Goal: Task Accomplishment & Management: Use online tool/utility

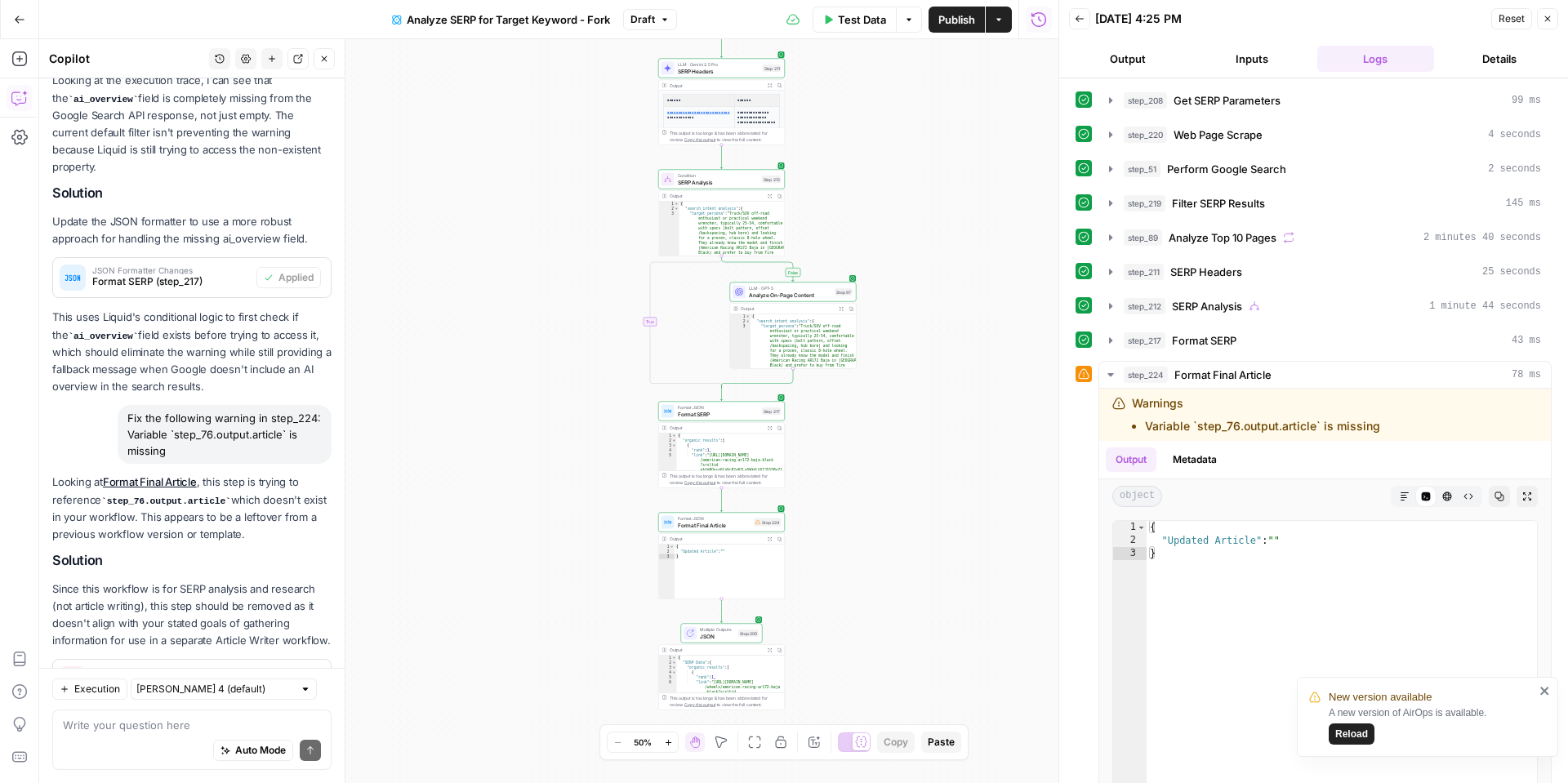
scroll to position [8198, 0]
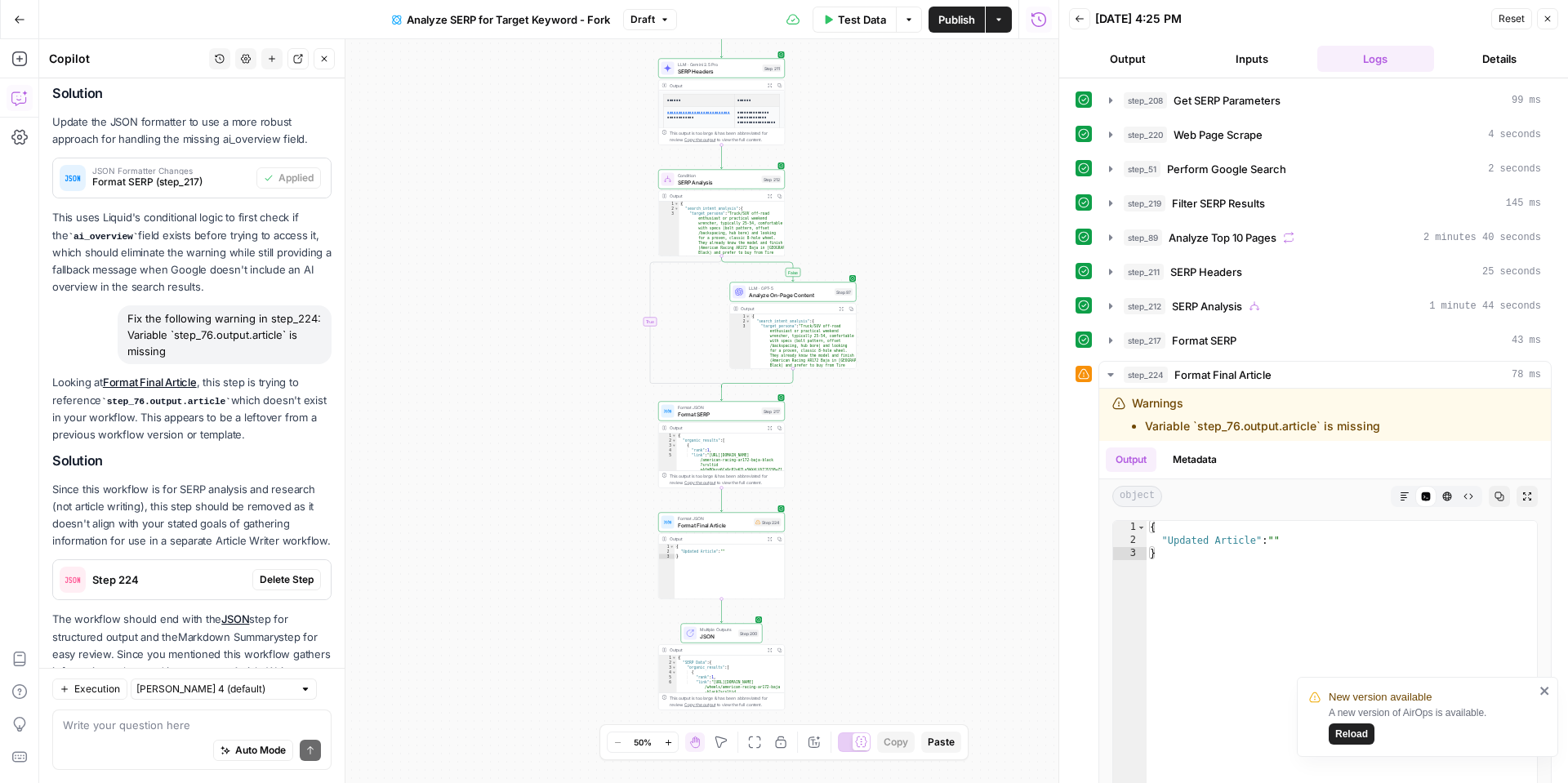
click at [1347, 736] on span "Reload" at bounding box center [1352, 734] width 33 height 15
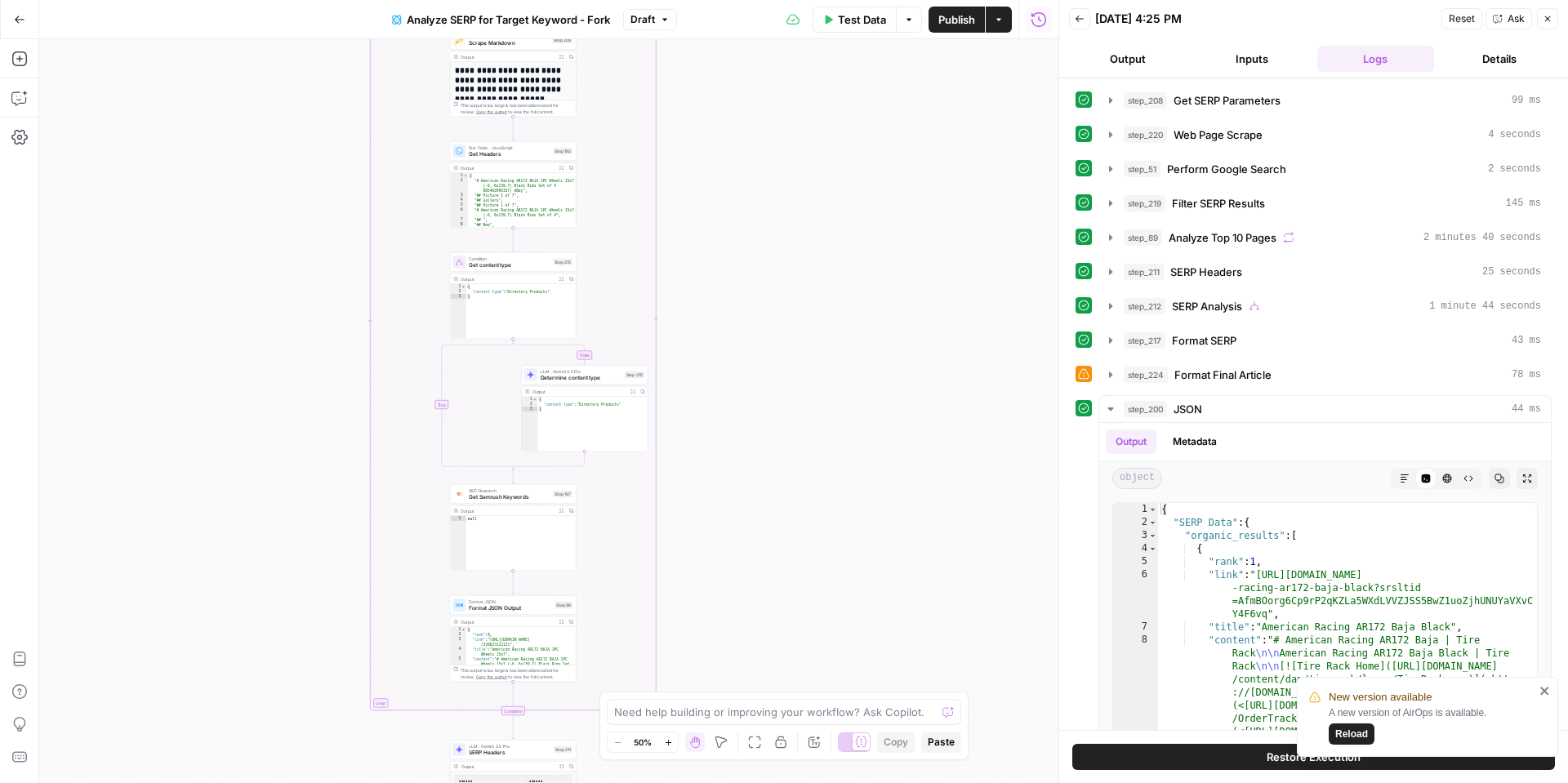
click at [1363, 738] on span "Reload" at bounding box center [1352, 734] width 33 height 15
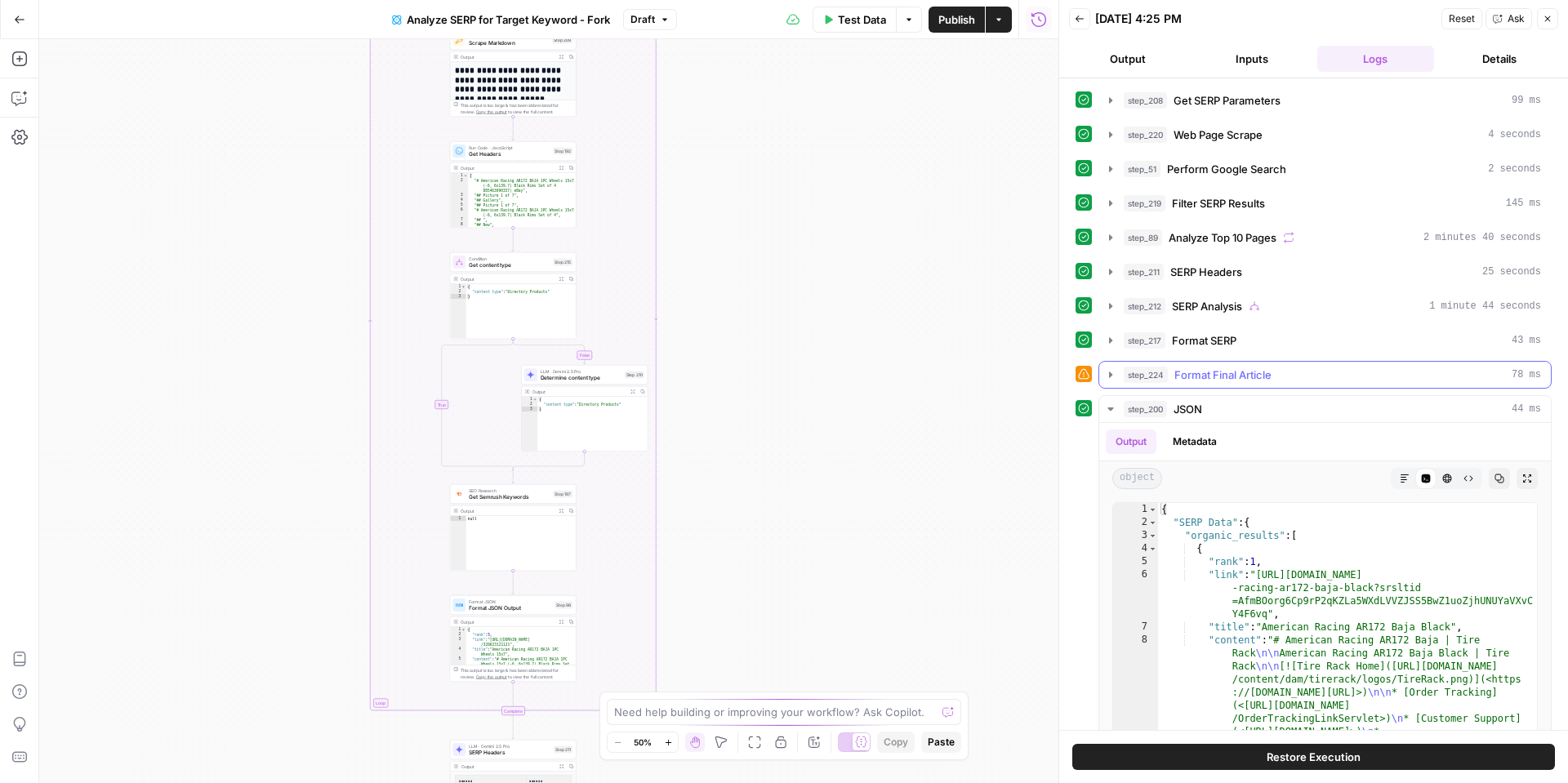
scroll to position [14, 0]
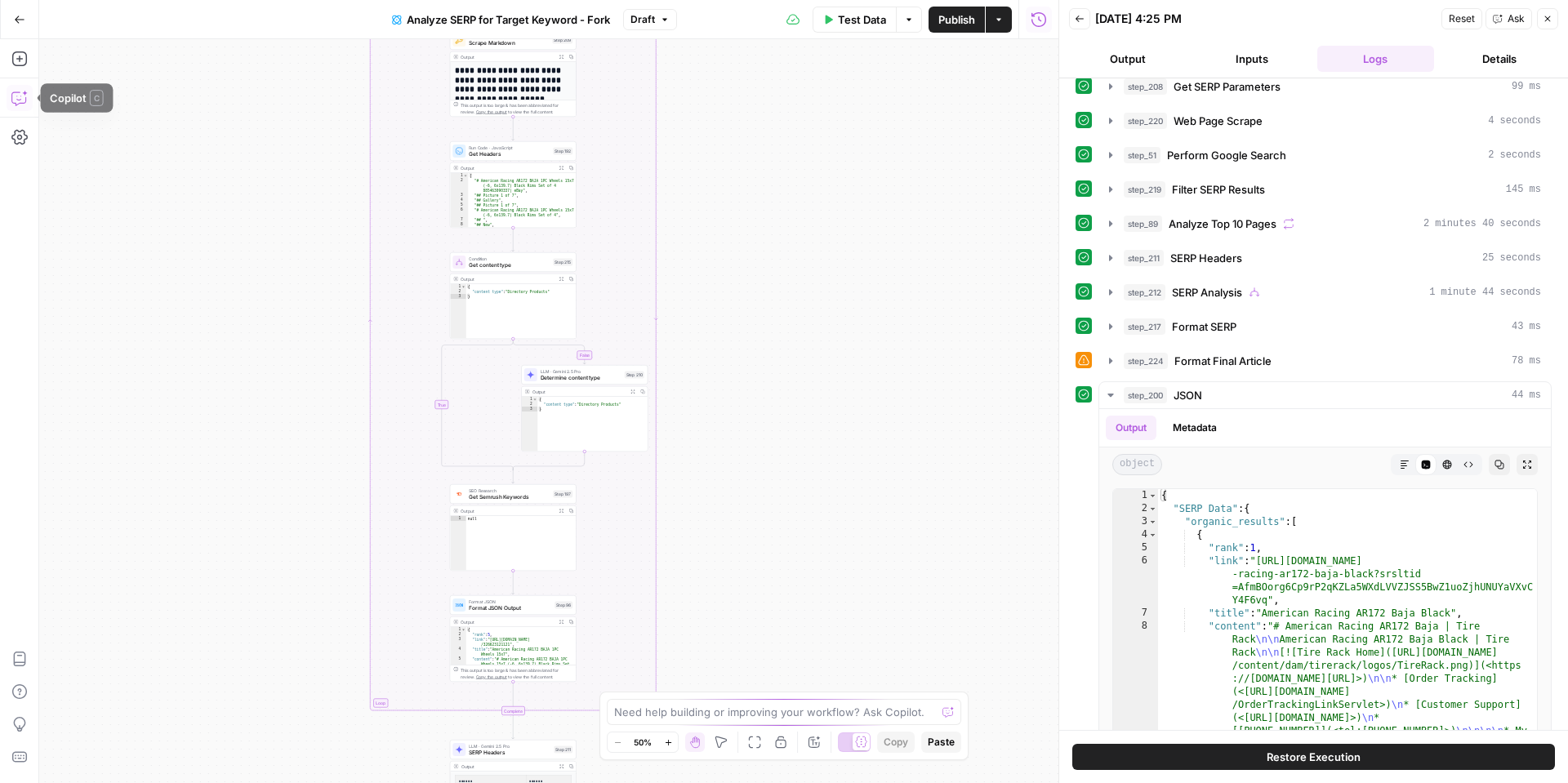
drag, startPoint x: 10, startPoint y: 86, endPoint x: 62, endPoint y: 19, distance: 84.8
click at [20, 100] on icon "button" at bounding box center [18, 100] width 4 height 1
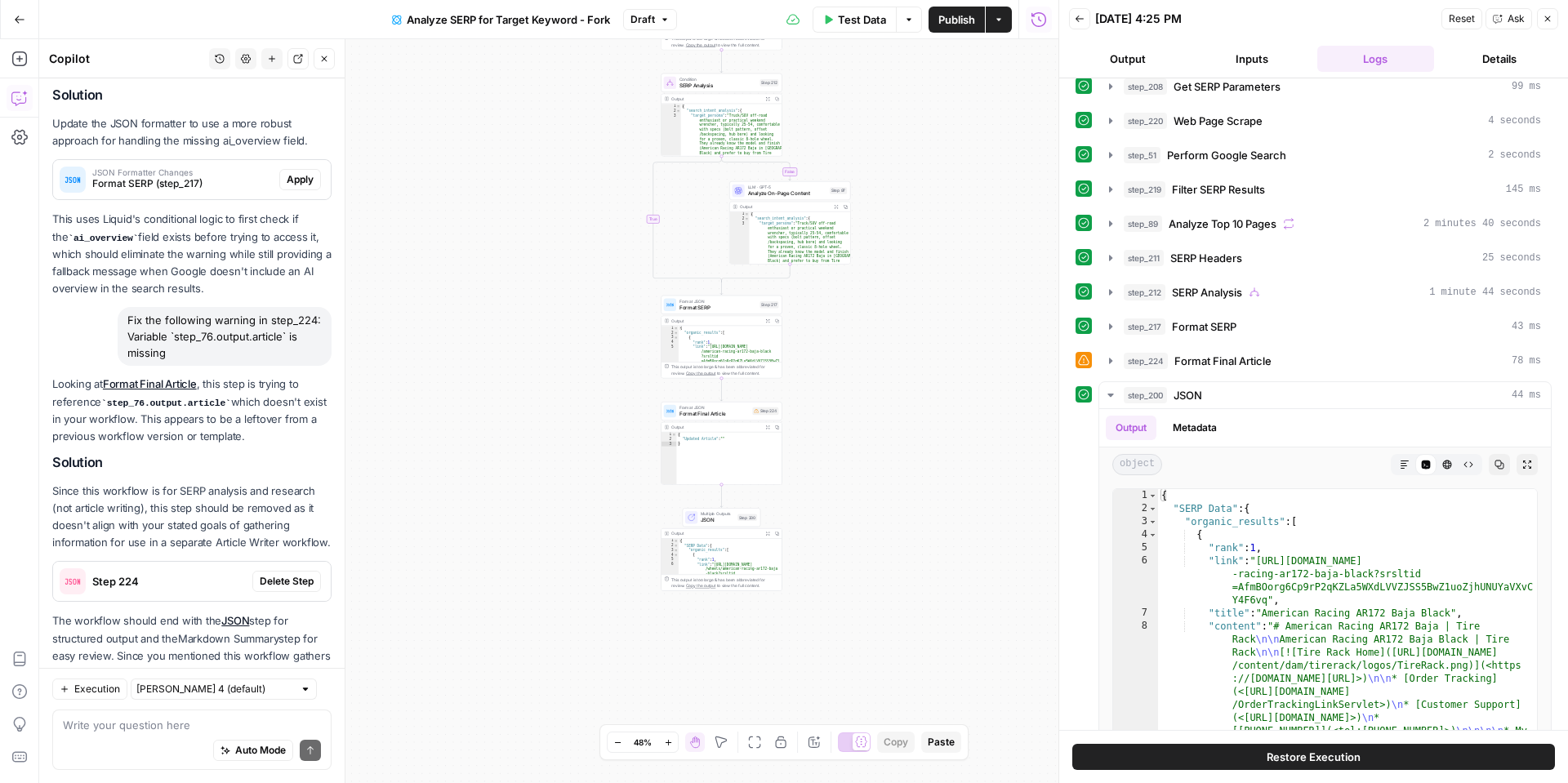
scroll to position [8146, 0]
click at [267, 573] on span "Delete Step" at bounding box center [286, 580] width 54 height 15
click at [875, 17] on span "Test Data" at bounding box center [862, 19] width 48 height 16
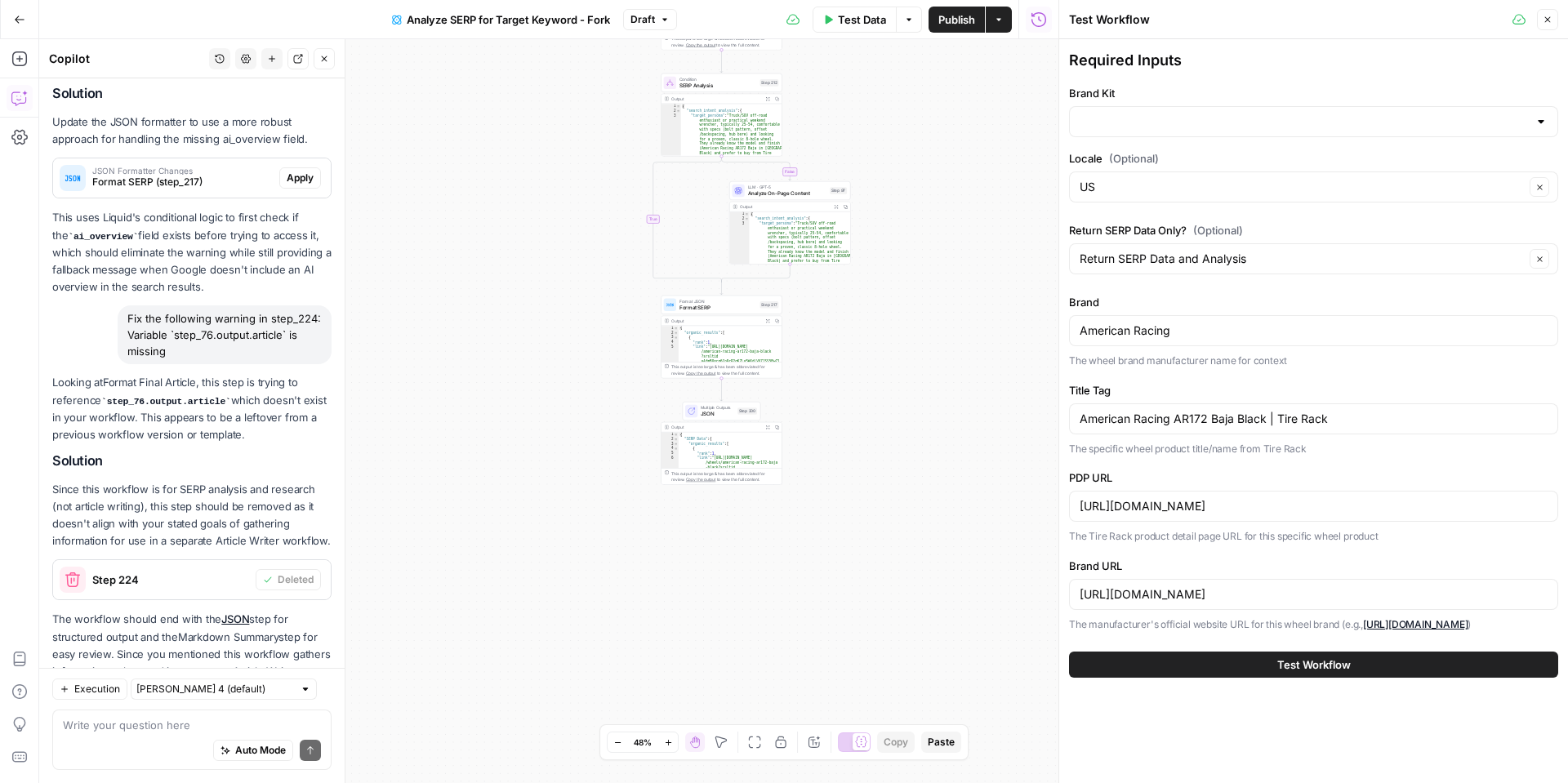
type input "Tire Rack"
click at [1158, 663] on button "Test Workflow" at bounding box center [1314, 664] width 490 height 26
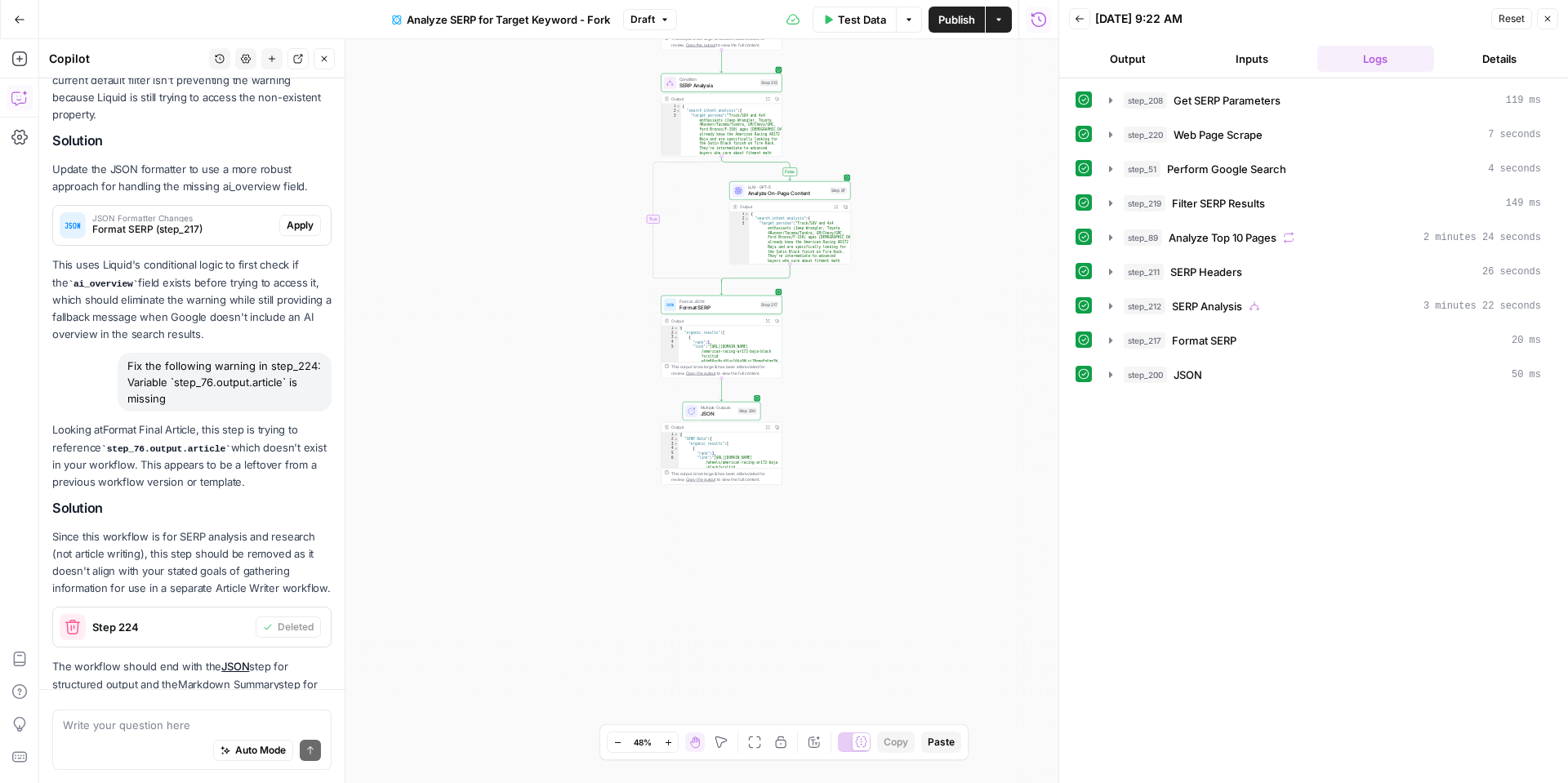
scroll to position [8146, 0]
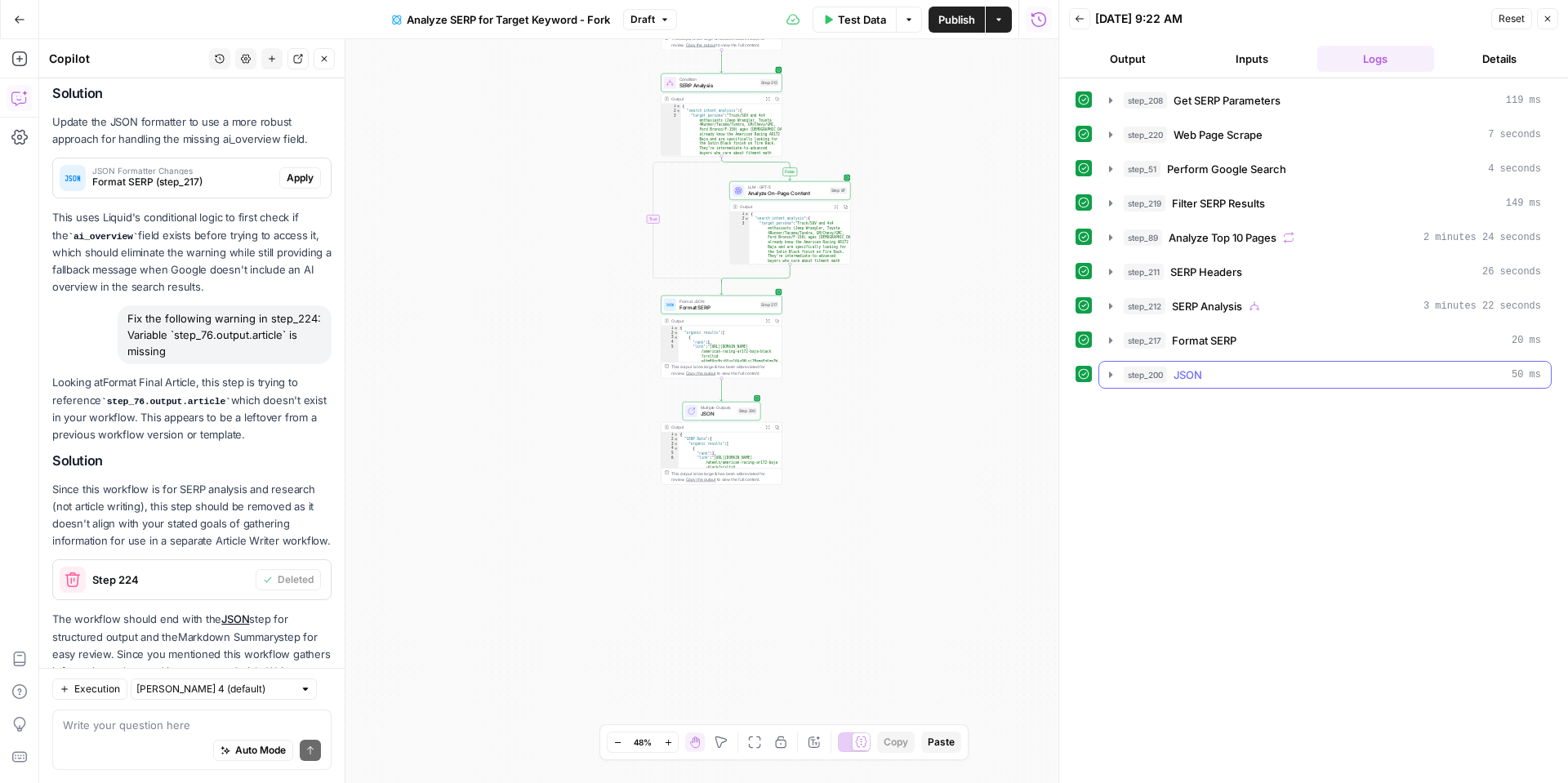
click at [1111, 377] on icon "button" at bounding box center [1111, 376] width 14 height 14
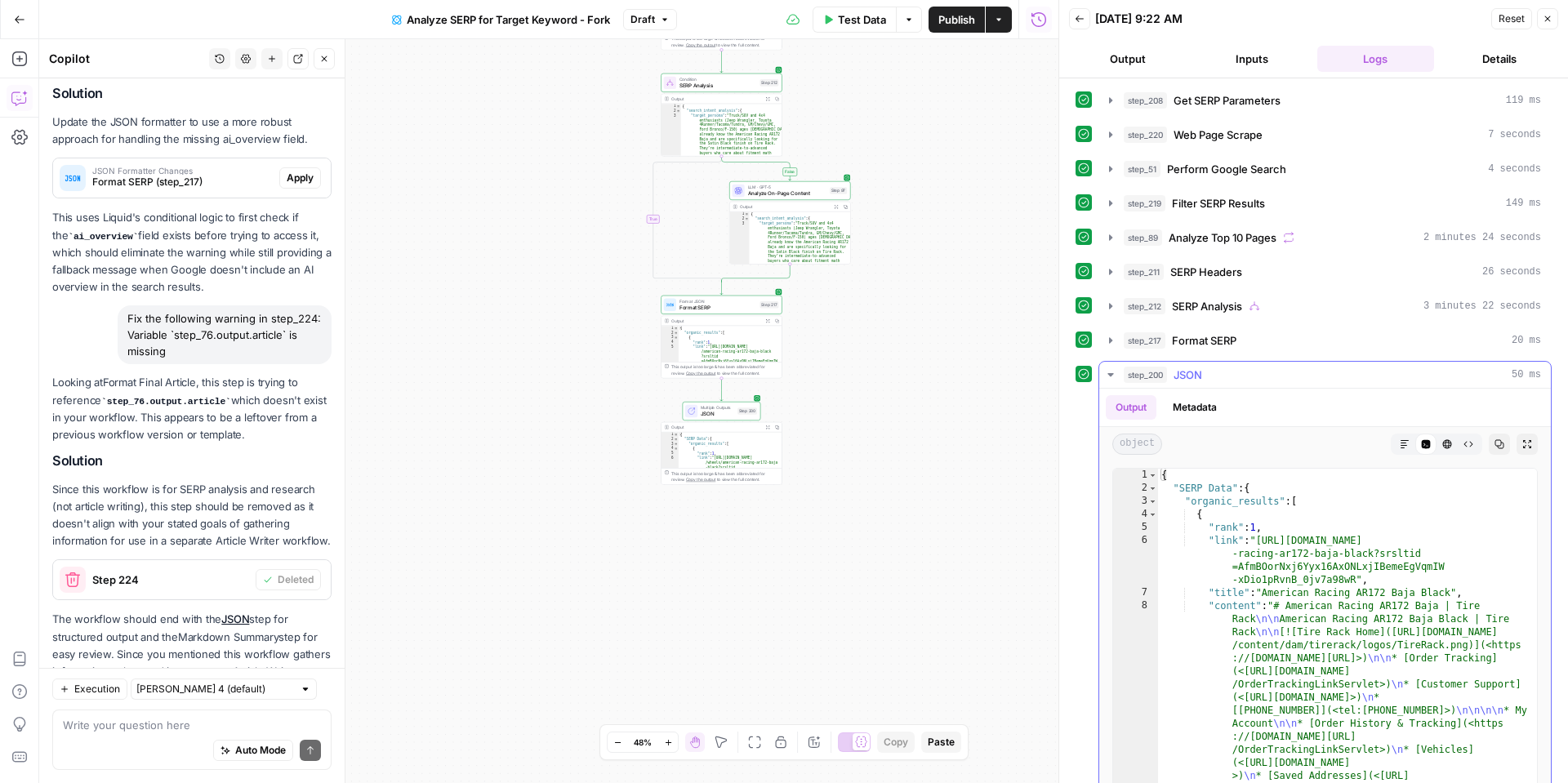
click at [1398, 448] on button "Markdown" at bounding box center [1405, 444] width 21 height 21
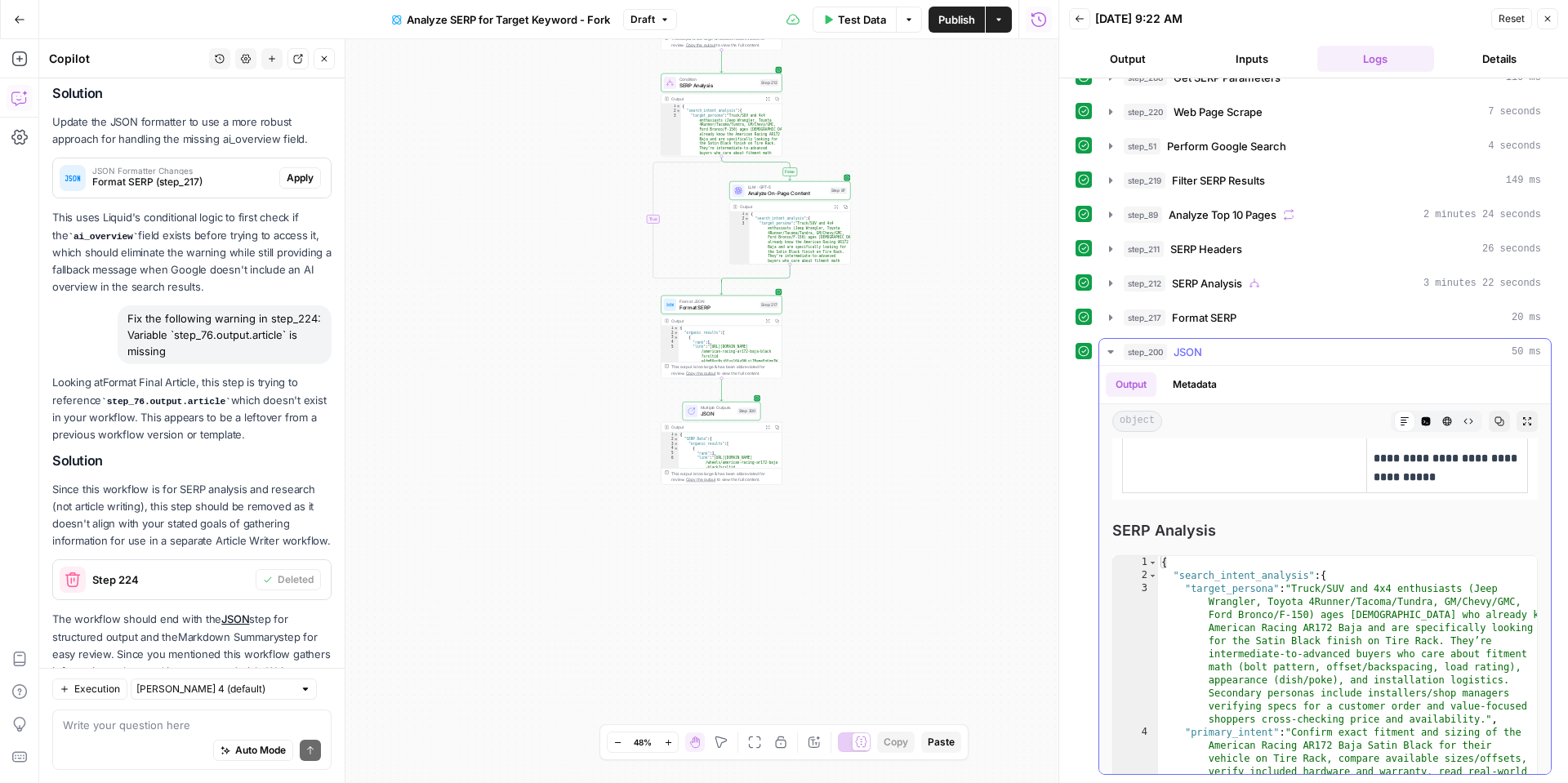
scroll to position [1342, 0]
click at [81, 722] on textarea at bounding box center [192, 725] width 258 height 16
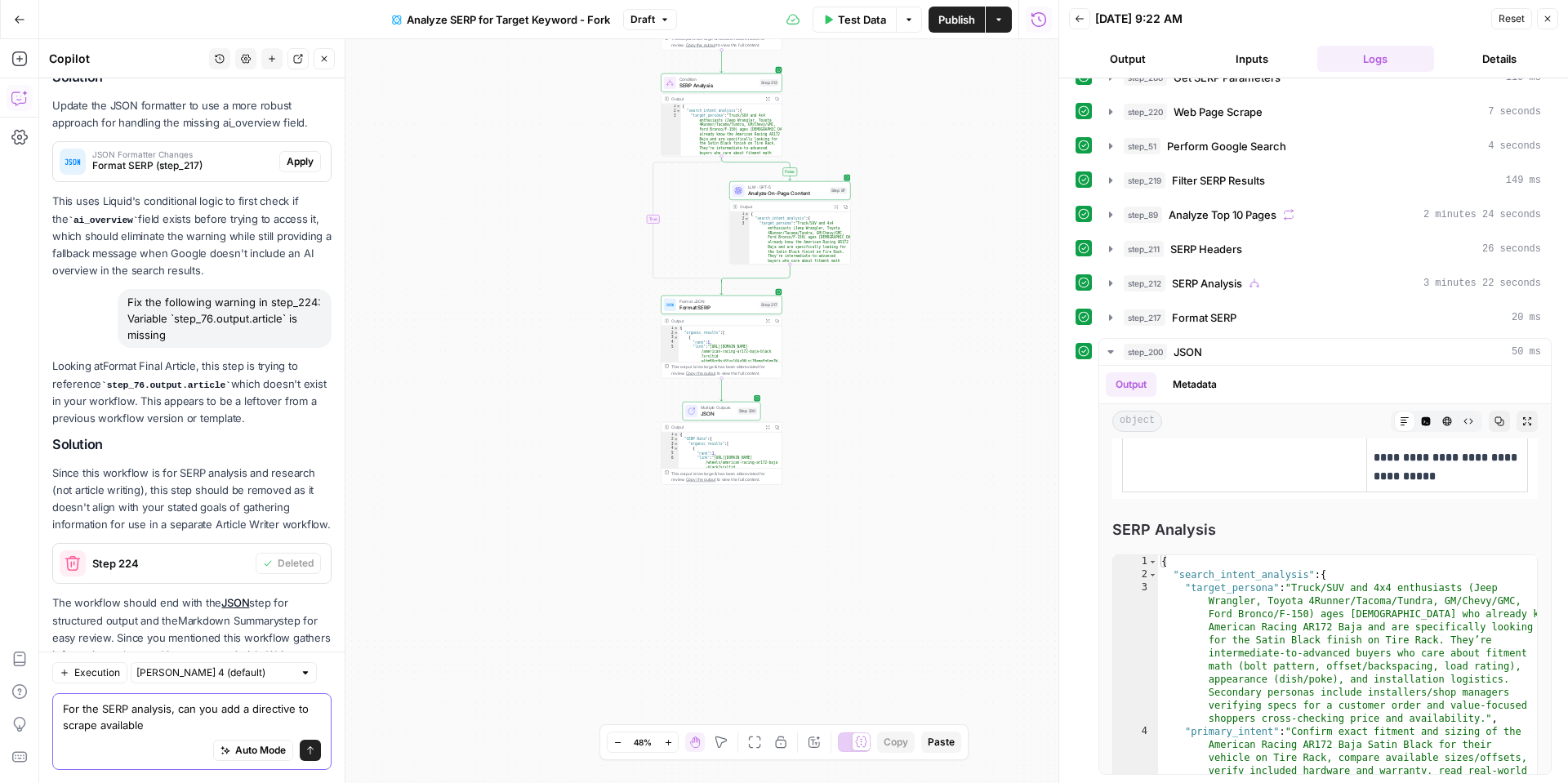
type textarea "For the SERP analysis, can you add a directive to scrape available t"
click at [139, 713] on textarea "For the SERP analysis, can you add a directive to scrape available t" at bounding box center [192, 717] width 258 height 33
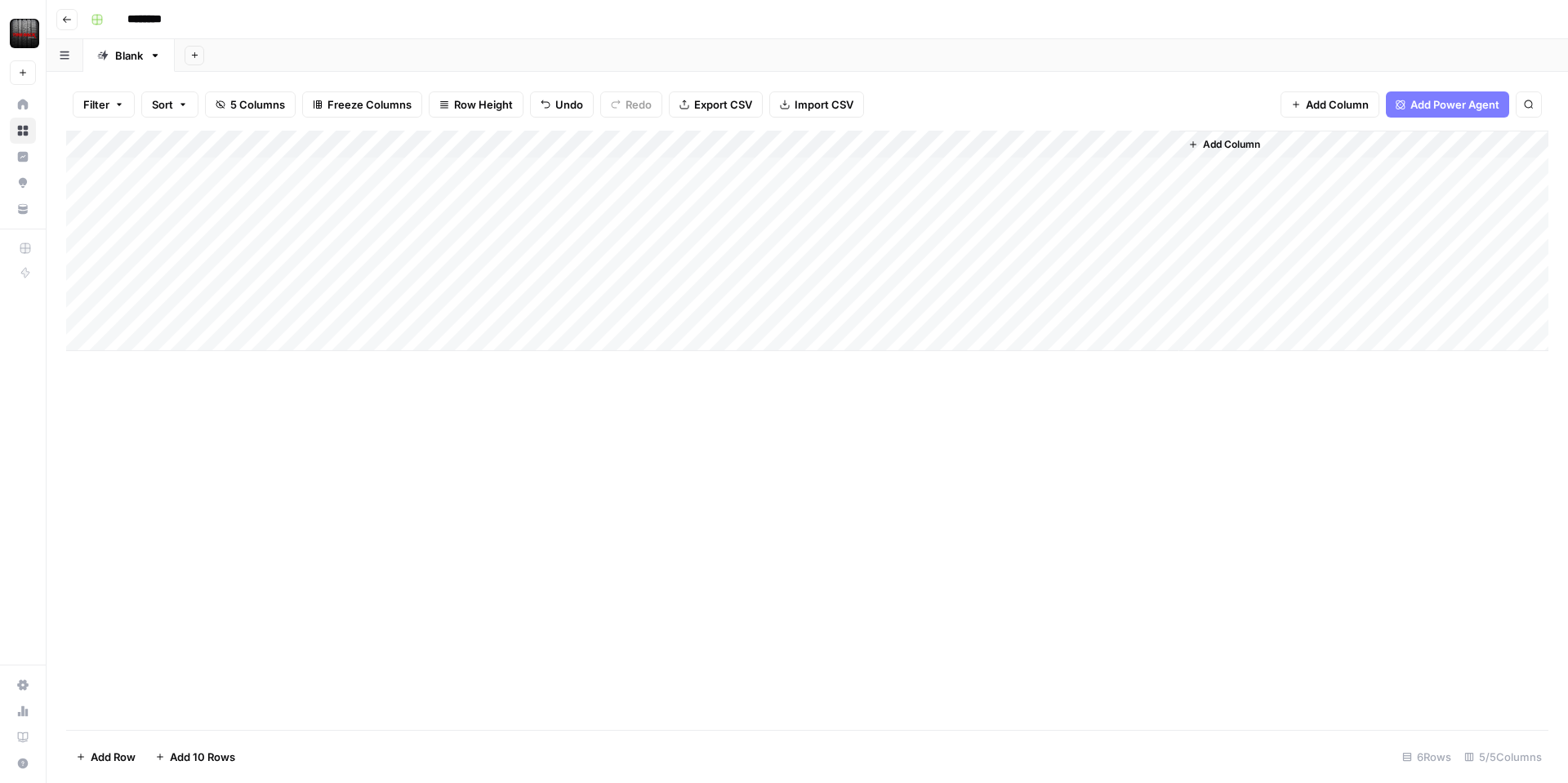
click at [1201, 140] on button "Add Column" at bounding box center [1224, 144] width 85 height 21
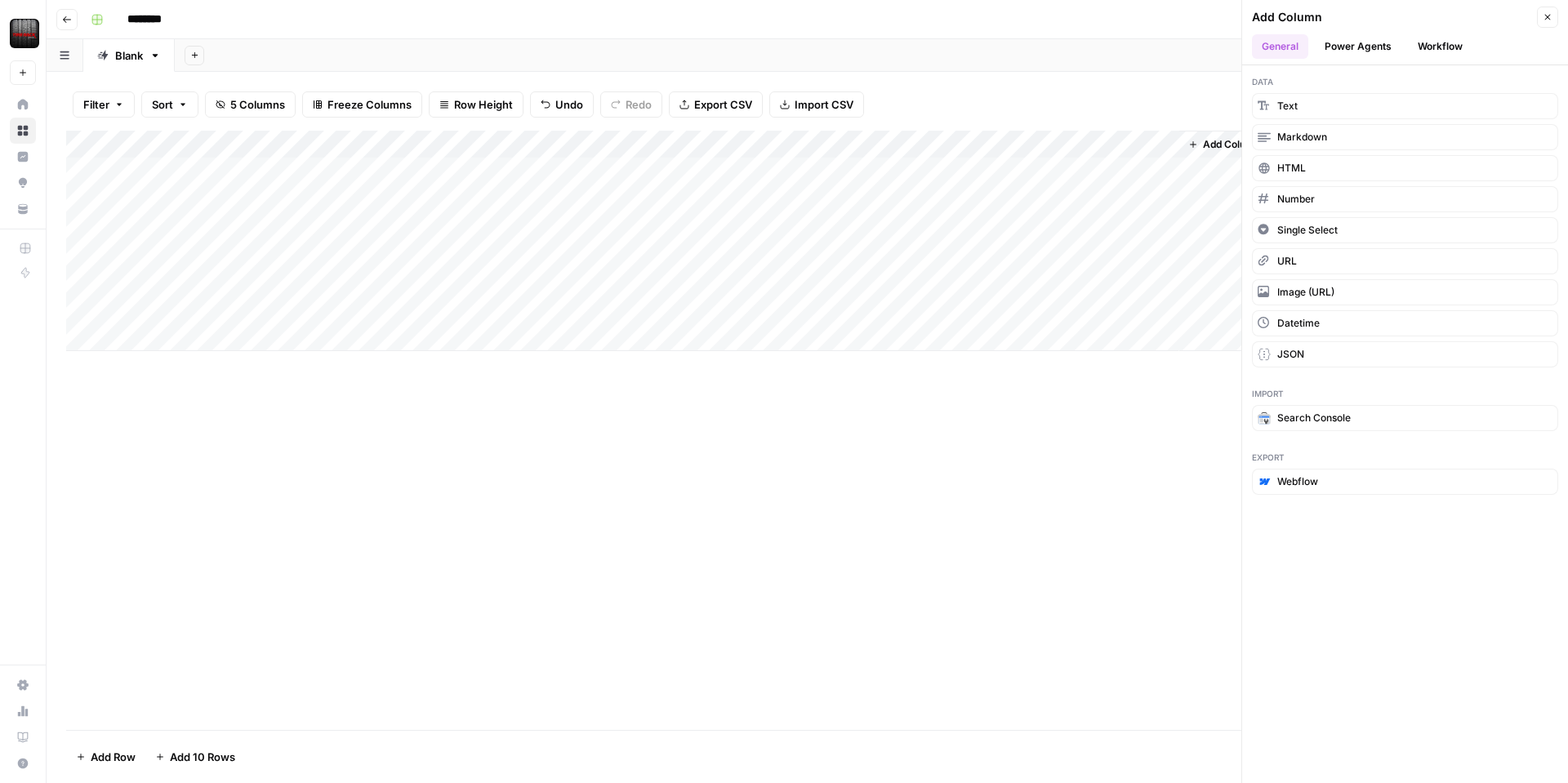
click at [1345, 44] on button "Power Agents" at bounding box center [1358, 45] width 86 height 24
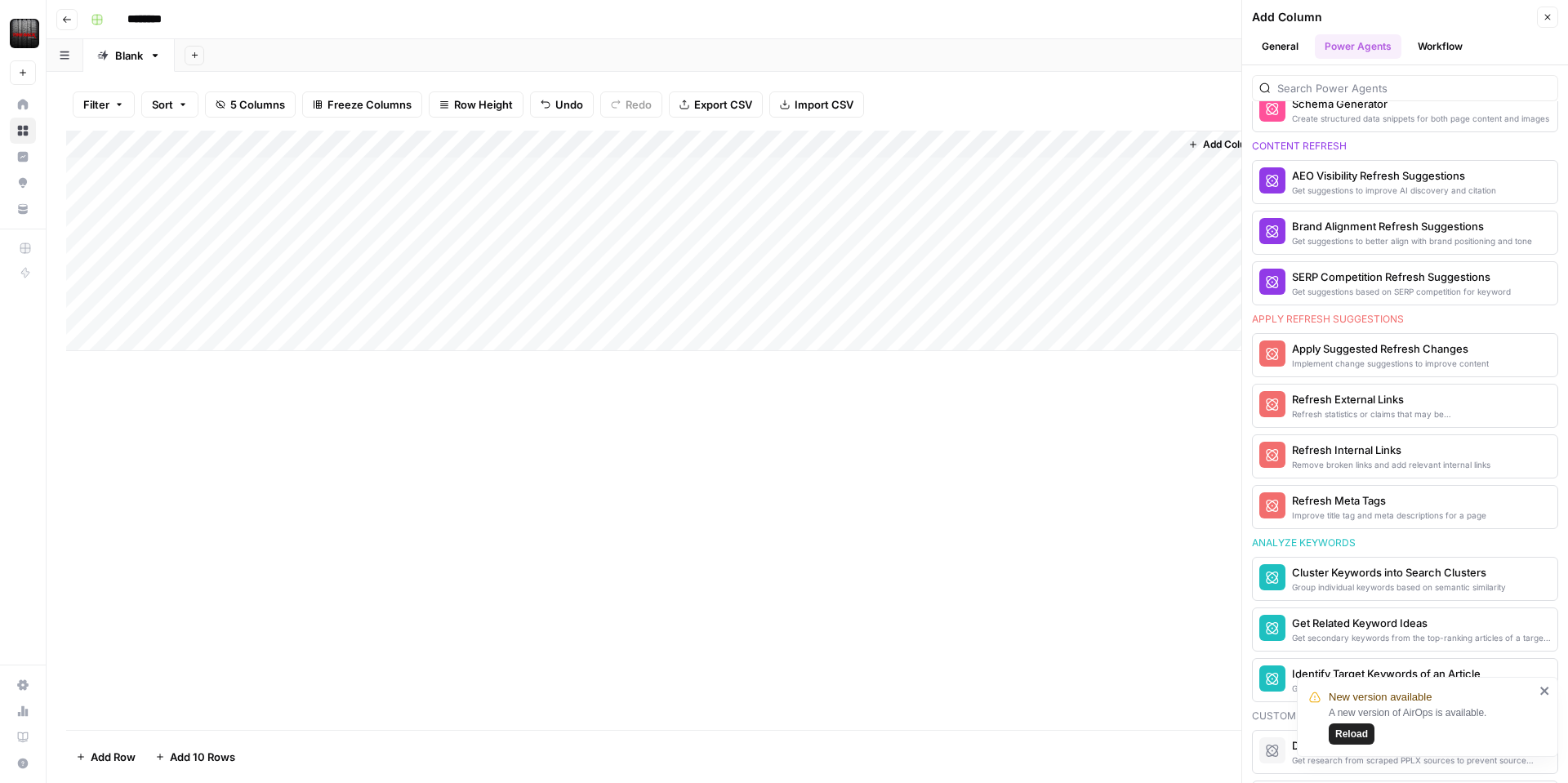
scroll to position [888, 0]
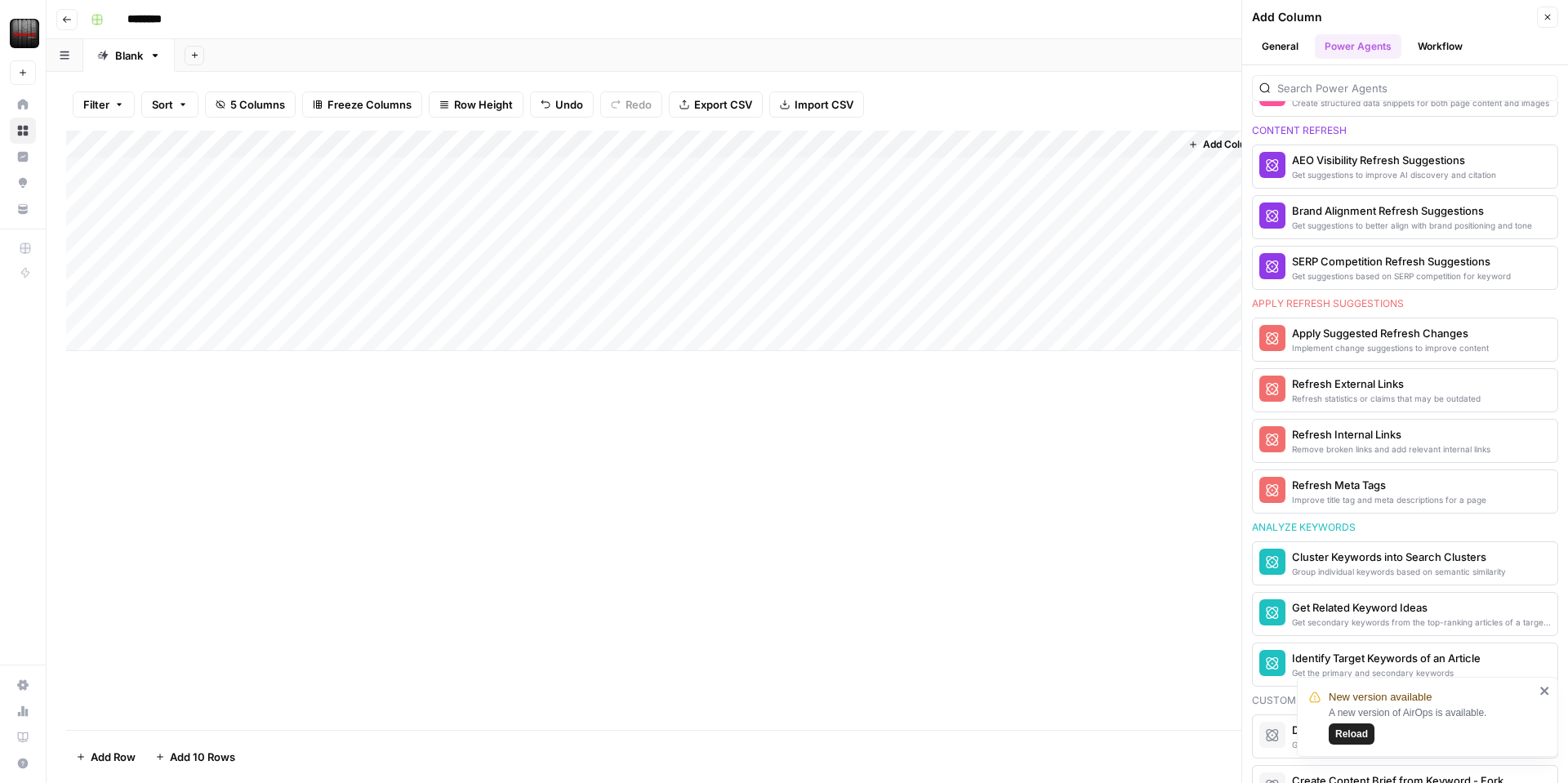
click at [1442, 35] on button "Workflow" at bounding box center [1440, 45] width 65 height 24
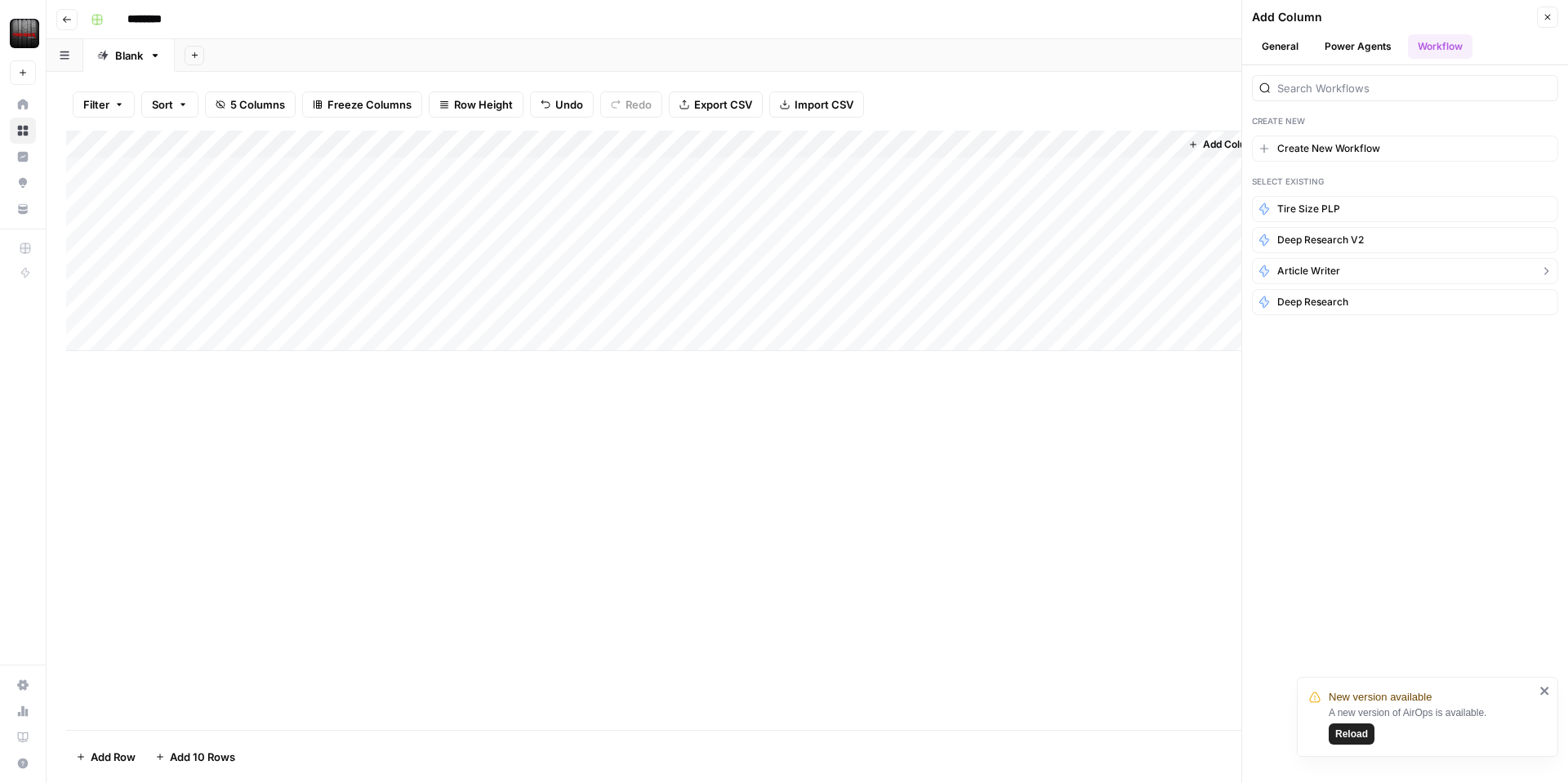
click at [1318, 269] on span "Article Writer" at bounding box center [1309, 271] width 63 height 15
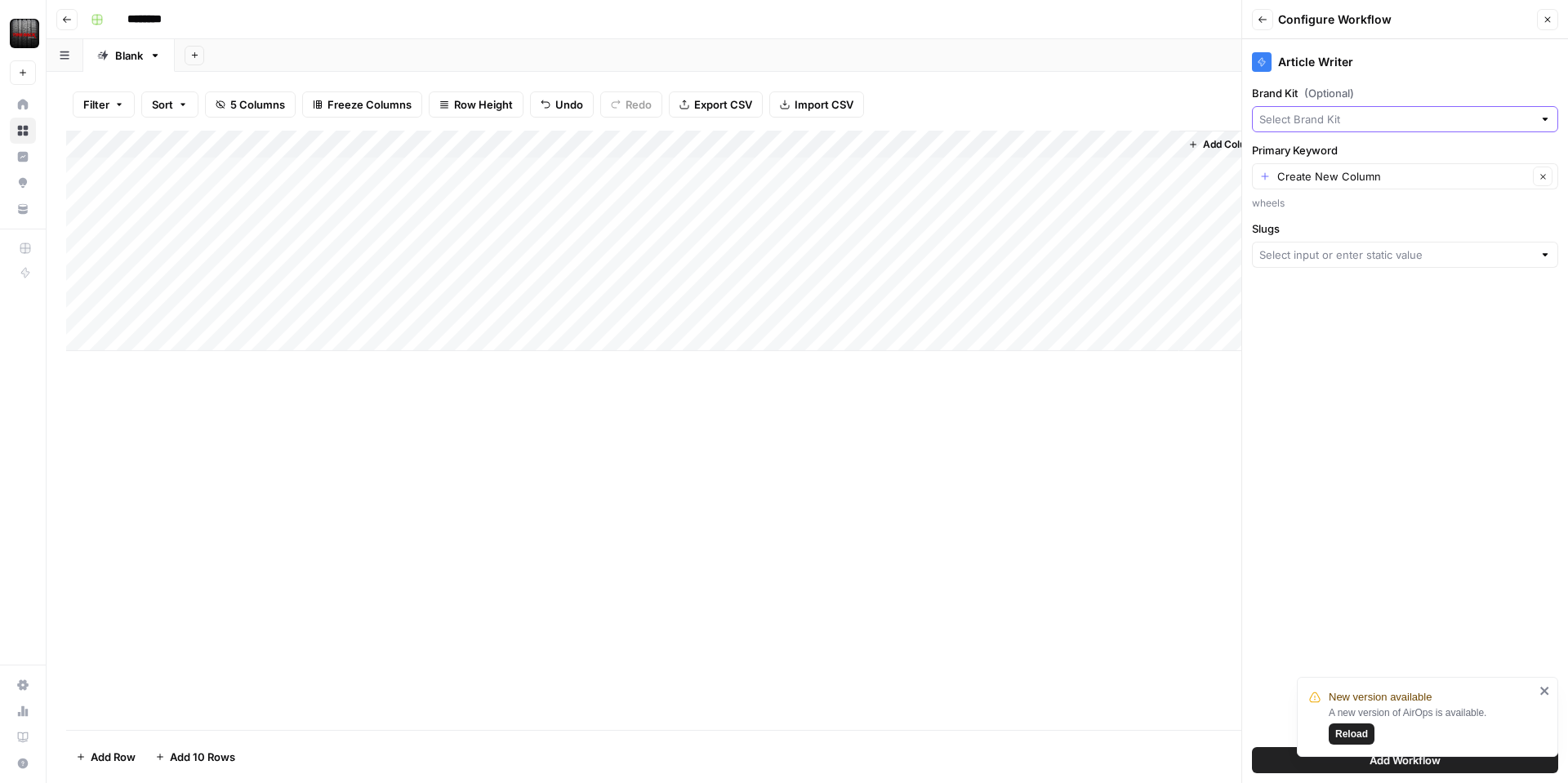
click at [1345, 125] on input "Brand Kit (Optional)" at bounding box center [1396, 119] width 274 height 16
click at [1340, 158] on span "Tire Rack" at bounding box center [1402, 157] width 272 height 16
type input "Tire Rack"
click at [1381, 178] on input "Primary Keyword" at bounding box center [1402, 176] width 251 height 16
click at [1327, 287] on span "Title Tag" at bounding box center [1402, 288] width 272 height 16
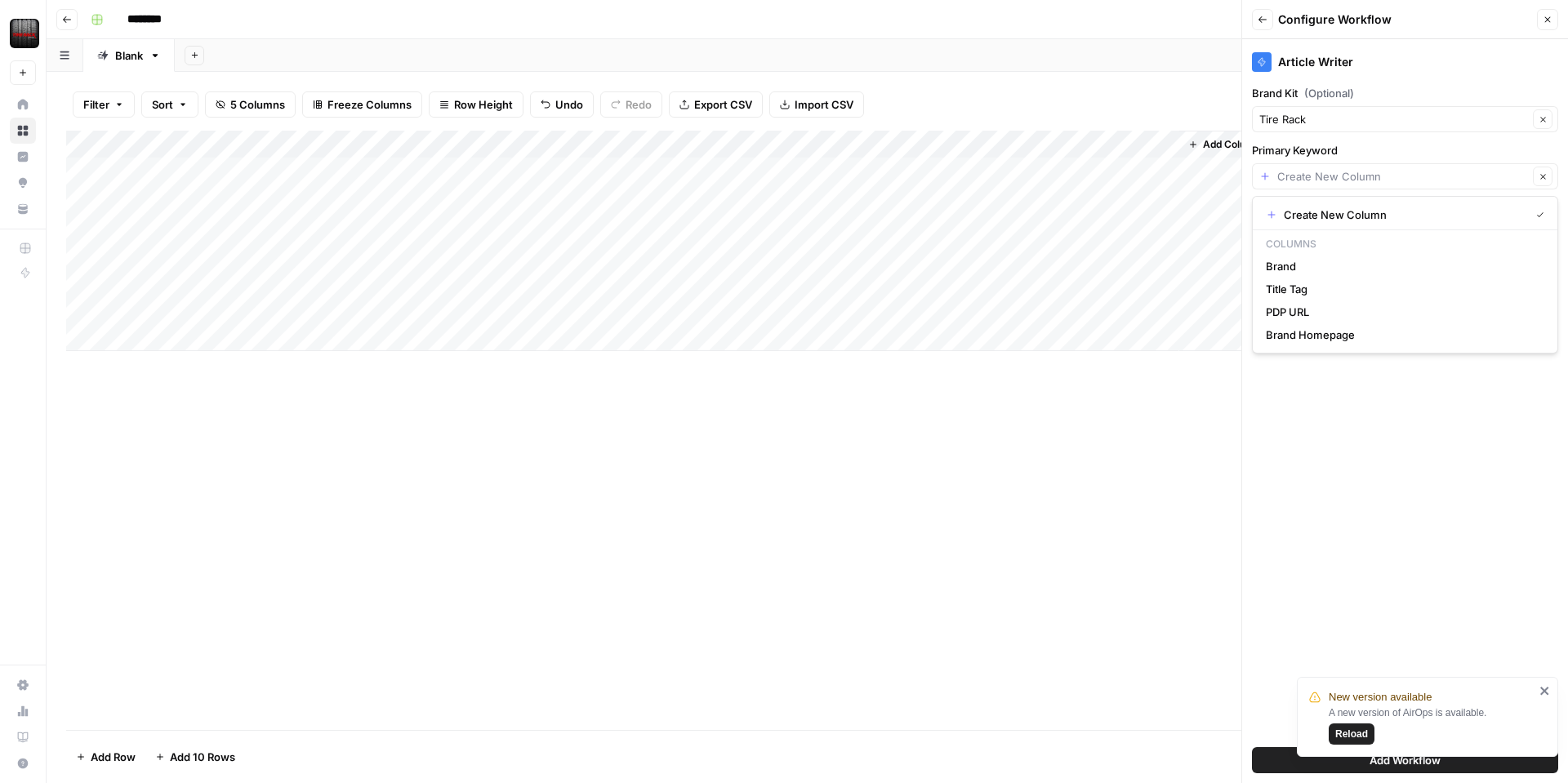
type input "Title Tag"
click at [1337, 255] on input "Slugs" at bounding box center [1396, 255] width 274 height 16
click at [1358, 629] on div "Article Writer Brand Kit (Optional) Tire Rack Clear Primary Keyword Title Tag C…" at bounding box center [1405, 411] width 326 height 744
click at [1442, 250] on input "Slugs" at bounding box center [1396, 255] width 274 height 16
click at [1349, 622] on div "Article Writer Brand Kit (Optional) Tire Rack Clear Primary Keyword Title Tag C…" at bounding box center [1405, 411] width 326 height 744
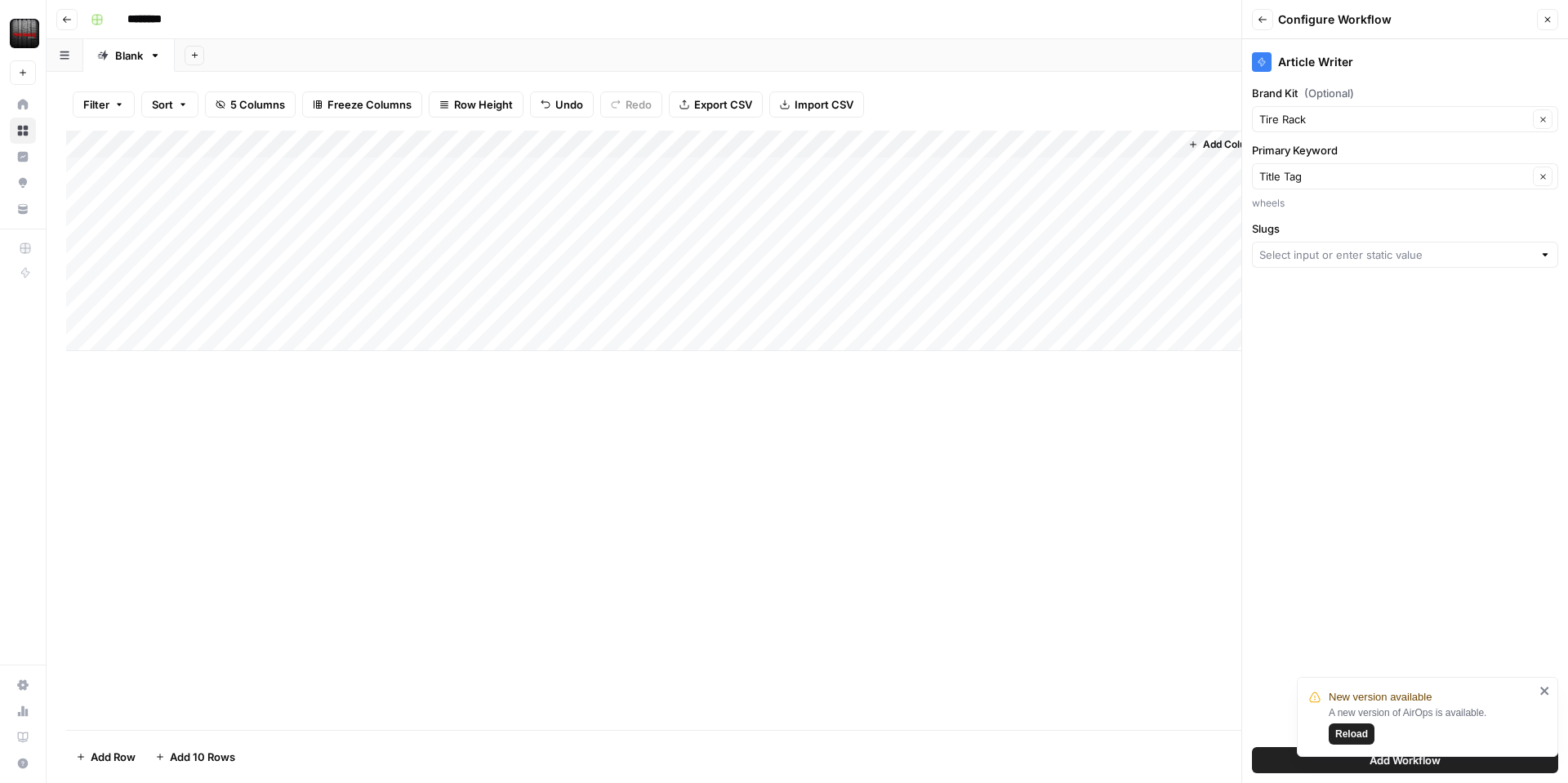
click at [1541, 693] on icon "close" at bounding box center [1545, 691] width 8 height 8
click at [1431, 253] on input "Slugs" at bounding box center [1396, 255] width 274 height 16
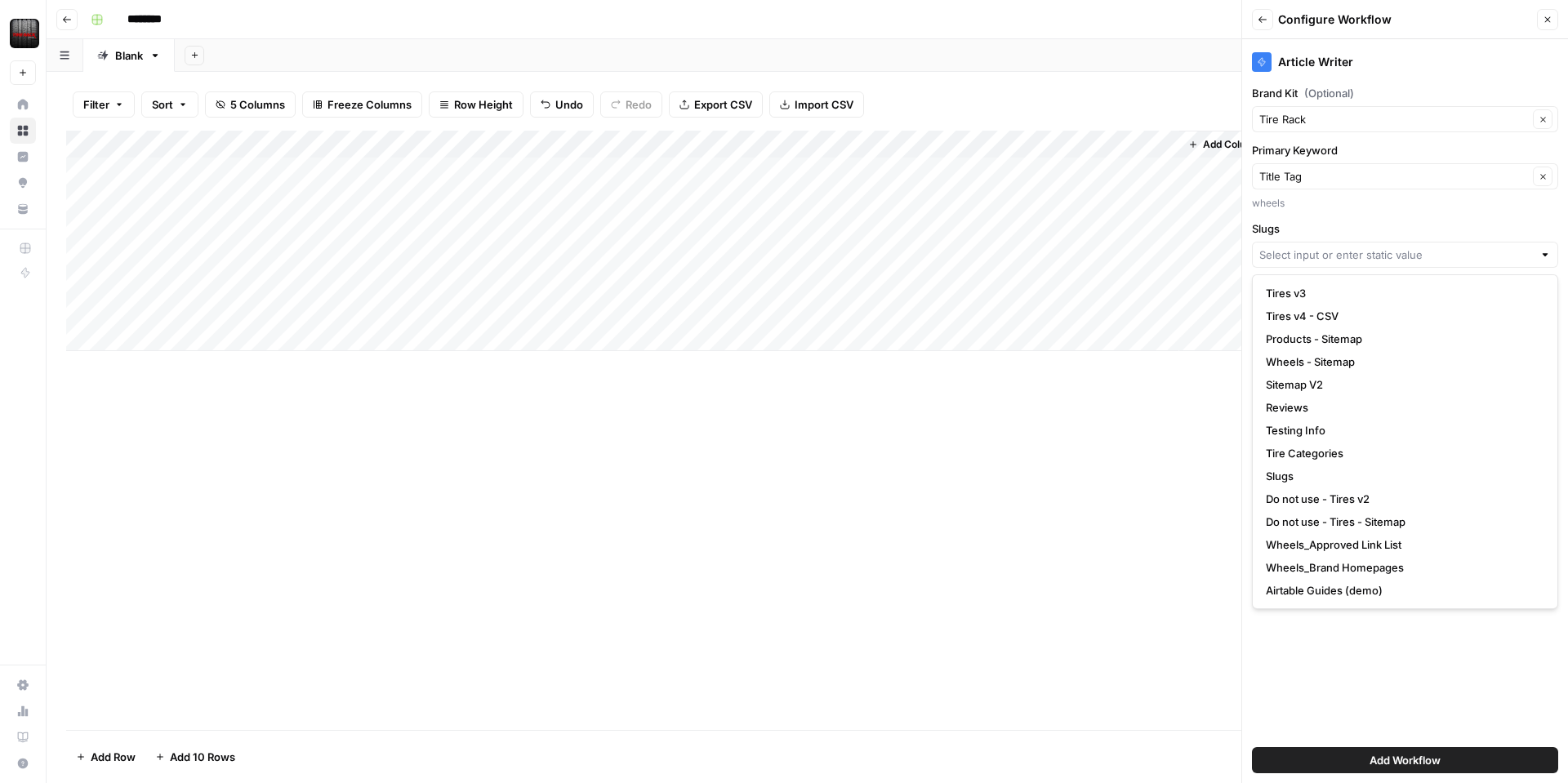
click at [1014, 106] on div "Filter Sort 5 Columns Freeze Columns Row Height Undo Redo Export CSV Import CSV…" at bounding box center [807, 105] width 1483 height 52
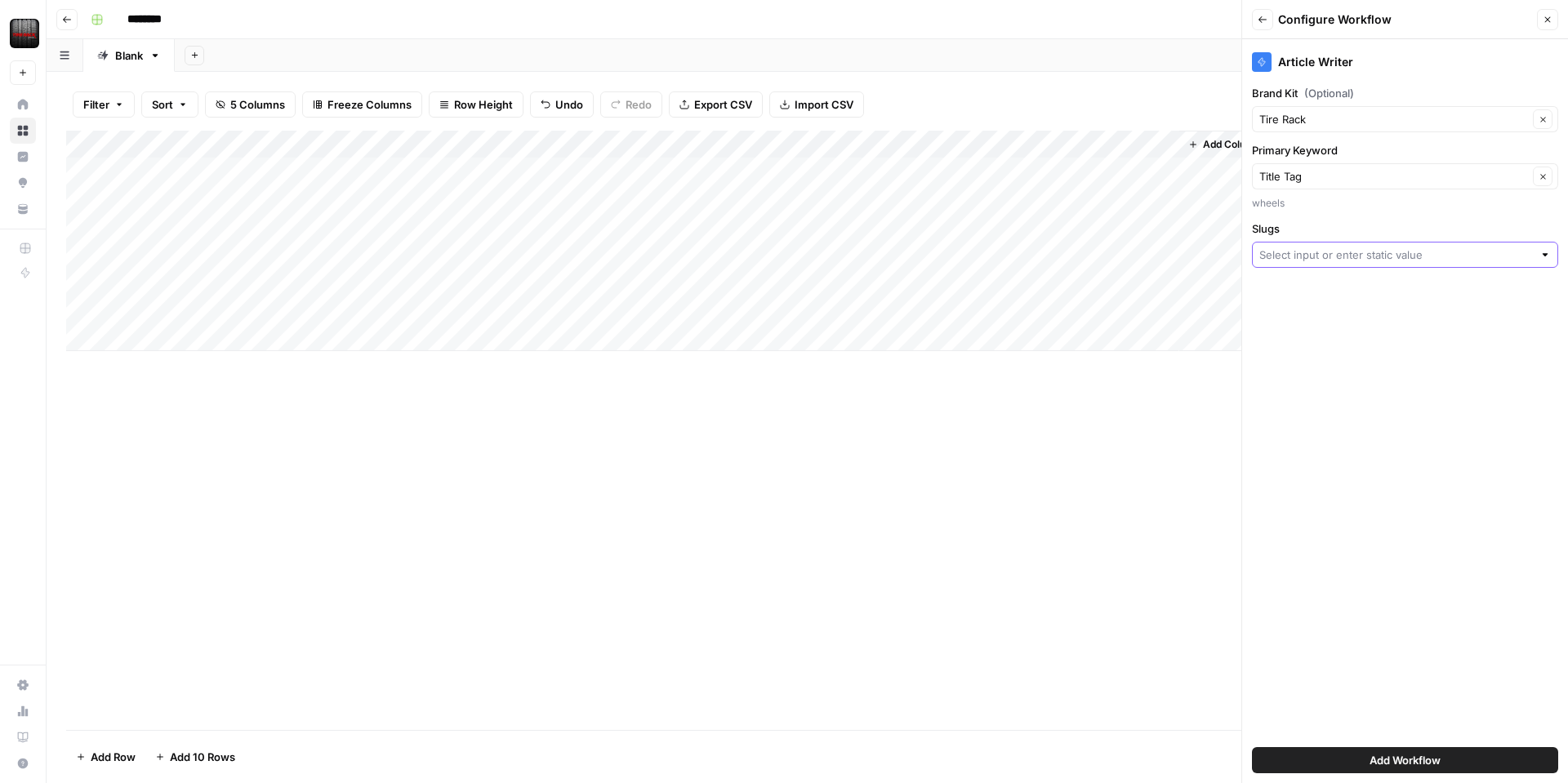
click at [1279, 256] on input "Slugs" at bounding box center [1396, 255] width 274 height 16
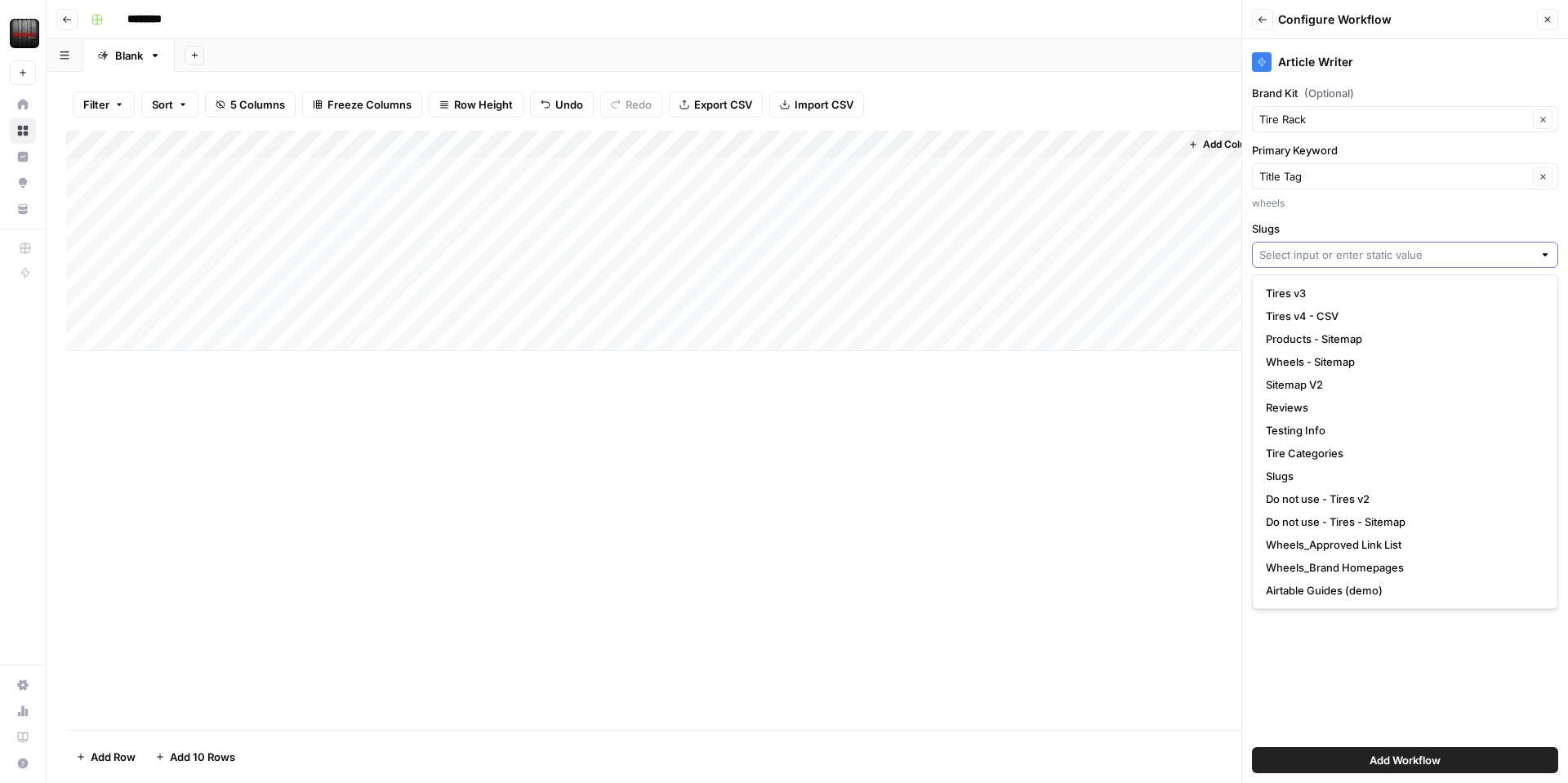
click at [1279, 256] on input "Slugs" at bounding box center [1396, 255] width 274 height 16
click at [1334, 671] on div "Article Writer Brand Kit (Optional) Tire Rack Clear Primary Keyword Title Tag C…" at bounding box center [1405, 411] width 326 height 744
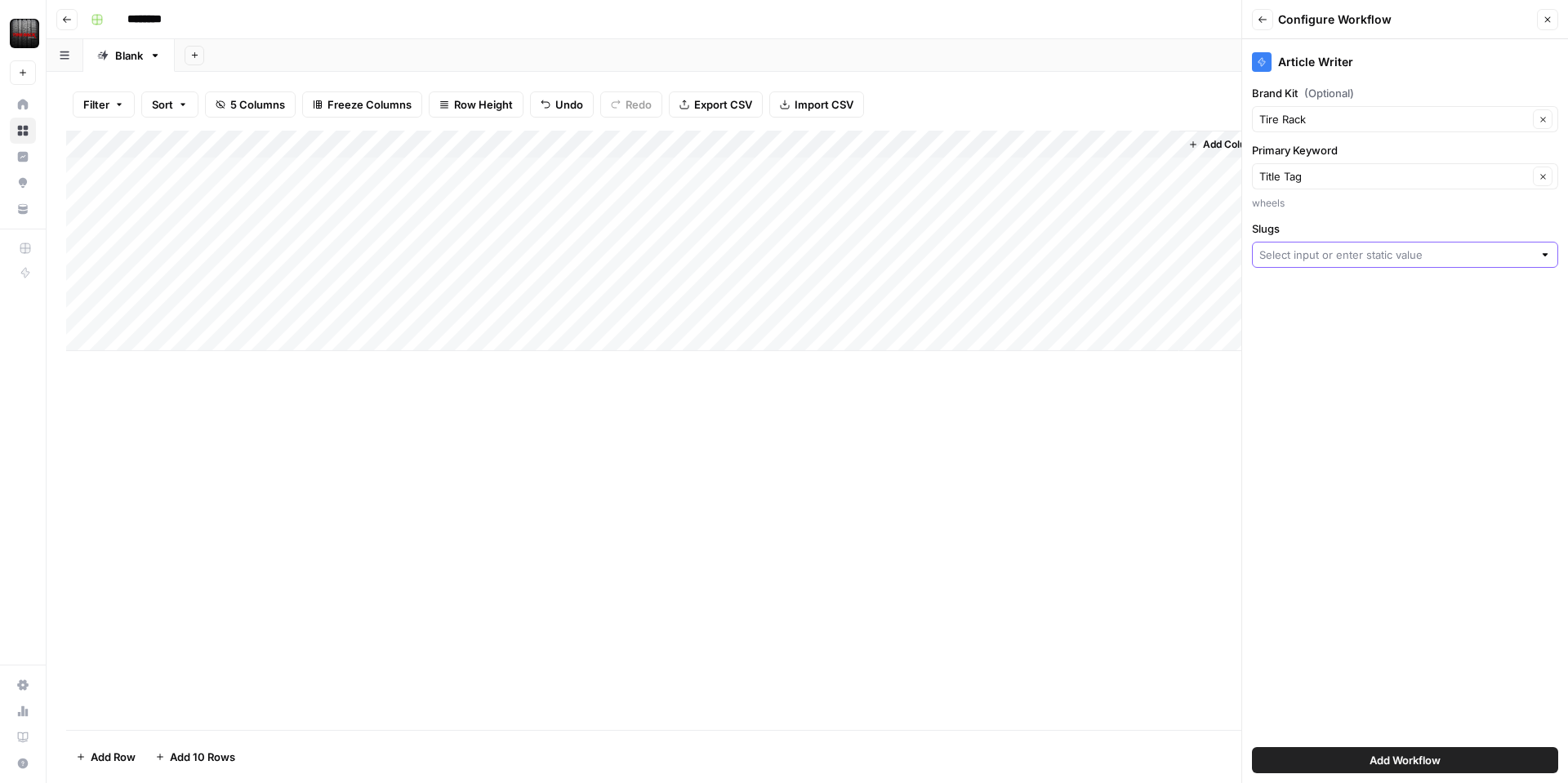
click at [1284, 249] on input "Slugs" at bounding box center [1396, 255] width 274 height 16
click at [421, 440] on div "Add Column" at bounding box center [807, 430] width 1483 height 599
click at [1551, 15] on icon "button" at bounding box center [1548, 19] width 10 height 10
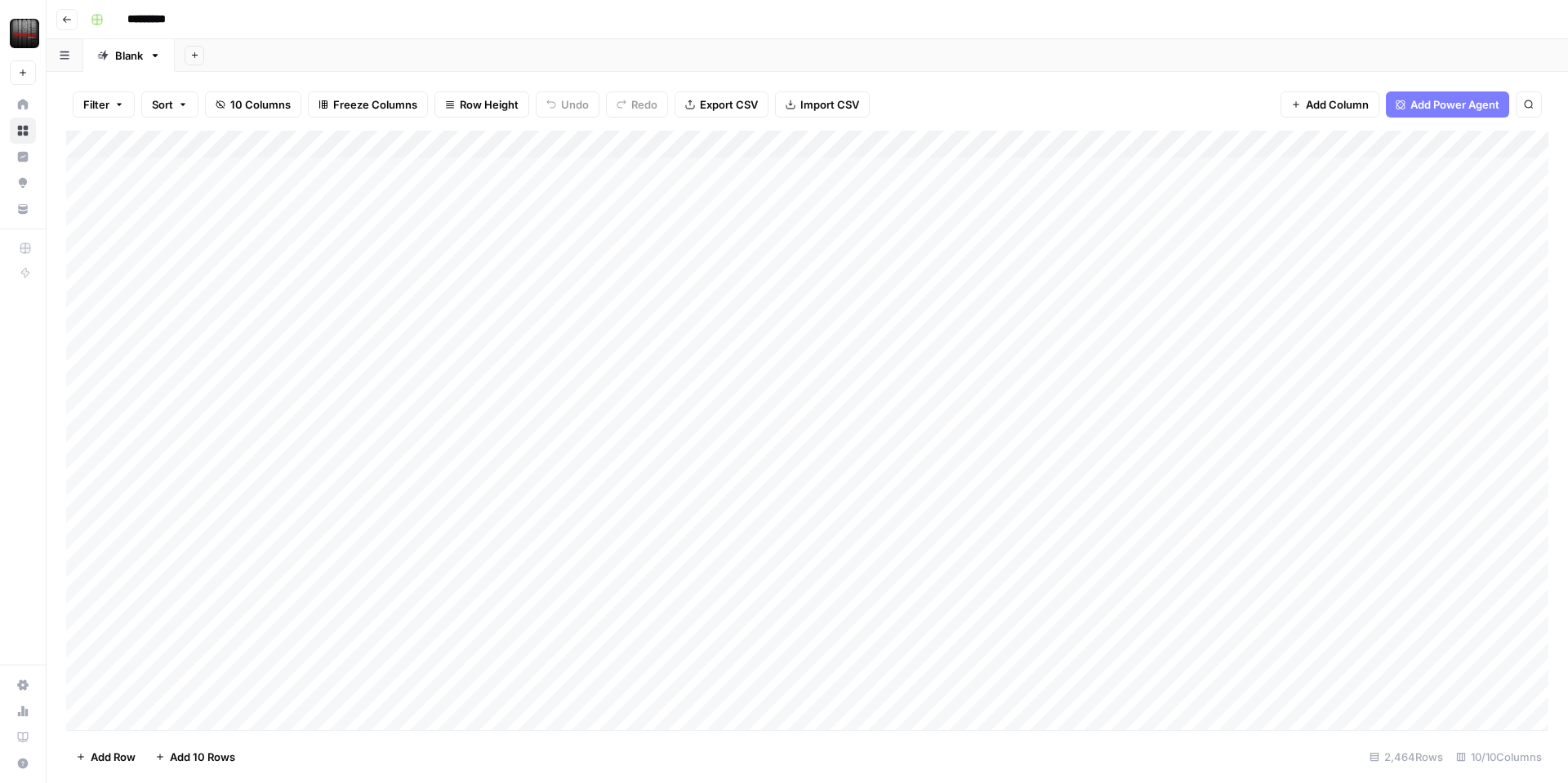
click at [730, 102] on span "Export CSV" at bounding box center [729, 105] width 58 height 16
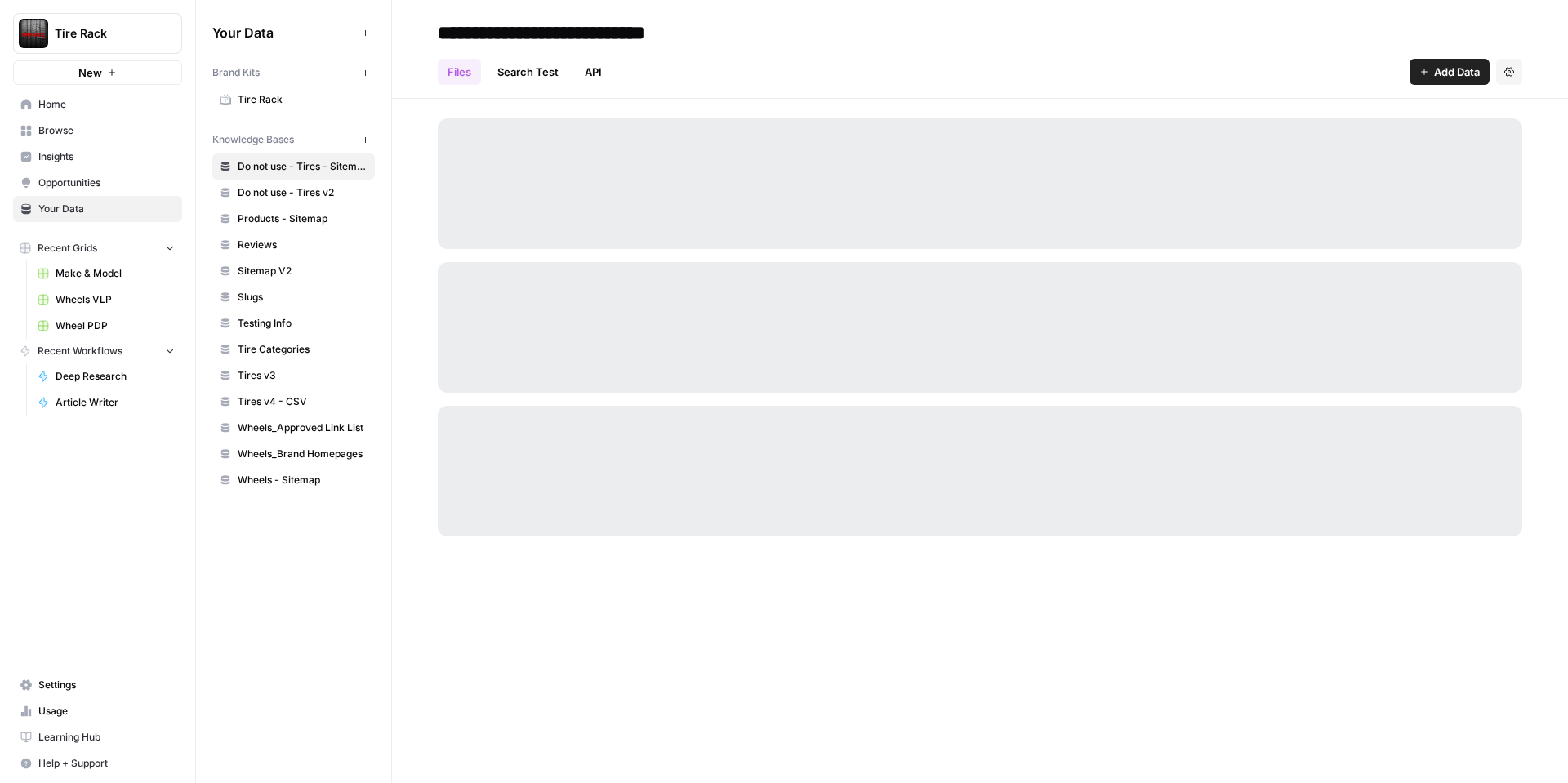
click at [362, 136] on icon "button" at bounding box center [365, 139] width 9 height 9
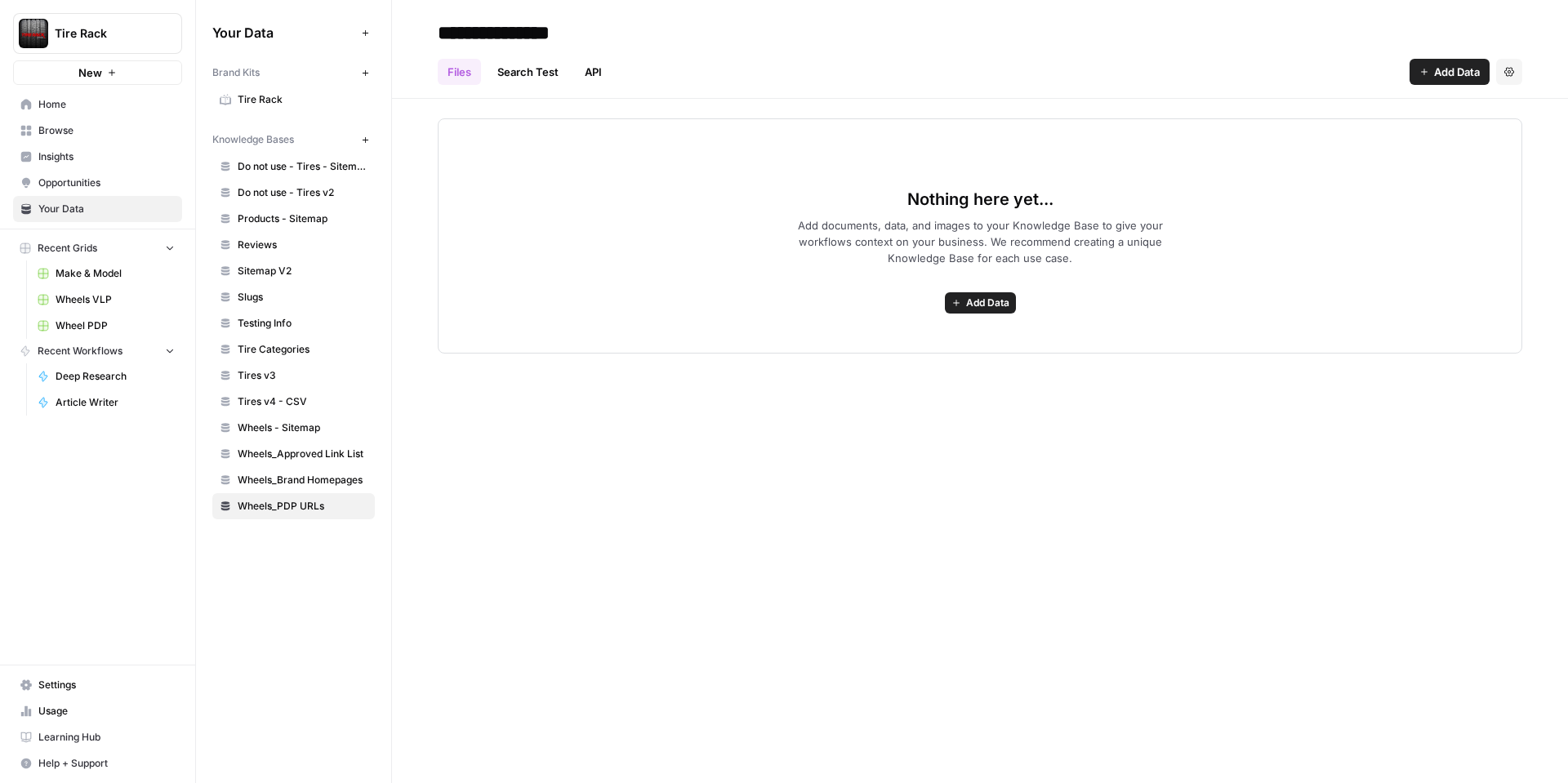
type input "**********"
click at [745, 358] on div "**********" at bounding box center [980, 391] width 1176 height 783
click at [963, 308] on button "Add Data" at bounding box center [980, 303] width 71 height 21
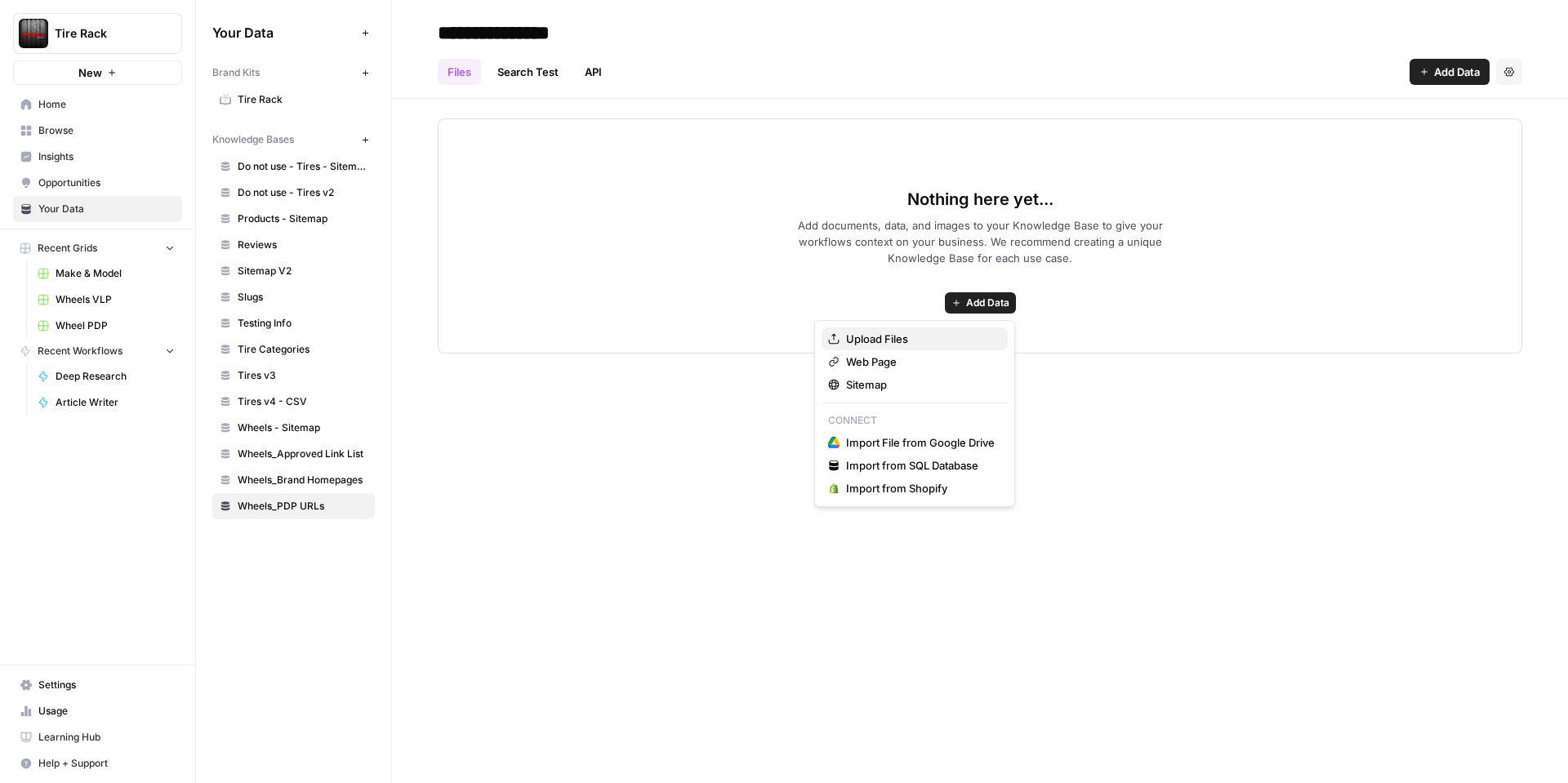
click at [891, 341] on span "Upload Files" at bounding box center [920, 339] width 149 height 16
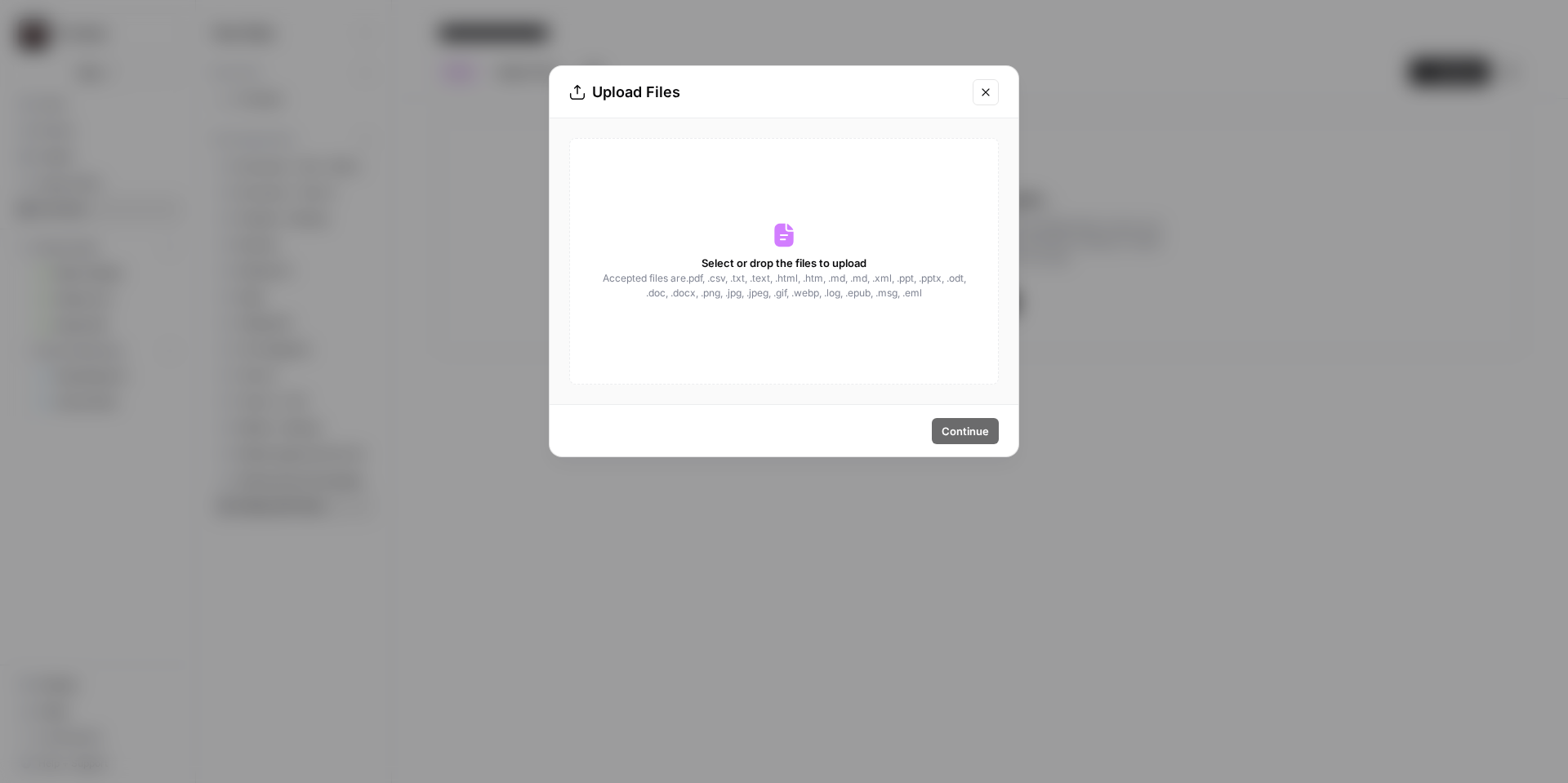
click at [819, 269] on span "Select or drop the files to upload" at bounding box center [784, 262] width 165 height 16
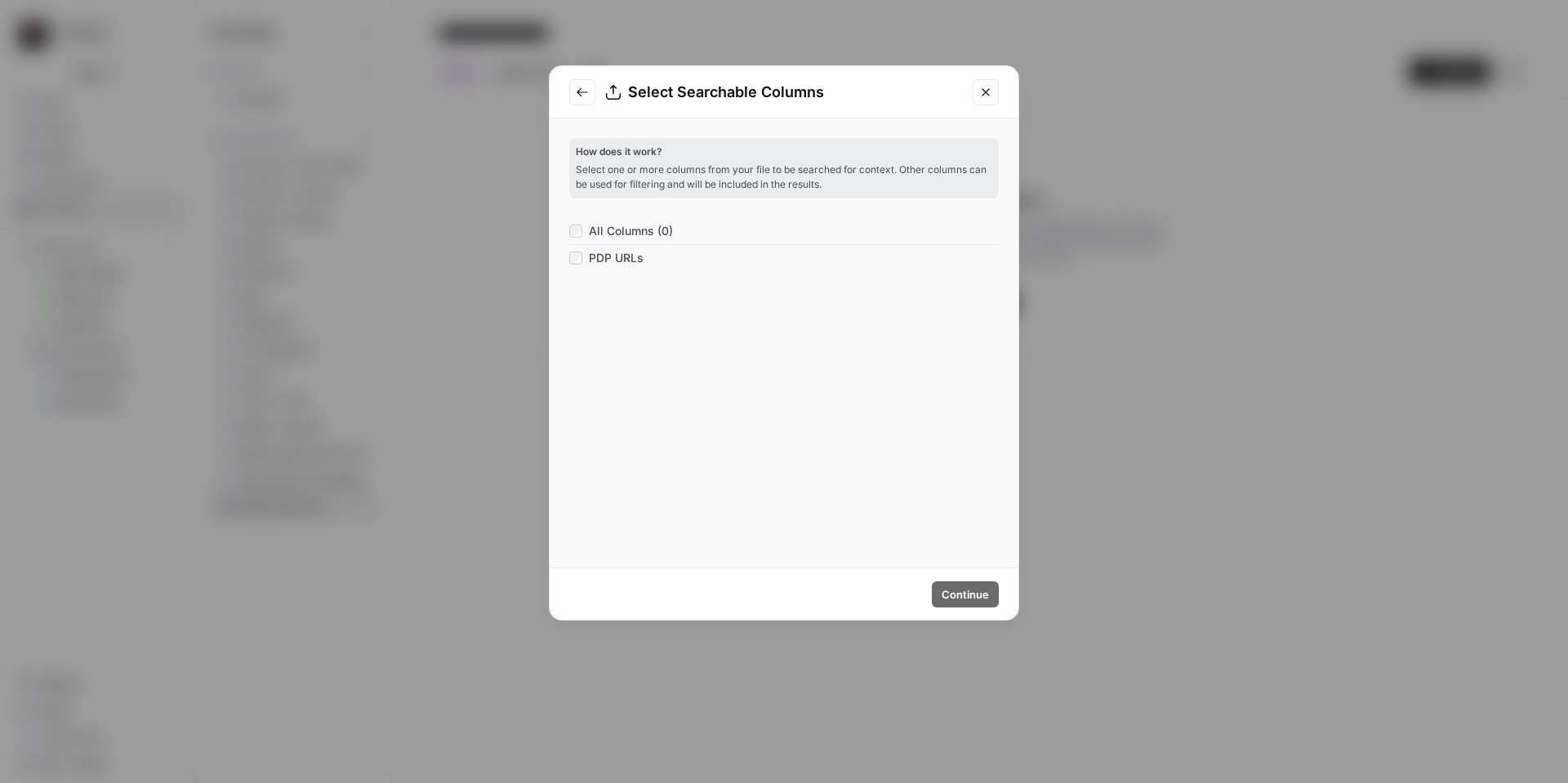
click at [635, 233] on span "All Columns (0)" at bounding box center [630, 230] width 84 height 16
click at [956, 587] on span "Continue" at bounding box center [965, 594] width 47 height 16
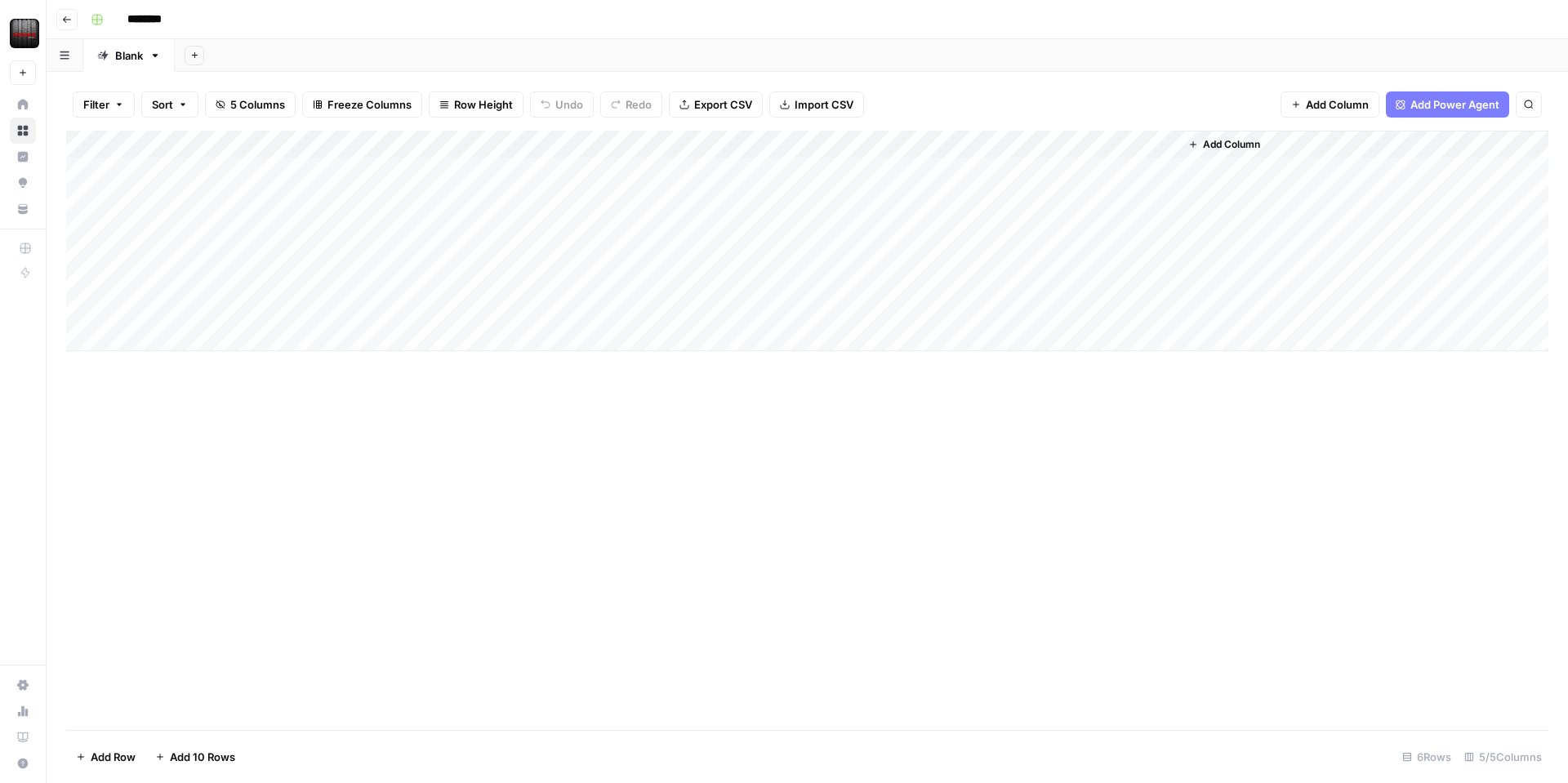
click at [1191, 145] on icon "button" at bounding box center [1193, 144] width 10 height 10
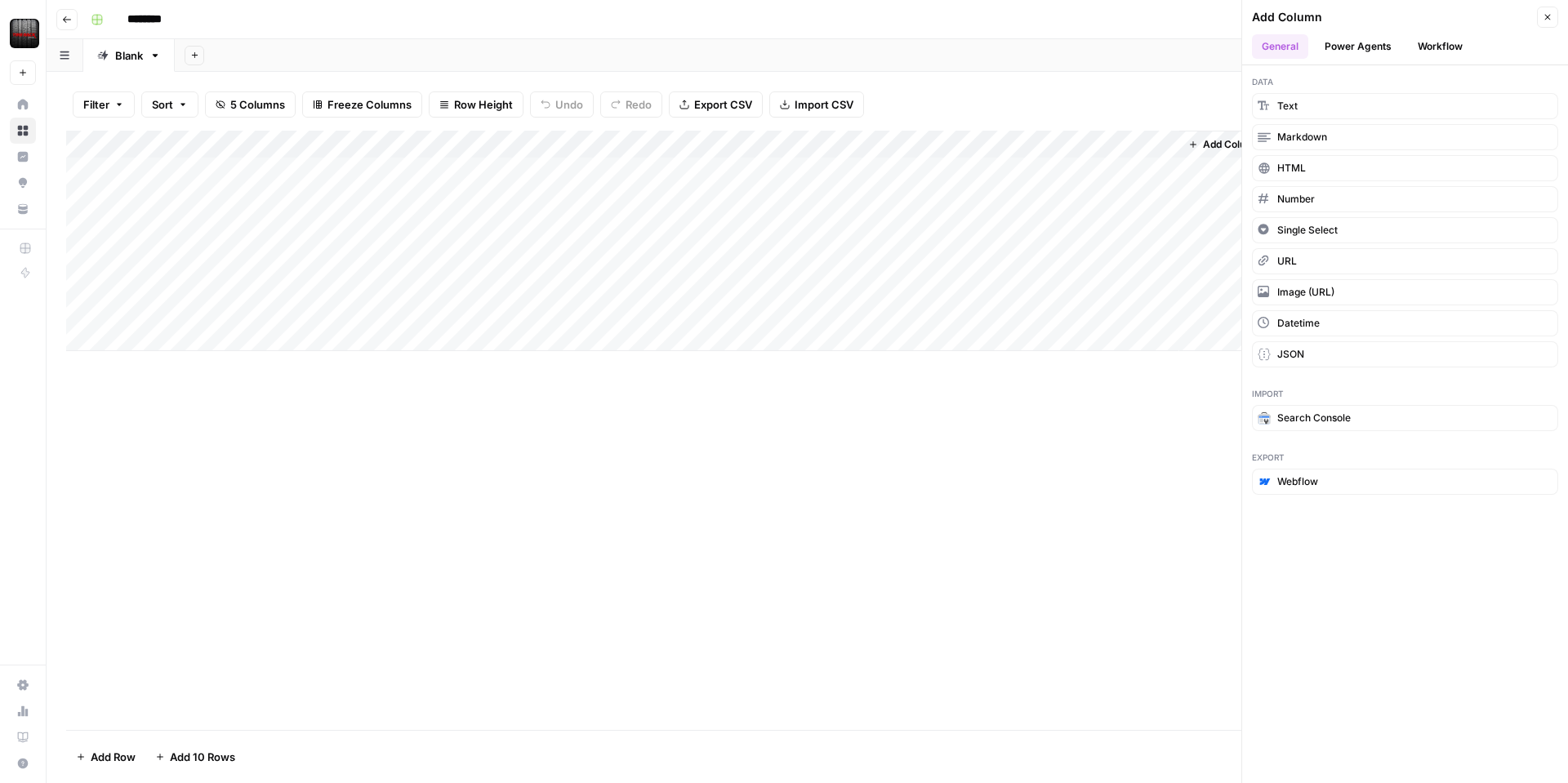
click at [1419, 38] on button "Workflow" at bounding box center [1440, 45] width 65 height 24
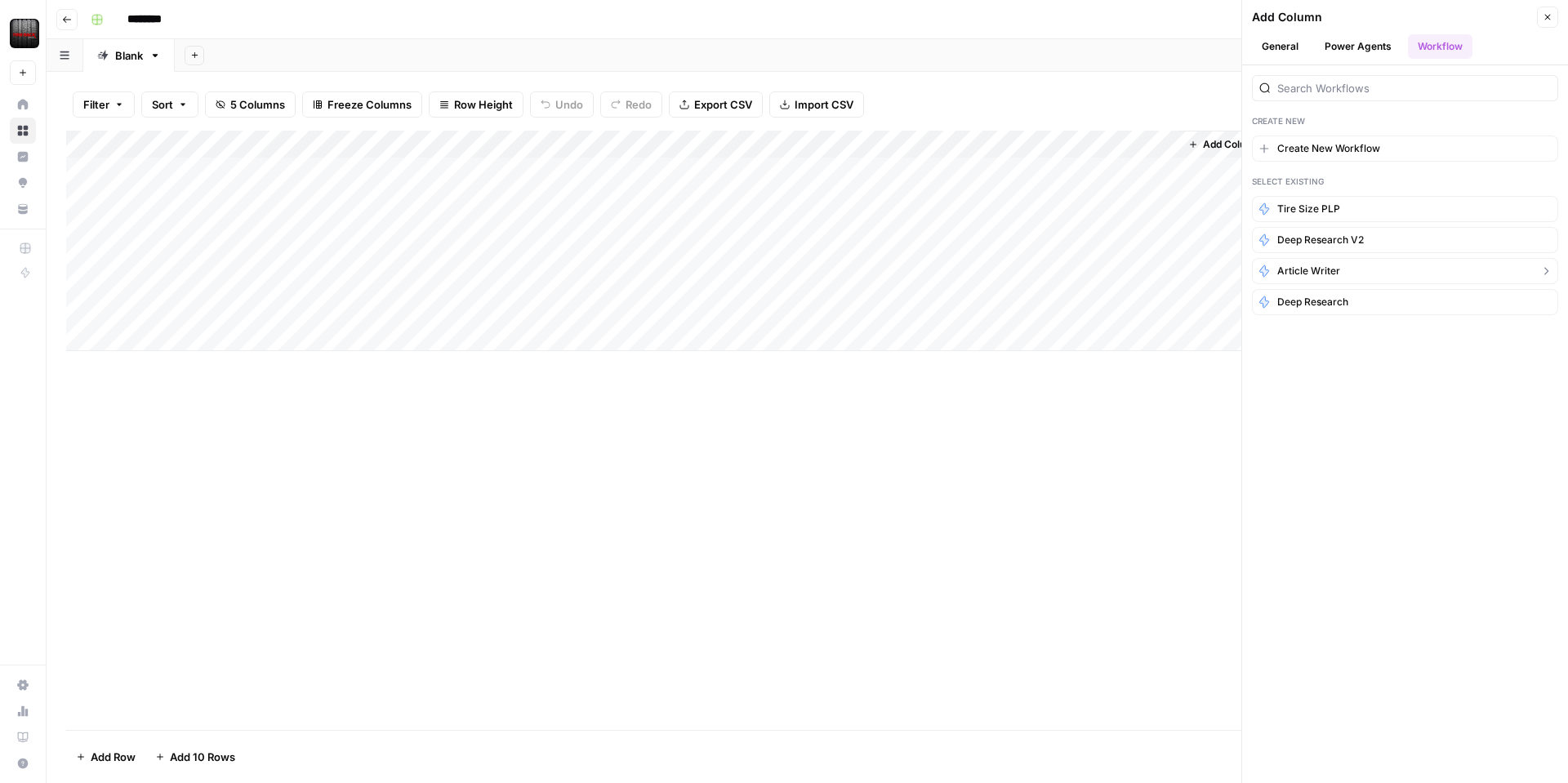
click at [1307, 275] on span "Article Writer" at bounding box center [1309, 271] width 63 height 15
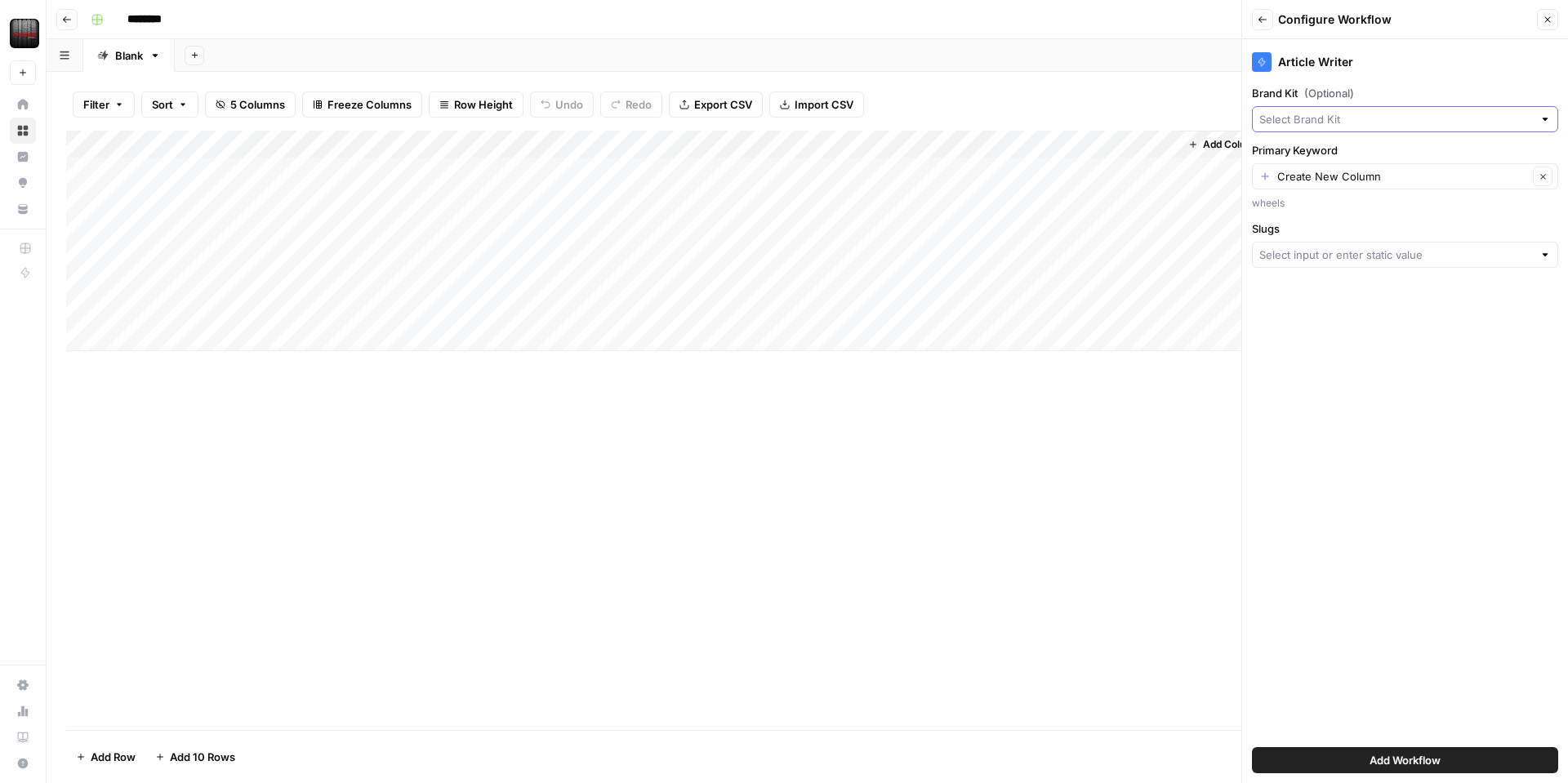
click at [1337, 119] on input "Brand Kit (Optional)" at bounding box center [1396, 119] width 274 height 16
click at [1327, 148] on button "Tire Rack" at bounding box center [1404, 158] width 291 height 23
type input "Tire Rack"
click at [1326, 172] on input "Primary Keyword" at bounding box center [1402, 176] width 251 height 16
click at [1305, 292] on span "Title Tag" at bounding box center [1402, 288] width 272 height 16
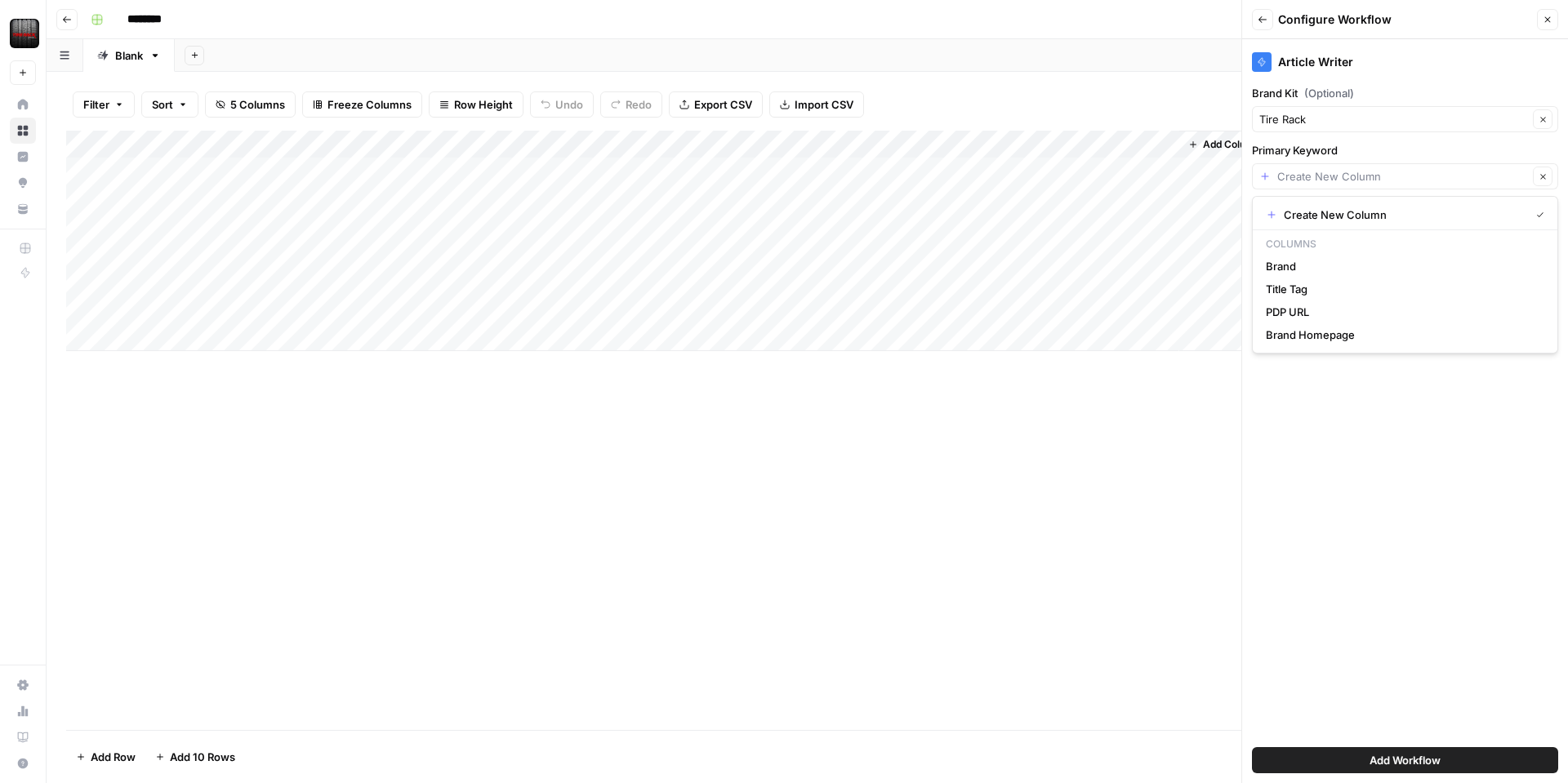
type input "Title Tag"
click at [1322, 266] on div "Article Writer Brand Kit (Optional) Tire Rack Clear Primary Keyword Title Tag C…" at bounding box center [1405, 411] width 326 height 744
click at [1324, 259] on input "Slugs" at bounding box center [1396, 255] width 274 height 16
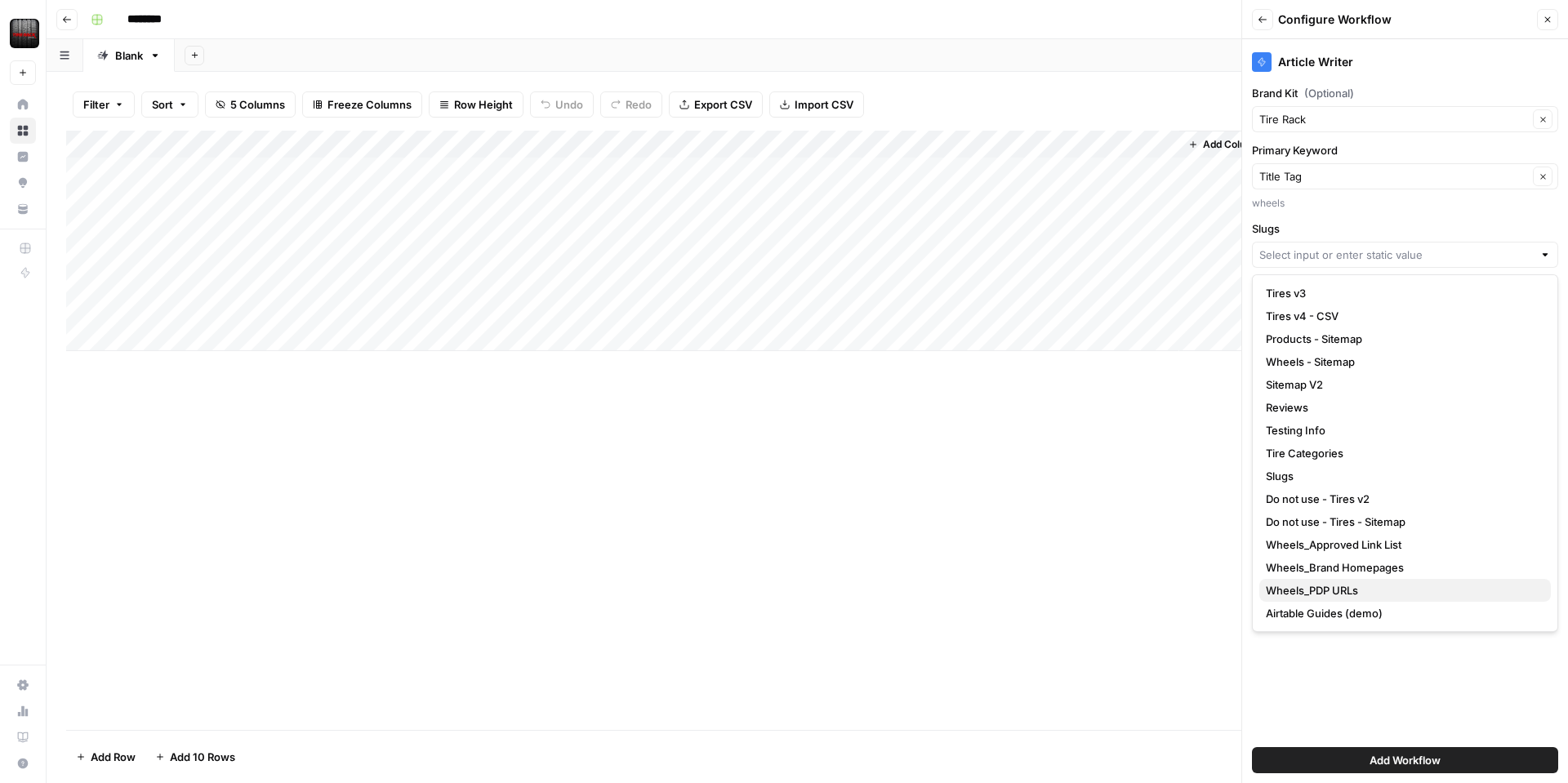
click at [1317, 597] on span "Wheels_PDP URLs" at bounding box center [1402, 590] width 272 height 16
type input "Wheels_PDP URLs"
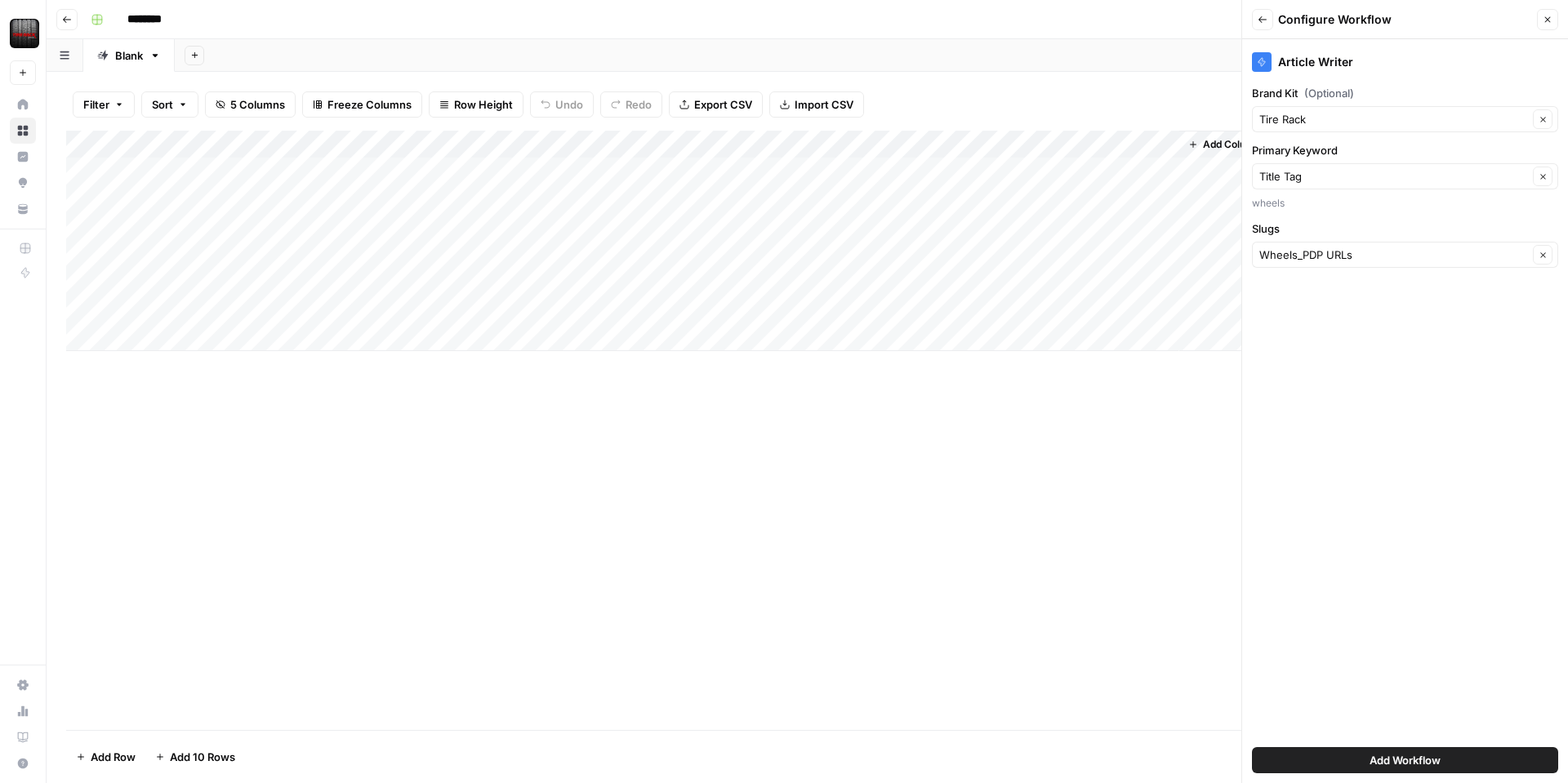
click at [1390, 764] on span "Add Workflow" at bounding box center [1404, 760] width 71 height 16
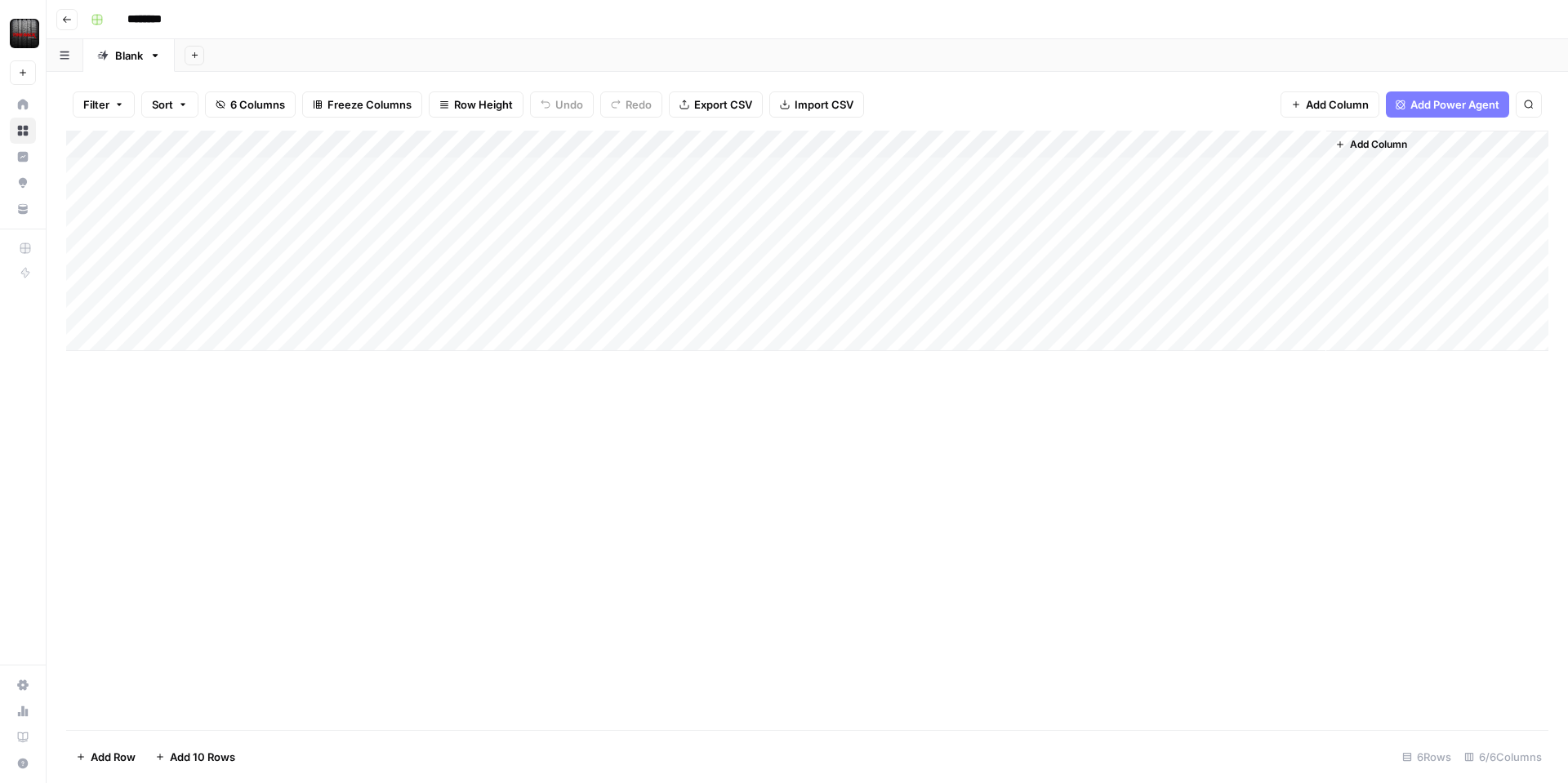
click at [1290, 143] on div "Add Column" at bounding box center [807, 241] width 1483 height 221
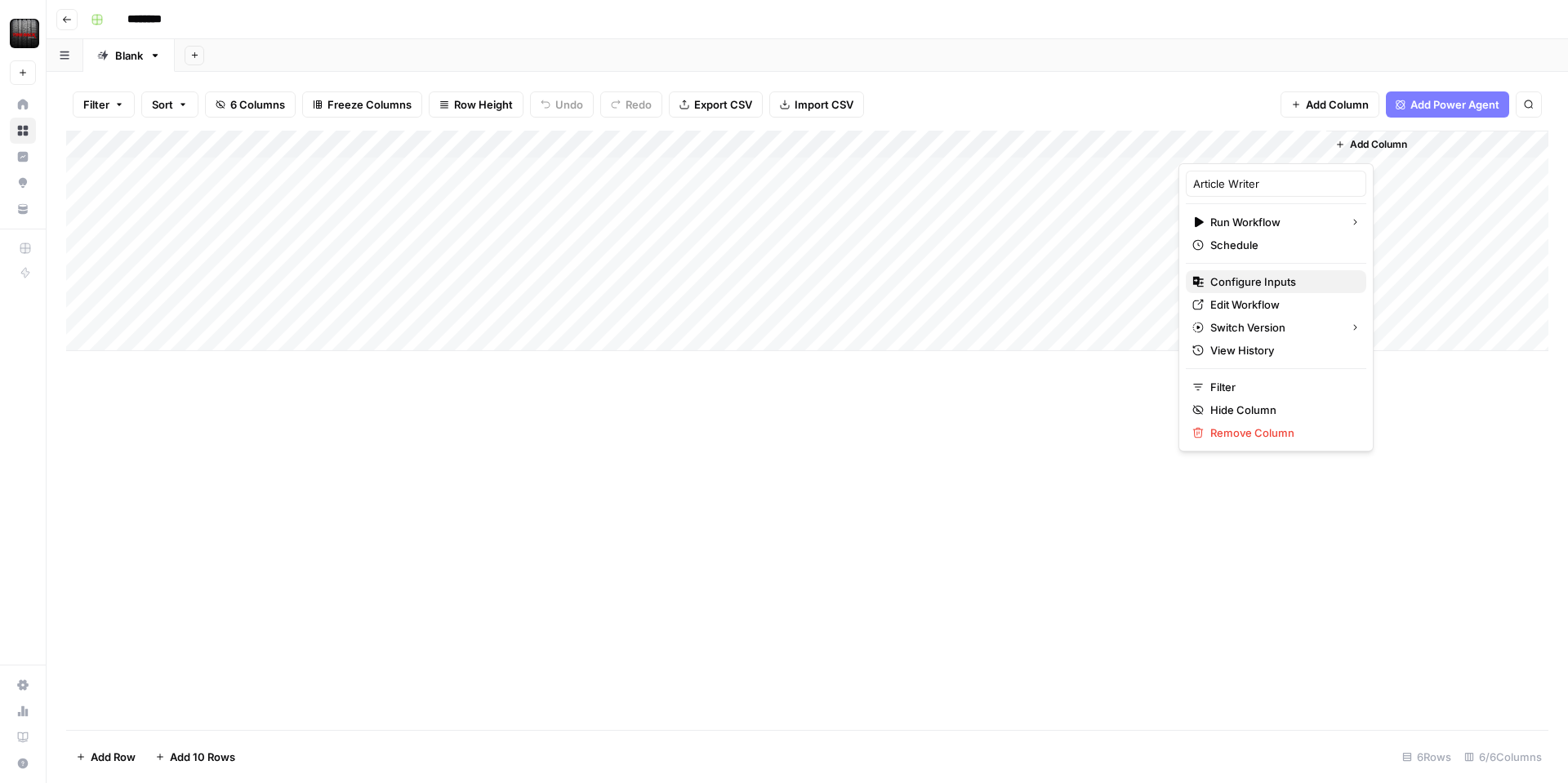
click at [1250, 284] on span "Configure Inputs" at bounding box center [1282, 282] width 143 height 16
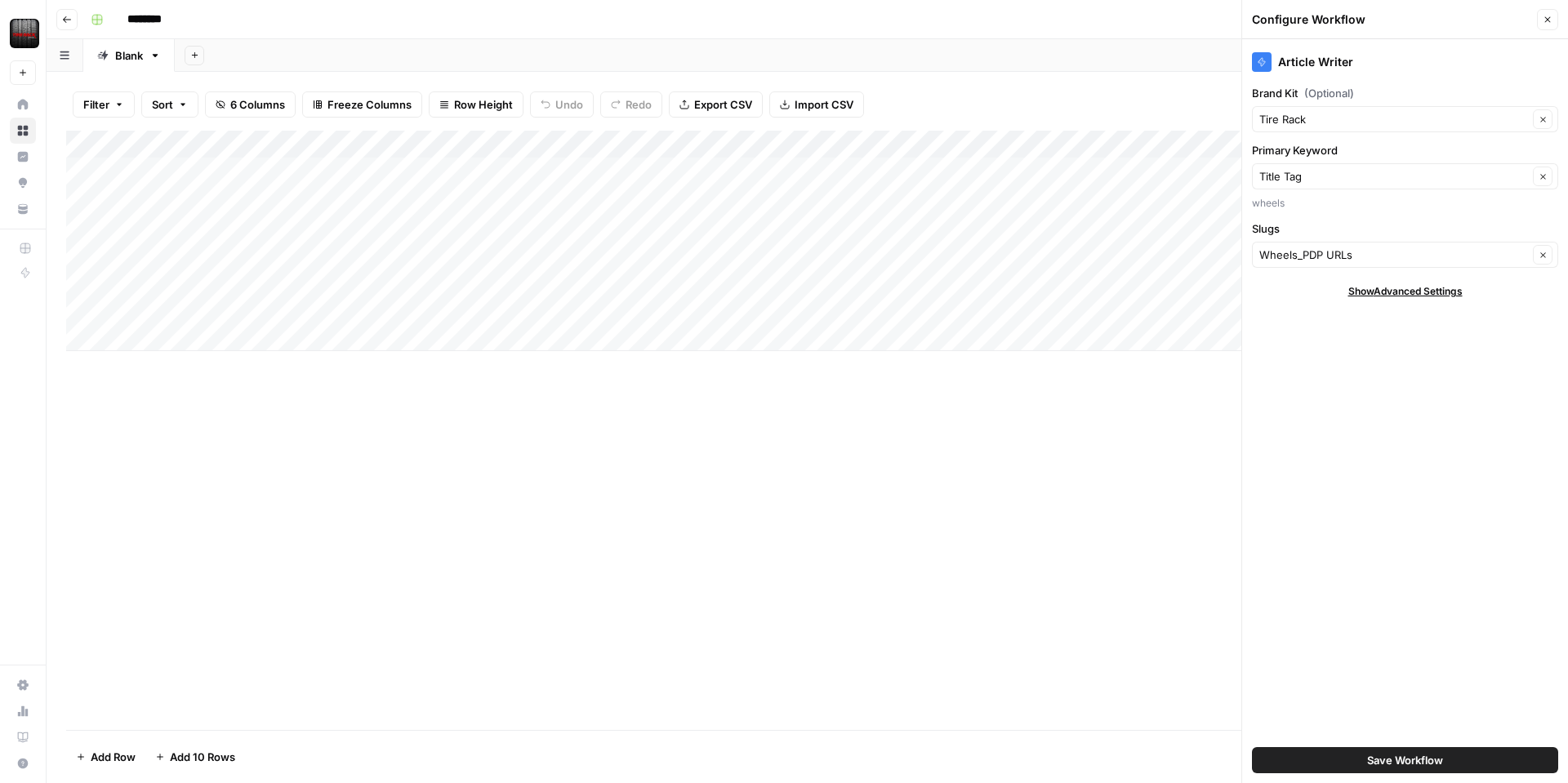
drag, startPoint x: 1553, startPoint y: 16, endPoint x: 1482, endPoint y: 47, distance: 77.5
click at [1553, 18] on button "Close" at bounding box center [1548, 19] width 21 height 21
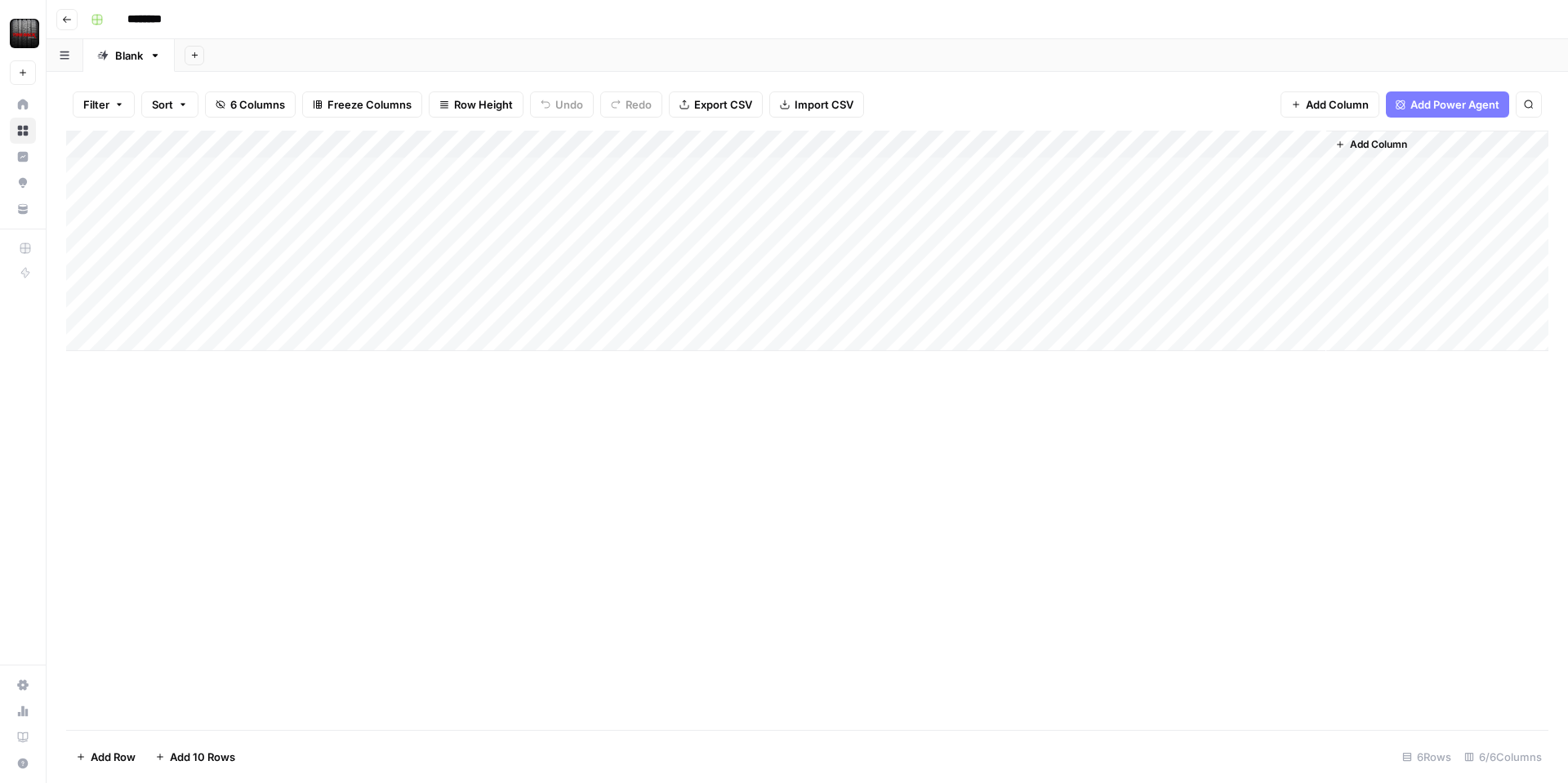
click at [1292, 141] on div "Add Column" at bounding box center [807, 241] width 1483 height 221
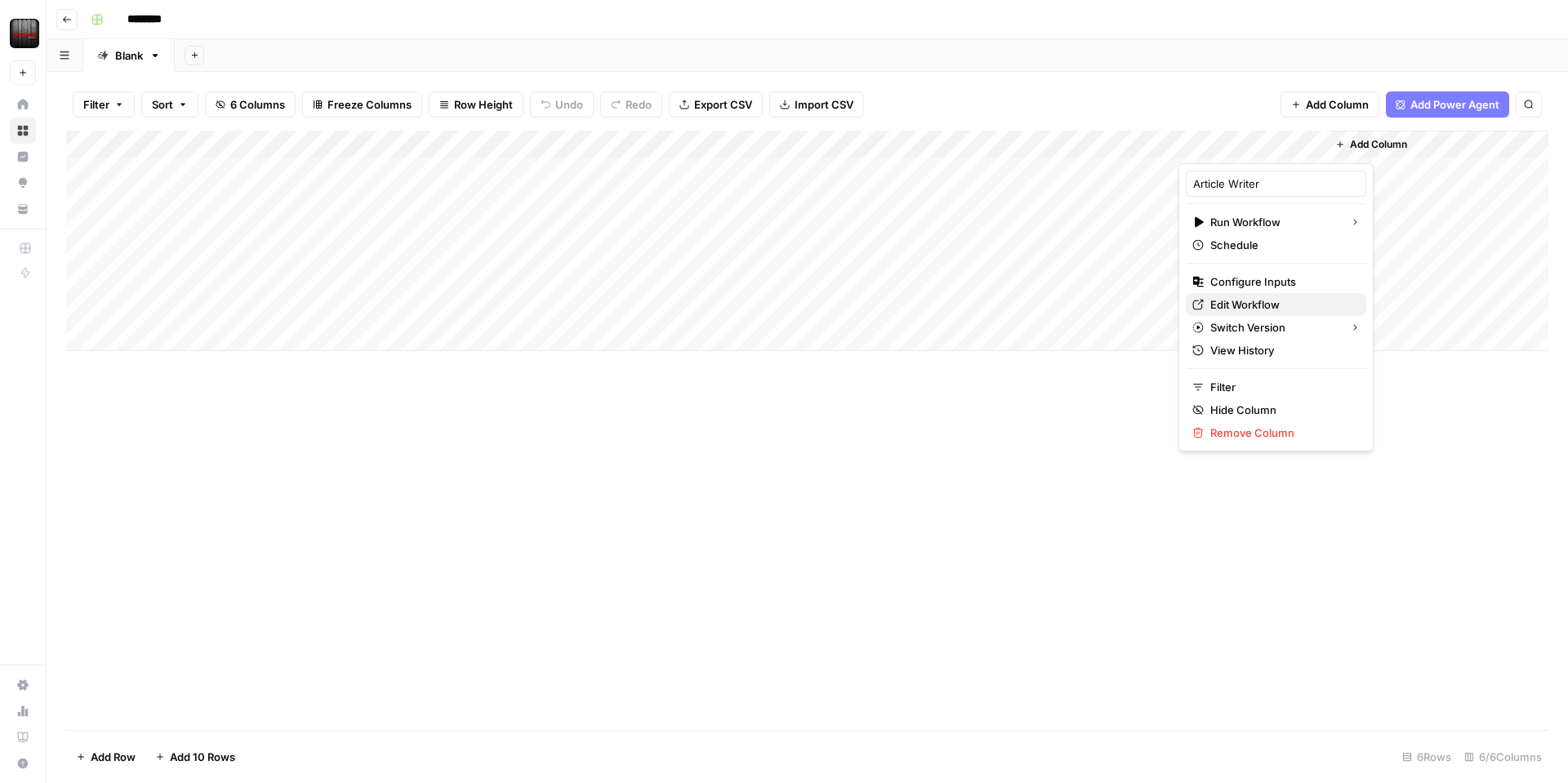
click at [1252, 296] on span "Edit Workflow" at bounding box center [1282, 304] width 143 height 16
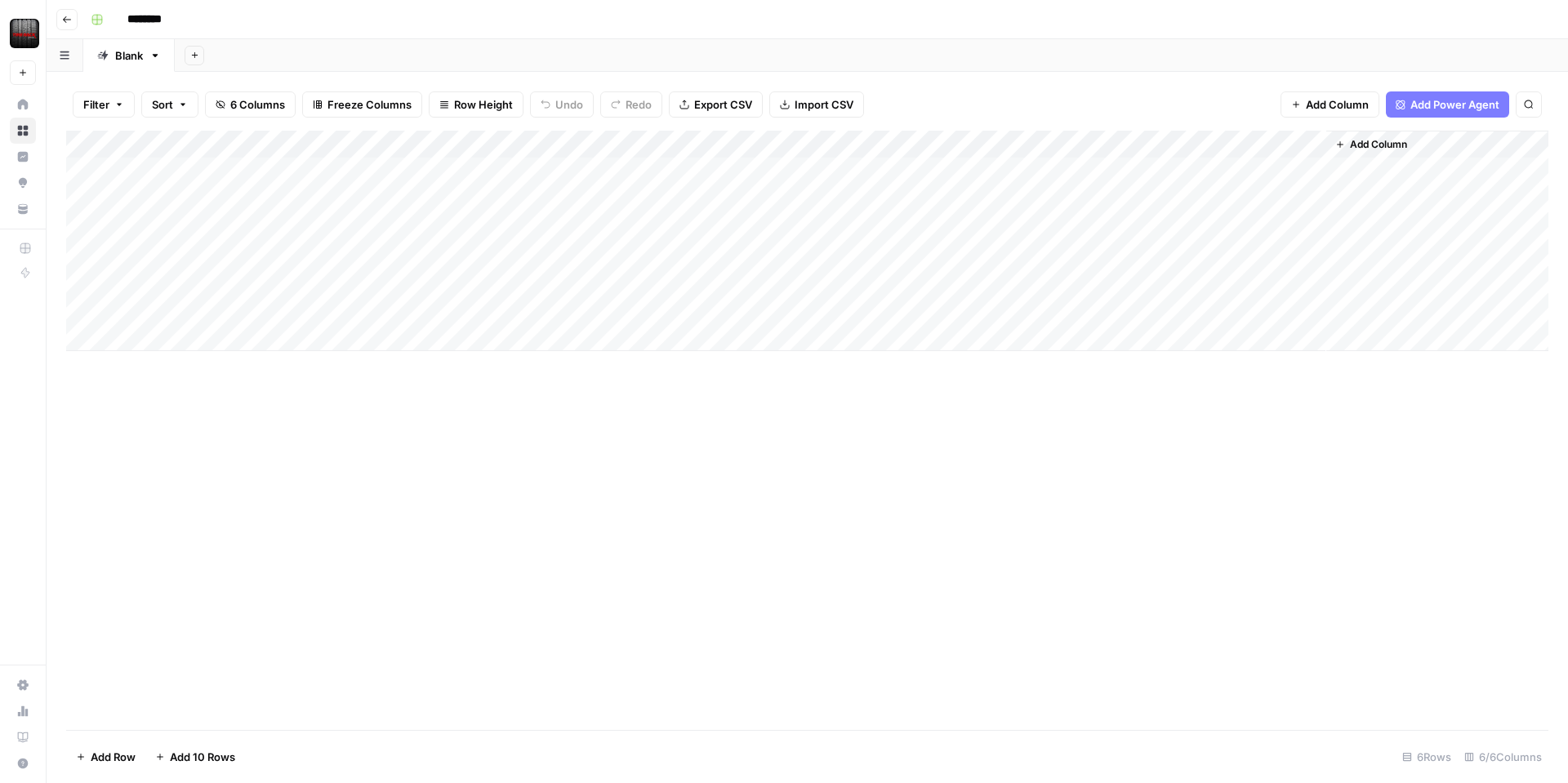
click at [1145, 146] on div "Add Column" at bounding box center [807, 241] width 1483 height 221
click at [1118, 107] on div "Filter Sort 6 Columns Freeze Columns Row Height Undo Redo Export CSV Import CSV…" at bounding box center [807, 105] width 1483 height 52
click at [1036, 170] on div "Add Column" at bounding box center [807, 241] width 1483 height 221
click at [1147, 144] on div "Add Column" at bounding box center [807, 241] width 1483 height 221
click at [1143, 118] on div "Filter Sort 6 Columns Freeze Columns Row Height Undo Redo Export CSV Import CSV…" at bounding box center [807, 105] width 1483 height 52
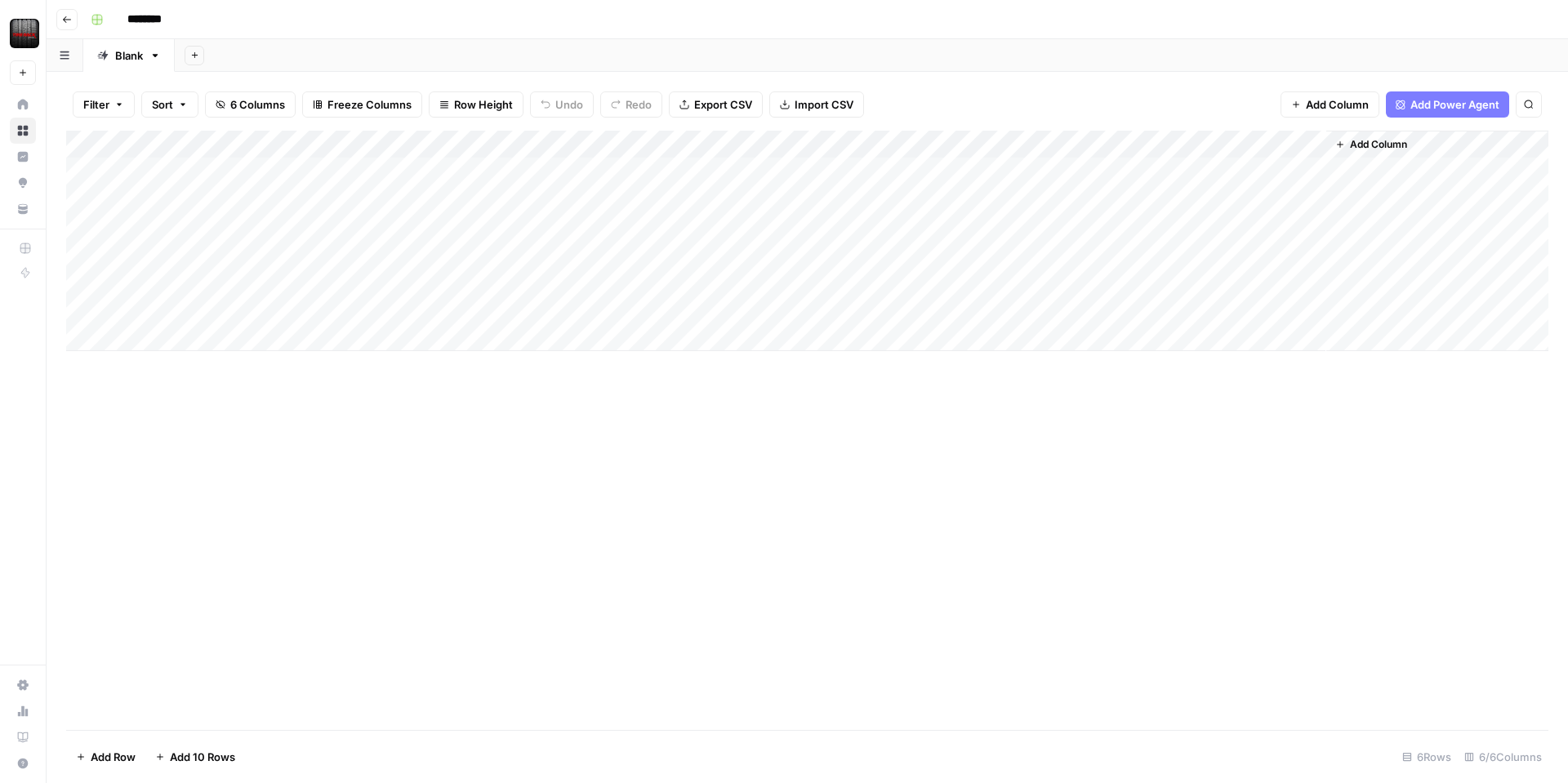
click at [1196, 106] on div "Filter Sort 6 Columns Freeze Columns Row Height Undo Redo Export CSV Import CSV…" at bounding box center [807, 105] width 1483 height 52
click at [1138, 170] on div "Add Column" at bounding box center [807, 241] width 1483 height 221
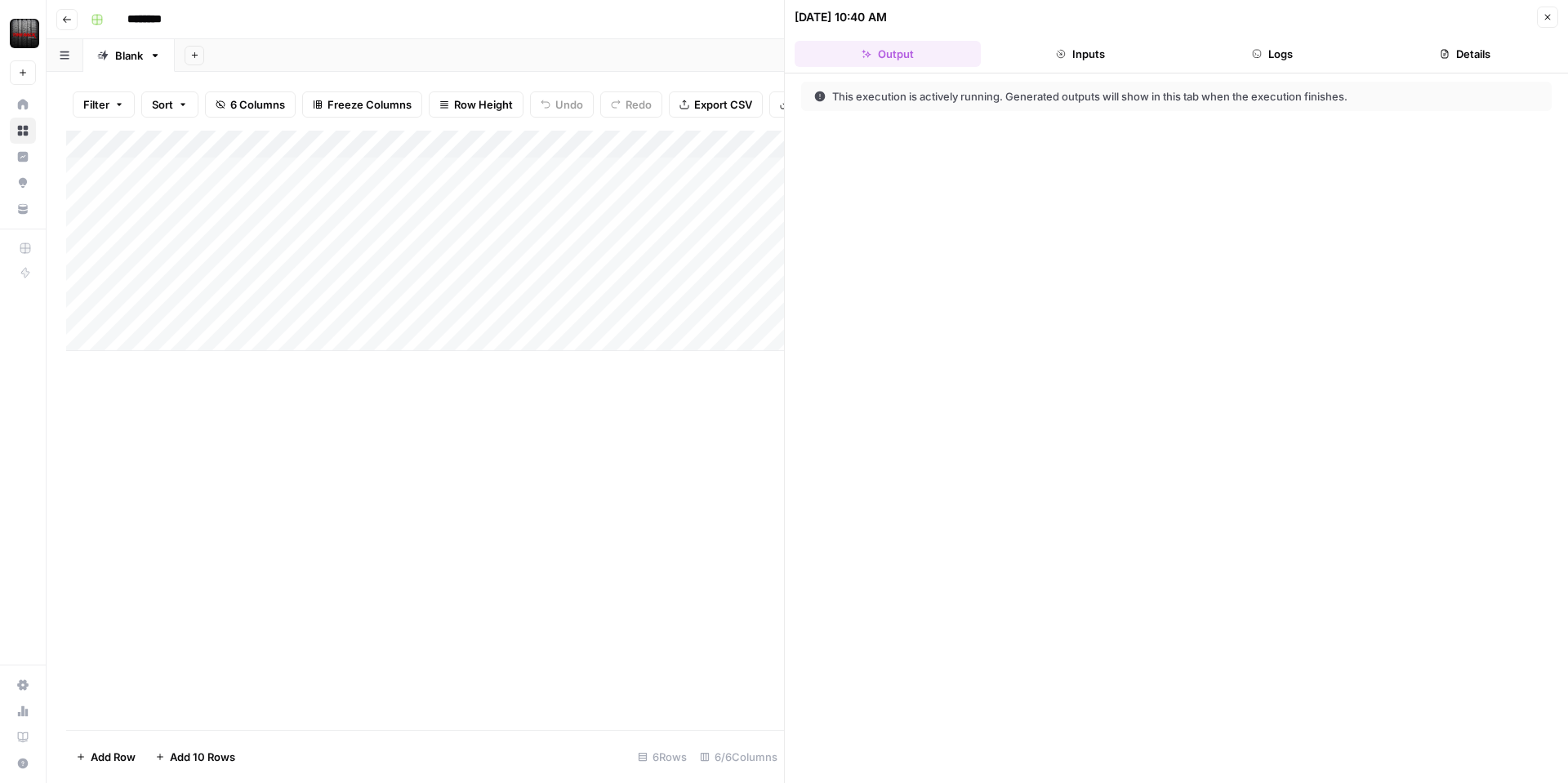
click at [1097, 59] on button "Inputs" at bounding box center [1080, 53] width 186 height 26
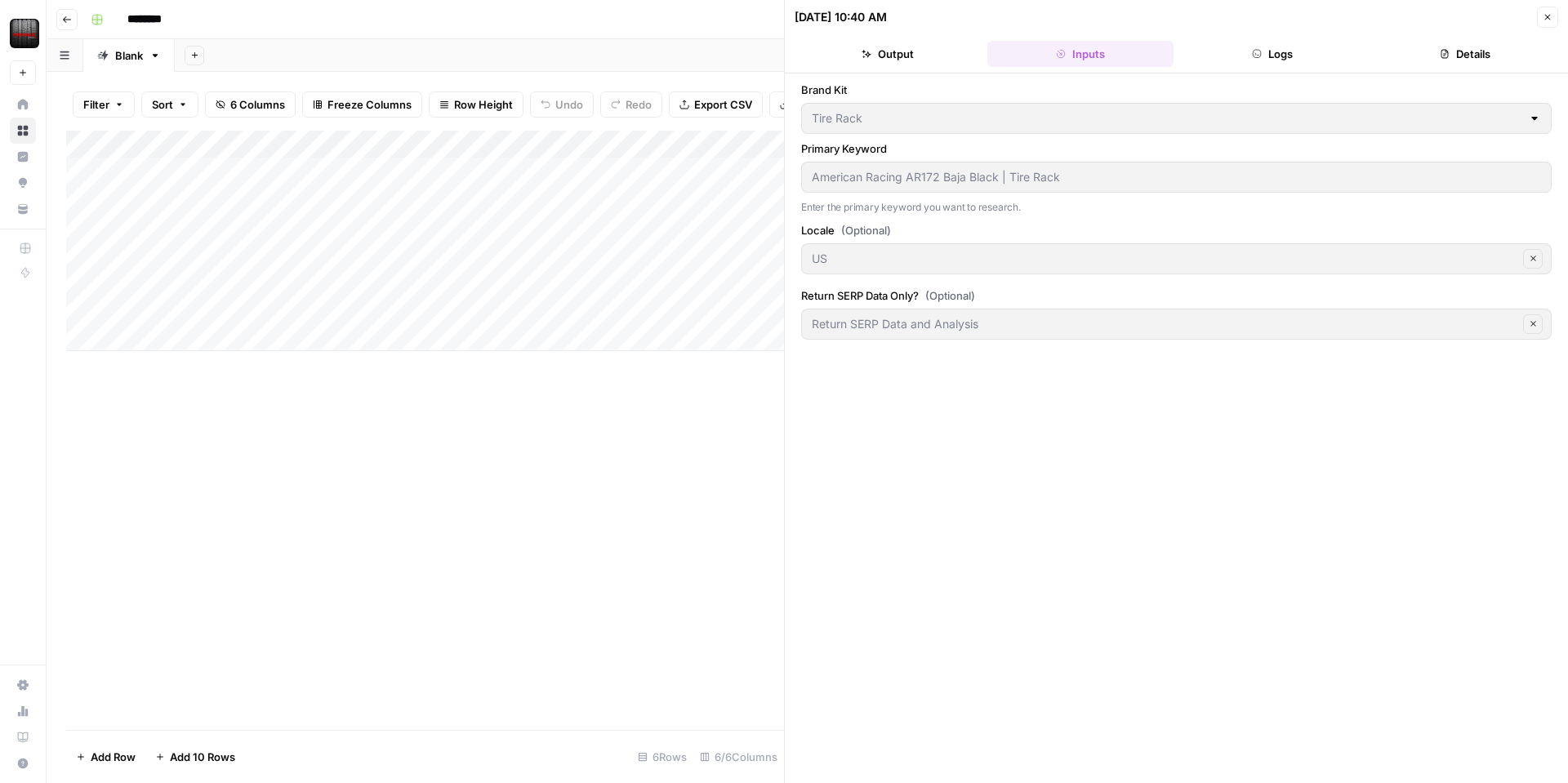
click at [1243, 60] on button "Logs" at bounding box center [1273, 53] width 186 height 26
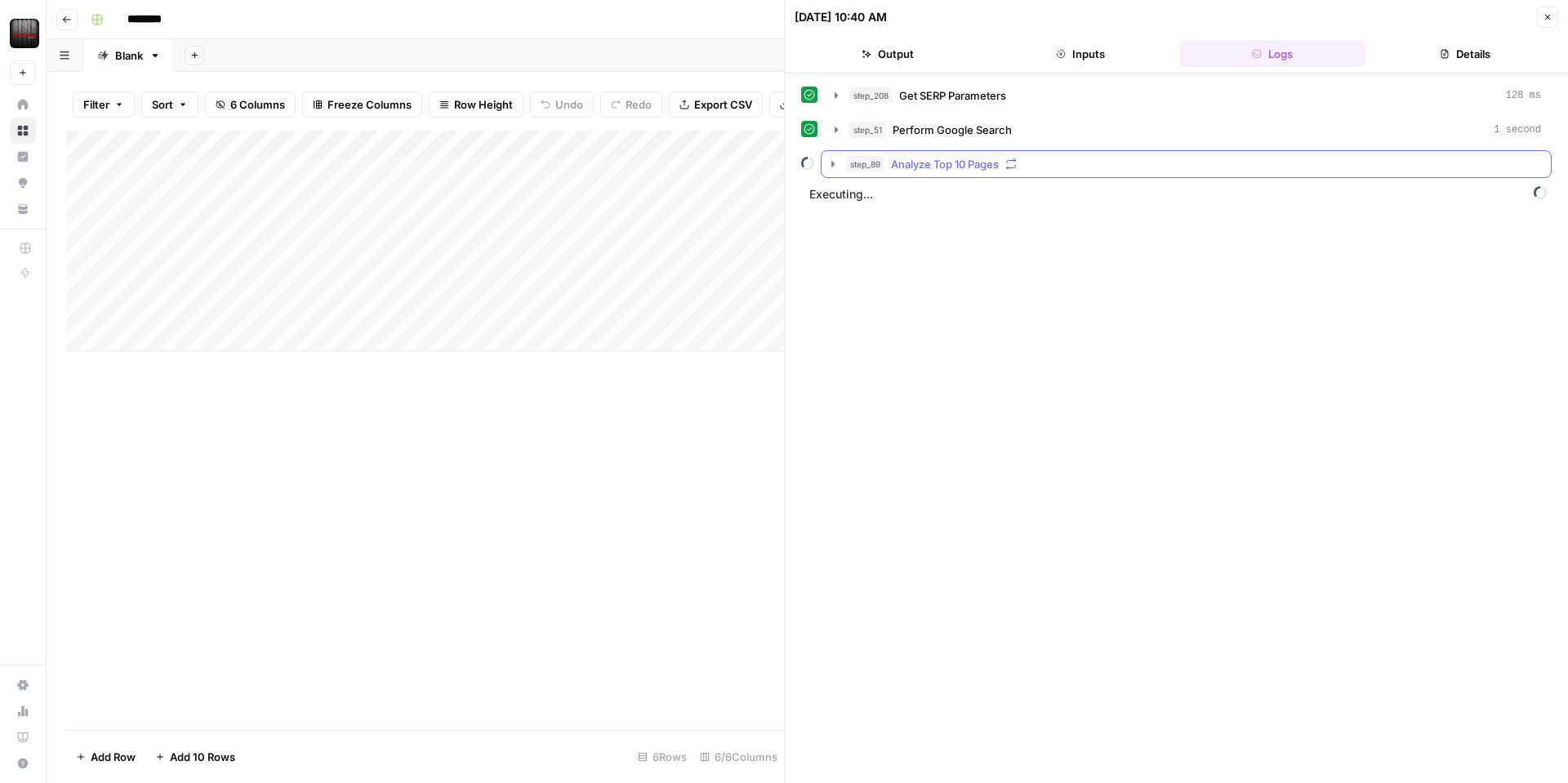
click at [834, 160] on icon "button" at bounding box center [833, 165] width 14 height 14
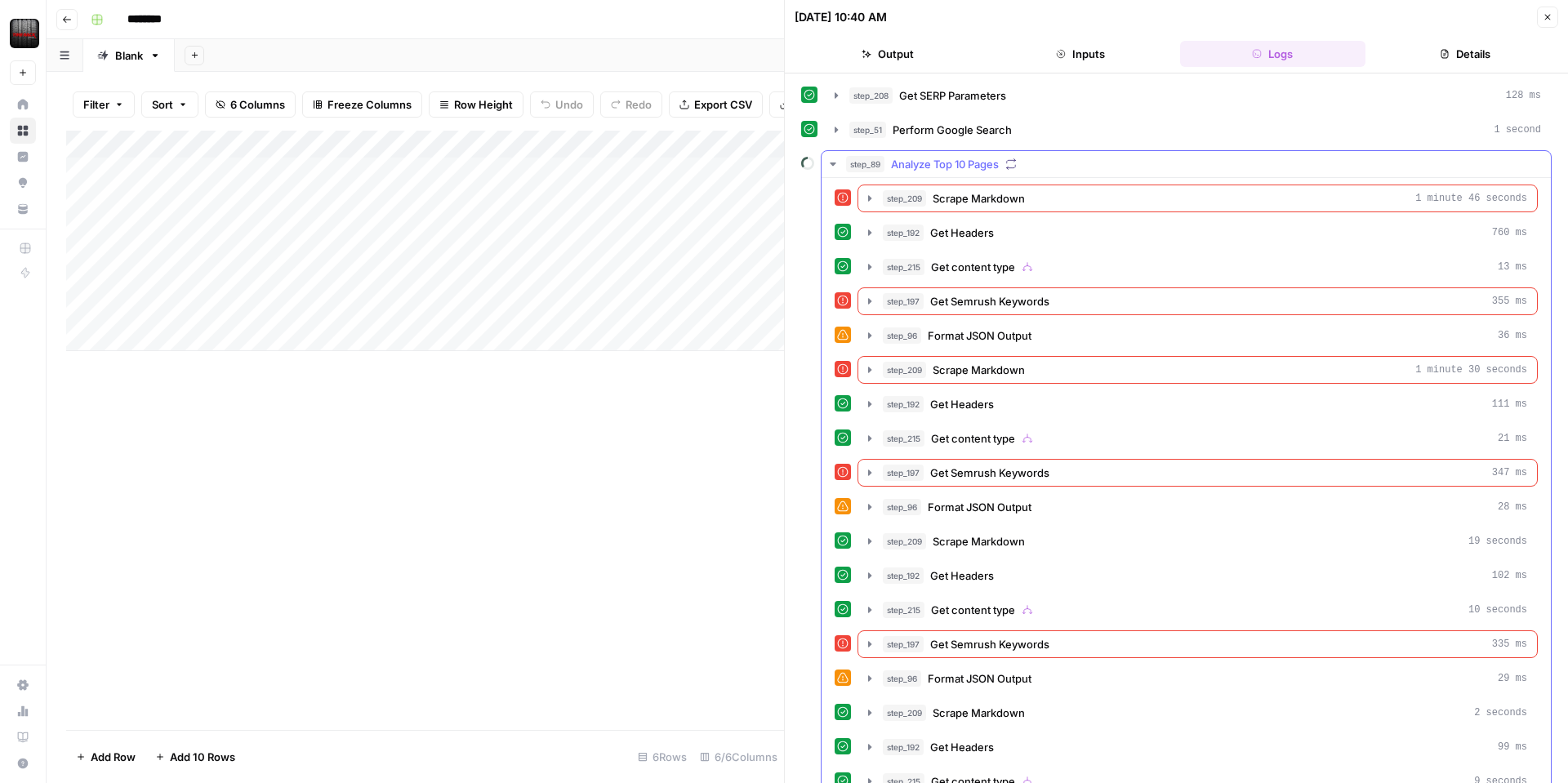
click at [834, 166] on icon "button" at bounding box center [833, 165] width 14 height 14
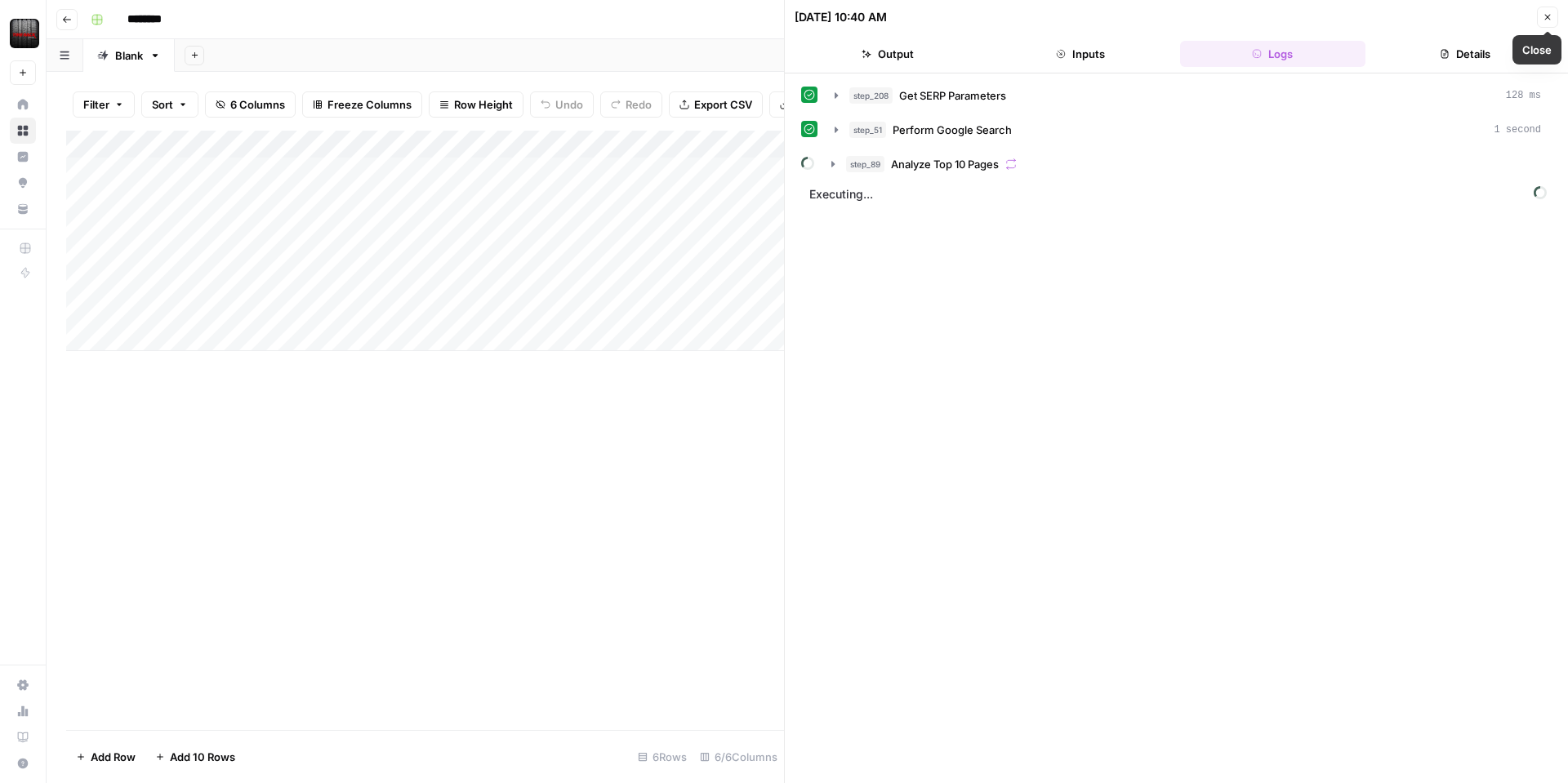
click at [1500, 42] on button "Details" at bounding box center [1465, 53] width 186 height 26
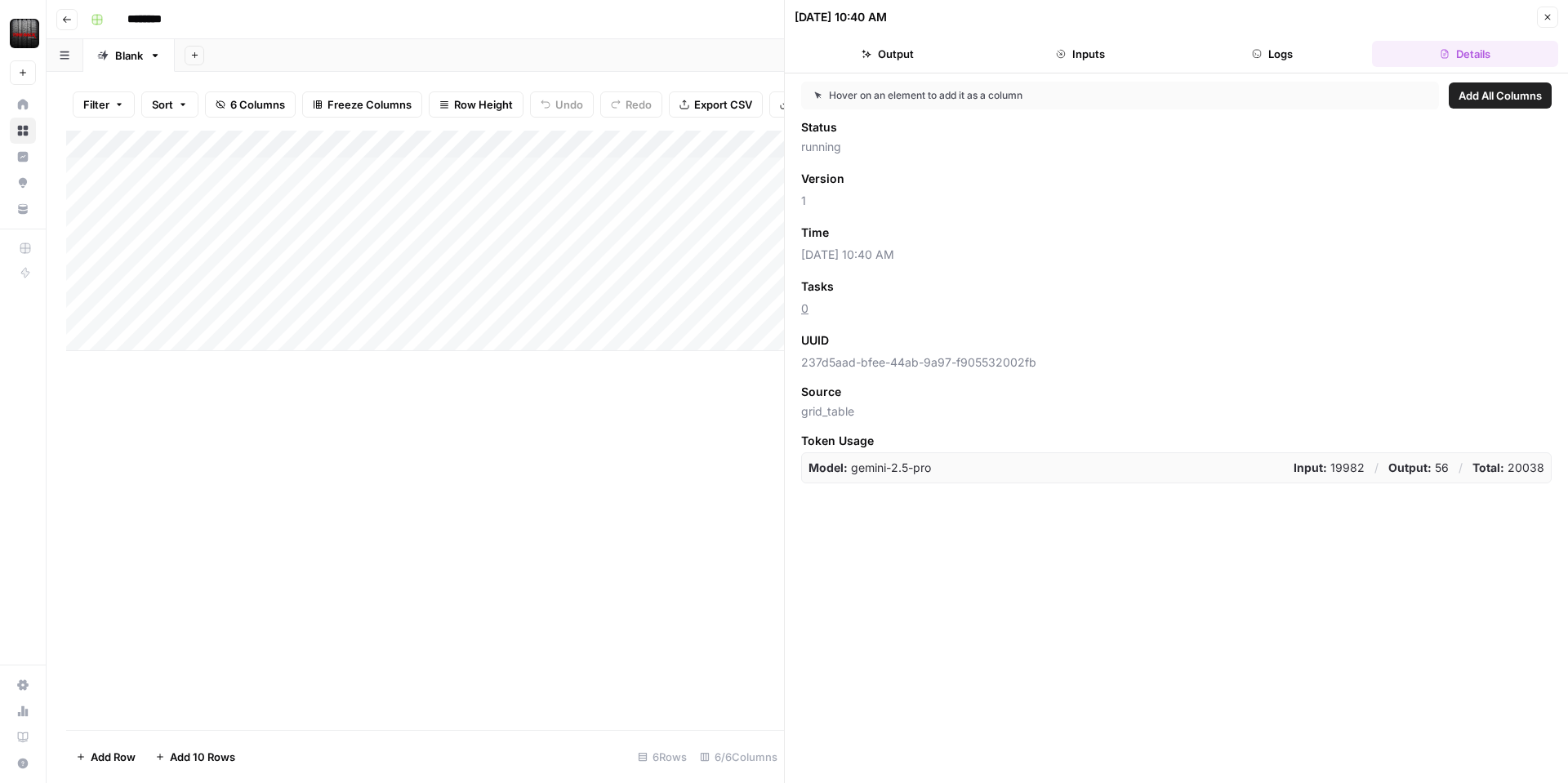
click at [918, 55] on button "Output" at bounding box center [888, 53] width 186 height 26
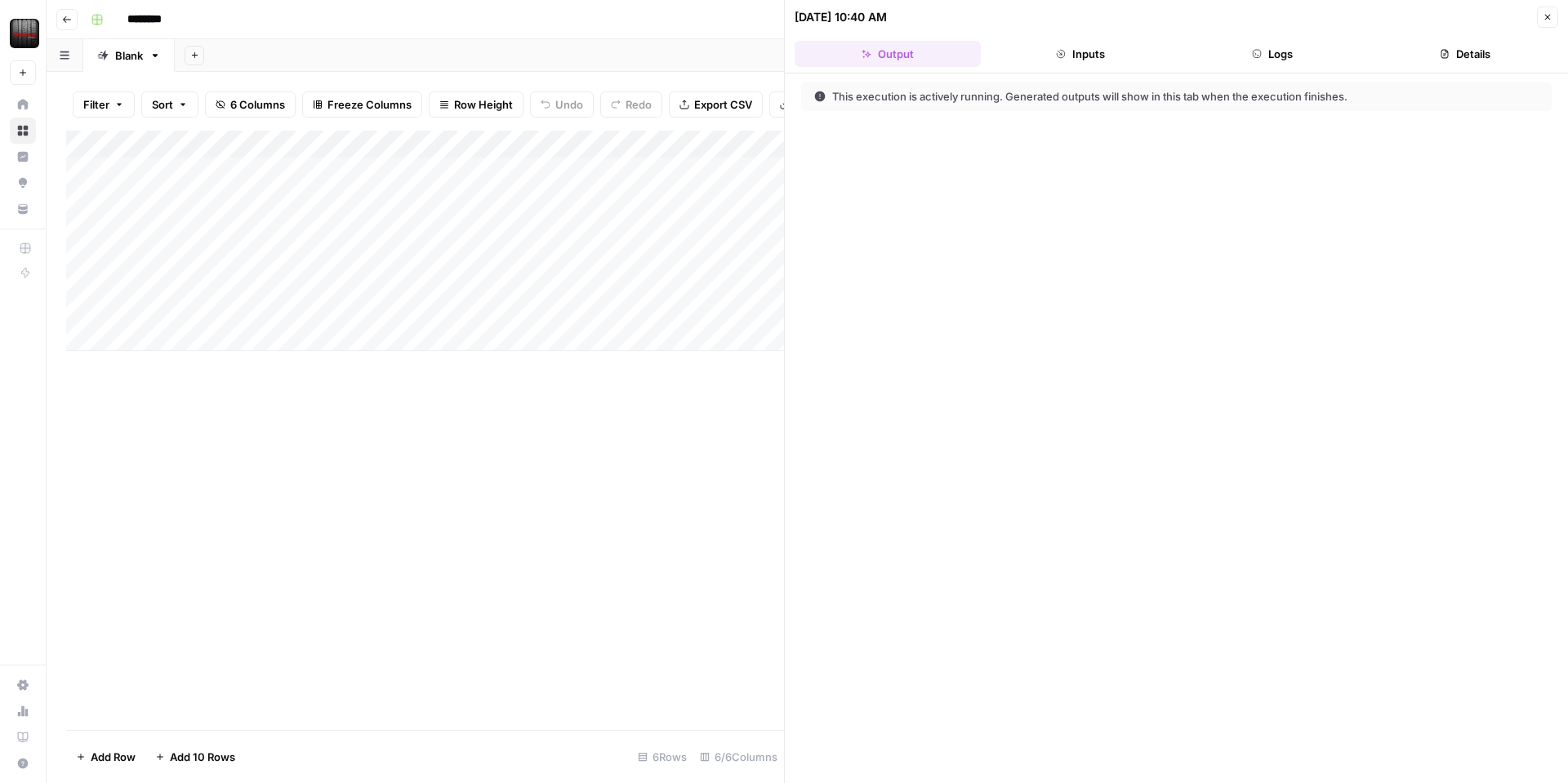
click at [1539, 23] on button "Close" at bounding box center [1548, 17] width 21 height 21
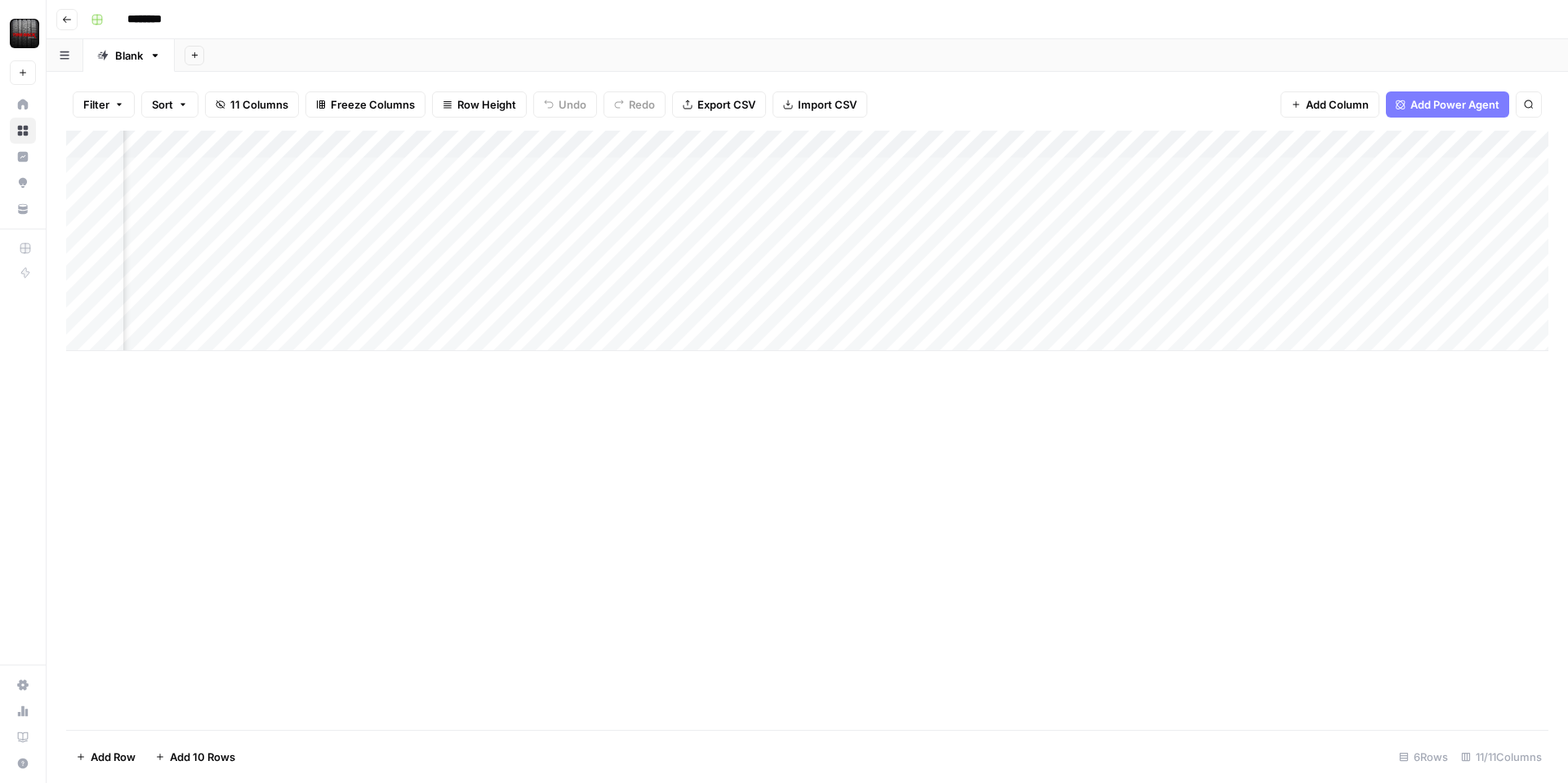
scroll to position [0, 488]
click at [1192, 167] on div "Add Column" at bounding box center [807, 241] width 1483 height 221
click at [1263, 170] on div "Add Column" at bounding box center [807, 241] width 1483 height 221
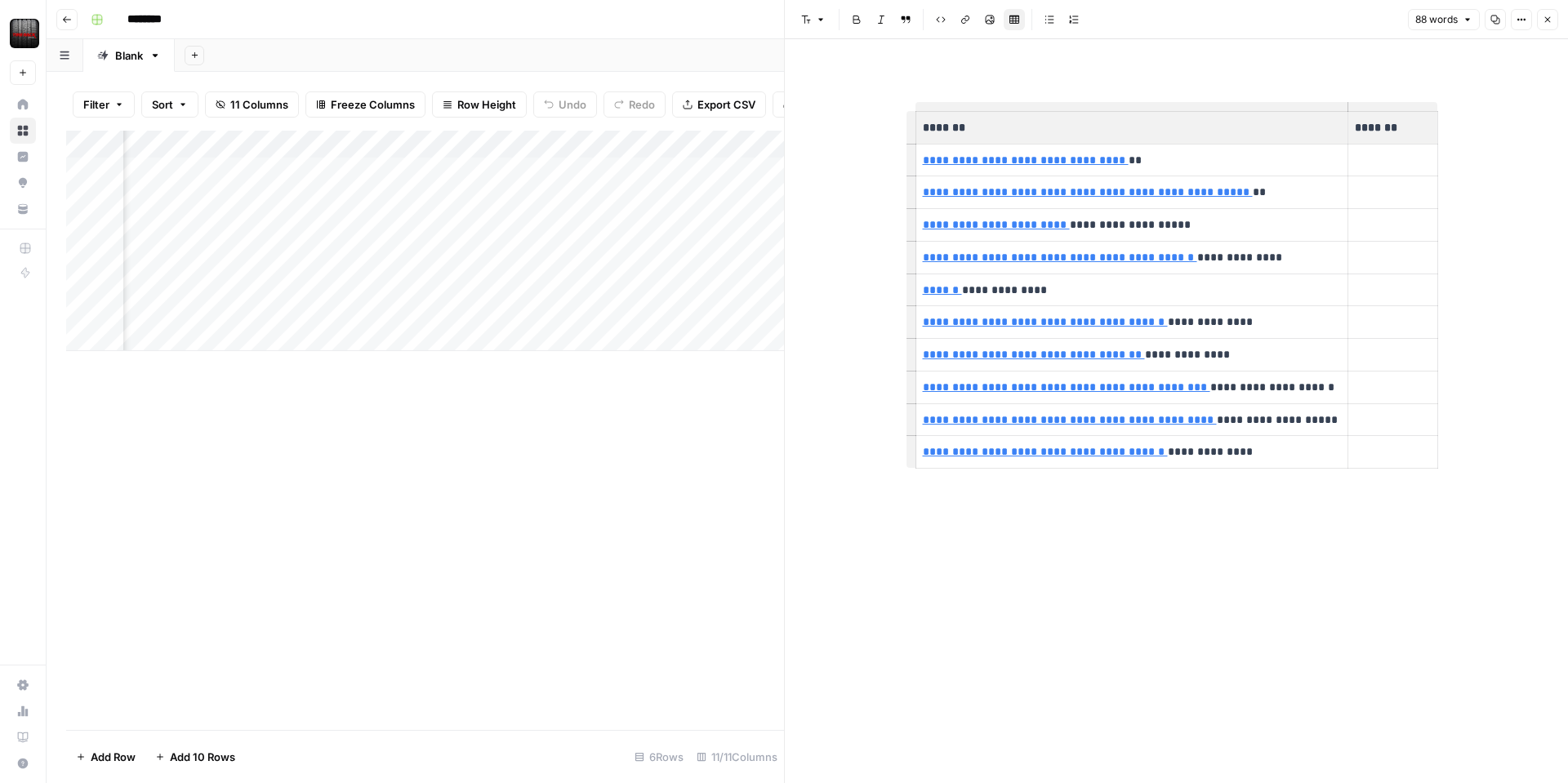
click at [652, 434] on div "Add Column" at bounding box center [425, 430] width 718 height 599
type input "[URL][DOMAIN_NAME]"
click at [1552, 29] on button "Close" at bounding box center [1548, 19] width 21 height 21
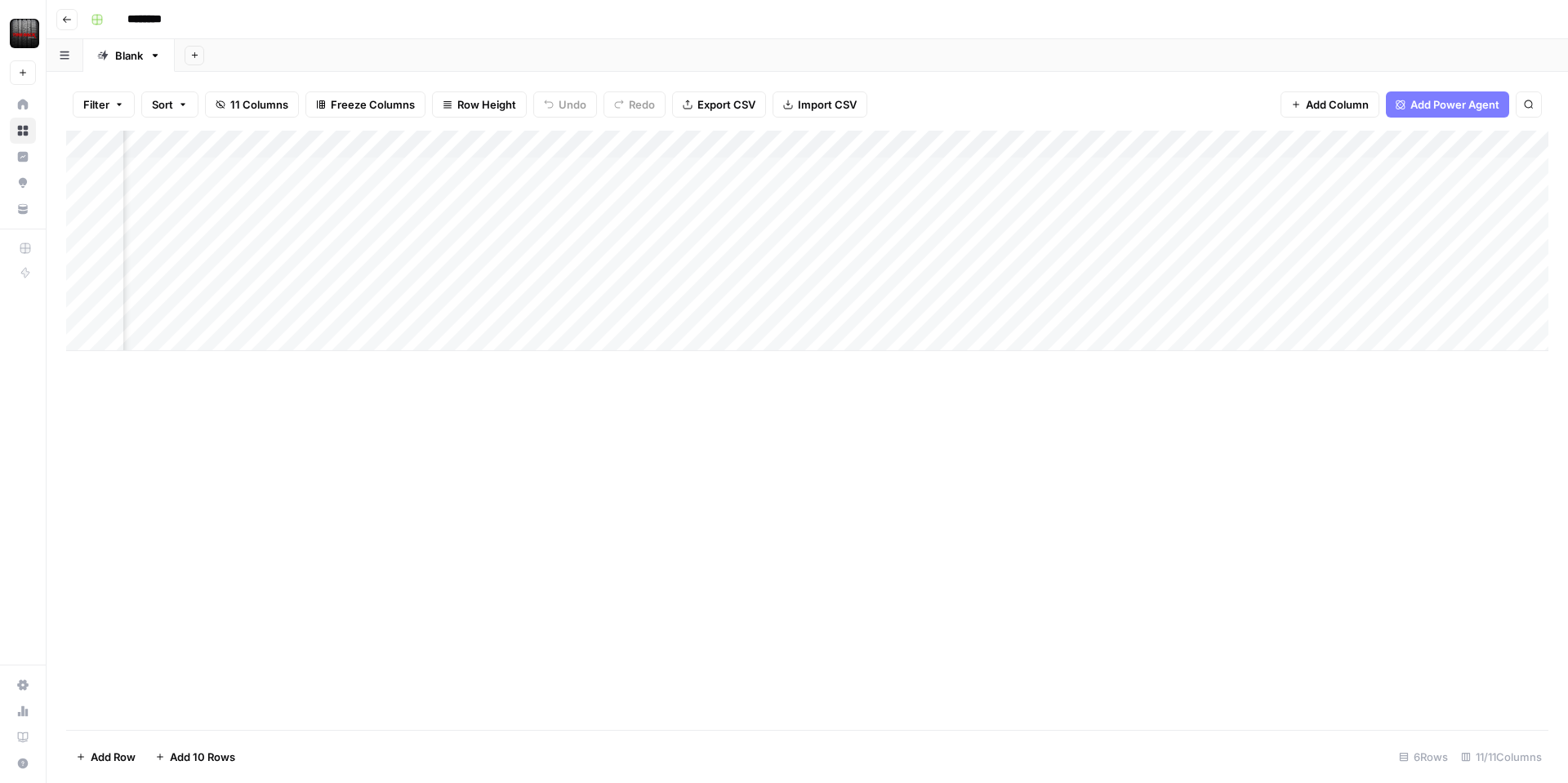
click at [1023, 198] on div "Add Column" at bounding box center [807, 241] width 1483 height 221
click at [1112, 170] on div "Add Column" at bounding box center [807, 241] width 1483 height 221
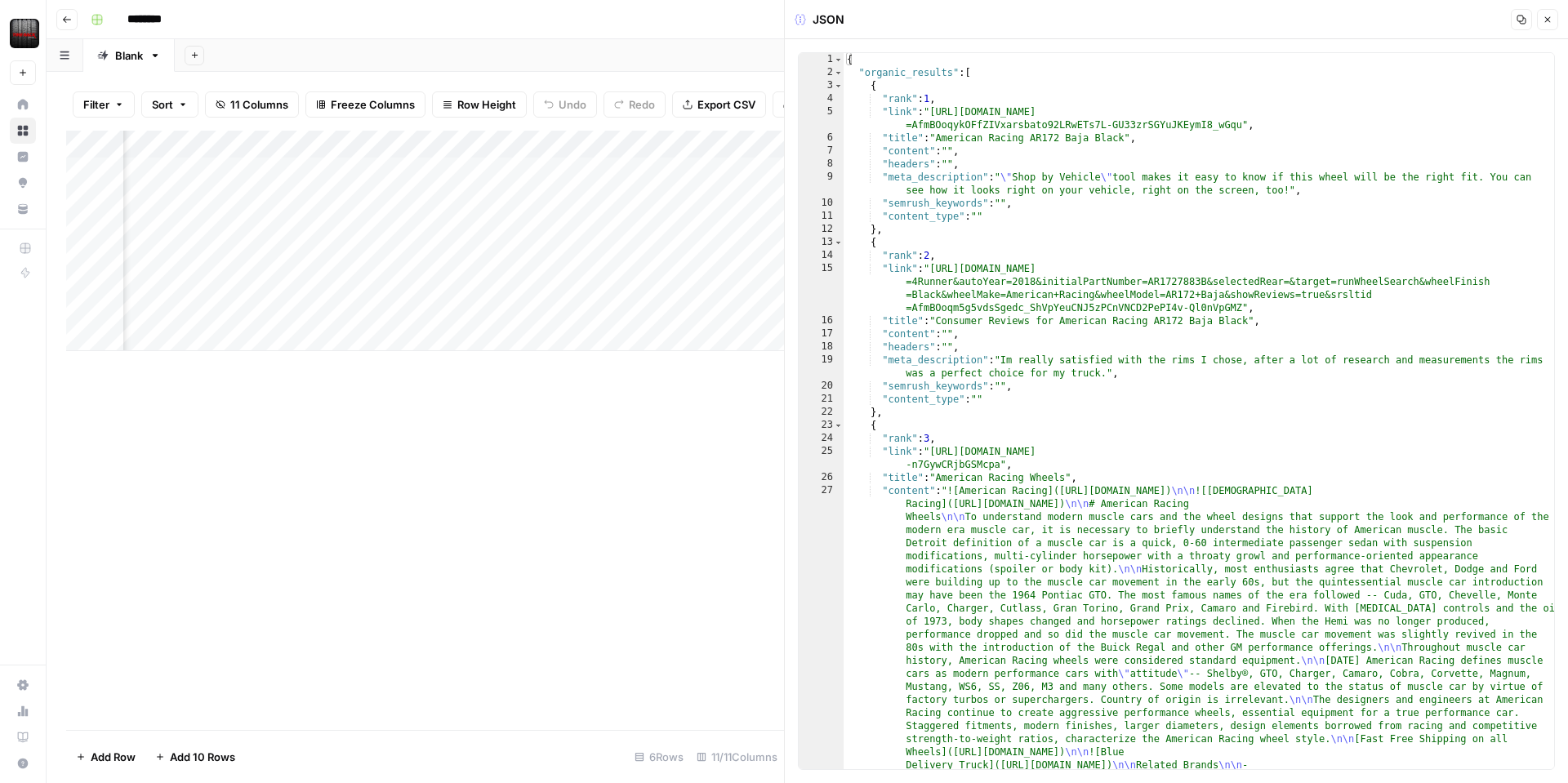
click at [1541, 19] on button "Close" at bounding box center [1548, 19] width 21 height 21
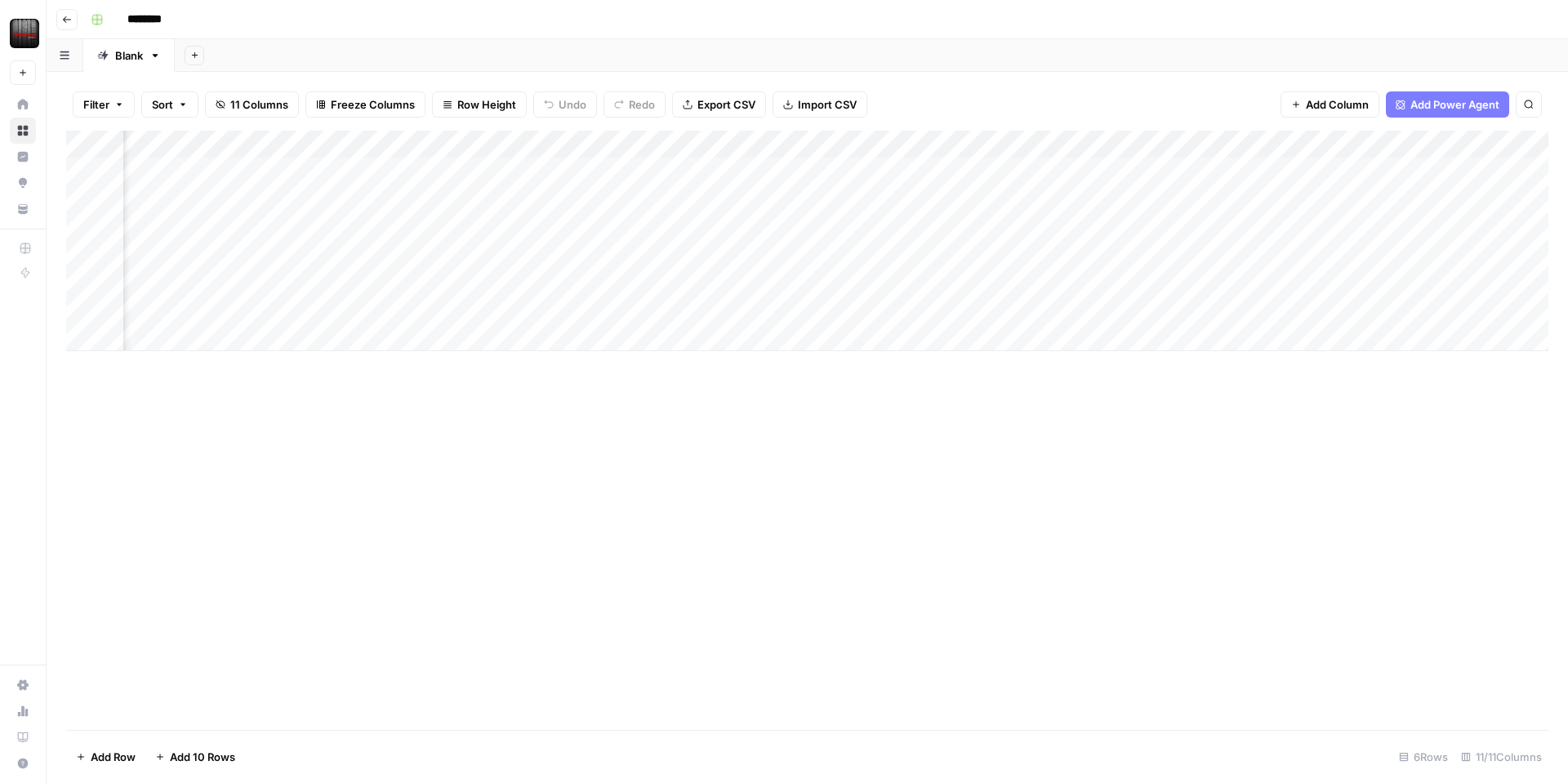
click at [653, 147] on div "Add Column" at bounding box center [807, 241] width 1483 height 221
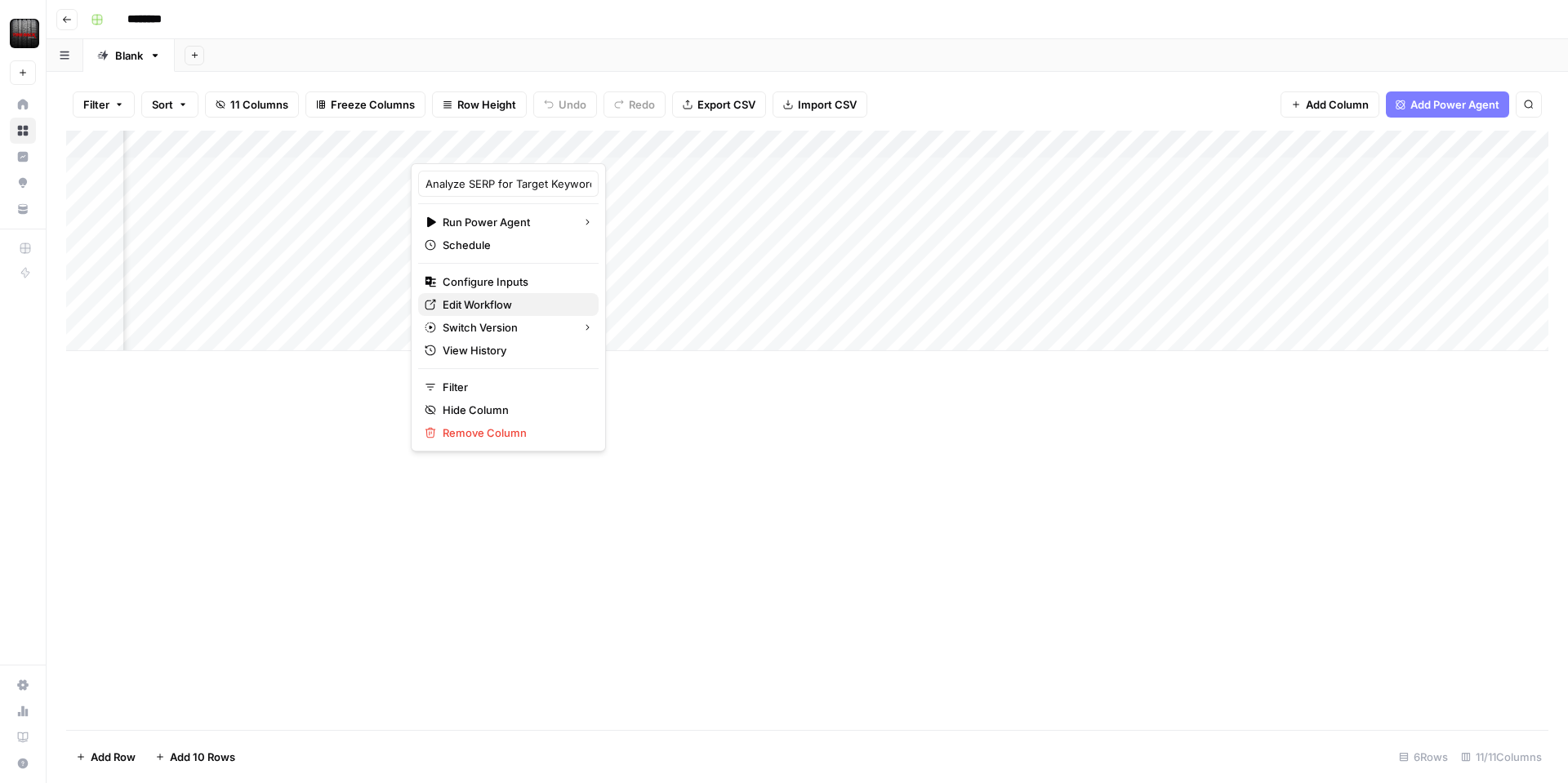
click at [456, 302] on span "Edit Workflow" at bounding box center [514, 304] width 143 height 16
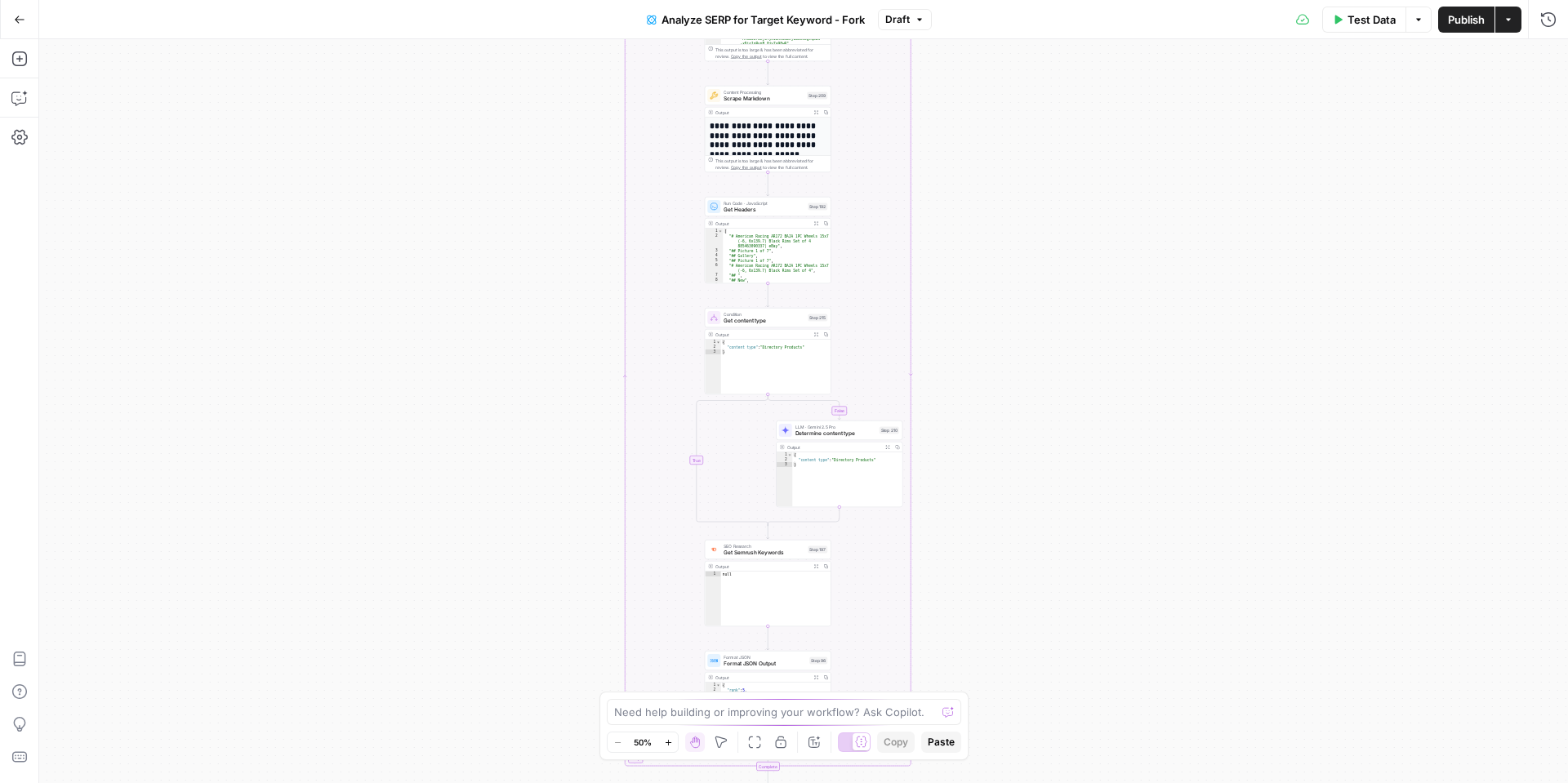
click at [1471, 23] on span "Publish" at bounding box center [1466, 19] width 37 height 16
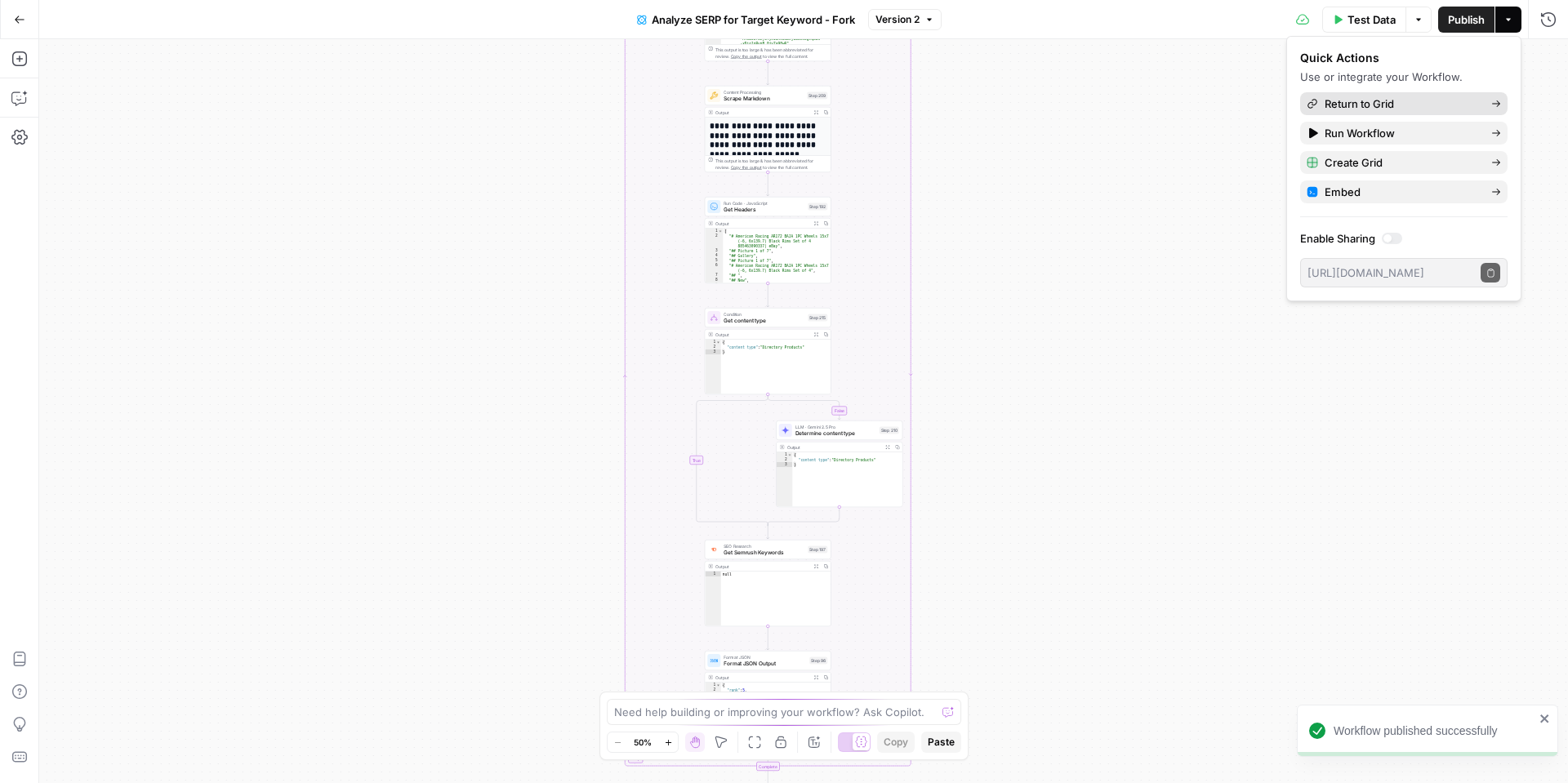
click at [1365, 110] on span "Return to Grid" at bounding box center [1402, 104] width 154 height 16
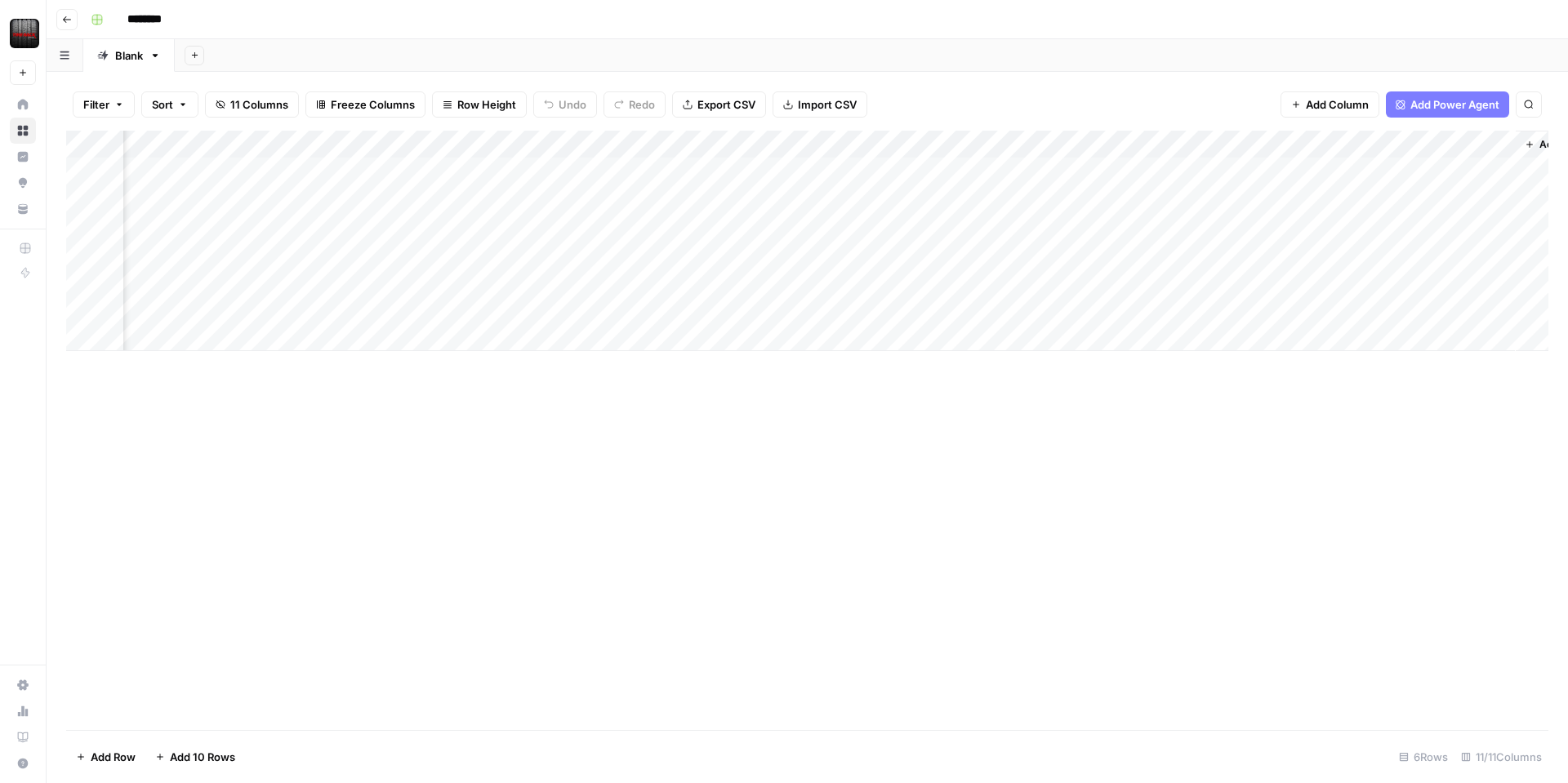
scroll to position [0, 604]
click at [1294, 170] on div "Add Column" at bounding box center [807, 241] width 1483 height 221
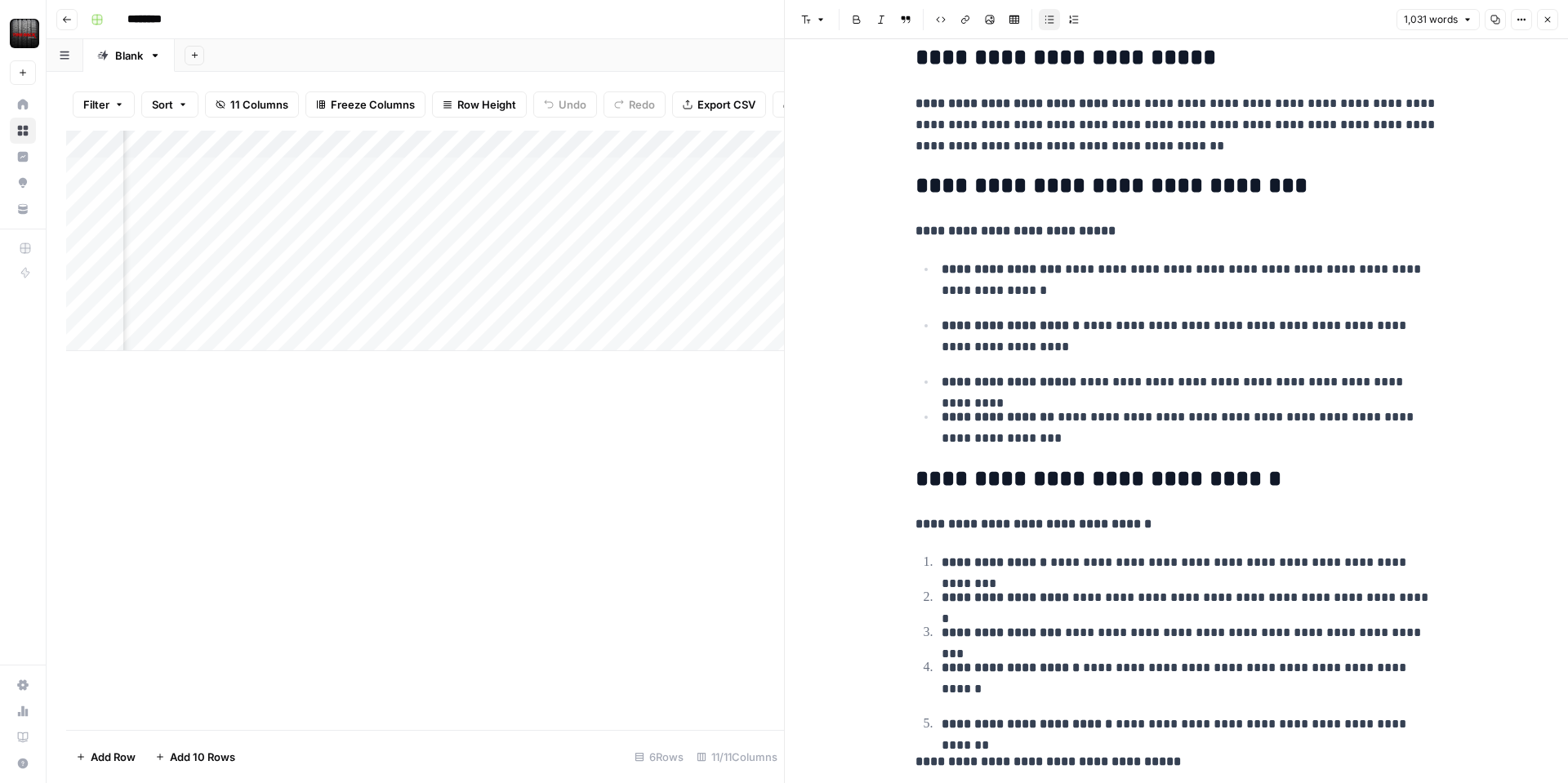
scroll to position [4607, 0]
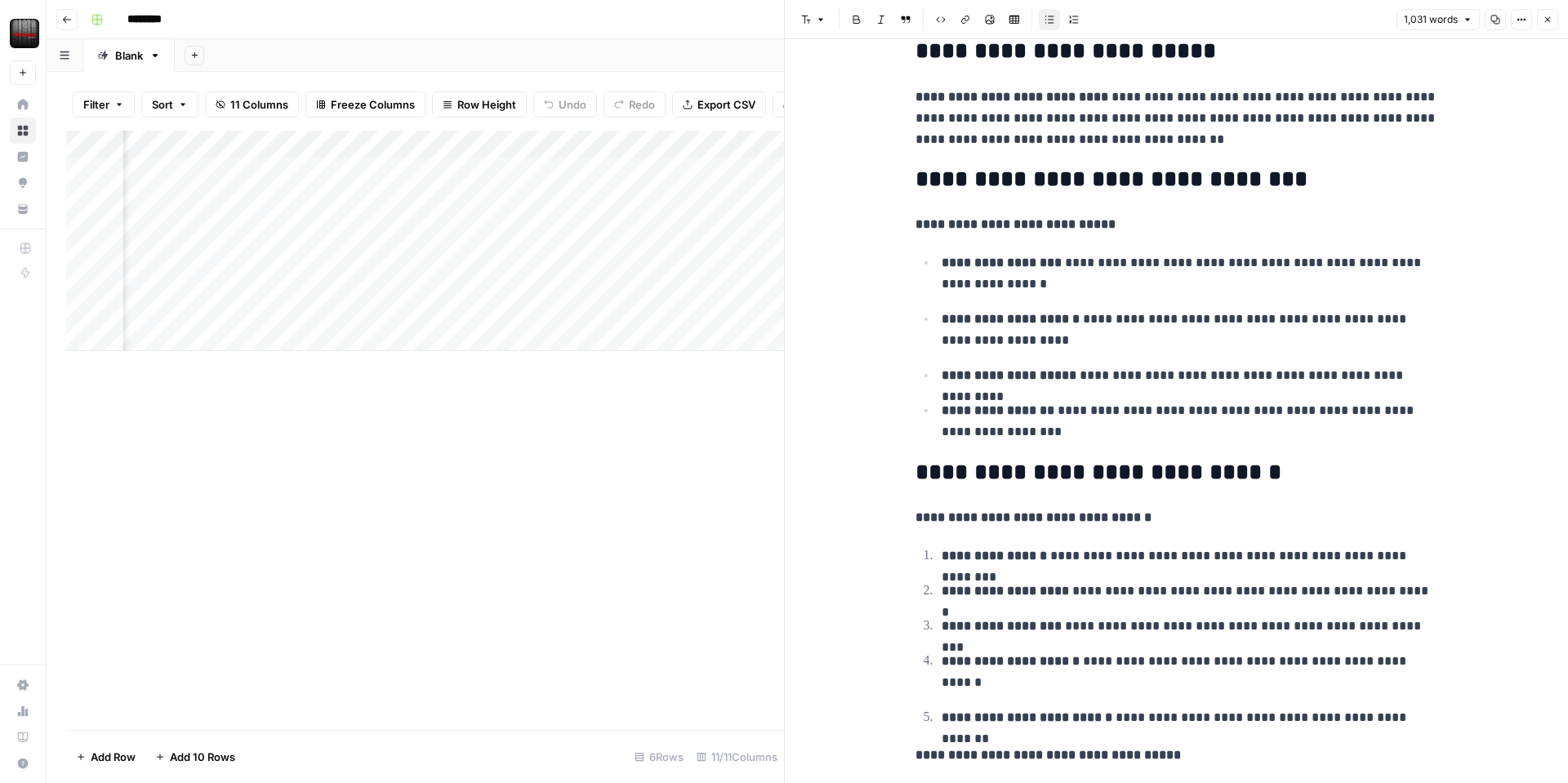
click at [1544, 21] on icon "button" at bounding box center [1548, 19] width 10 height 10
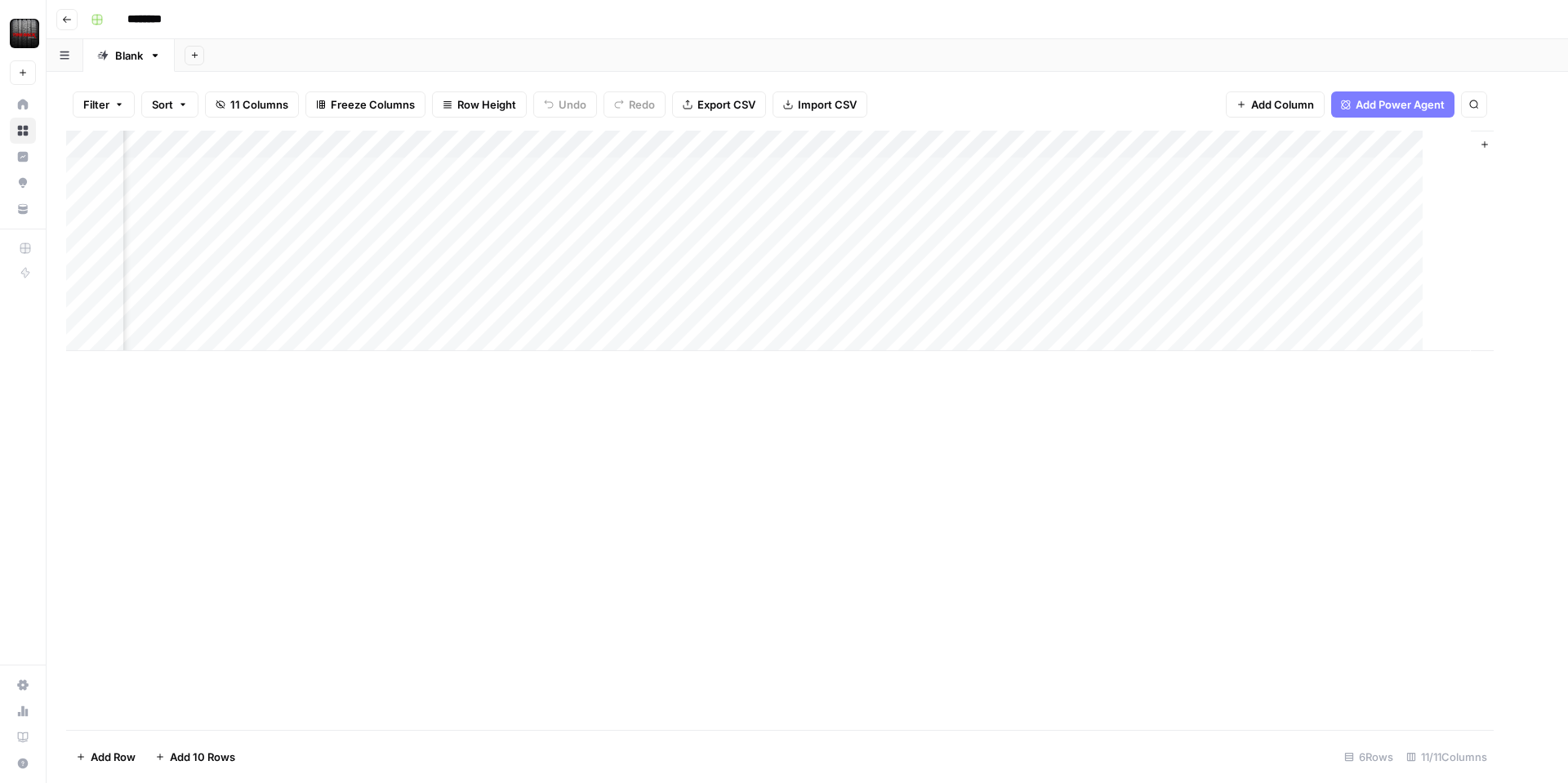
scroll to position [0, 584]
click at [631, 153] on div "Add Column" at bounding box center [807, 241] width 1483 height 221
click at [1252, 143] on div "Add Column" at bounding box center [807, 241] width 1483 height 221
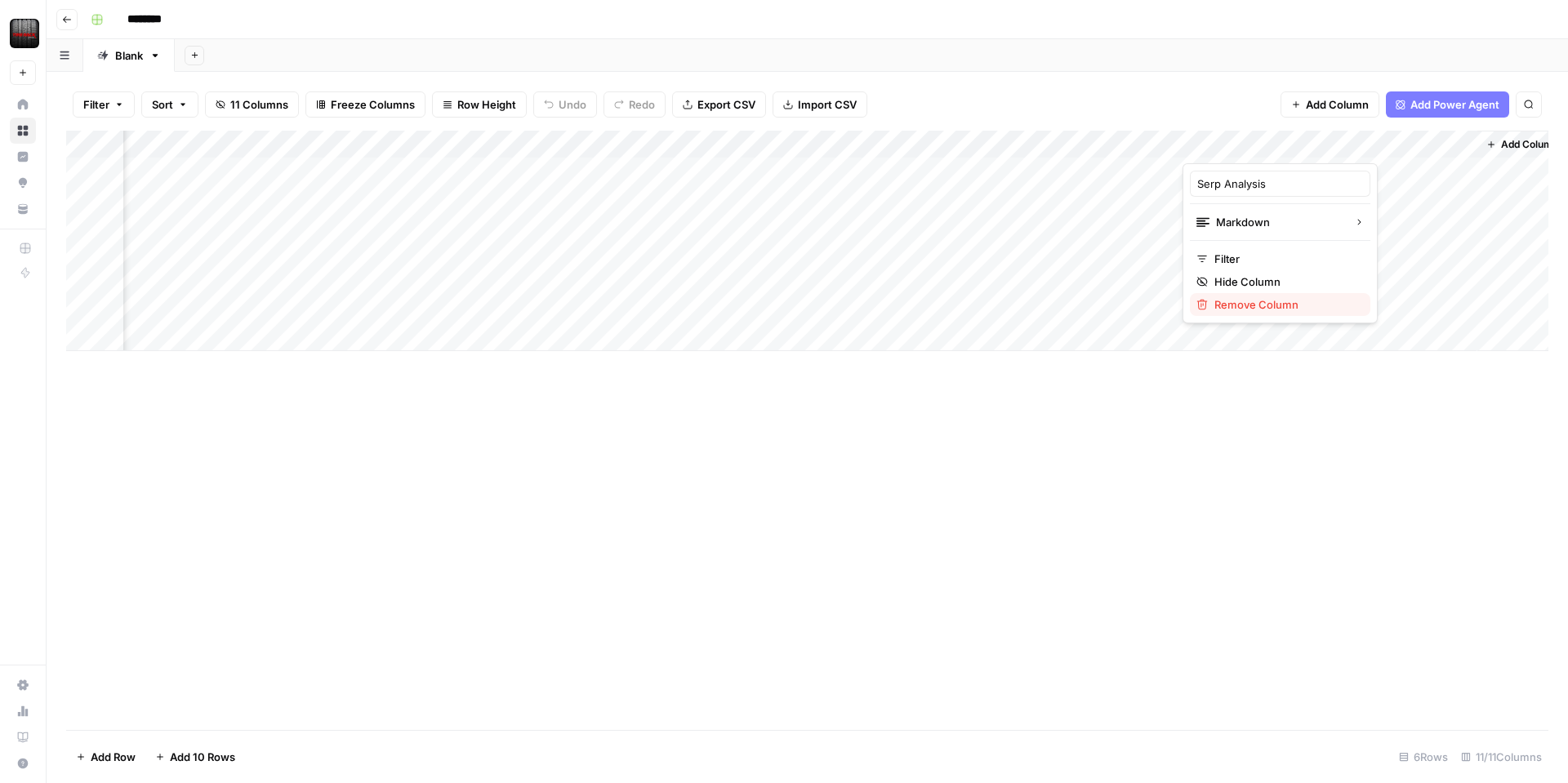
click at [1268, 303] on span "Remove Column" at bounding box center [1286, 304] width 143 height 16
click at [734, 174] on span "Delete" at bounding box center [726, 168] width 35 height 16
click at [882, 147] on div "Add Column" at bounding box center [807, 241] width 1483 height 221
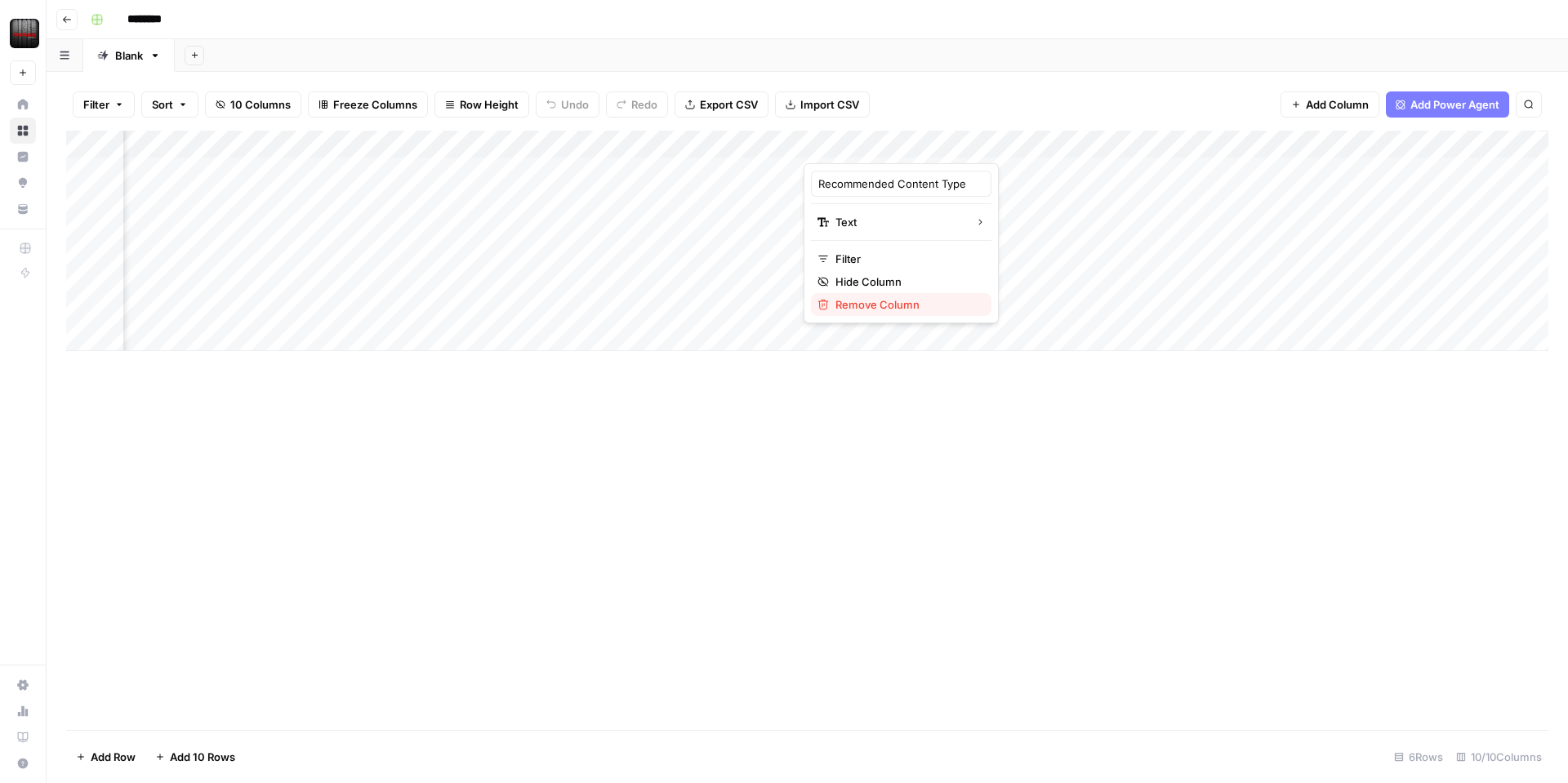
click at [874, 304] on span "Remove Column" at bounding box center [907, 304] width 143 height 16
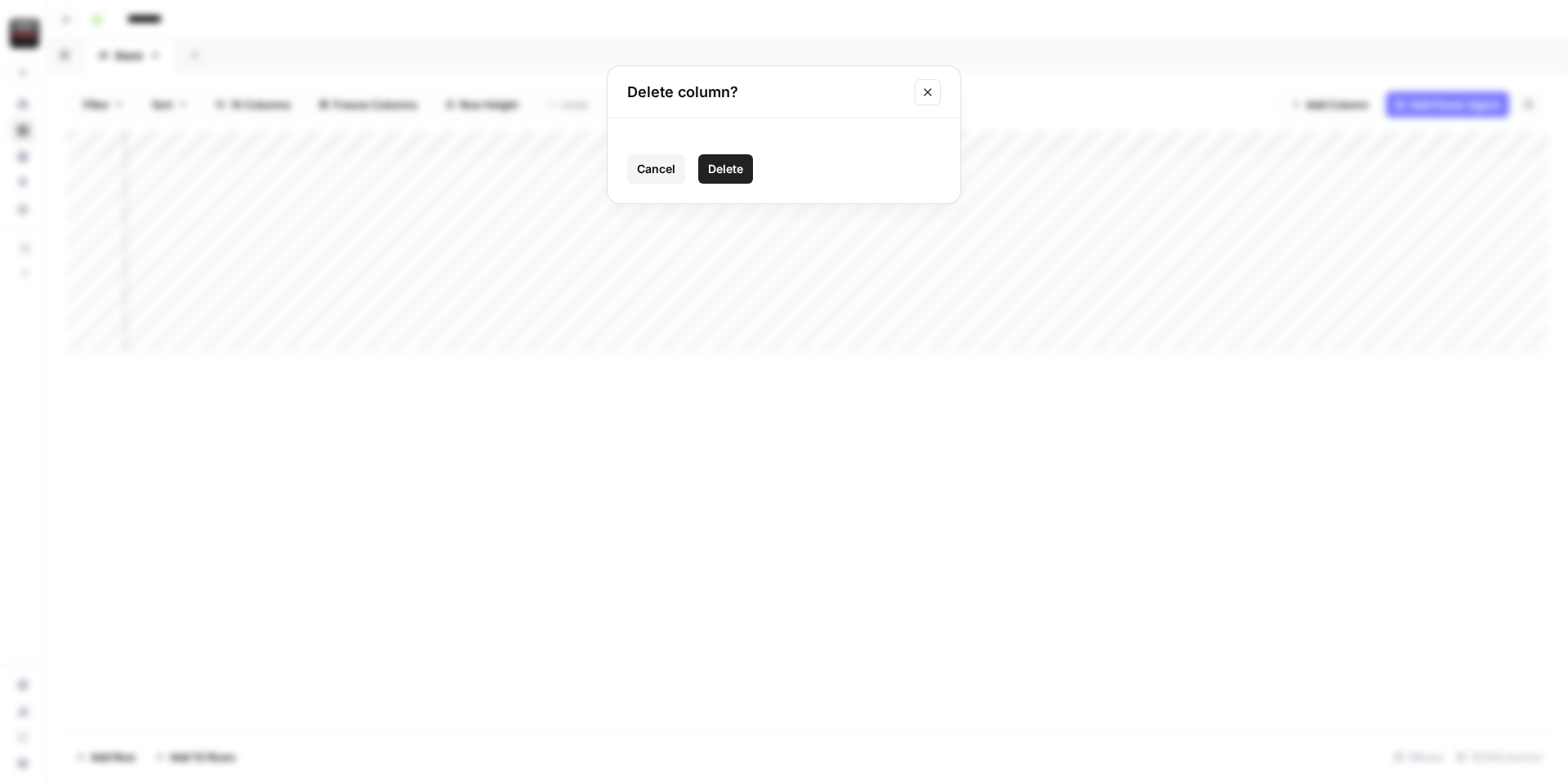
drag, startPoint x: 710, startPoint y: 166, endPoint x: 952, endPoint y: 165, distance: 242.0
click at [717, 165] on span "Delete" at bounding box center [726, 168] width 35 height 16
click at [936, 138] on div "Add Column" at bounding box center [807, 241] width 1483 height 221
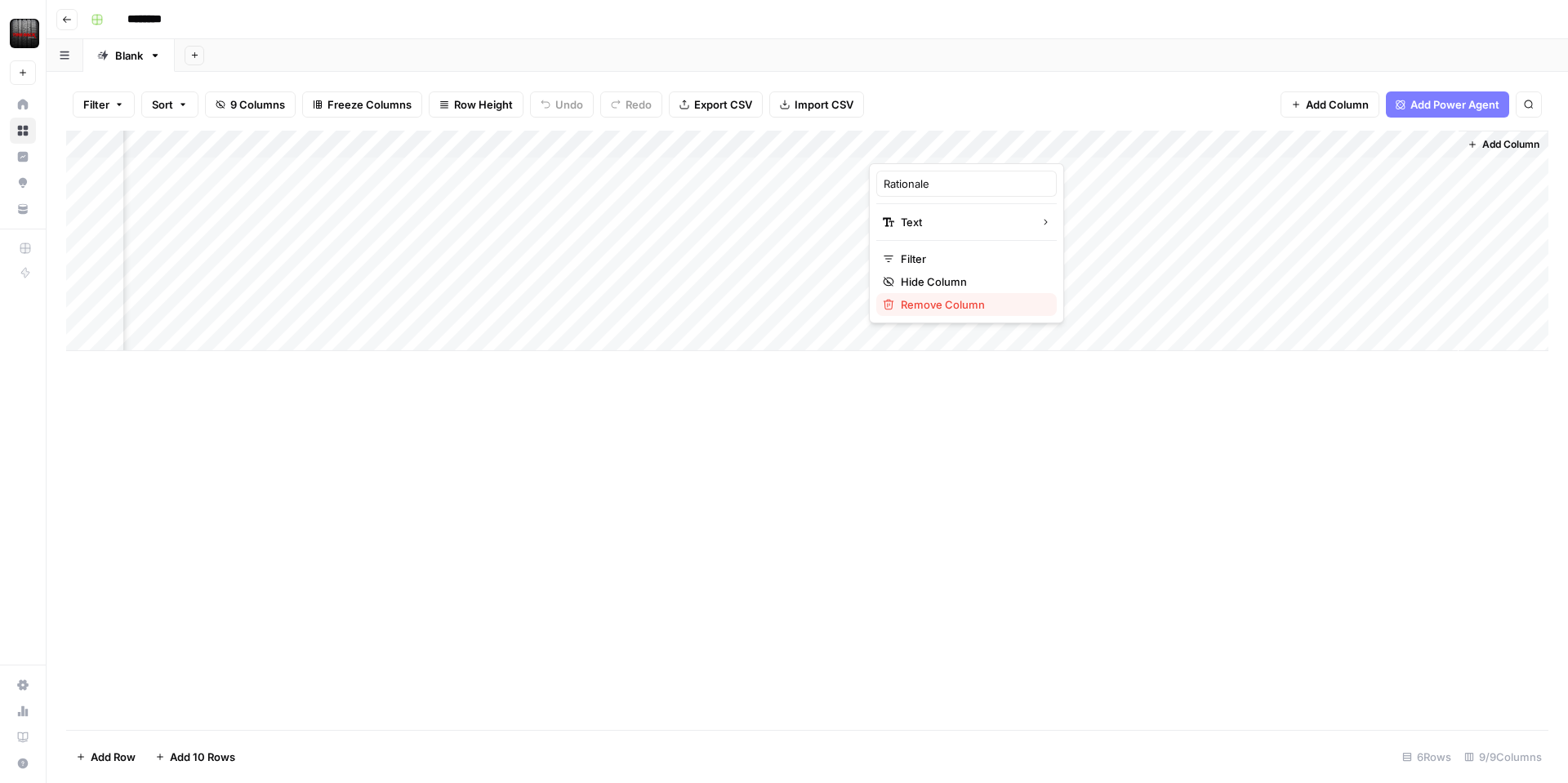
click at [929, 305] on span "Remove Column" at bounding box center [973, 304] width 143 height 16
drag, startPoint x: 738, startPoint y: 174, endPoint x: 760, endPoint y: 170, distance: 22.4
click at [738, 174] on span "Delete" at bounding box center [726, 168] width 35 height 16
click at [1065, 139] on div "Add Column" at bounding box center [807, 241] width 1483 height 221
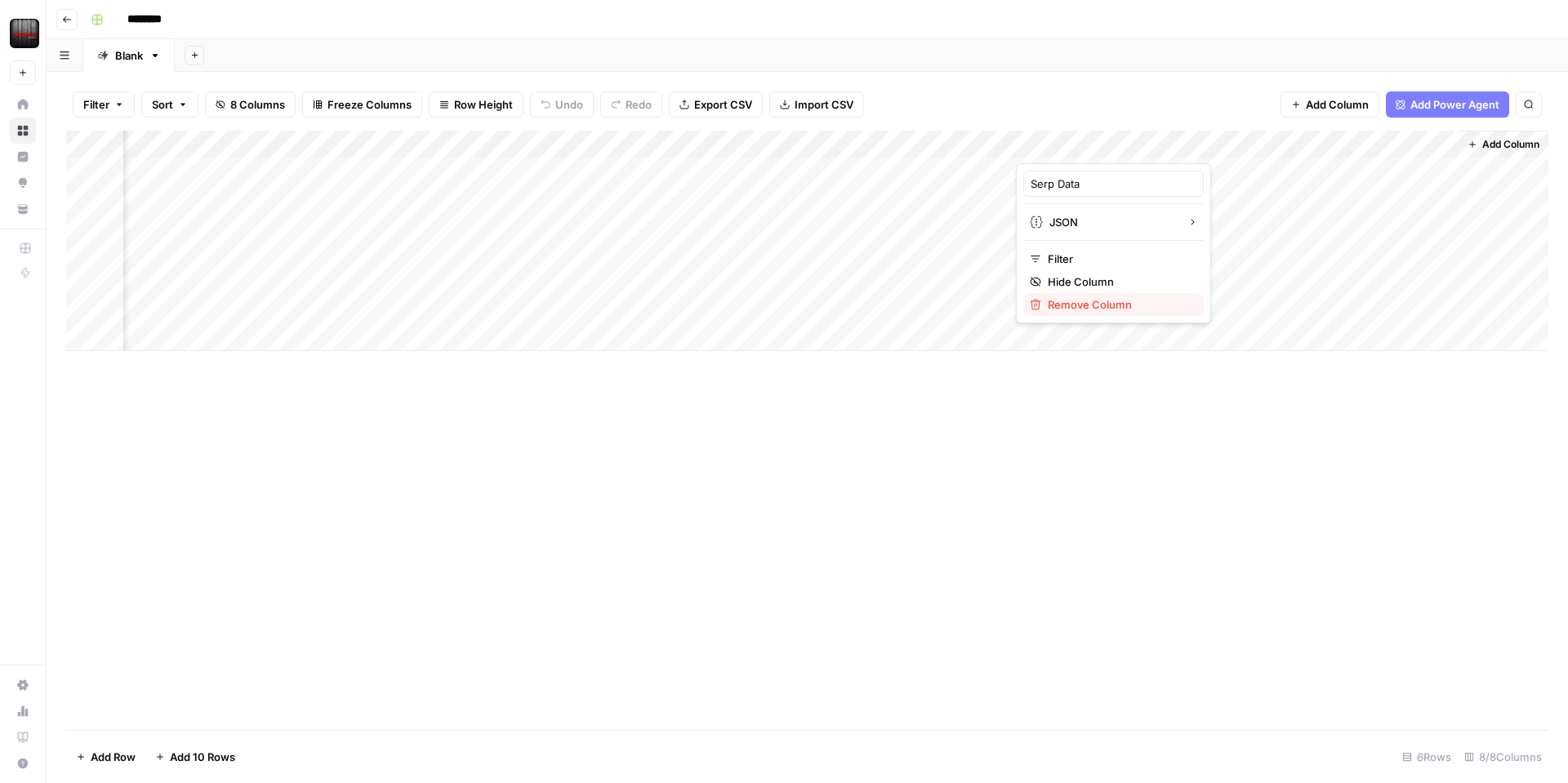
click at [1078, 306] on span "Remove Column" at bounding box center [1120, 304] width 143 height 16
drag, startPoint x: 736, startPoint y: 173, endPoint x: 748, endPoint y: 167, distance: 13.4
click at [737, 172] on span "Delete" at bounding box center [726, 168] width 35 height 16
click at [1195, 143] on div "Add Column" at bounding box center [807, 241] width 1483 height 221
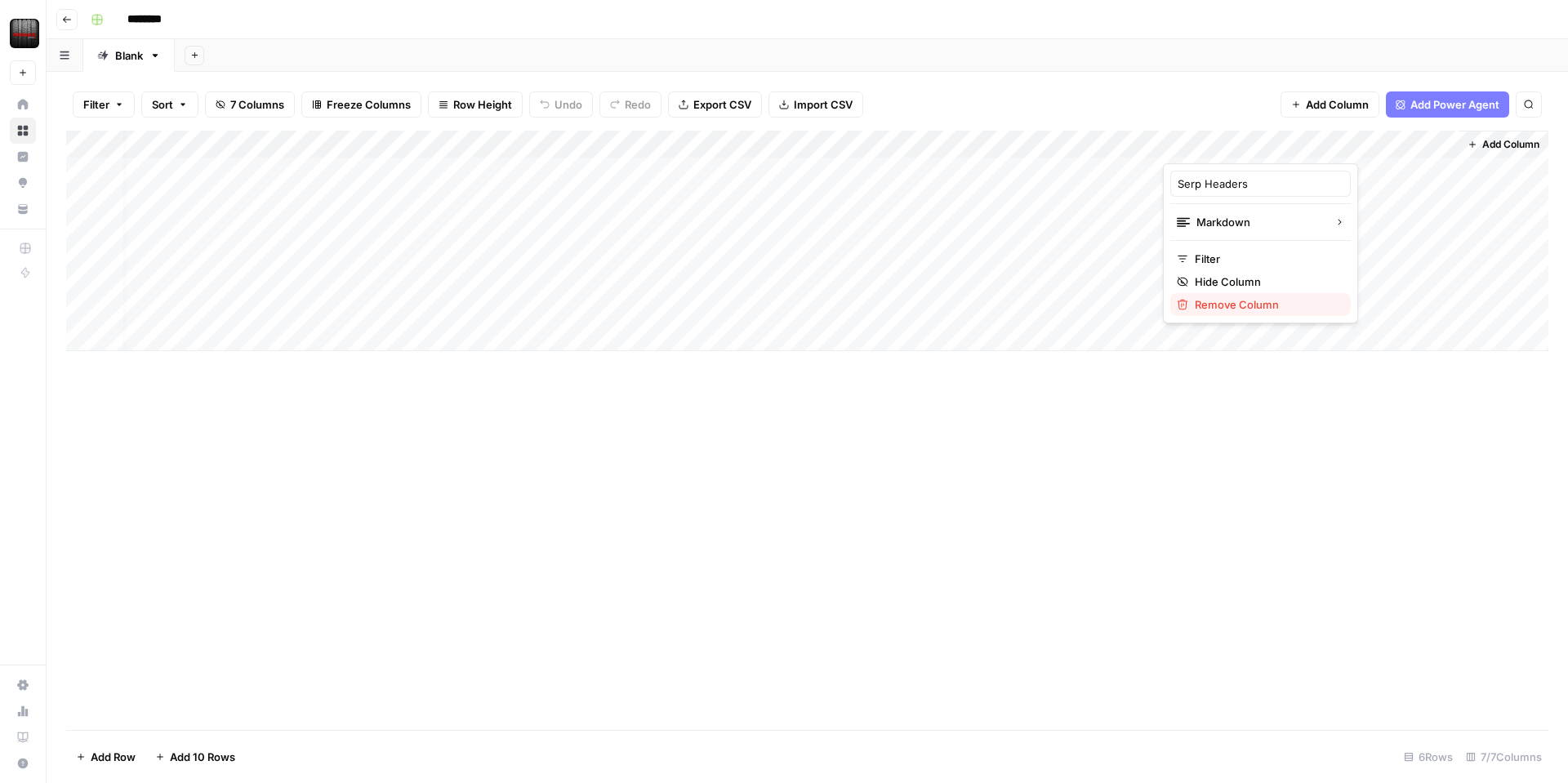
click at [1201, 302] on span "Remove Column" at bounding box center [1267, 304] width 143 height 16
click at [750, 176] on button "Delete" at bounding box center [726, 168] width 55 height 29
click at [1163, 170] on div "Add Column" at bounding box center [807, 241] width 1483 height 221
click at [1143, 145] on div "Add Column" at bounding box center [807, 241] width 1483 height 221
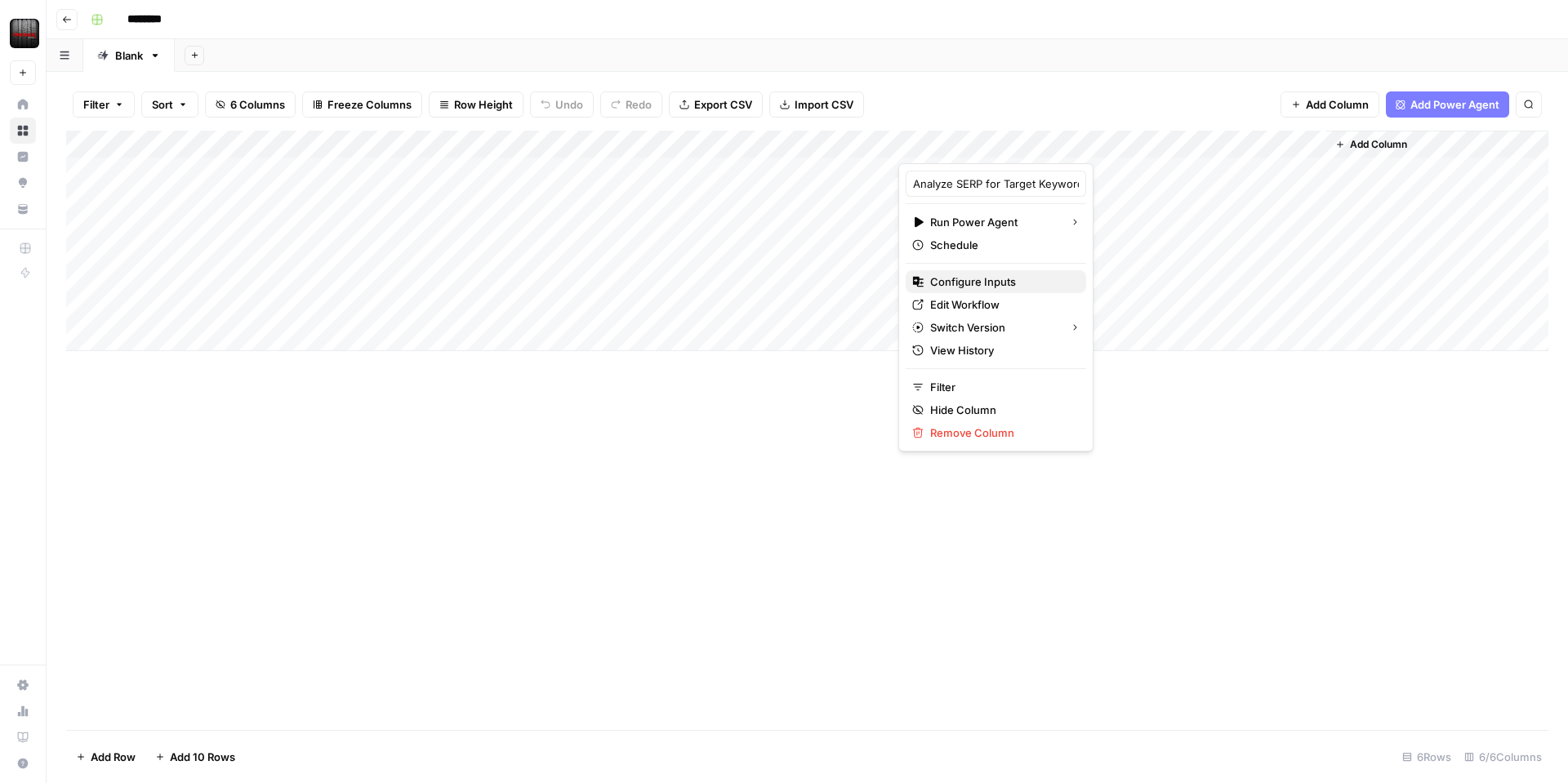
click at [963, 286] on span "Configure Inputs" at bounding box center [1002, 282] width 143 height 16
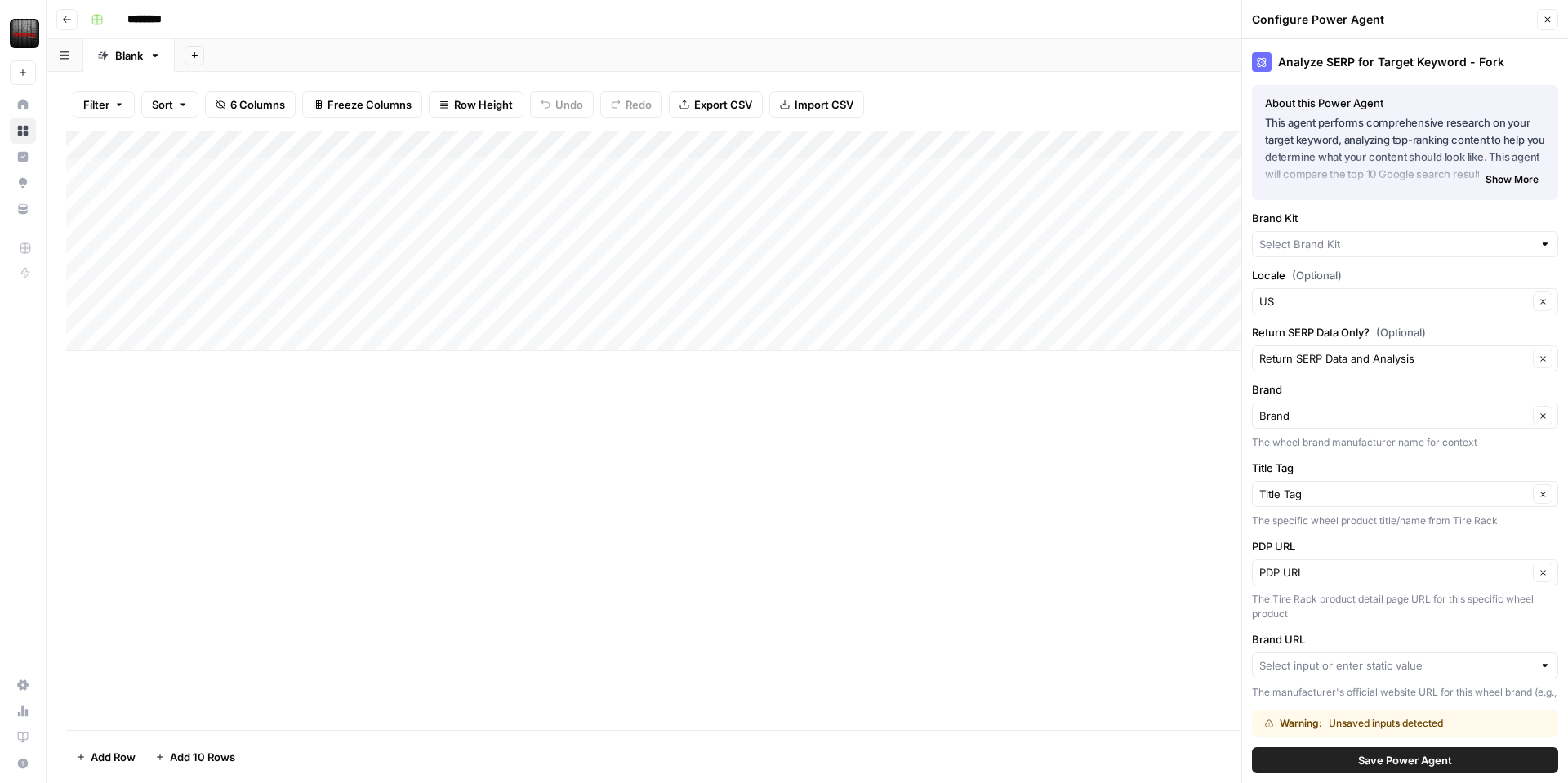
type input "Tire Rack"
click at [1363, 422] on input "Brand" at bounding box center [1394, 415] width 269 height 16
click at [1341, 482] on span "Brand" at bounding box center [1385, 476] width 238 height 16
type input "Brand"
click at [1342, 671] on input "Brand URL" at bounding box center [1396, 665] width 274 height 16
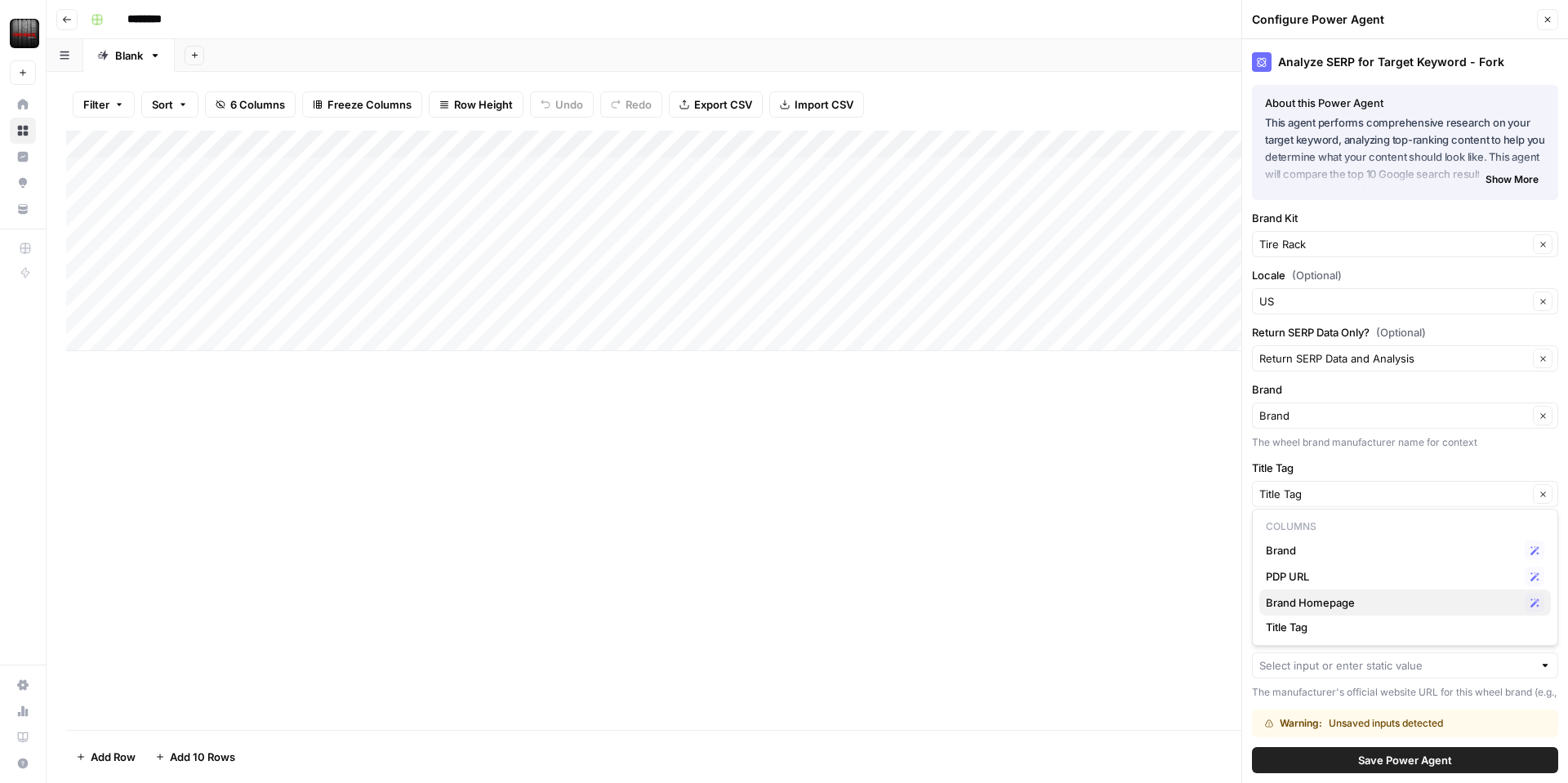
click at [1327, 595] on span "Brand Homepage" at bounding box center [1392, 602] width 253 height 16
type input "Brand Homepage"
click at [1345, 767] on button "Save Power Agent" at bounding box center [1405, 760] width 306 height 26
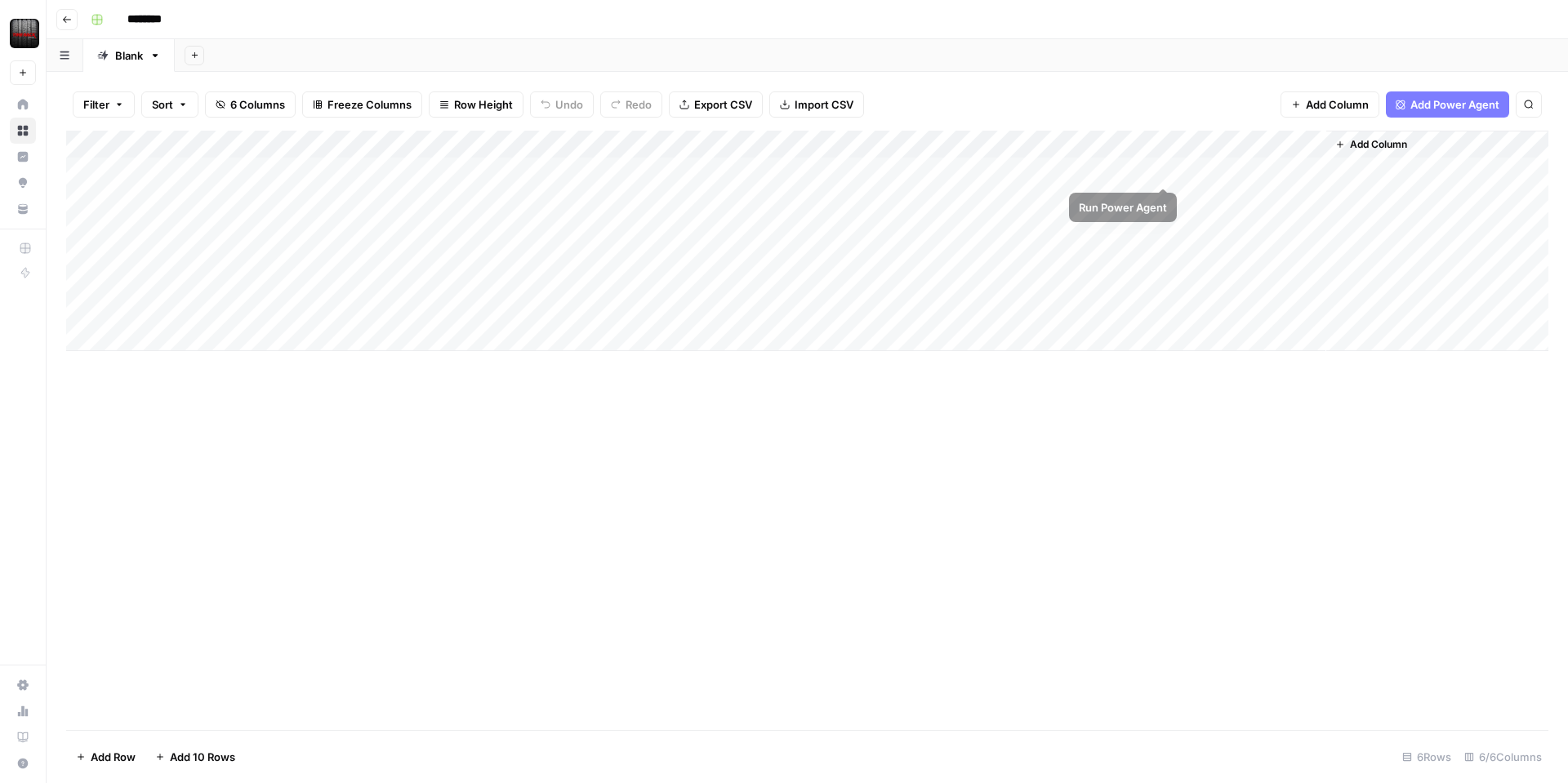
click at [1161, 168] on div "Add Column" at bounding box center [807, 241] width 1483 height 221
click at [1149, 167] on div "Add Column" at bounding box center [807, 241] width 1483 height 221
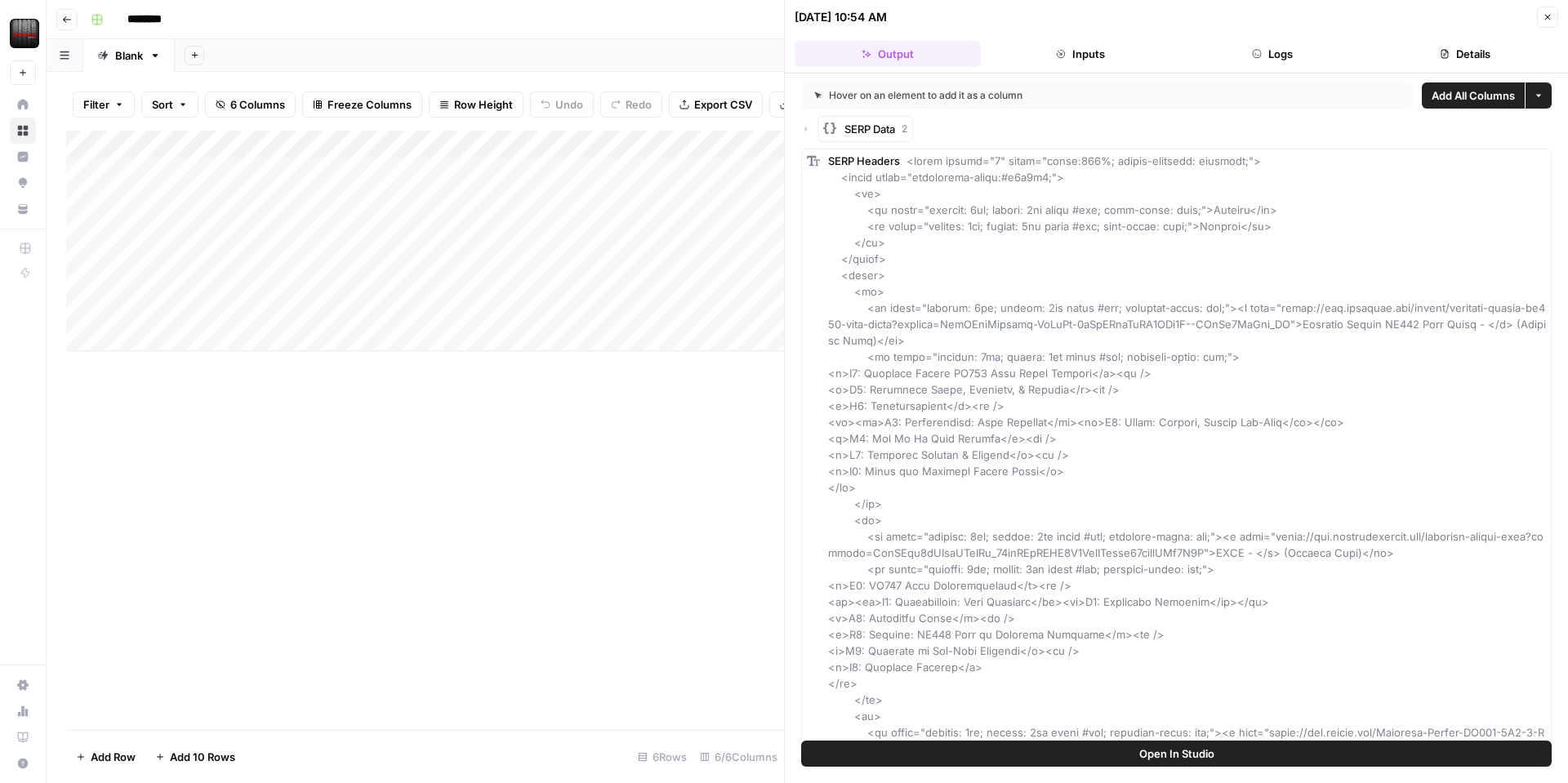
click at [1461, 92] on span "Add All Columns" at bounding box center [1473, 95] width 83 height 16
click at [1464, 101] on span "Add All Columns" at bounding box center [1473, 95] width 83 height 16
click at [1547, 17] on icon "button" at bounding box center [1548, 17] width 10 height 10
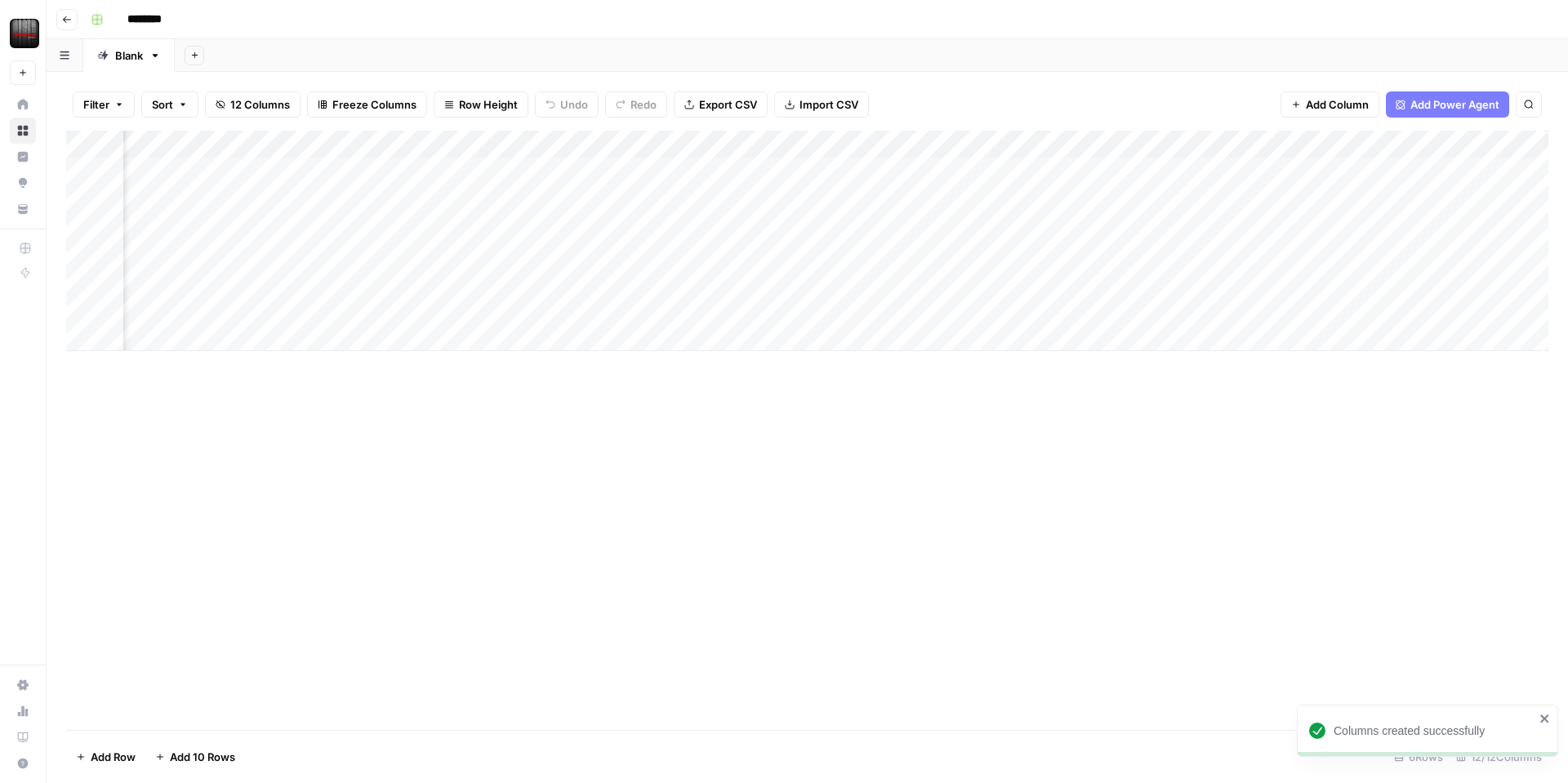
click at [1041, 148] on div "Add Column" at bounding box center [807, 241] width 1483 height 221
click at [1044, 312] on span "Remove Column" at bounding box center [1058, 304] width 143 height 16
drag, startPoint x: 720, startPoint y: 165, endPoint x: 812, endPoint y: 166, distance: 92.0
click at [720, 165] on span "Delete" at bounding box center [726, 168] width 35 height 16
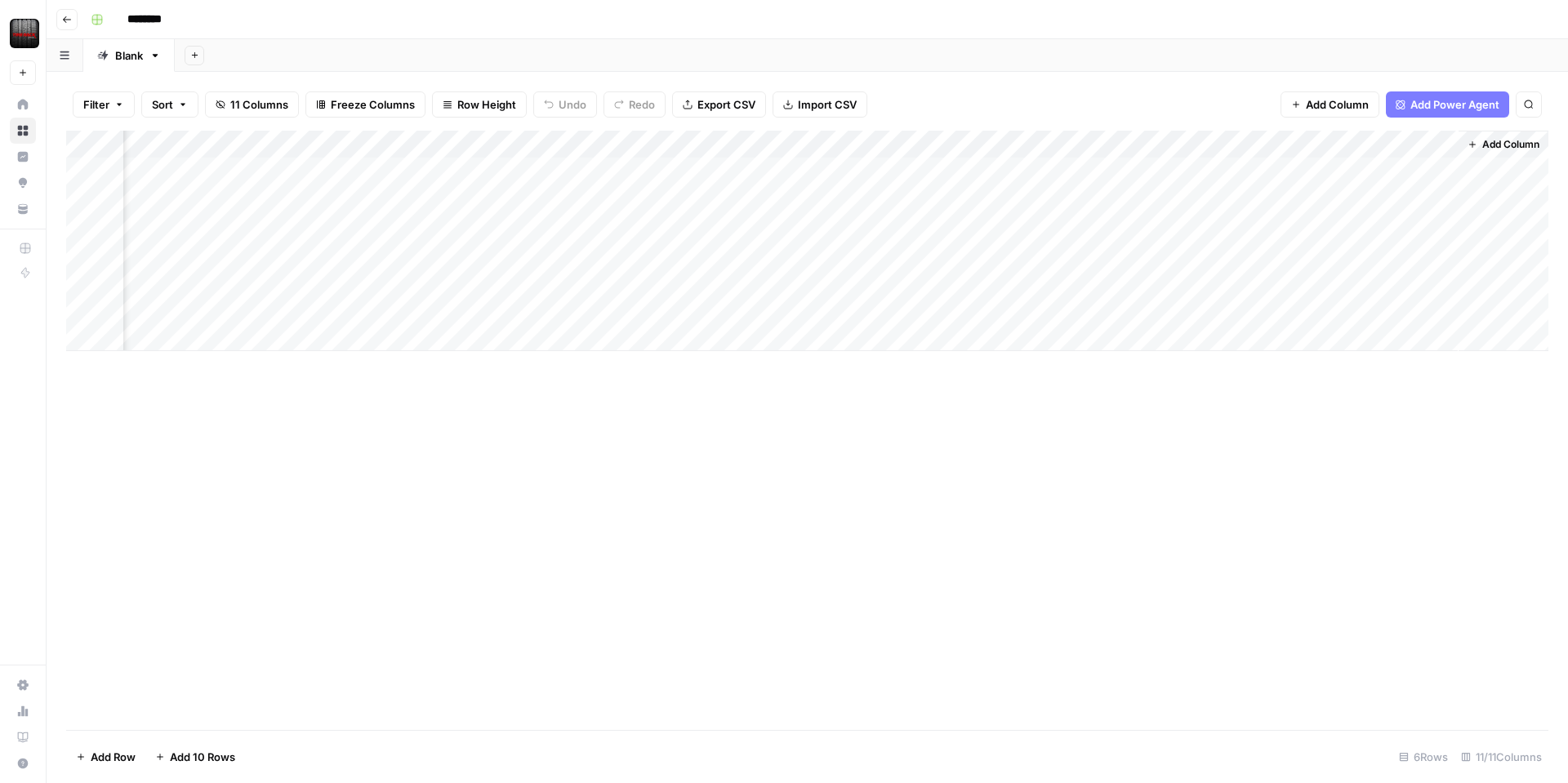
click at [1097, 146] on div "Add Column" at bounding box center [807, 241] width 1483 height 221
click at [1097, 300] on span "Remove Column" at bounding box center [1120, 304] width 143 height 16
click at [732, 166] on span "Delete" at bounding box center [726, 168] width 35 height 16
click at [1217, 143] on div "Add Column" at bounding box center [807, 241] width 1483 height 221
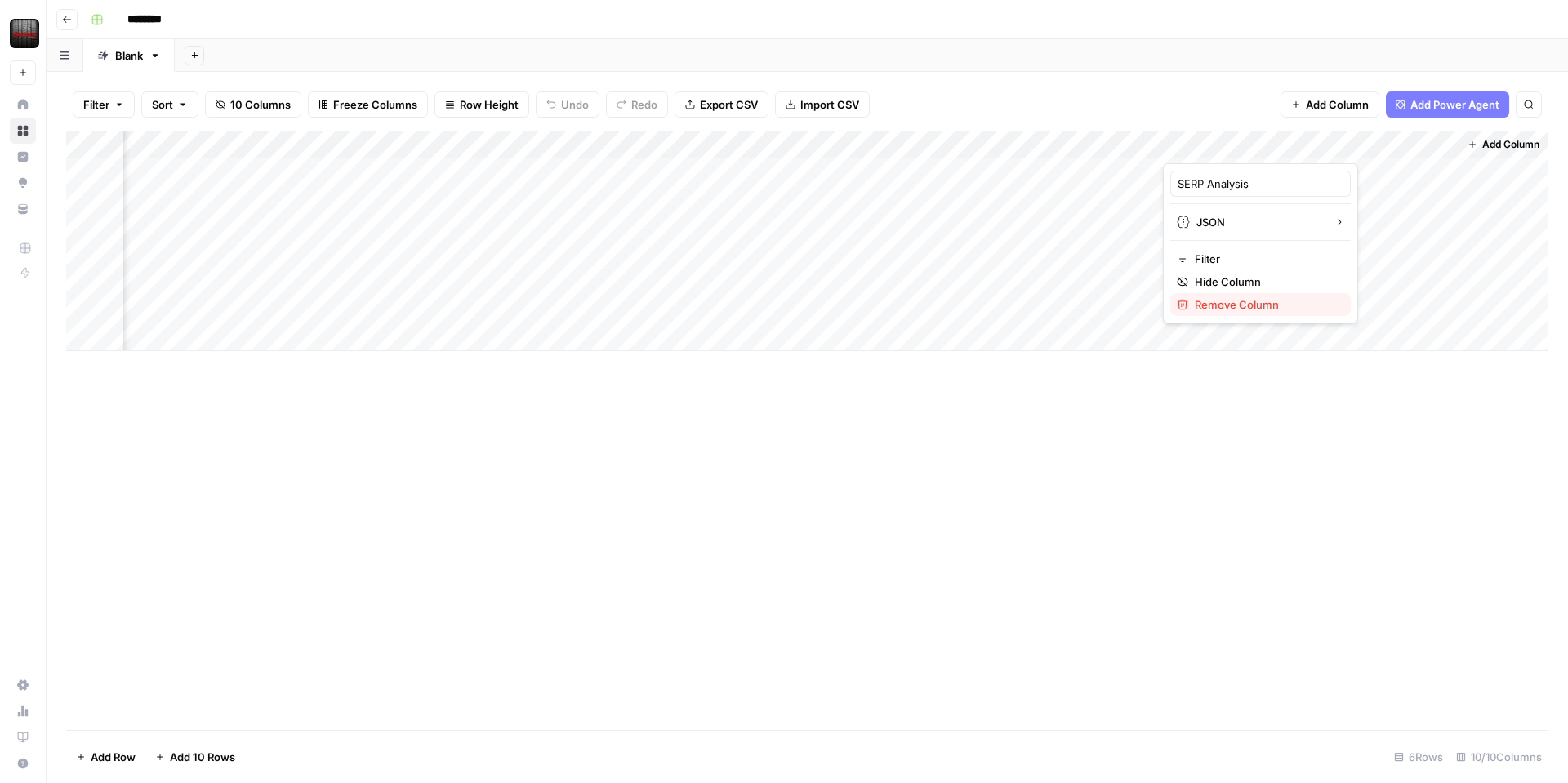
click at [1233, 303] on span "Remove Column" at bounding box center [1267, 304] width 143 height 16
click at [716, 170] on span "Delete" at bounding box center [726, 168] width 35 height 16
click at [1003, 167] on div "Add Column" at bounding box center [807, 241] width 1483 height 221
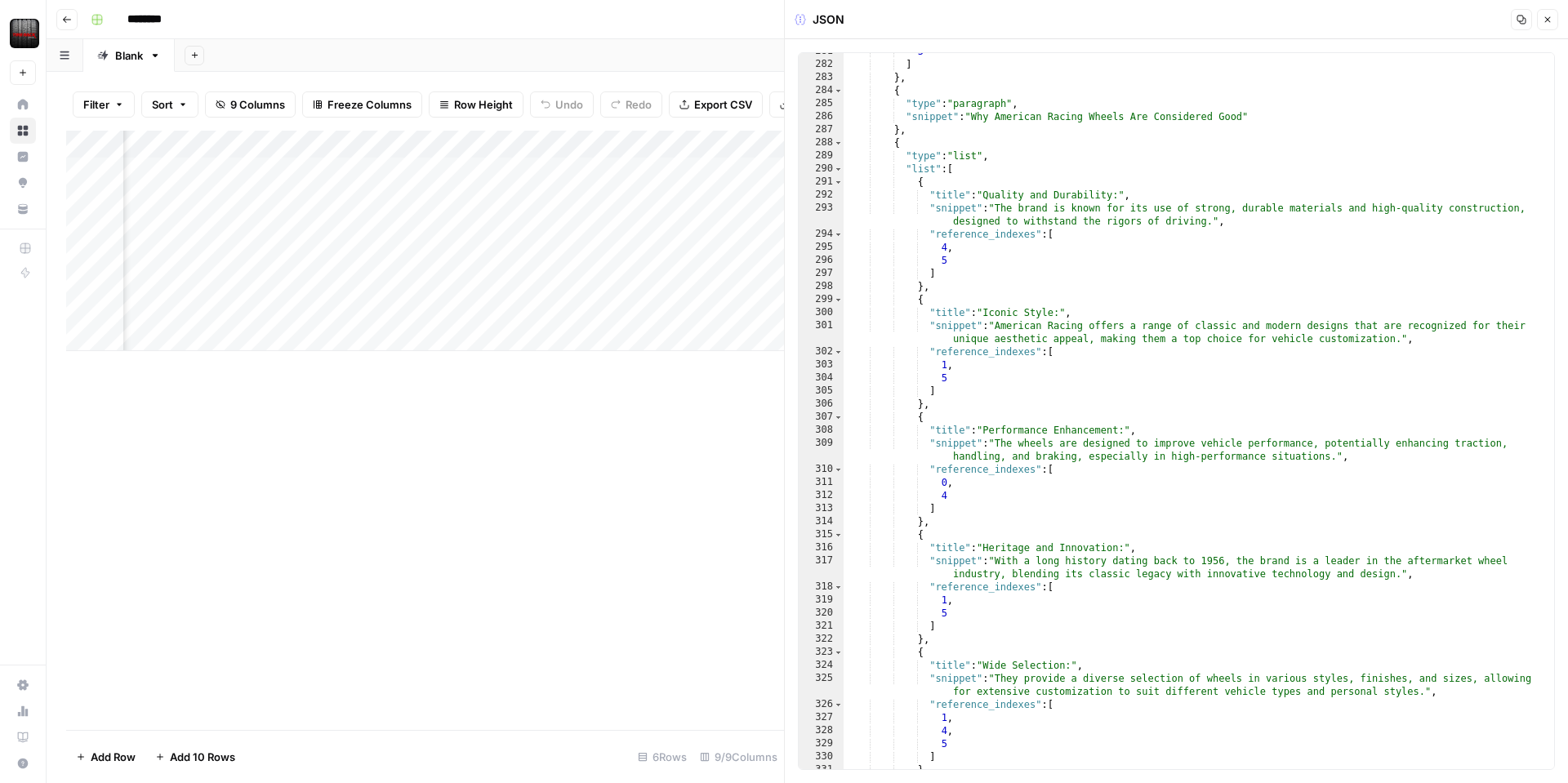
scroll to position [14017, 0]
click at [1553, 21] on button "Close" at bounding box center [1548, 19] width 21 height 21
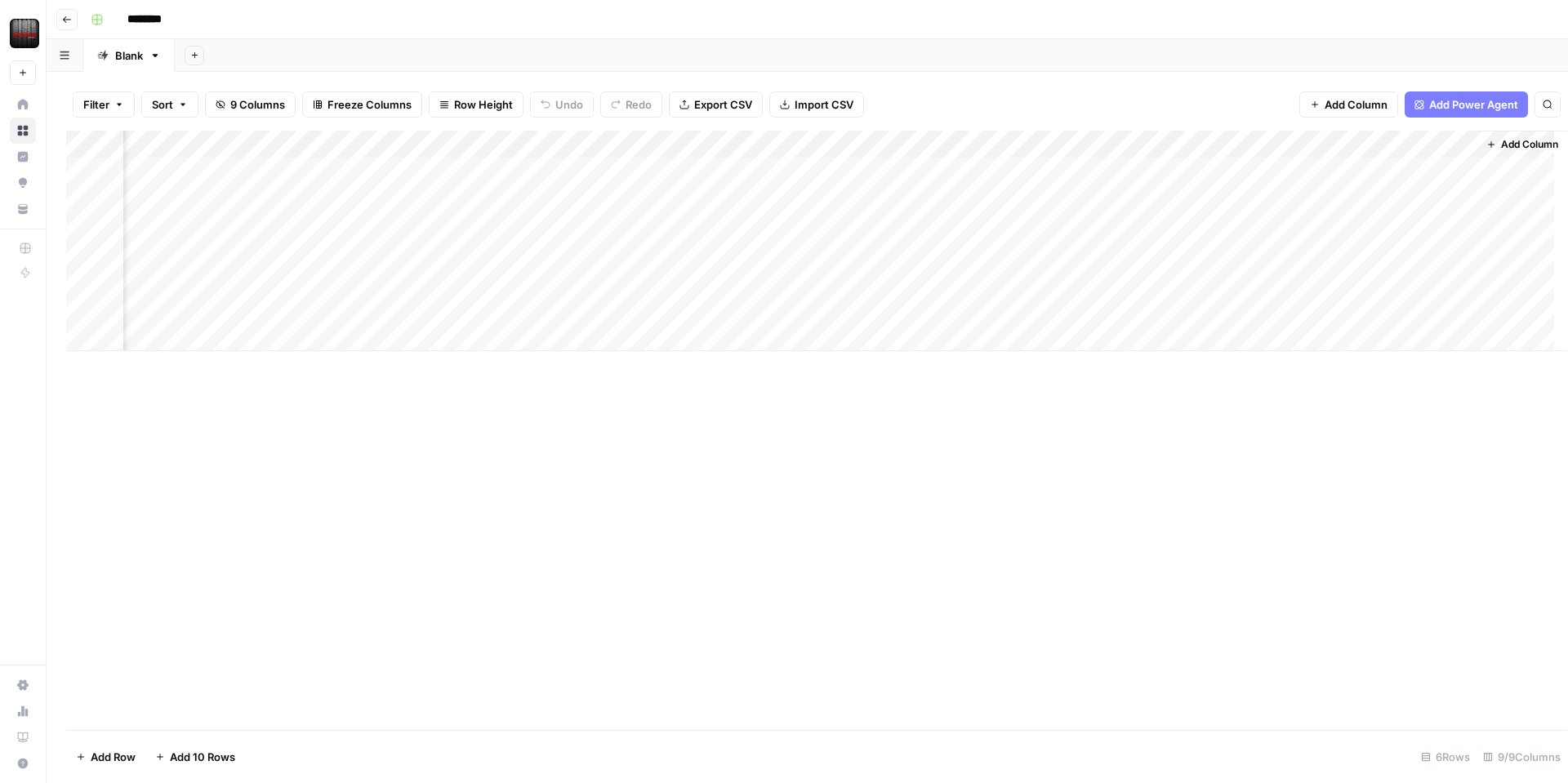
scroll to position [0, 290]
click at [1164, 166] on div "Add Column" at bounding box center [807, 241] width 1483 height 221
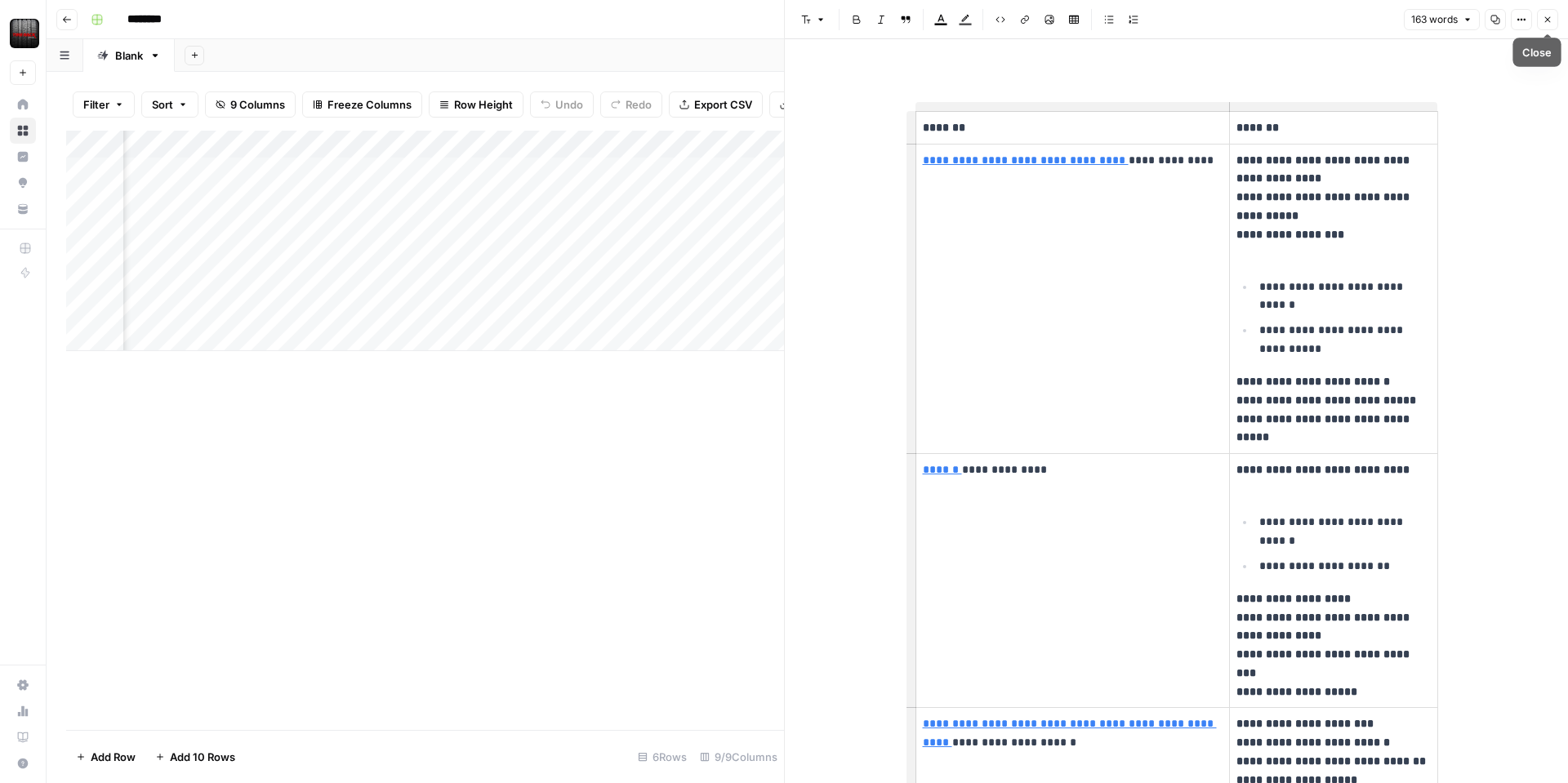
click at [1540, 18] on button "Close" at bounding box center [1548, 19] width 21 height 21
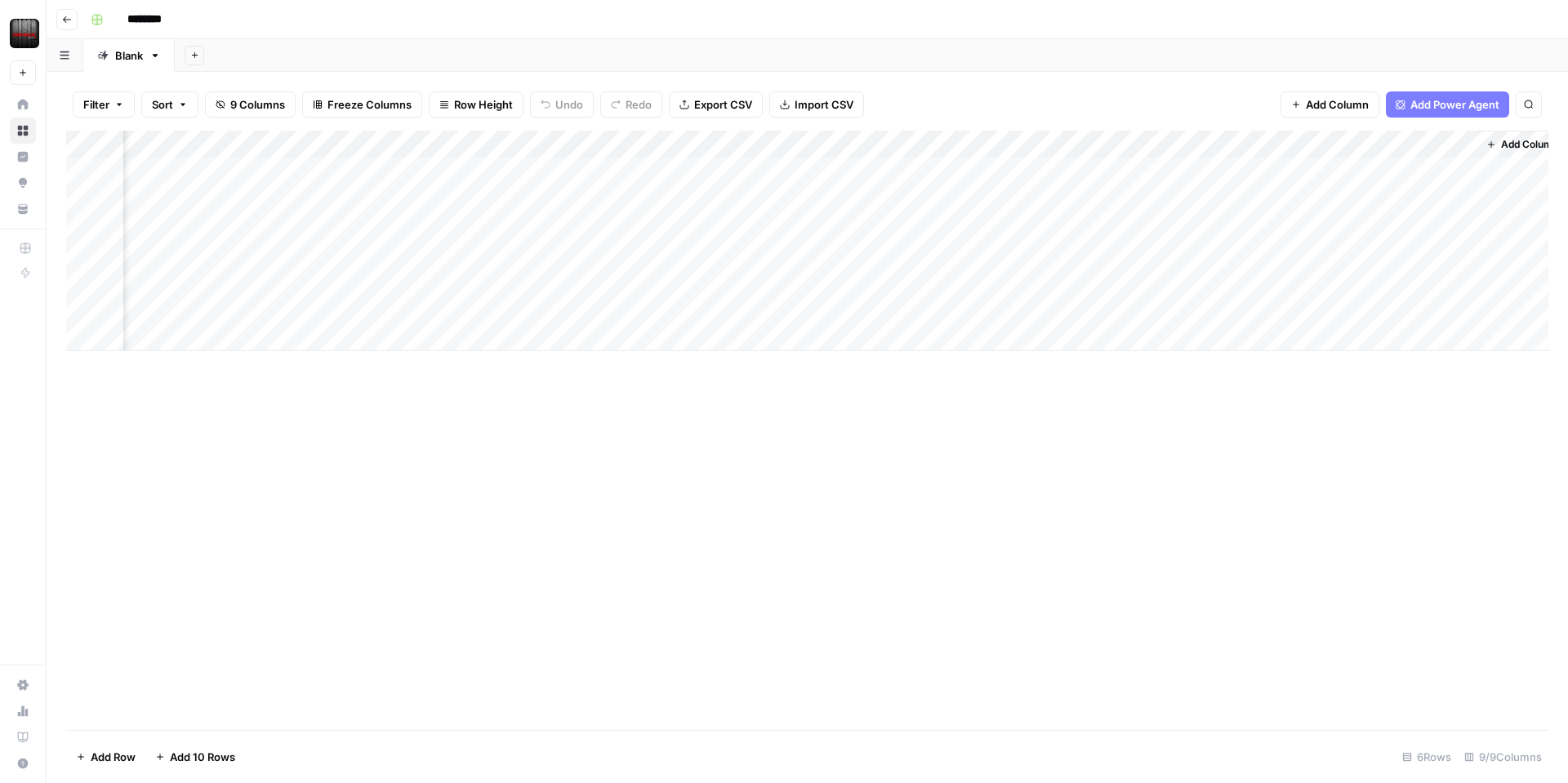
click at [1441, 142] on div "Add Column" at bounding box center [807, 241] width 1483 height 221
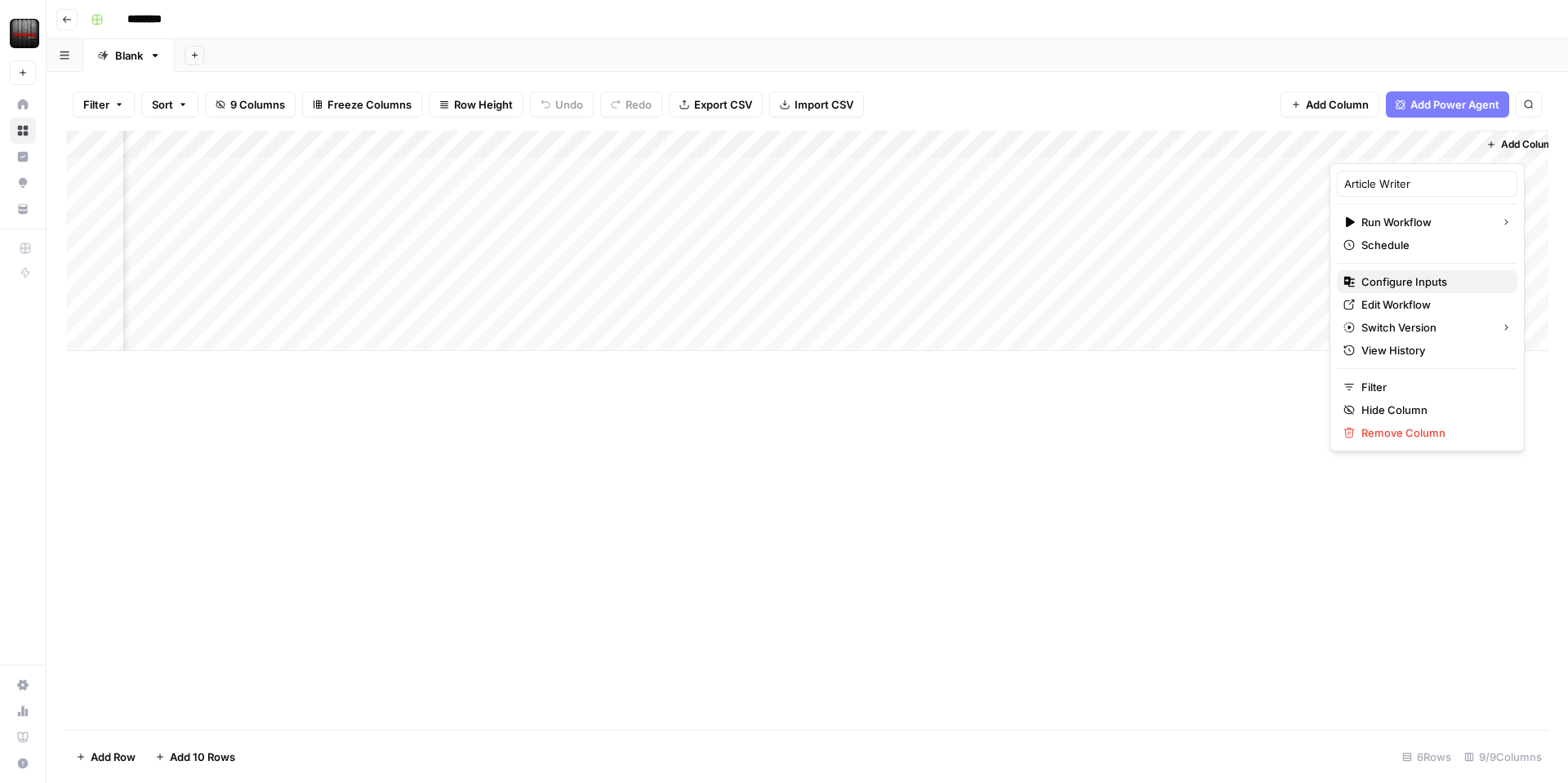
click at [1402, 286] on span "Configure Inputs" at bounding box center [1433, 282] width 143 height 16
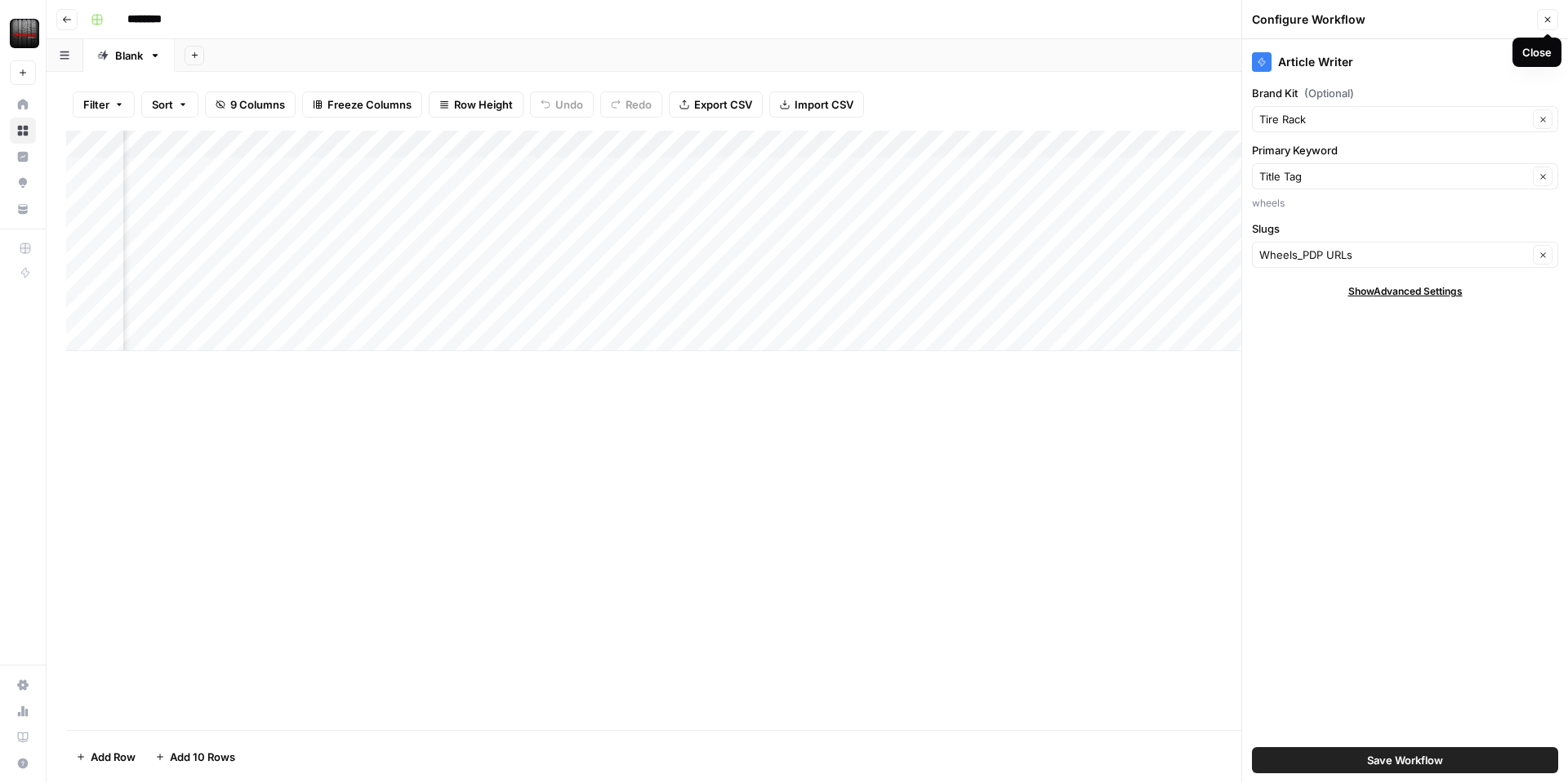
click at [1547, 19] on icon "button" at bounding box center [1549, 20] width 6 height 6
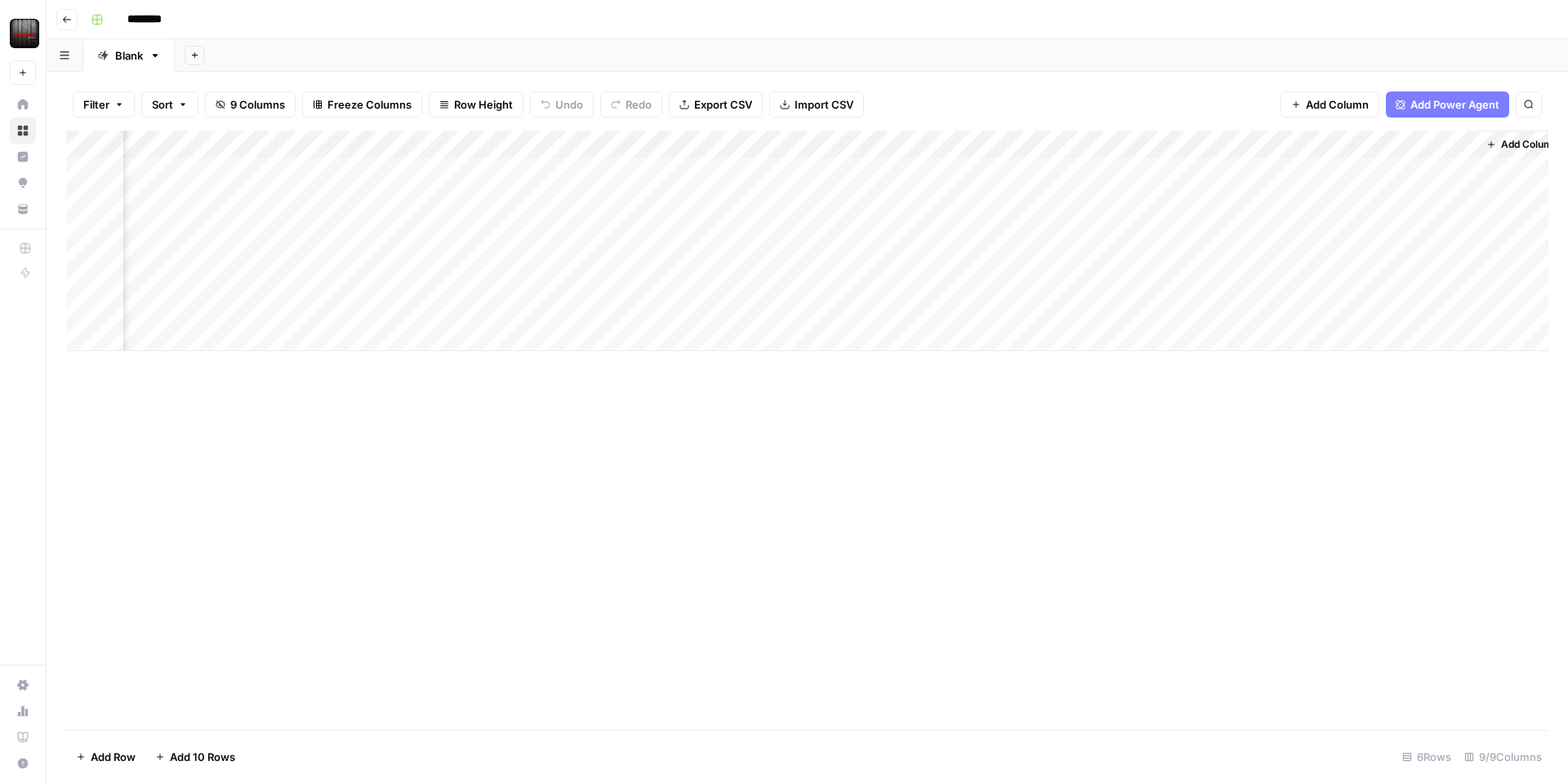
click at [1441, 142] on div "Add Column" at bounding box center [807, 241] width 1483 height 221
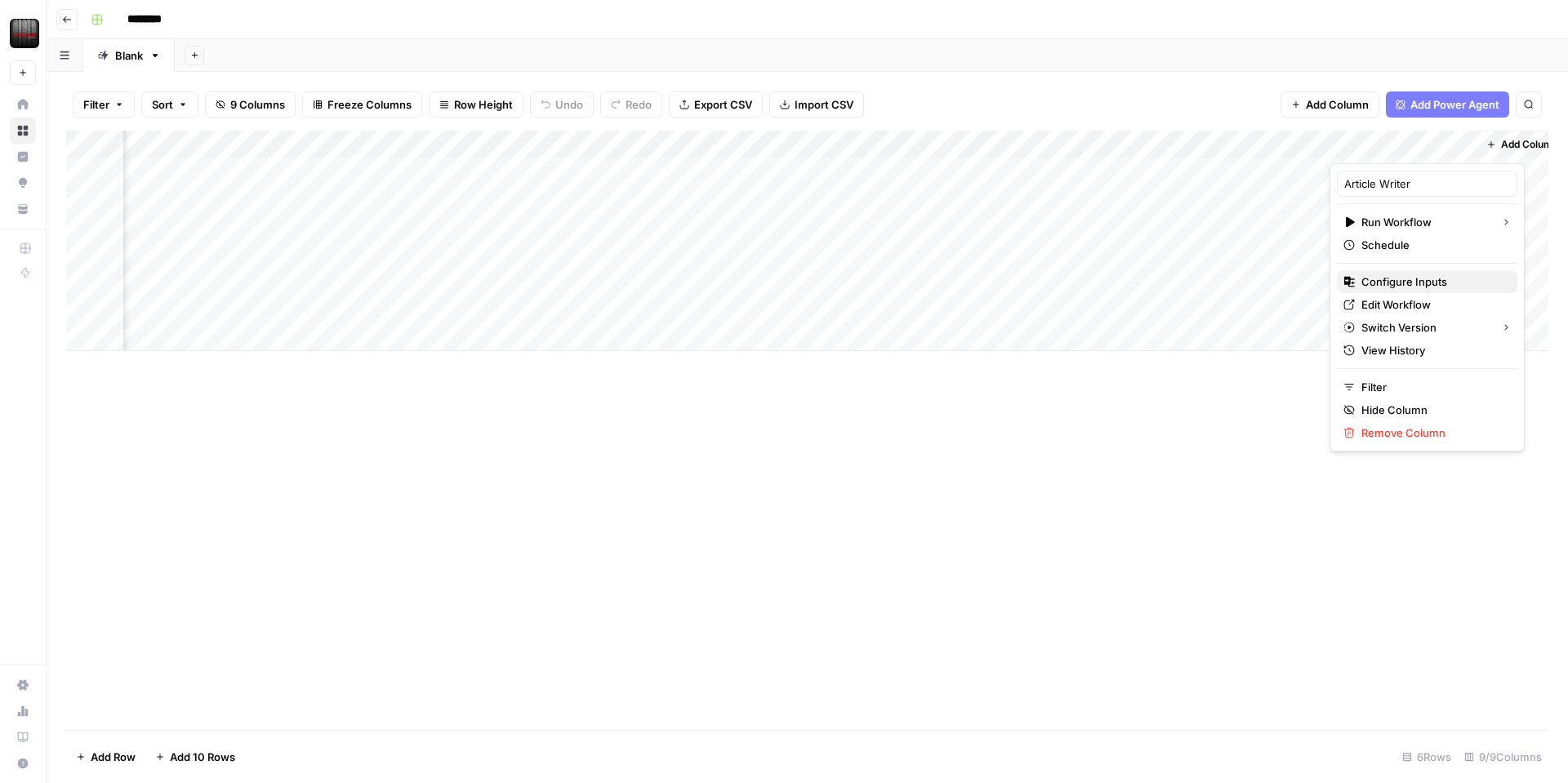
click at [1390, 280] on span "Configure Inputs" at bounding box center [1433, 282] width 143 height 16
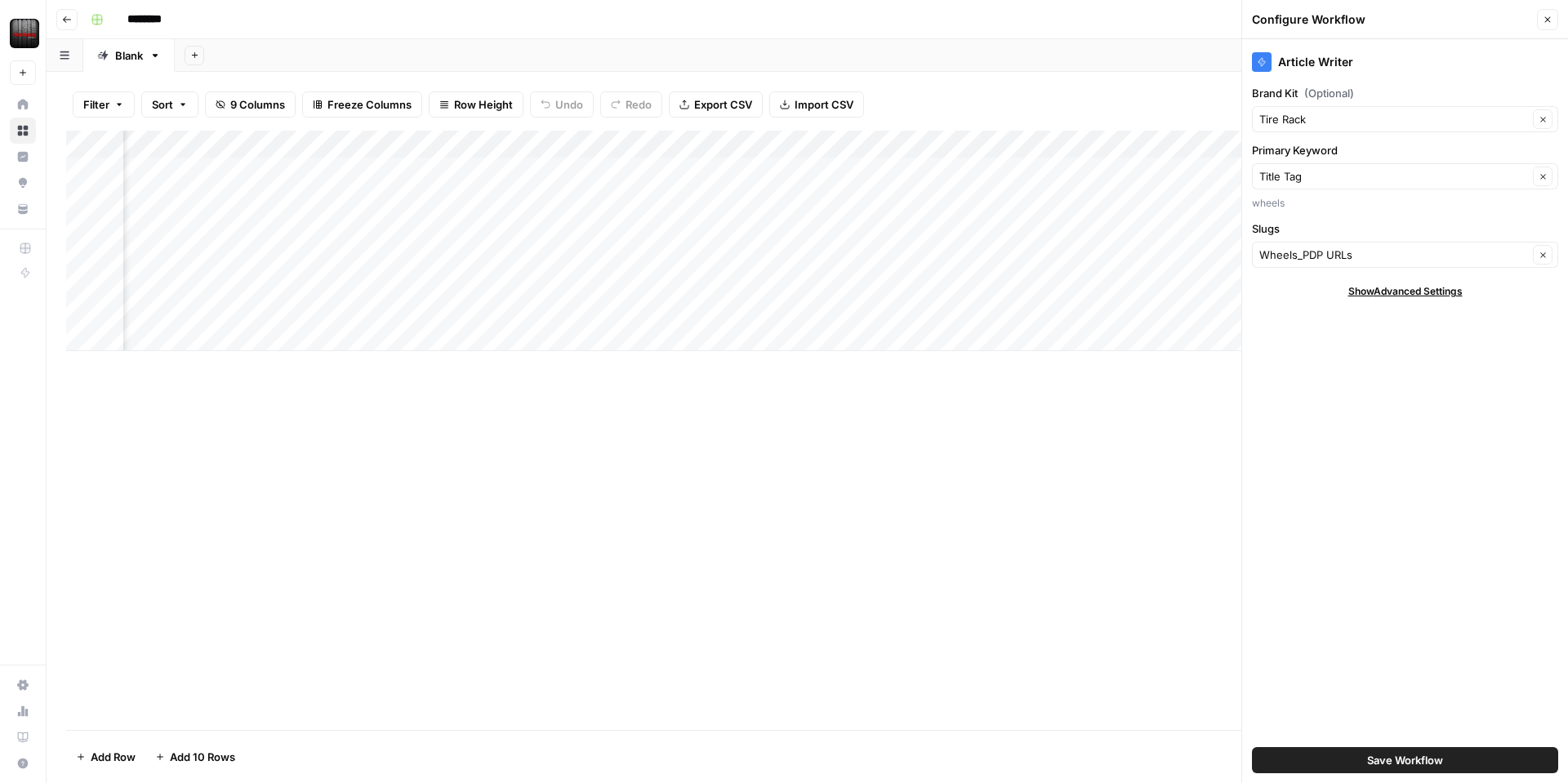
click at [1547, 23] on icon "button" at bounding box center [1548, 19] width 10 height 10
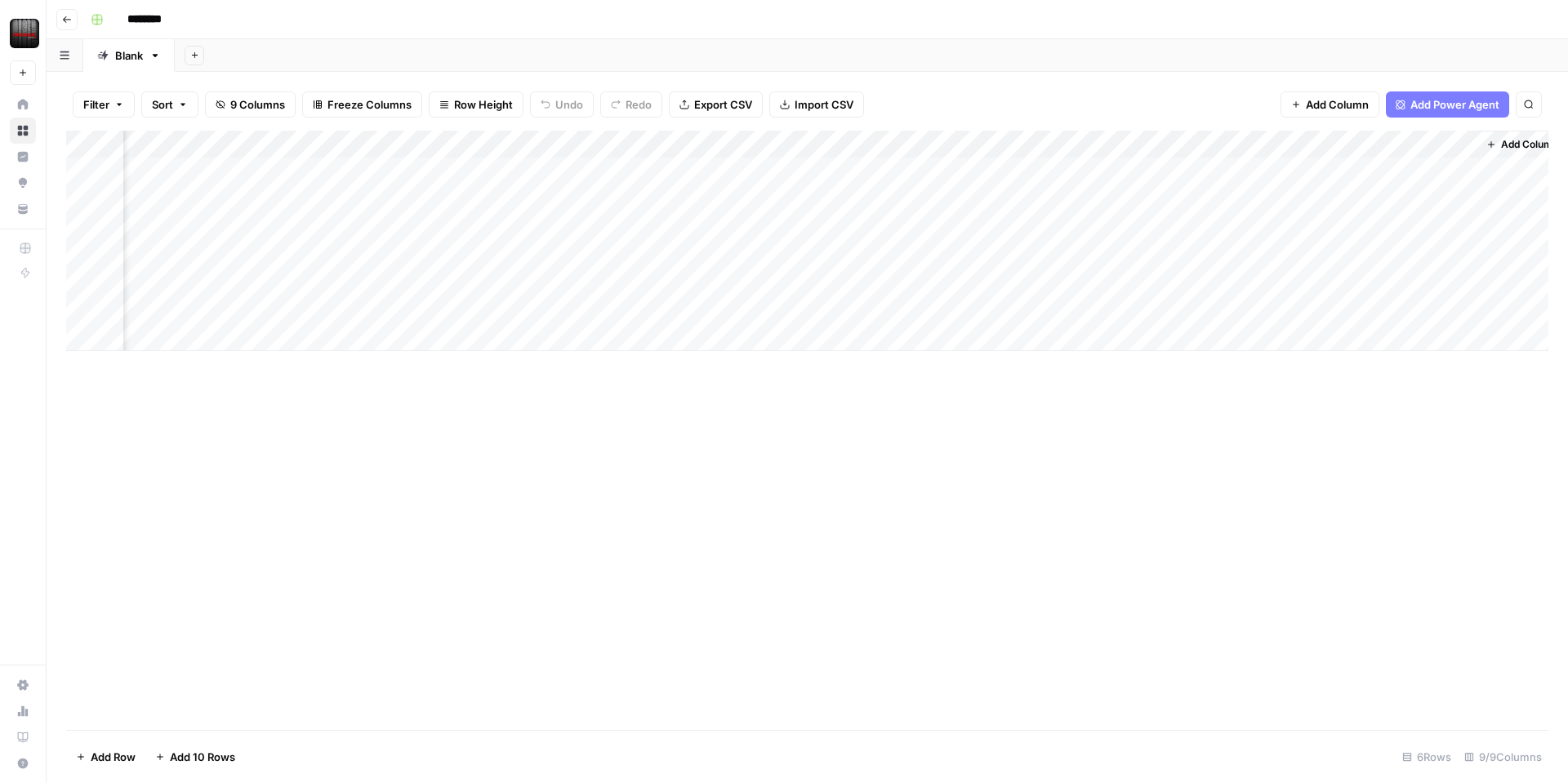
click at [1447, 146] on div "Add Column" at bounding box center [807, 241] width 1483 height 221
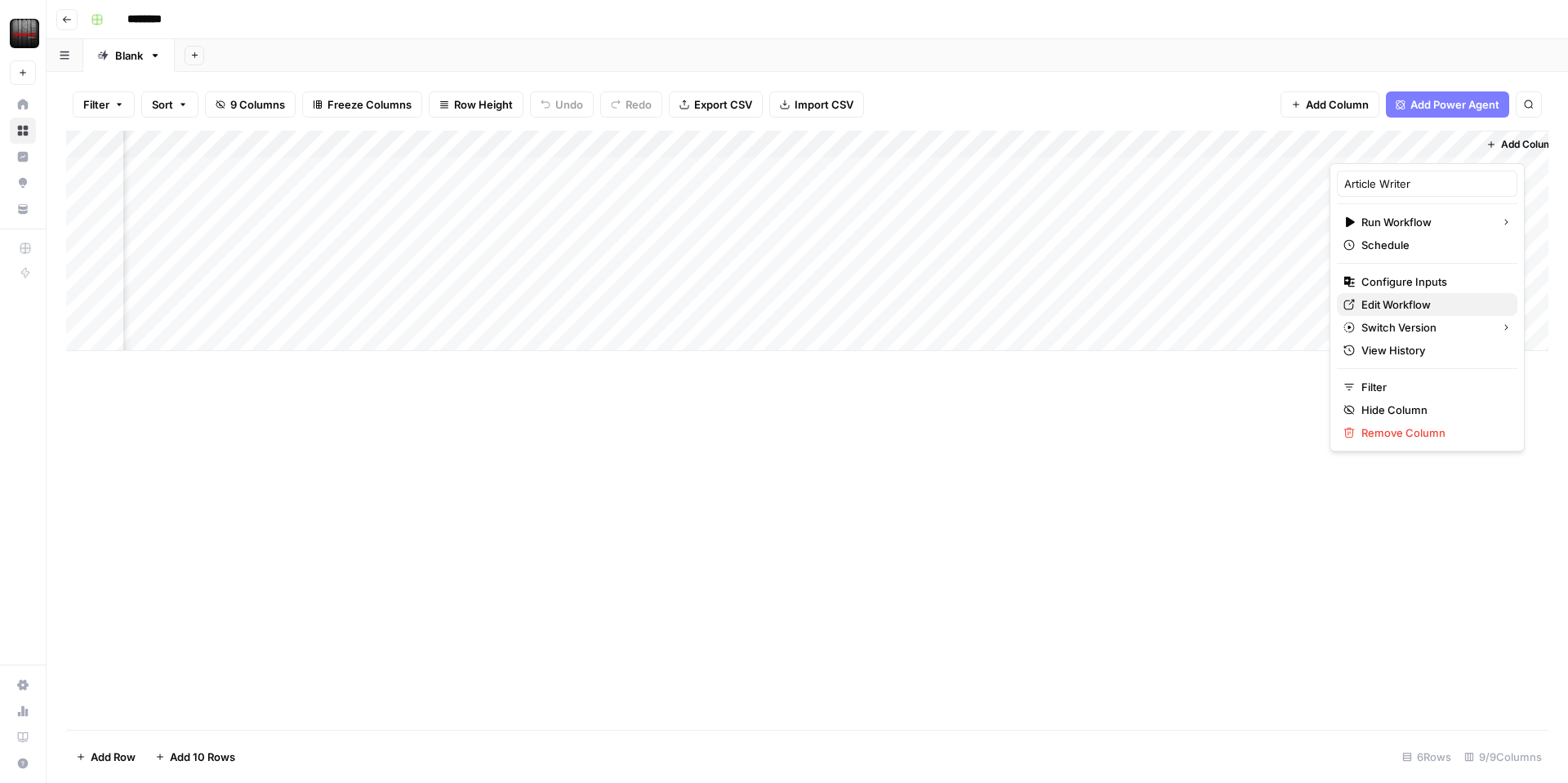
click at [1385, 308] on span "Edit Workflow" at bounding box center [1433, 304] width 143 height 16
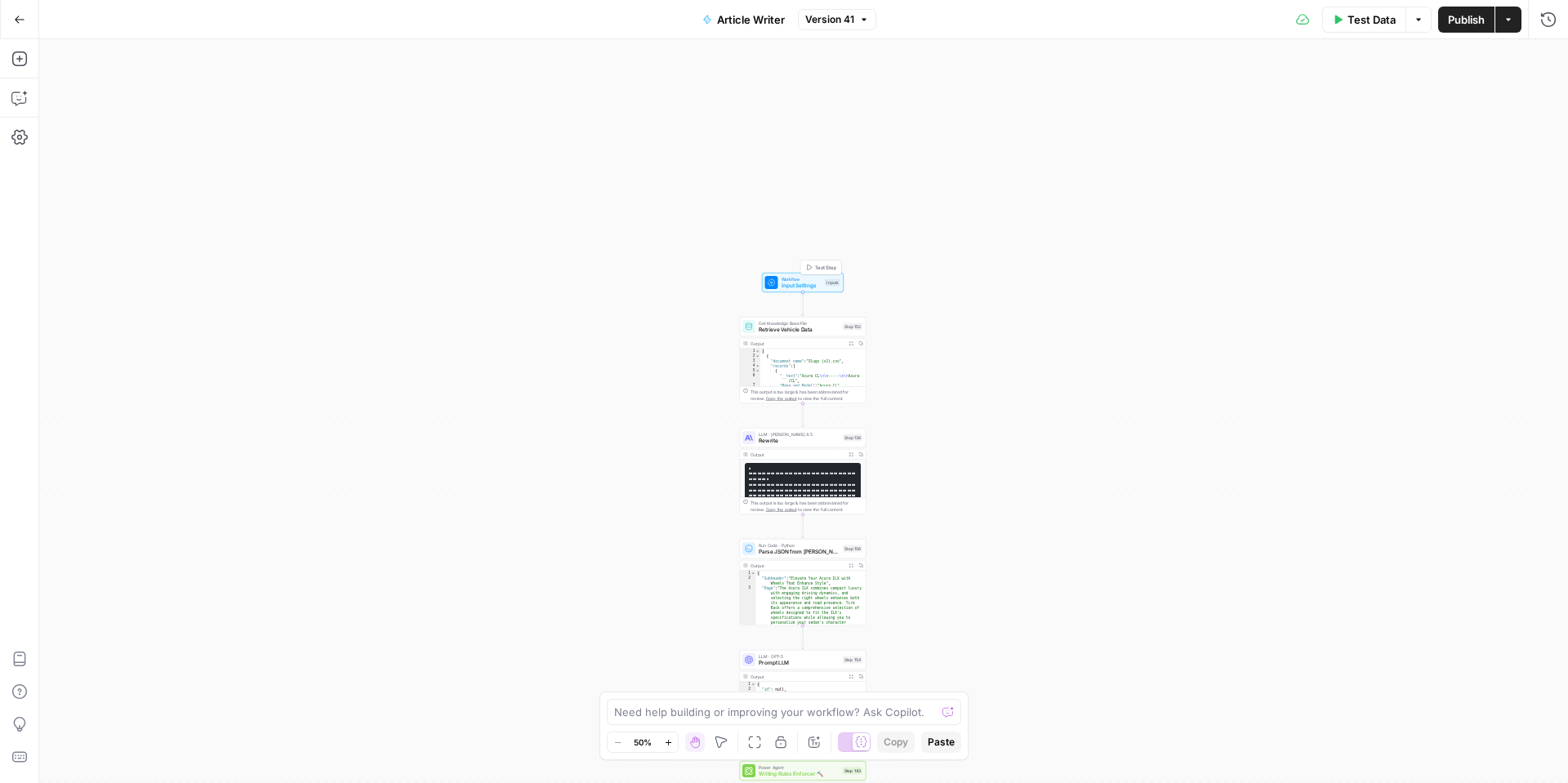
click at [803, 276] on span "Workflow" at bounding box center [802, 279] width 41 height 7
click at [1117, 314] on button "Add Field" at bounding box center [1228, 314] width 599 height 26
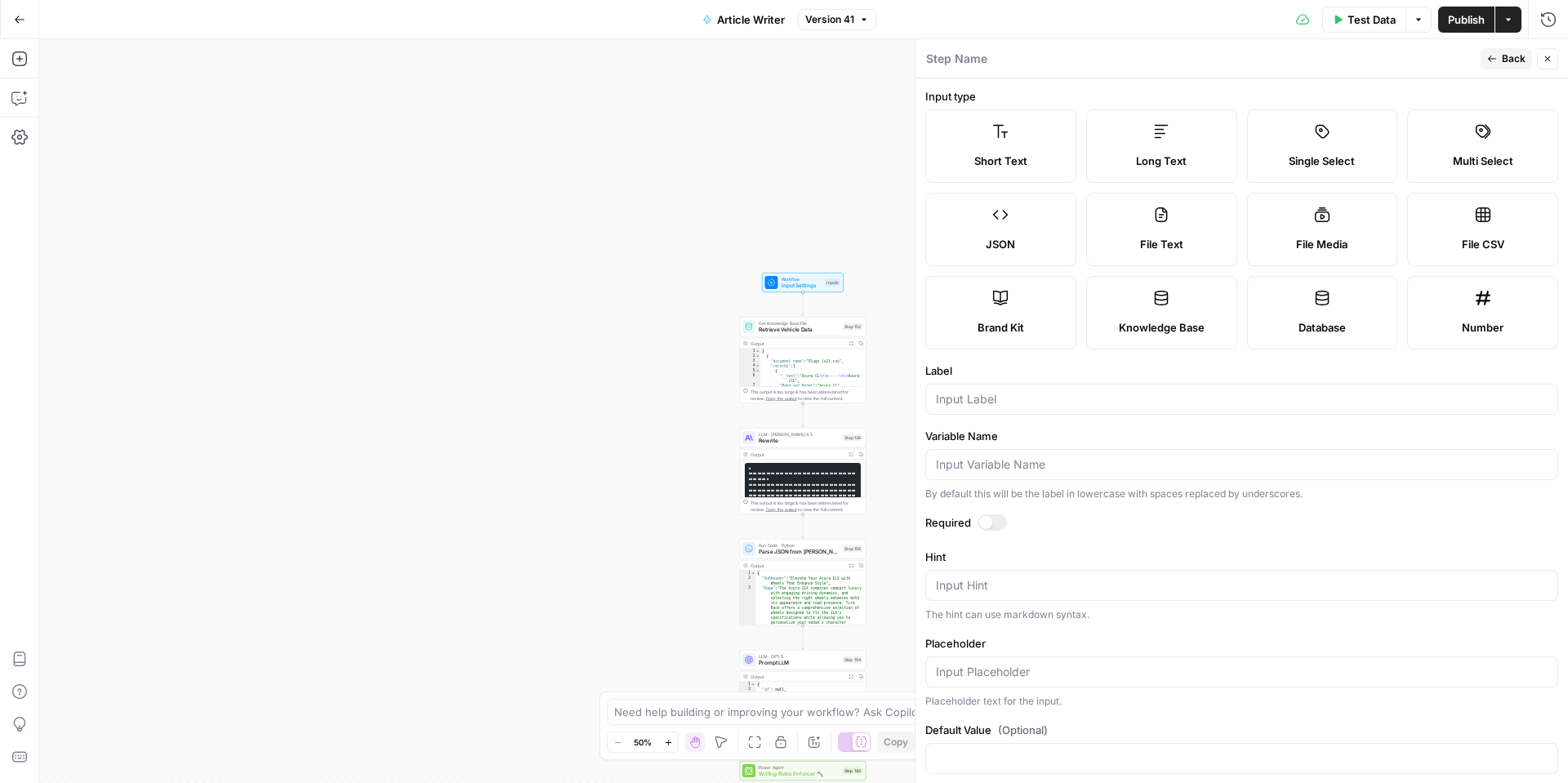
click at [1546, 60] on icon "button" at bounding box center [1548, 59] width 10 height 10
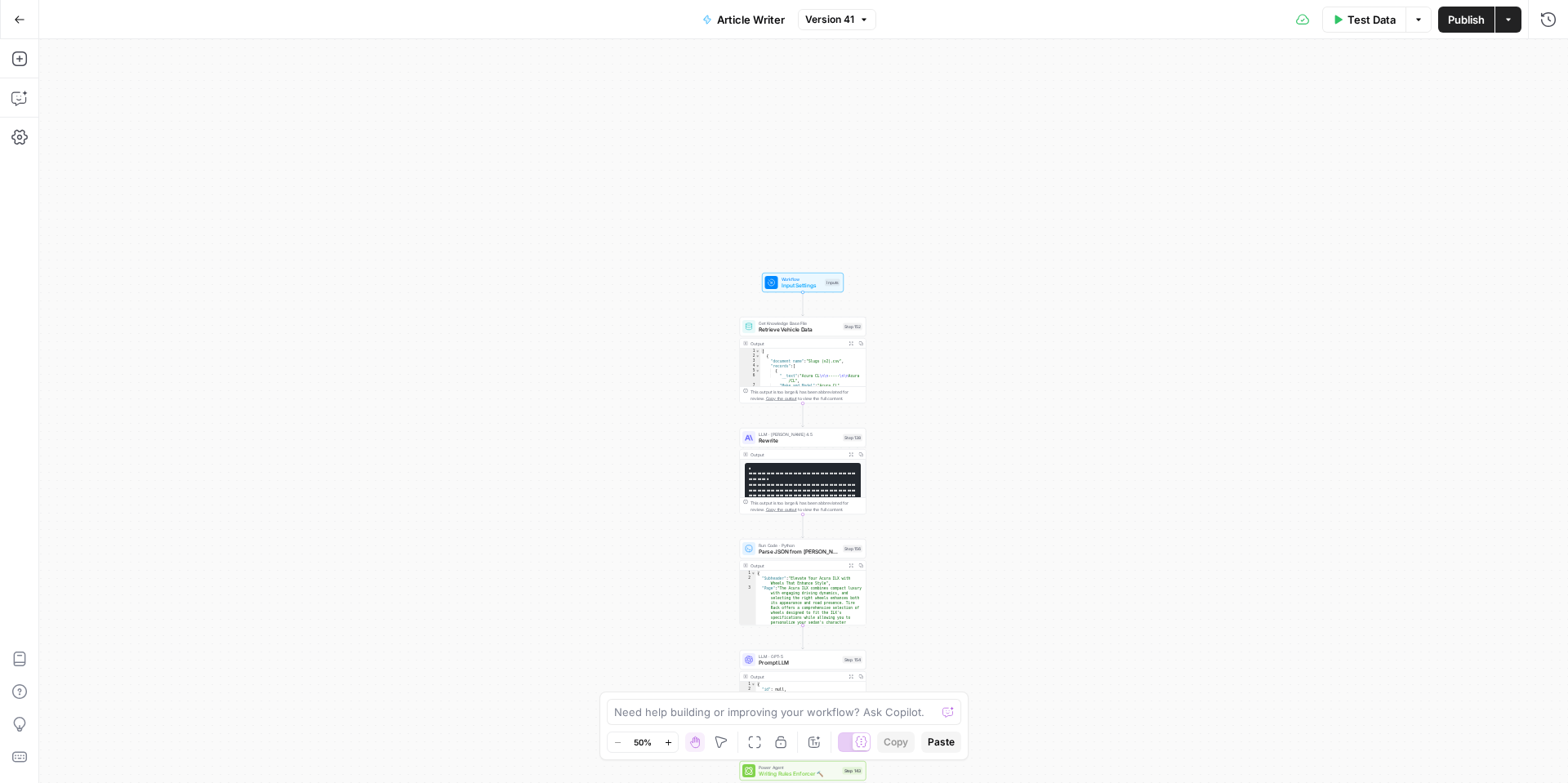
click at [36, 22] on div "Go Back" at bounding box center [19, 19] width 40 height 39
click at [21, 24] on button "Go Back" at bounding box center [19, 19] width 29 height 29
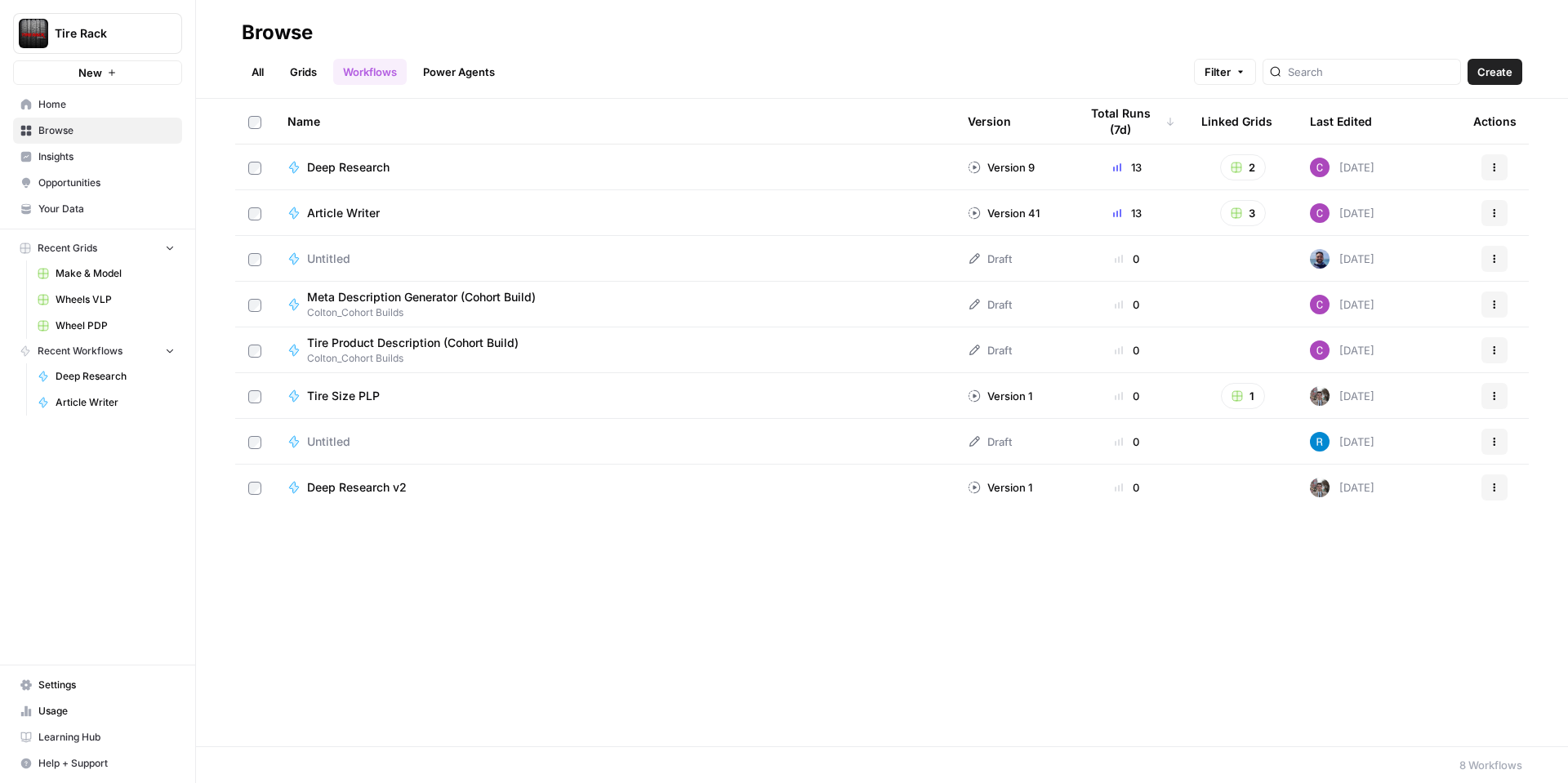
click at [311, 66] on link "Grids" at bounding box center [303, 72] width 46 height 26
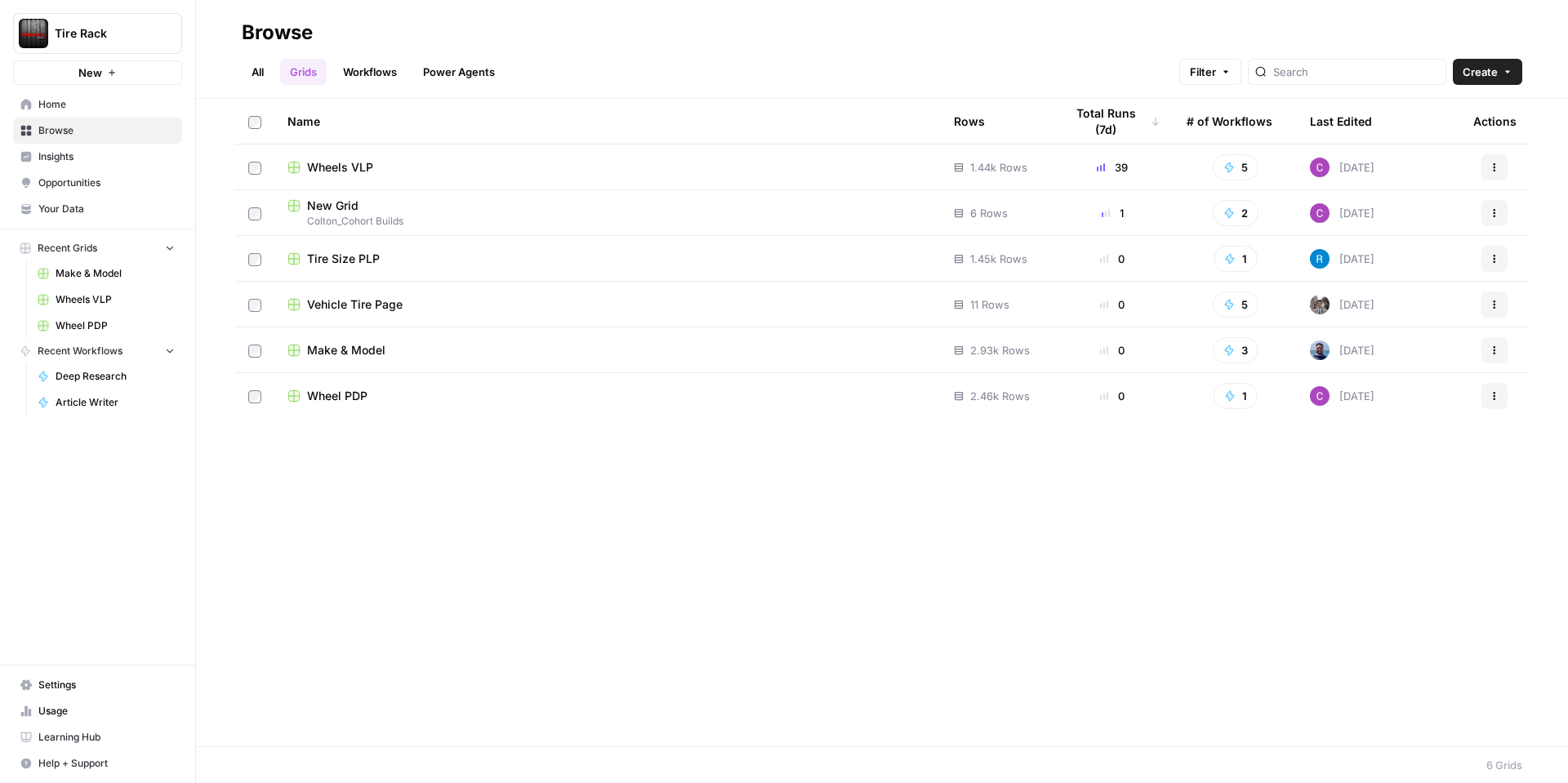
click at [347, 201] on span "New Grid" at bounding box center [332, 205] width 51 height 16
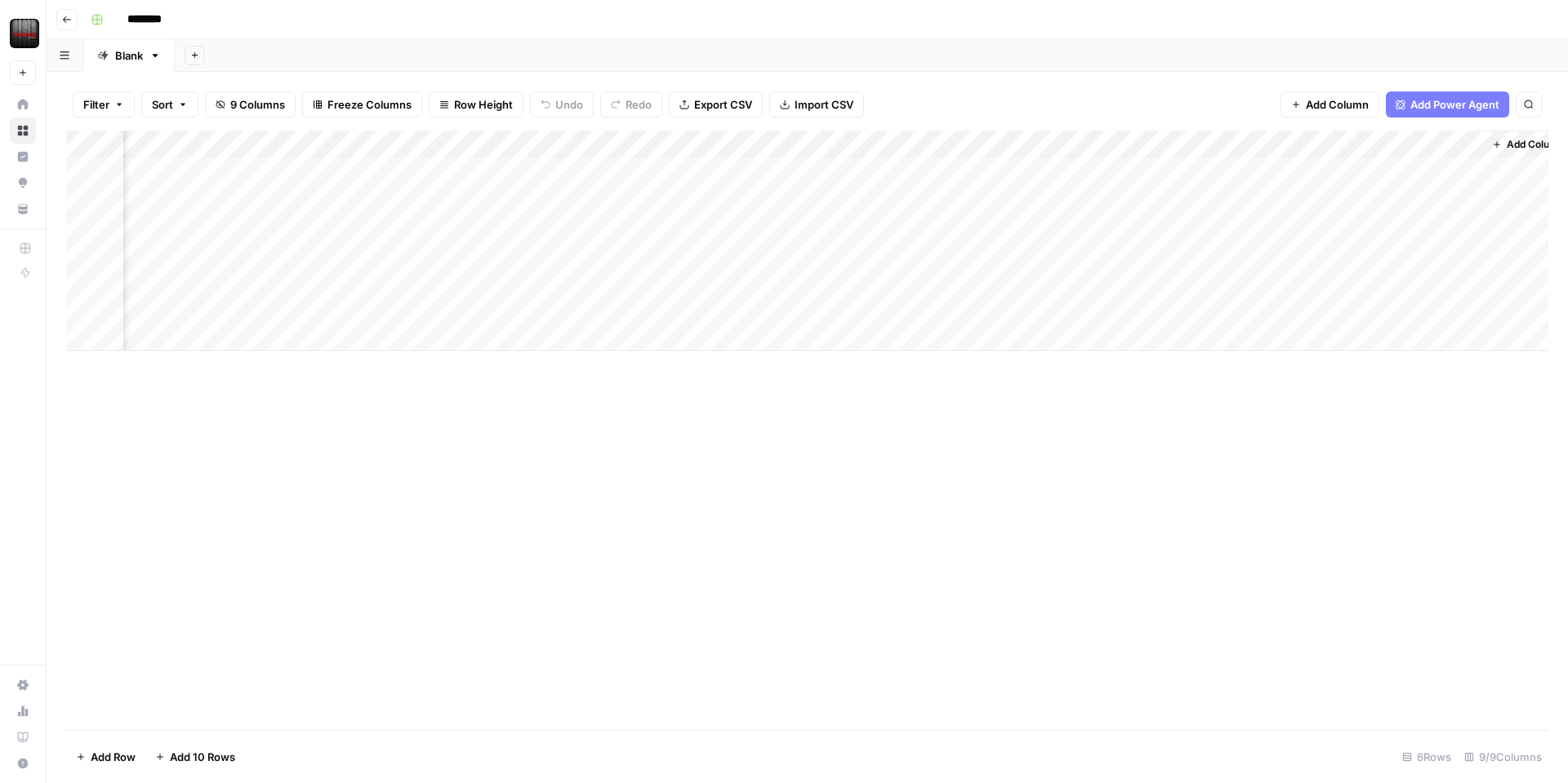
scroll to position [0, 286]
click at [1318, 168] on div "Add Column" at bounding box center [807, 241] width 1483 height 221
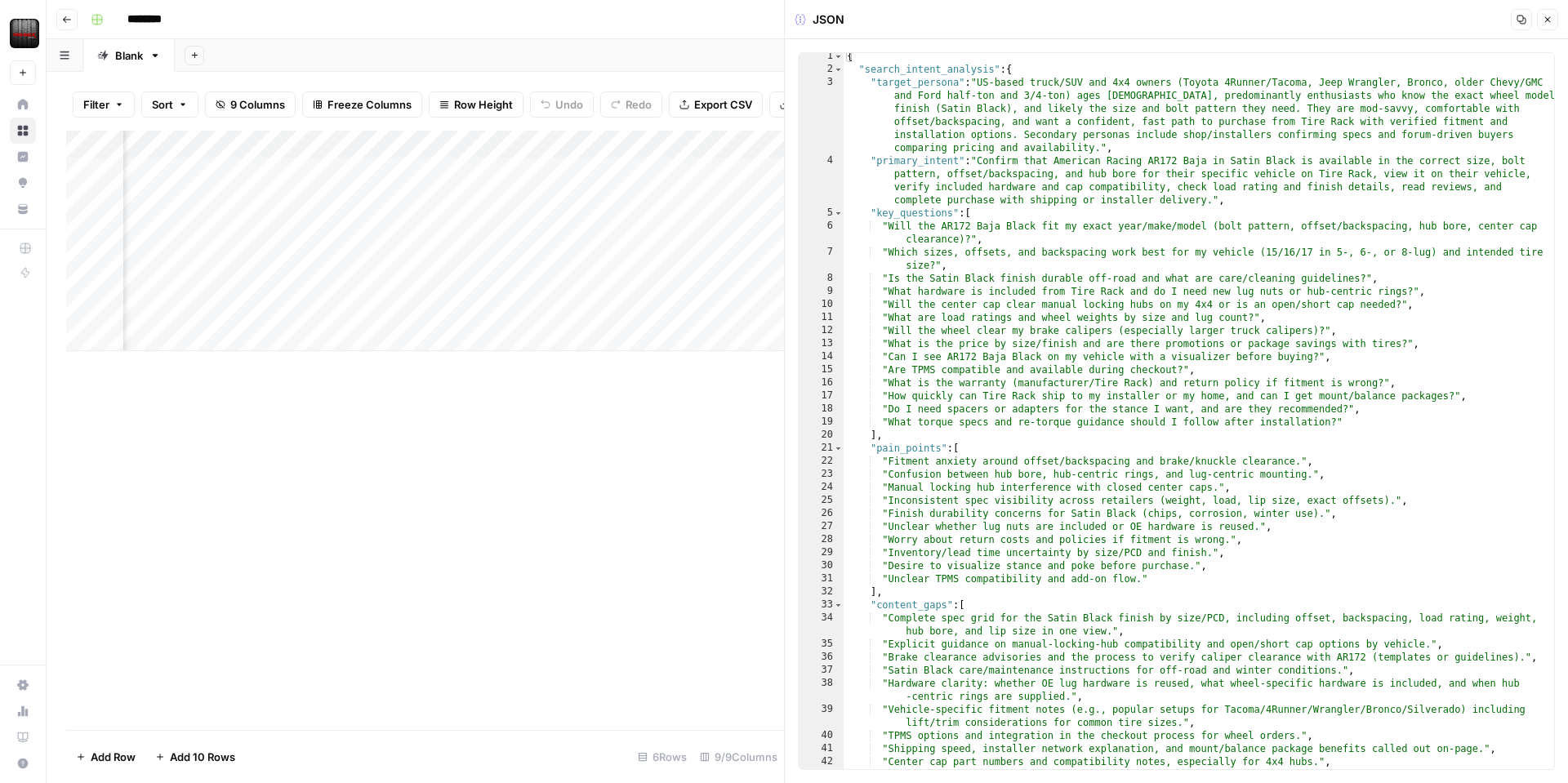
scroll to position [3, 0]
click at [1546, 19] on icon "button" at bounding box center [1548, 19] width 10 height 10
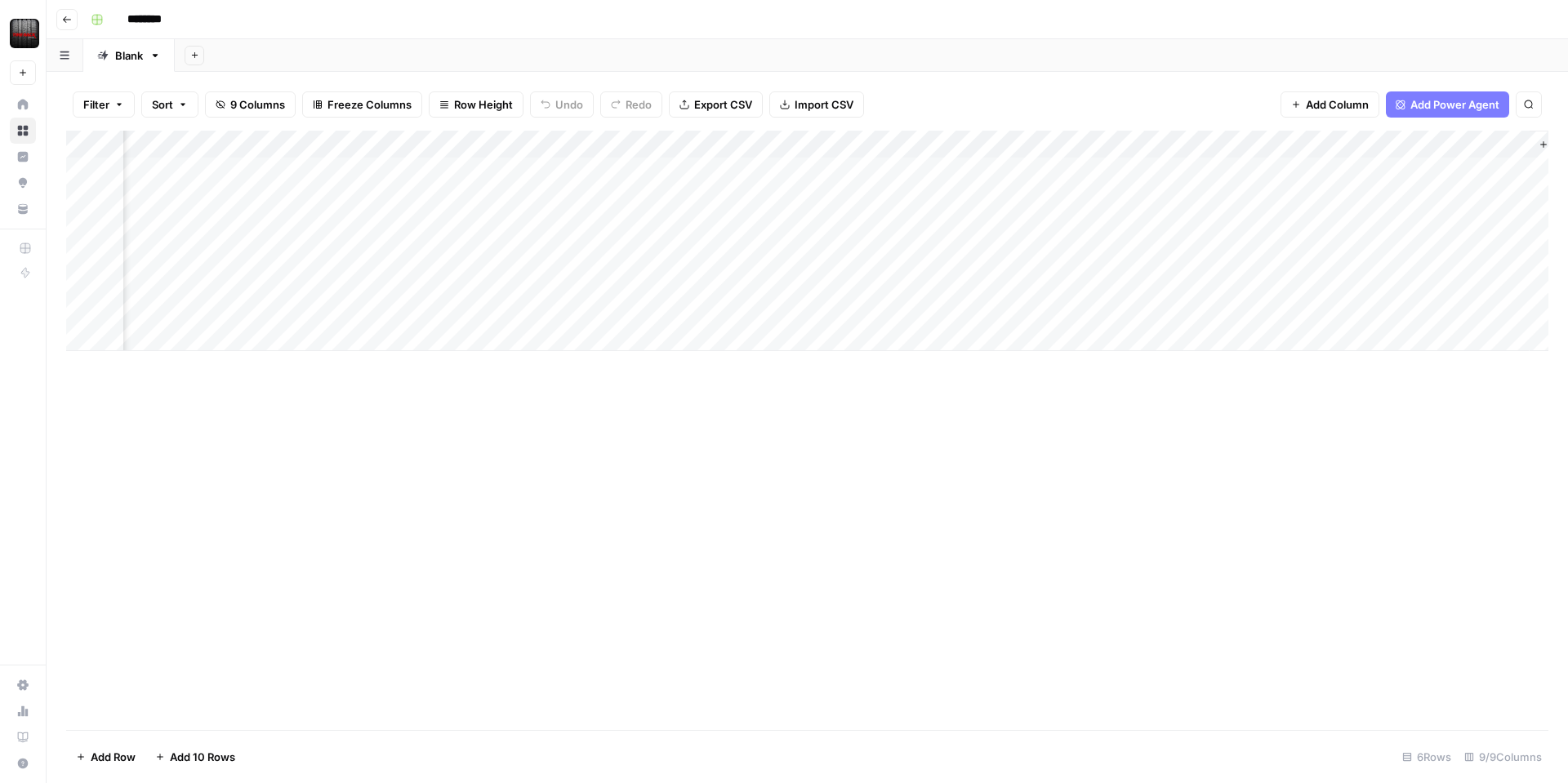
scroll to position [0, 227]
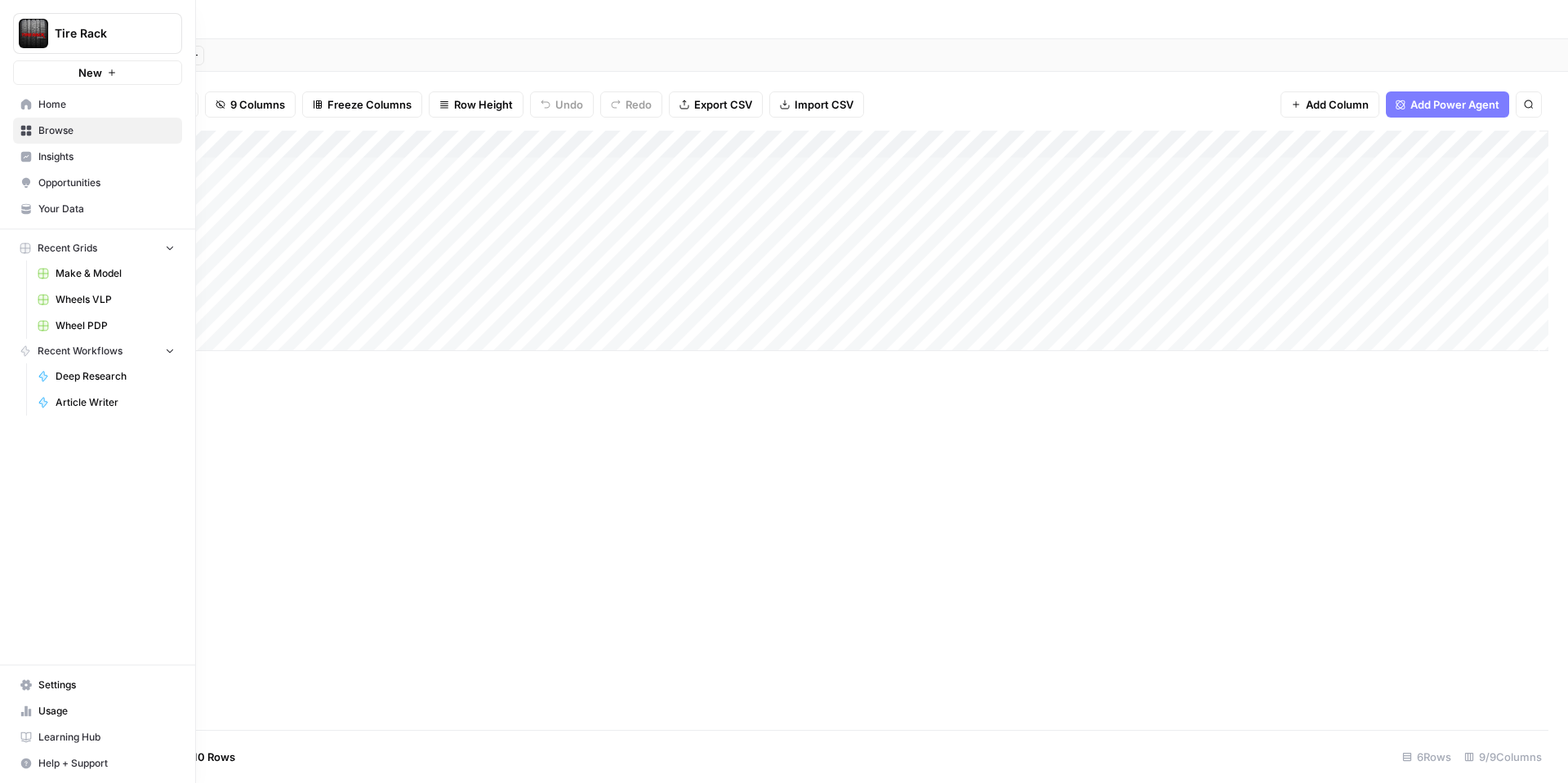
click at [87, 318] on span "Wheel PDP" at bounding box center [114, 325] width 119 height 15
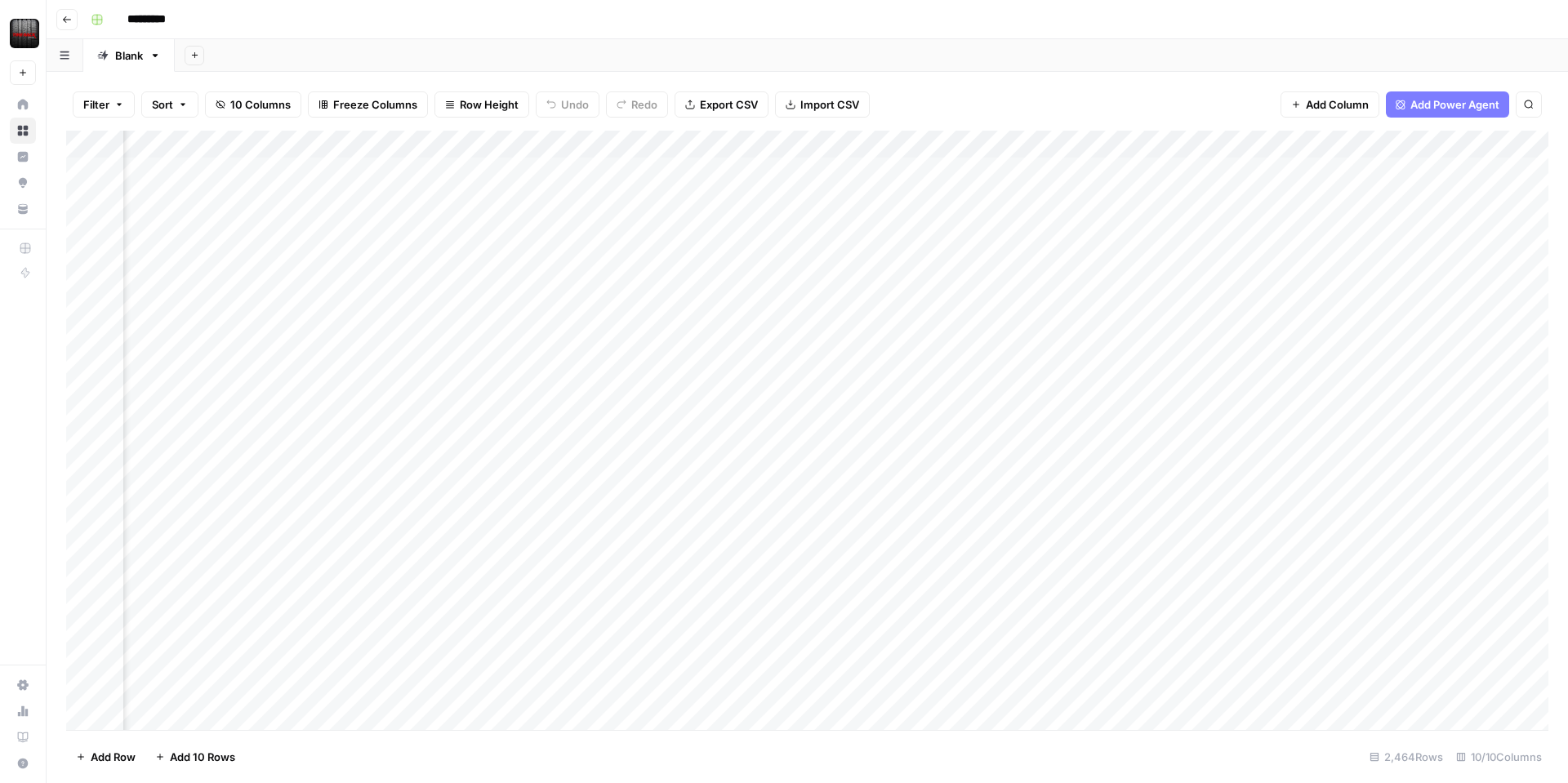
scroll to position [2, 134]
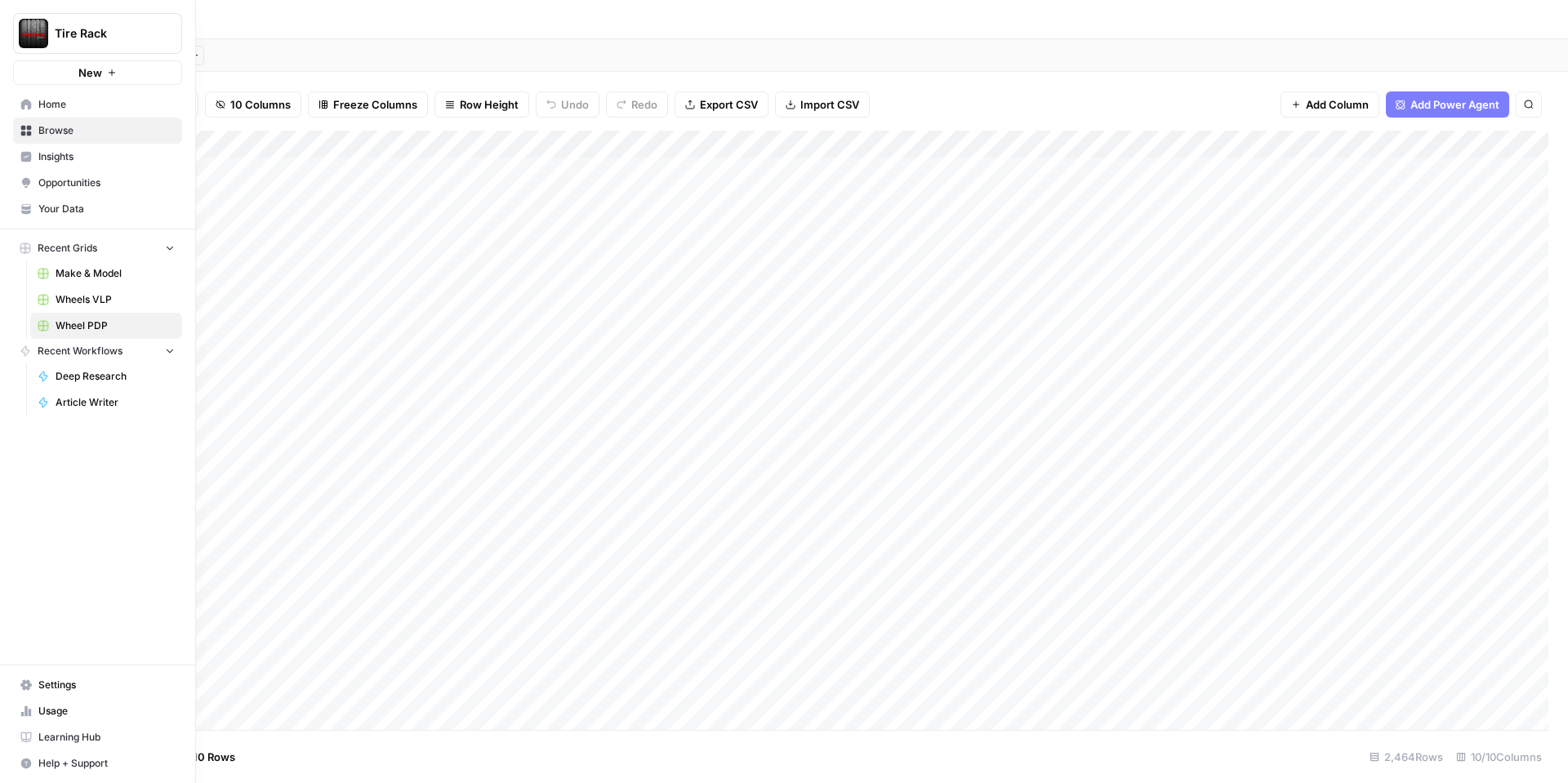
click at [42, 209] on span "Your Data" at bounding box center [106, 208] width 136 height 15
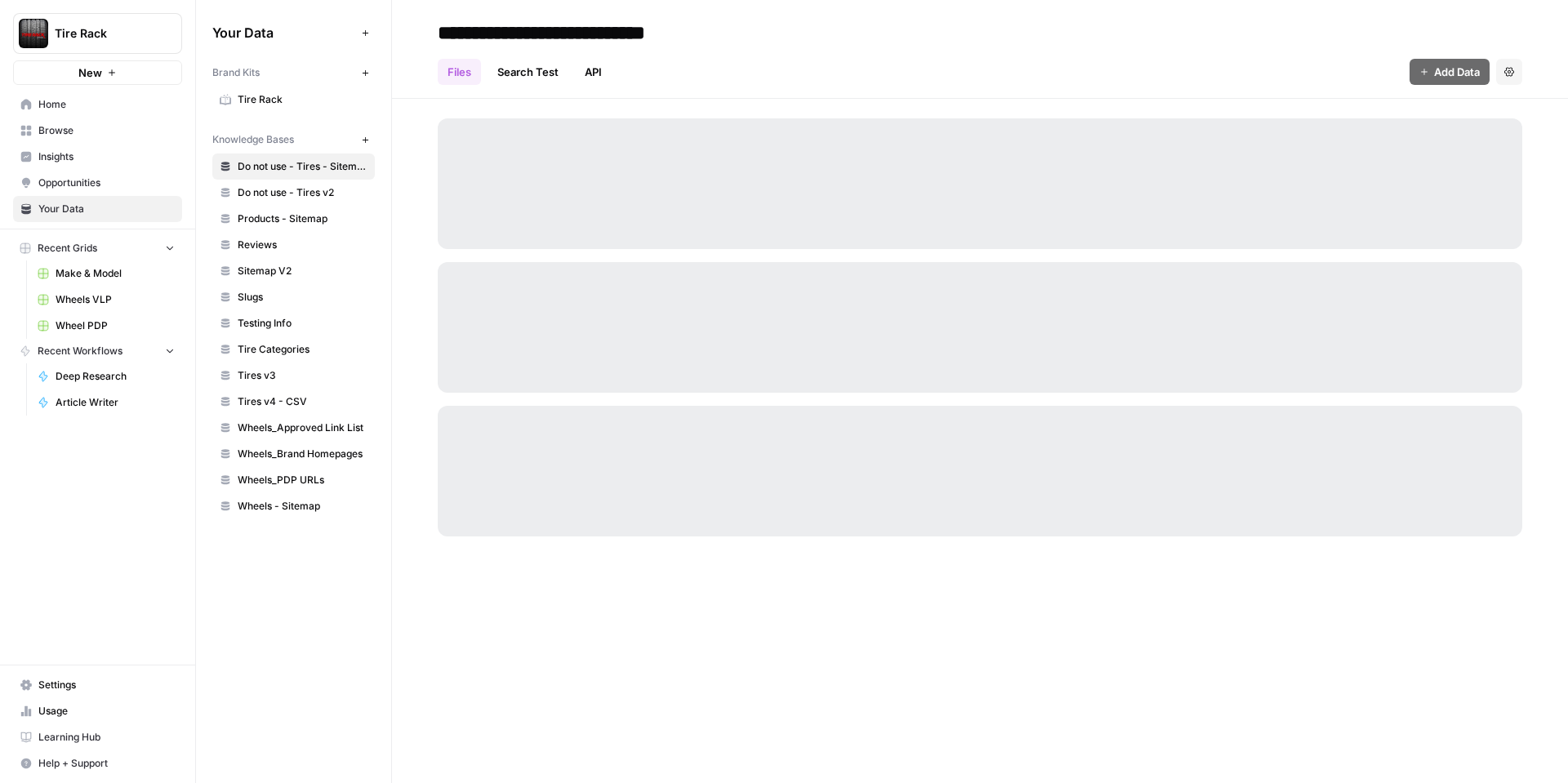
click at [295, 99] on span "Tire Rack" at bounding box center [303, 99] width 130 height 15
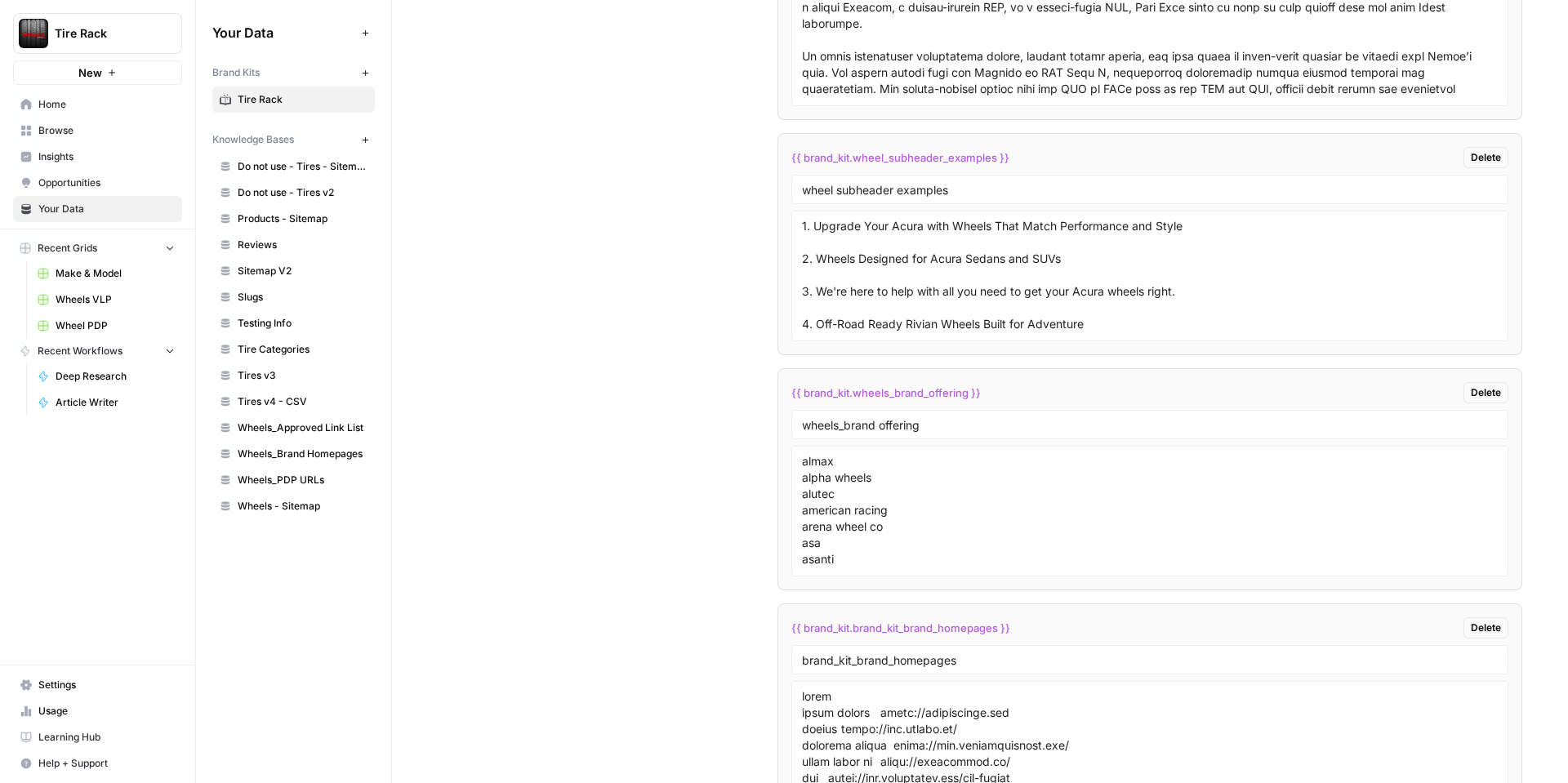
scroll to position [3507, 0]
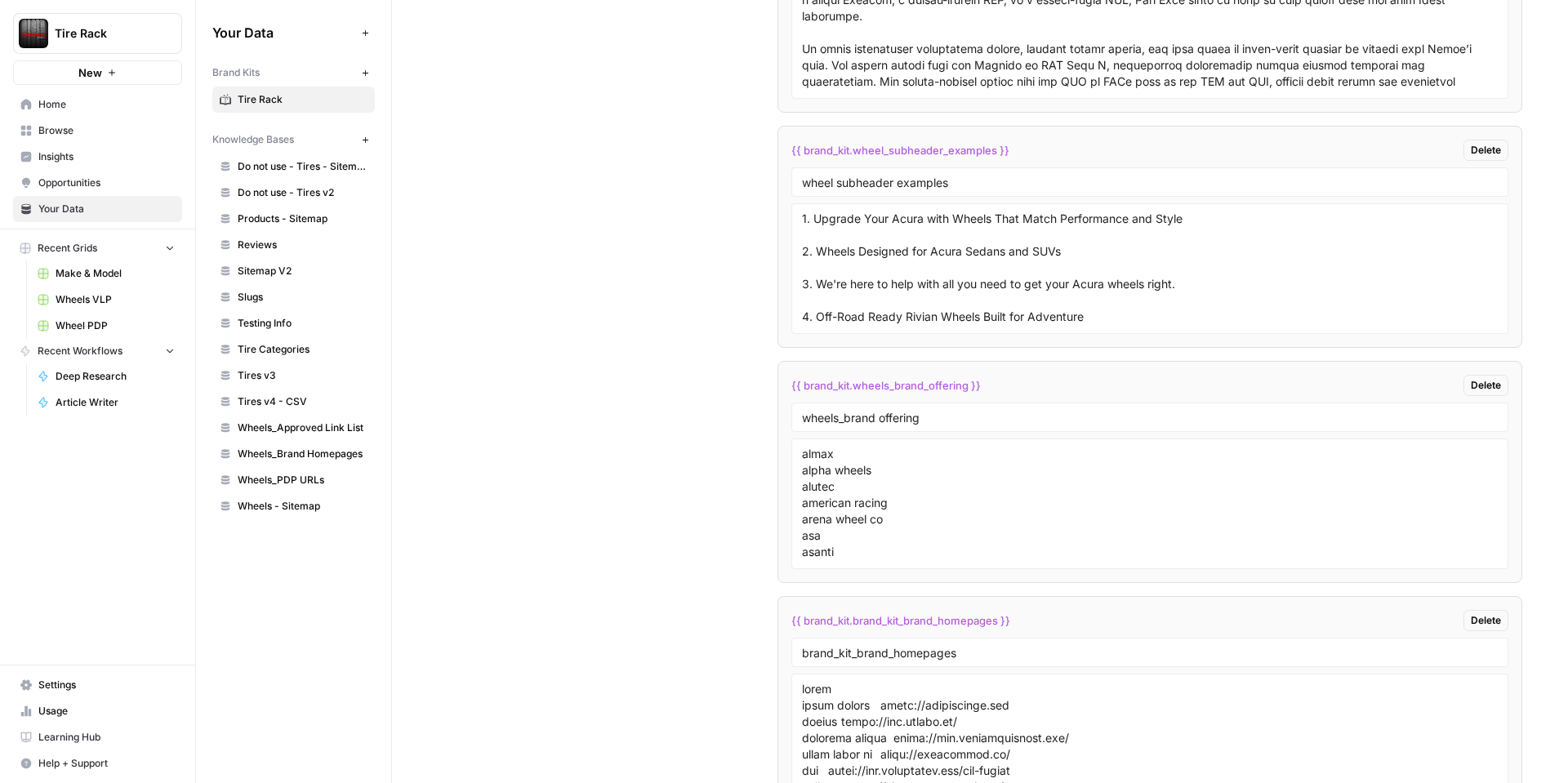
drag, startPoint x: 1022, startPoint y: 383, endPoint x: 796, endPoint y: 388, distance: 226.1
click at [796, 388] on div "{{ brand_kit.wheels_brand_offering }} Delete" at bounding box center [1150, 385] width 717 height 21
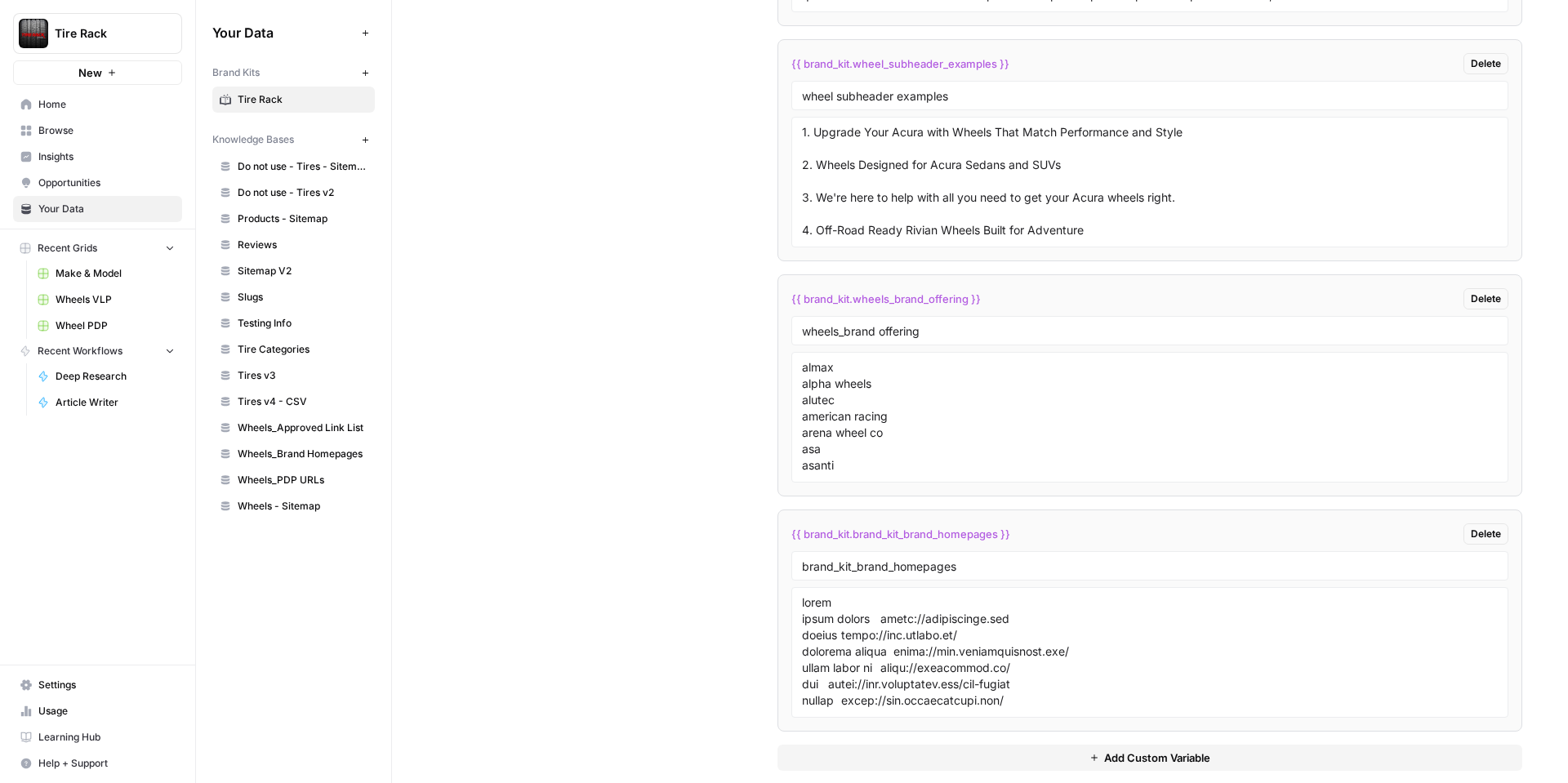
scroll to position [3614, 0]
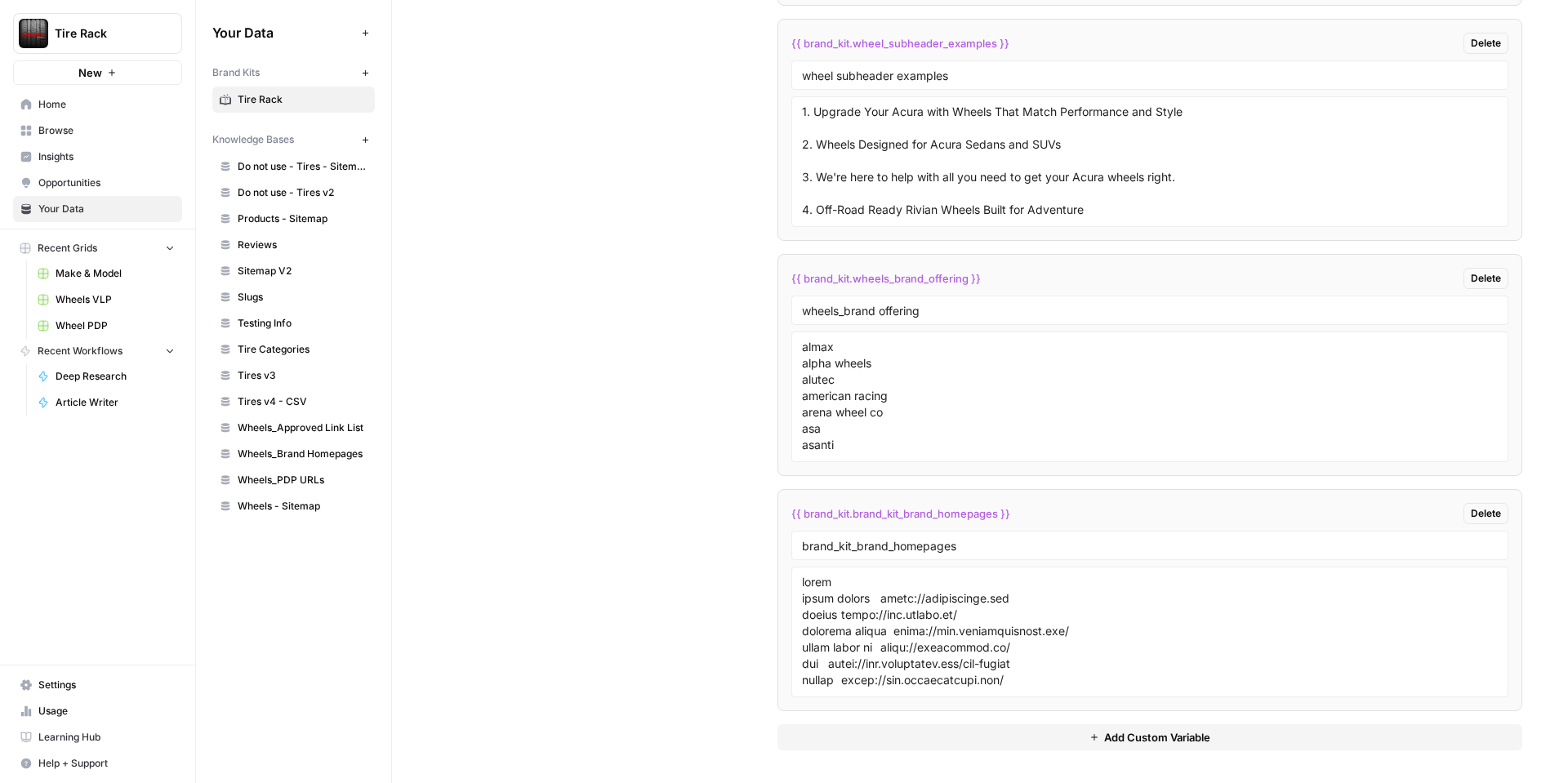
drag, startPoint x: 1028, startPoint y: 511, endPoint x: 781, endPoint y: 511, distance: 247.0
click at [781, 511] on li "{{ brand_kit.brand_kit_brand_homepages }} Delete brand_kit_brand_homepages" at bounding box center [1150, 601] width 745 height 223
click at [100, 326] on span "Wheel PDP" at bounding box center [114, 325] width 119 height 15
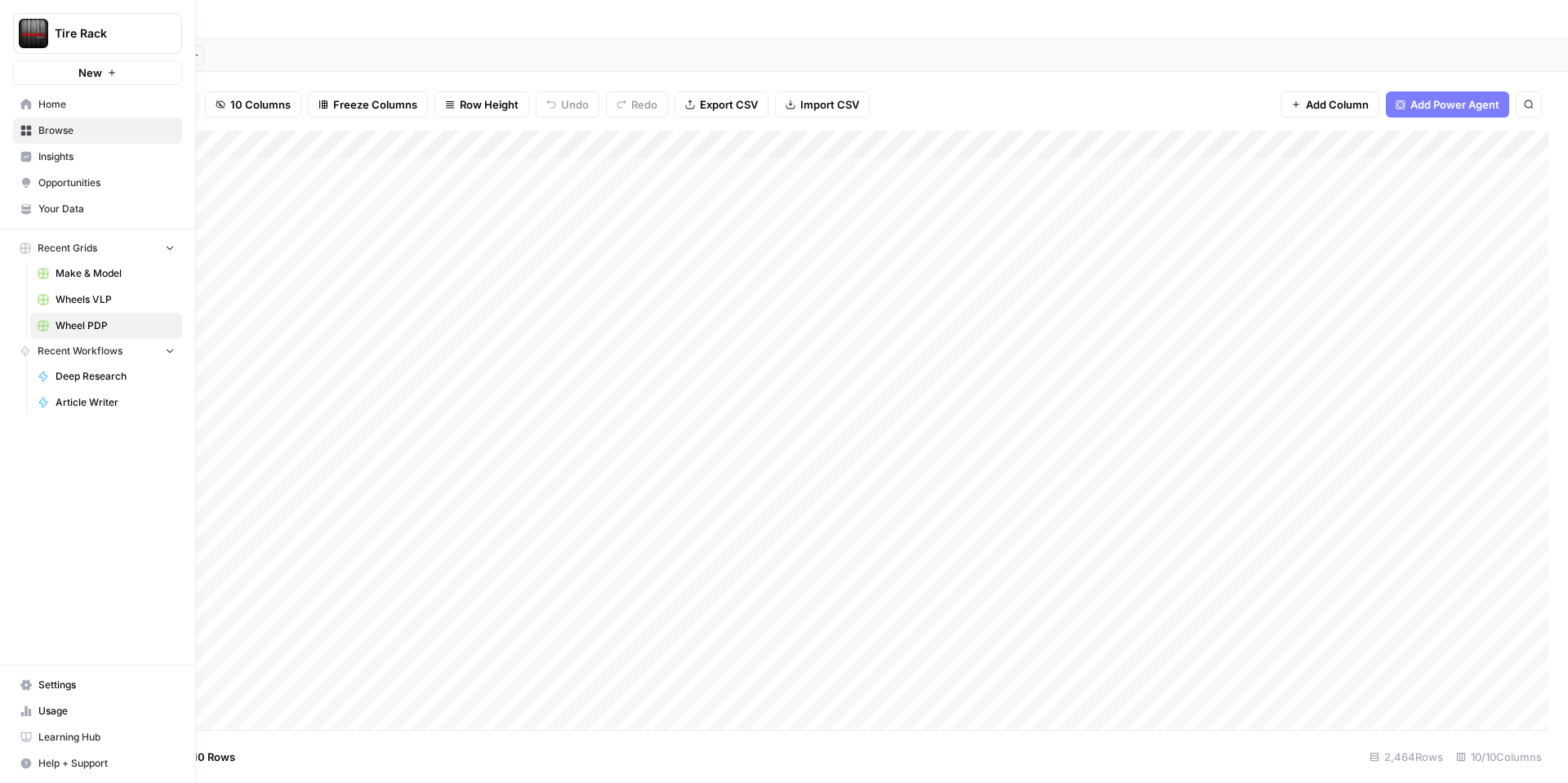
click at [72, 105] on span "Home" at bounding box center [106, 104] width 136 height 15
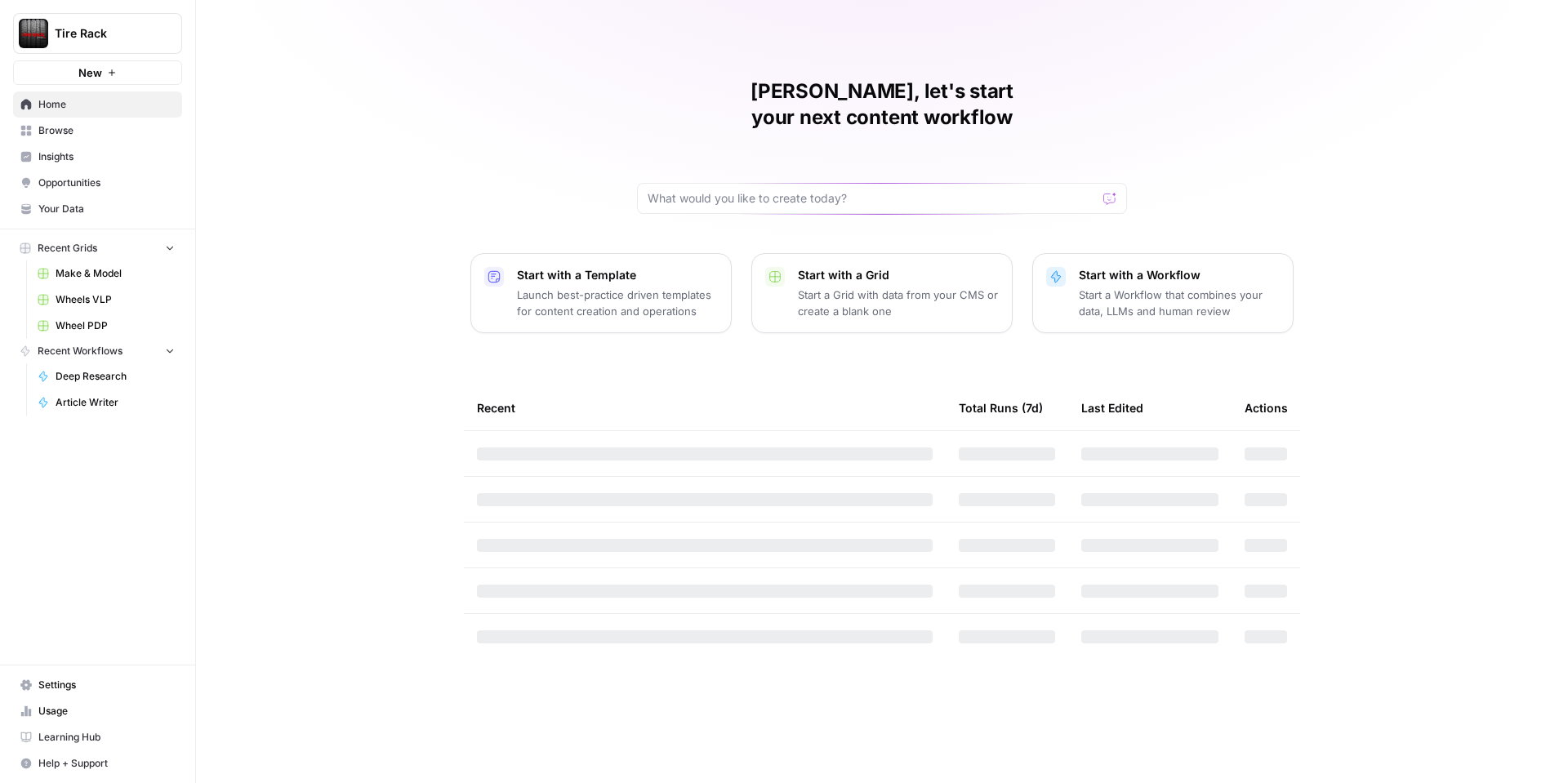
click at [71, 126] on span "Browse" at bounding box center [106, 130] width 136 height 15
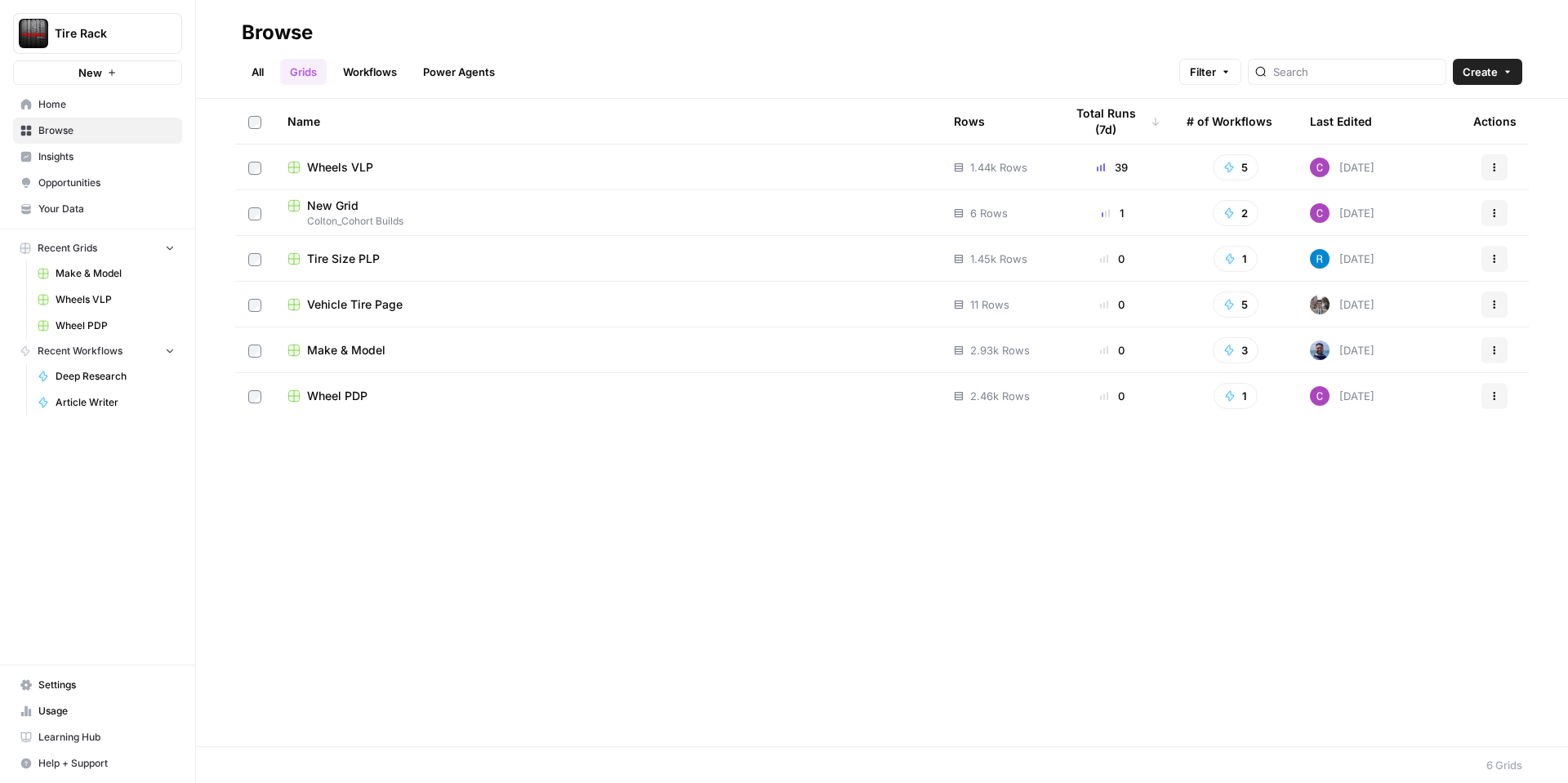
click at [325, 199] on span "New Grid" at bounding box center [332, 205] width 51 height 16
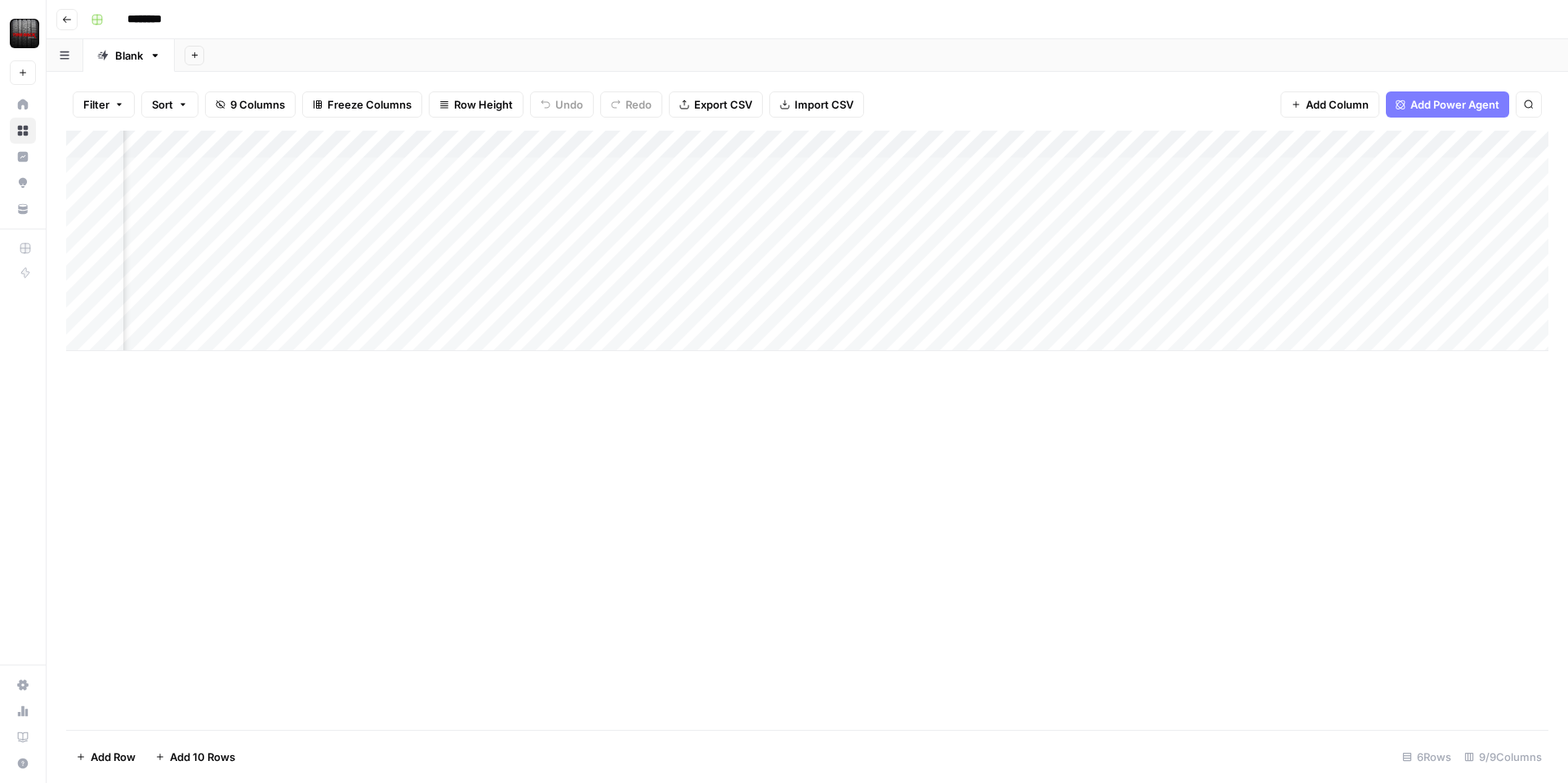
scroll to position [0, 215]
click at [1380, 170] on div "Add Column" at bounding box center [807, 241] width 1483 height 221
click at [1387, 169] on div "Add Column" at bounding box center [807, 241] width 1483 height 221
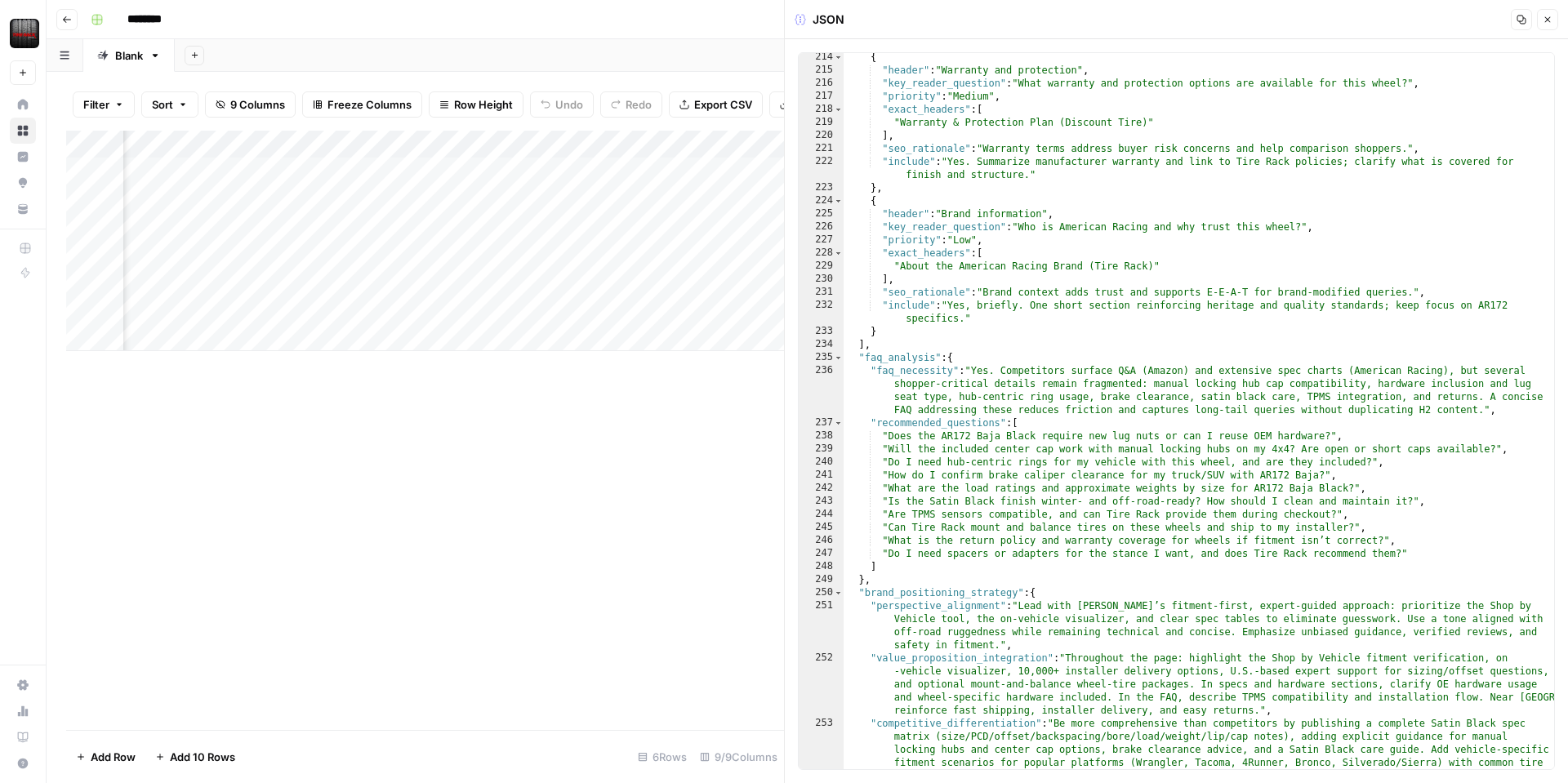
scroll to position [3322, 0]
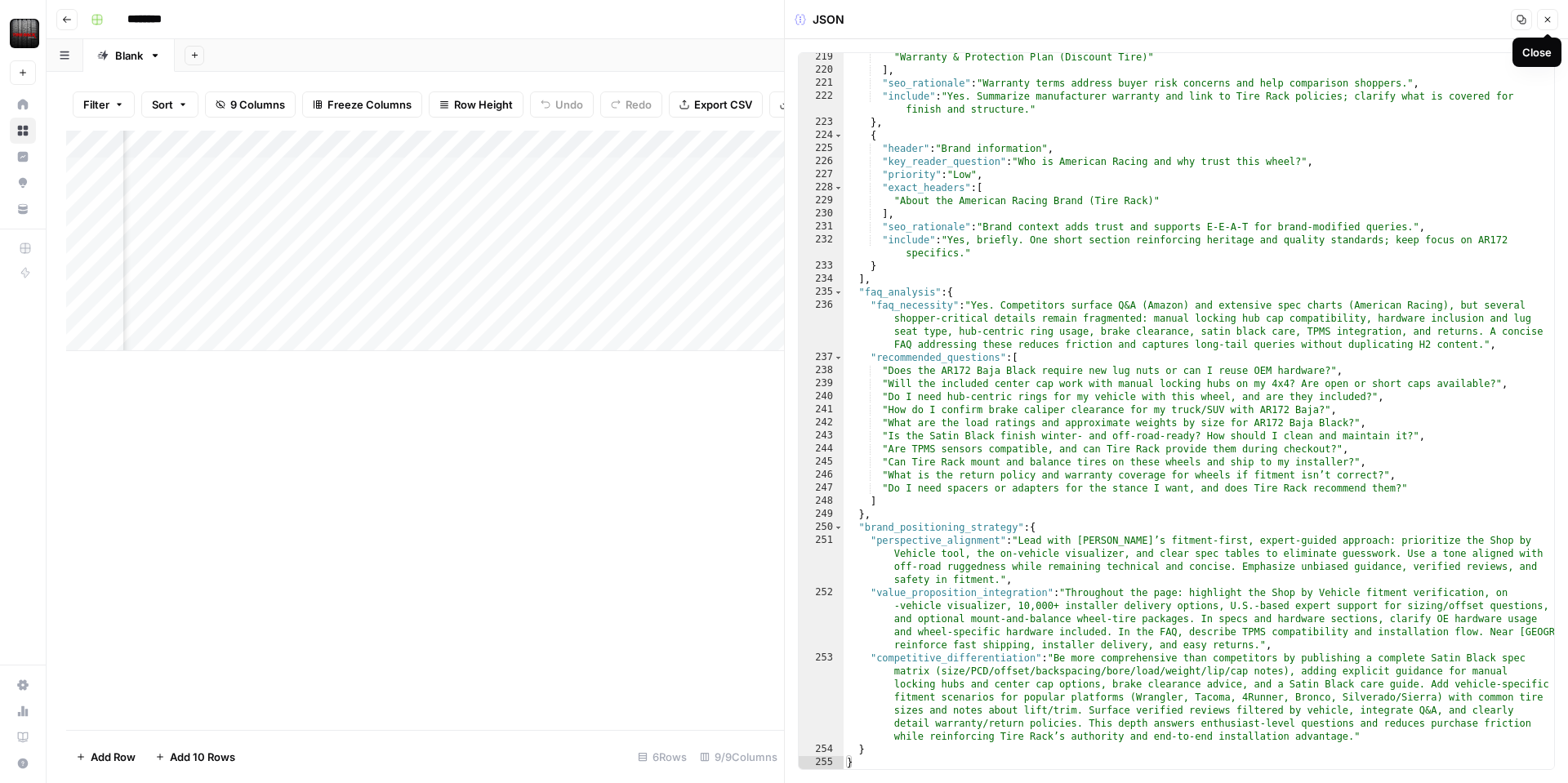
click at [1554, 23] on button "Close" at bounding box center [1548, 19] width 21 height 21
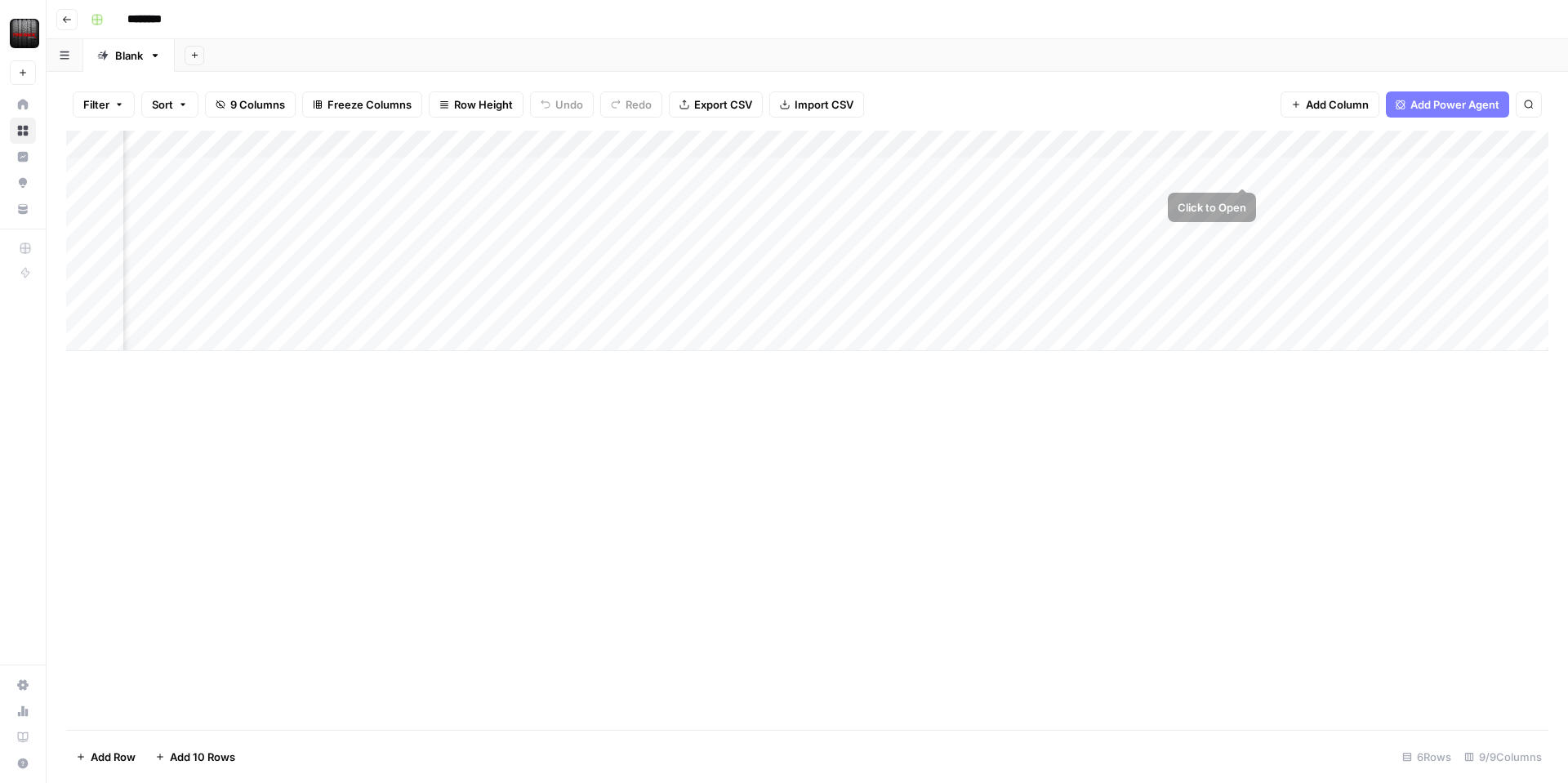
click at [1237, 168] on div "Add Column" at bounding box center [807, 241] width 1483 height 221
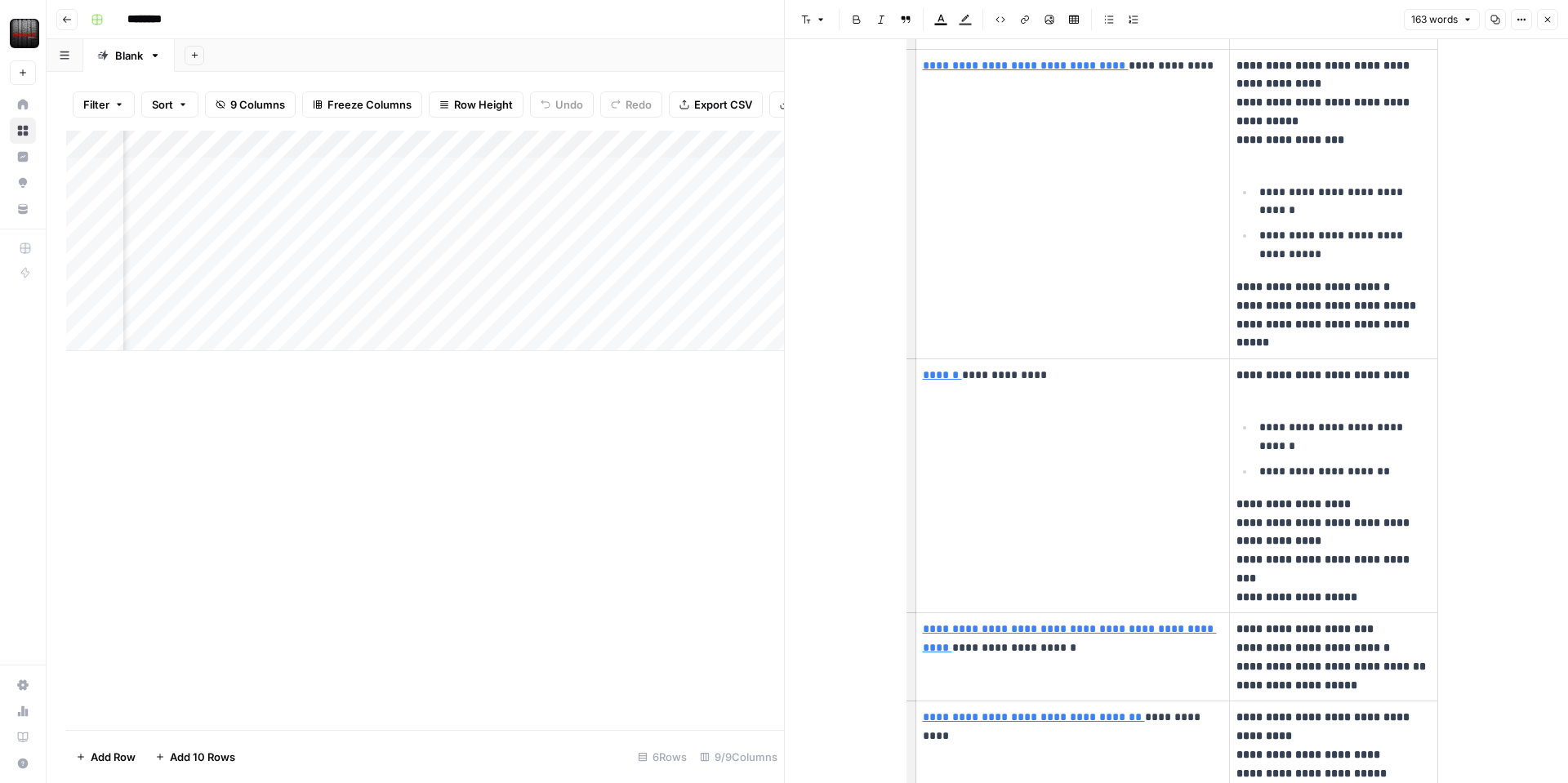
scroll to position [81, 0]
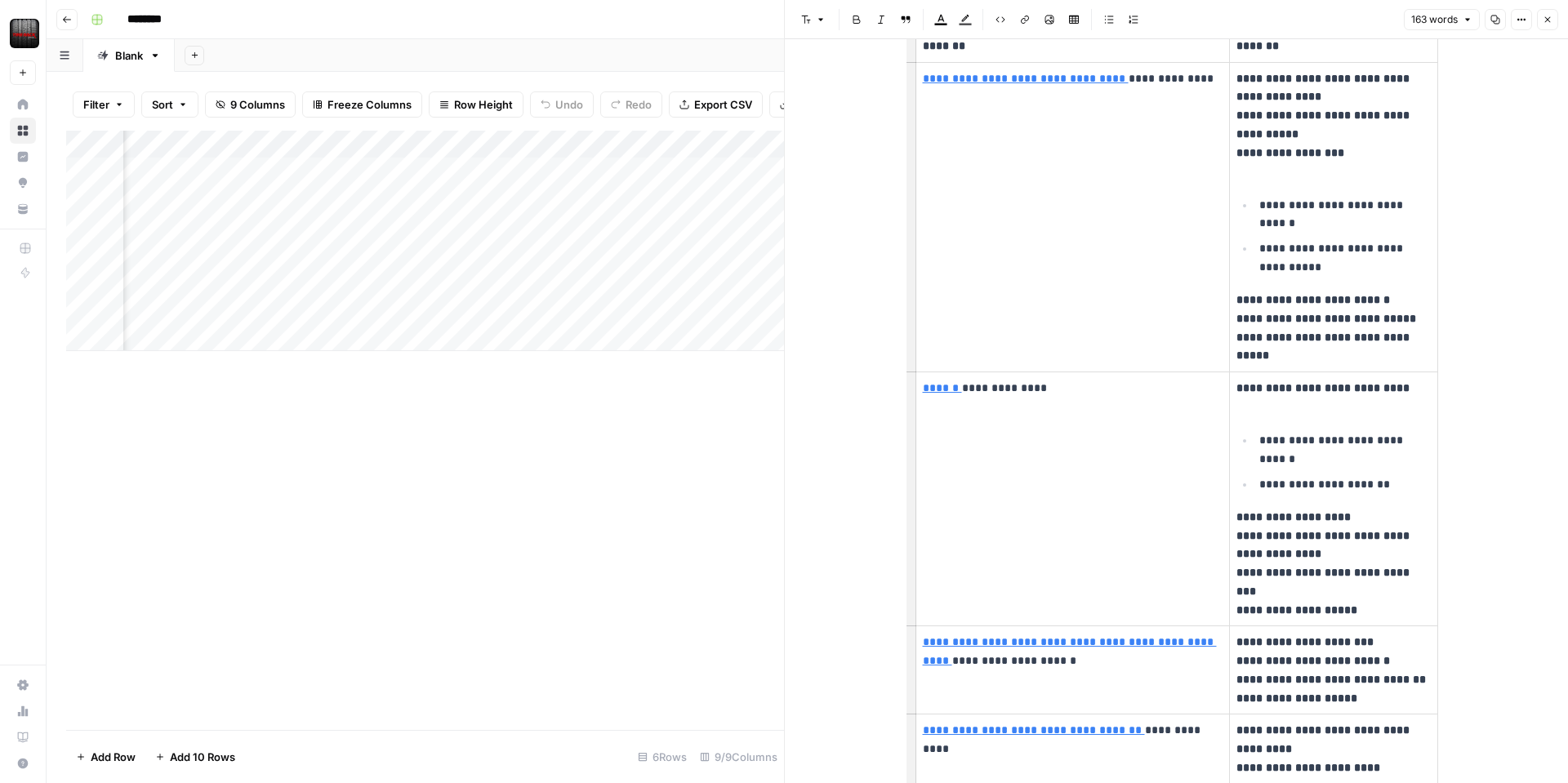
click at [1555, 23] on button "Close" at bounding box center [1548, 19] width 21 height 21
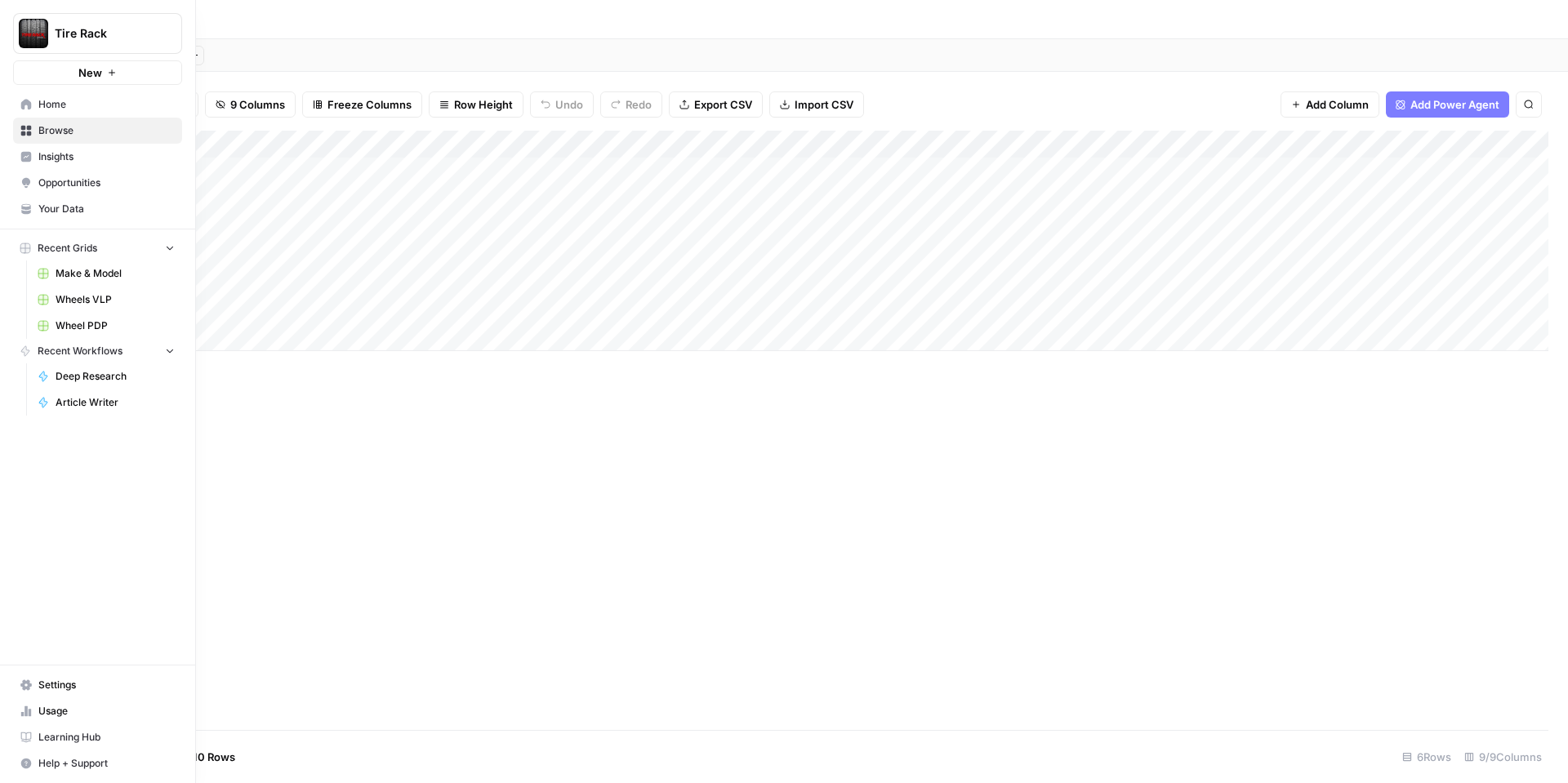
drag, startPoint x: 69, startPoint y: 207, endPoint x: 147, endPoint y: 175, distance: 84.3
click at [69, 207] on span "Your Data" at bounding box center [106, 208] width 136 height 15
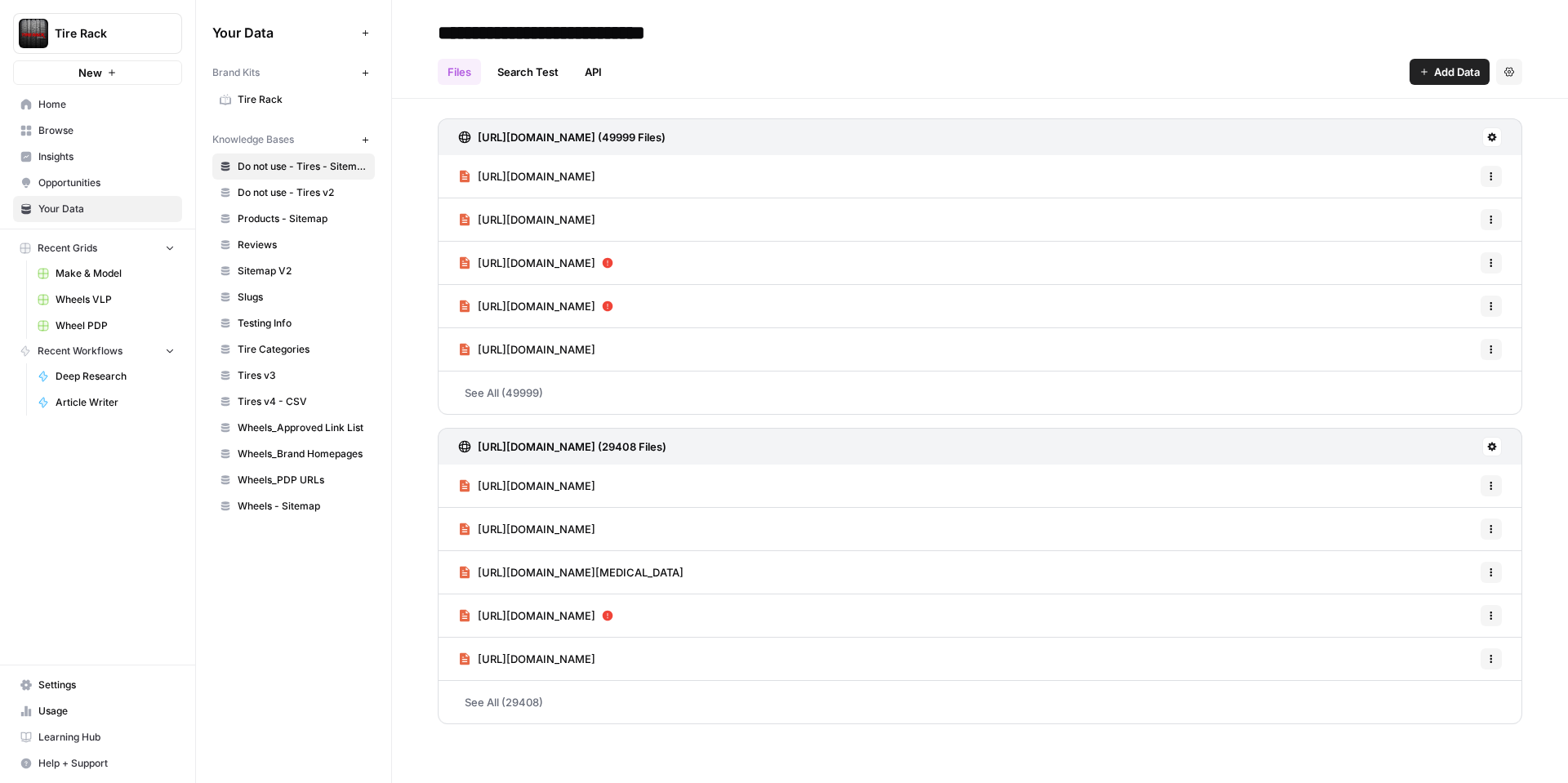
click at [267, 98] on span "Tire Rack" at bounding box center [303, 99] width 130 height 15
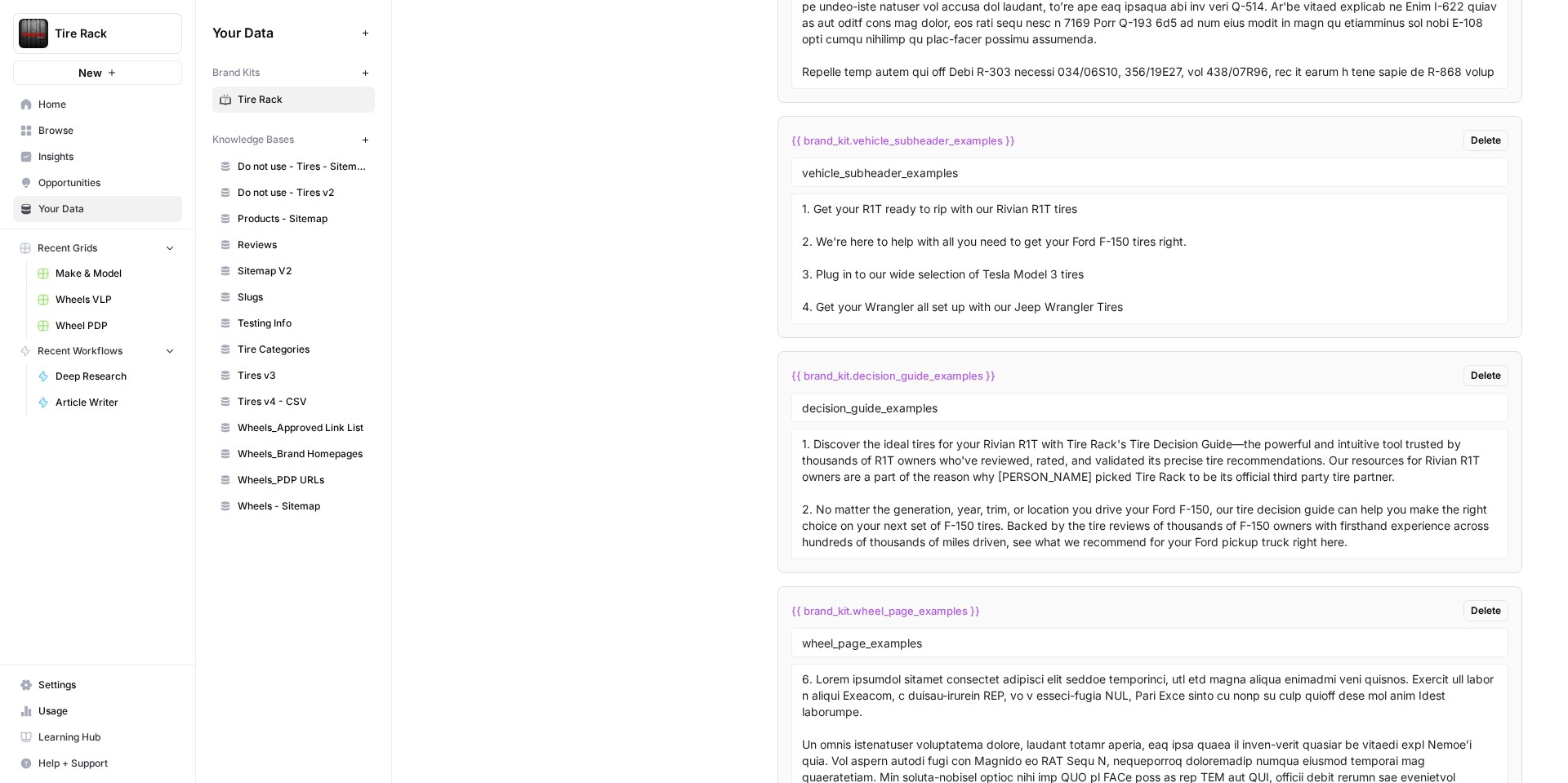
scroll to position [2822, 0]
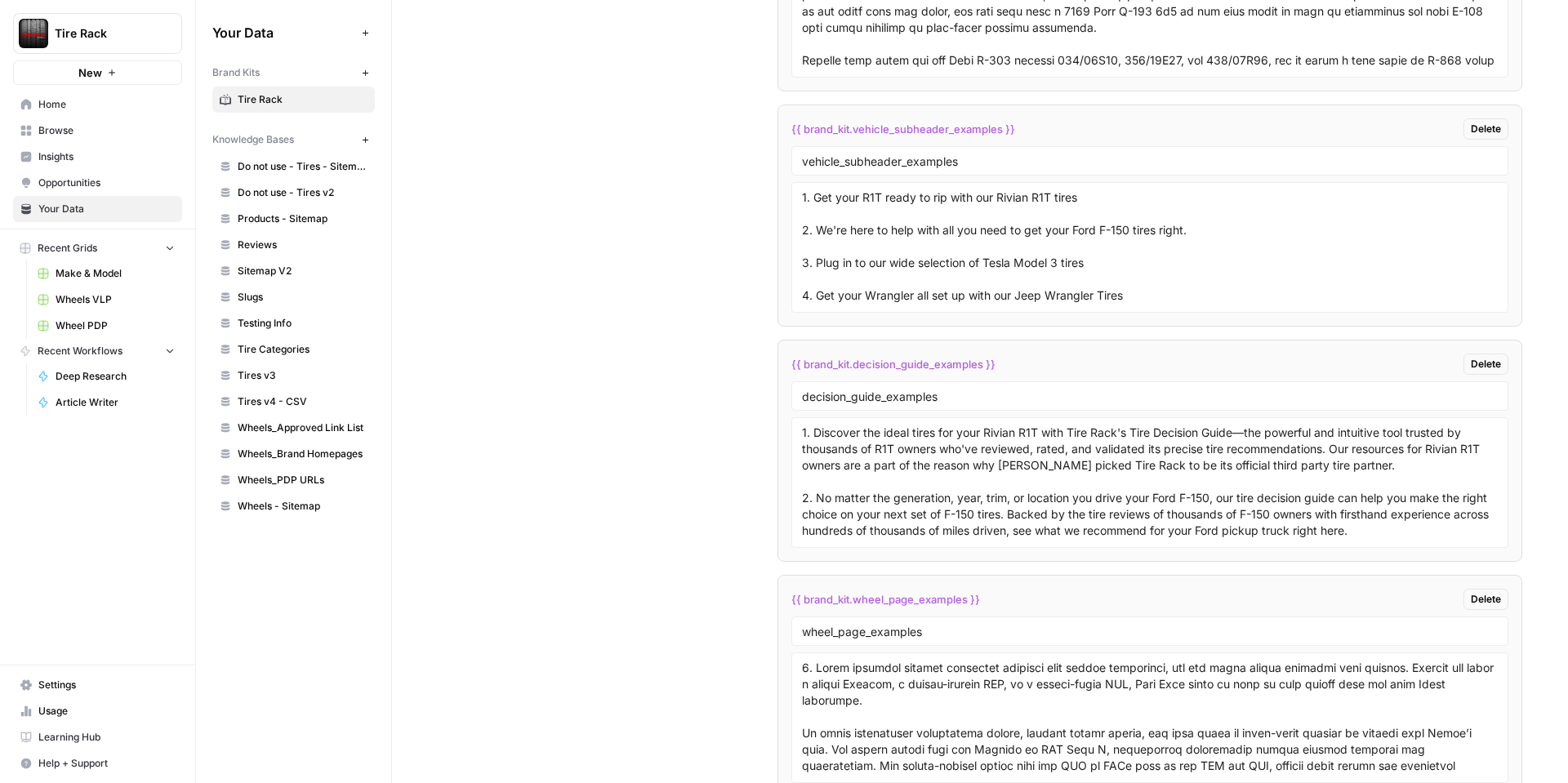
drag, startPoint x: 1015, startPoint y: 596, endPoint x: 788, endPoint y: 600, distance: 227.0
click at [792, 600] on div "{{ brand_kit.wheel_page_examples }} Delete" at bounding box center [1150, 599] width 717 height 21
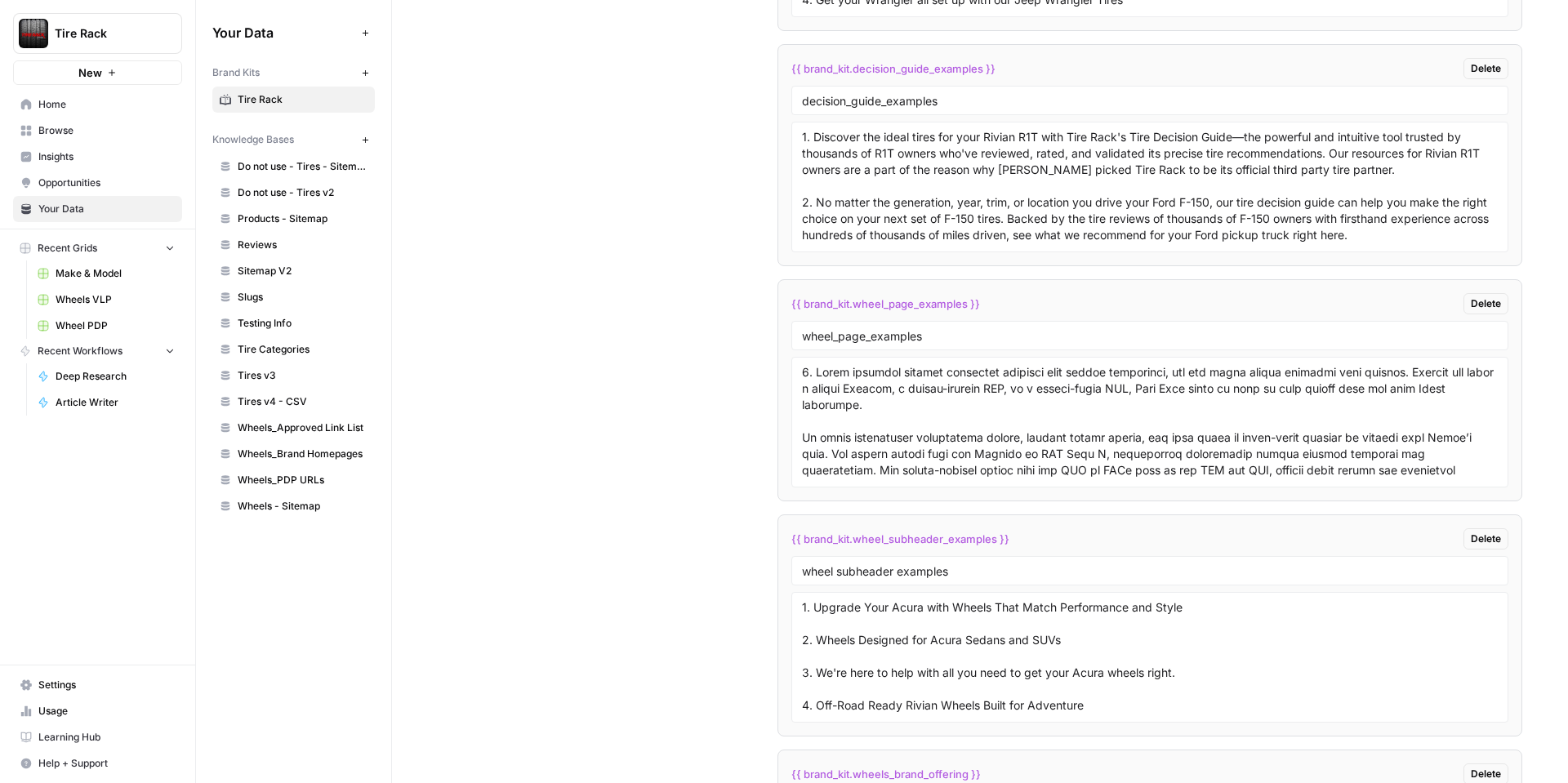
scroll to position [3100, 0]
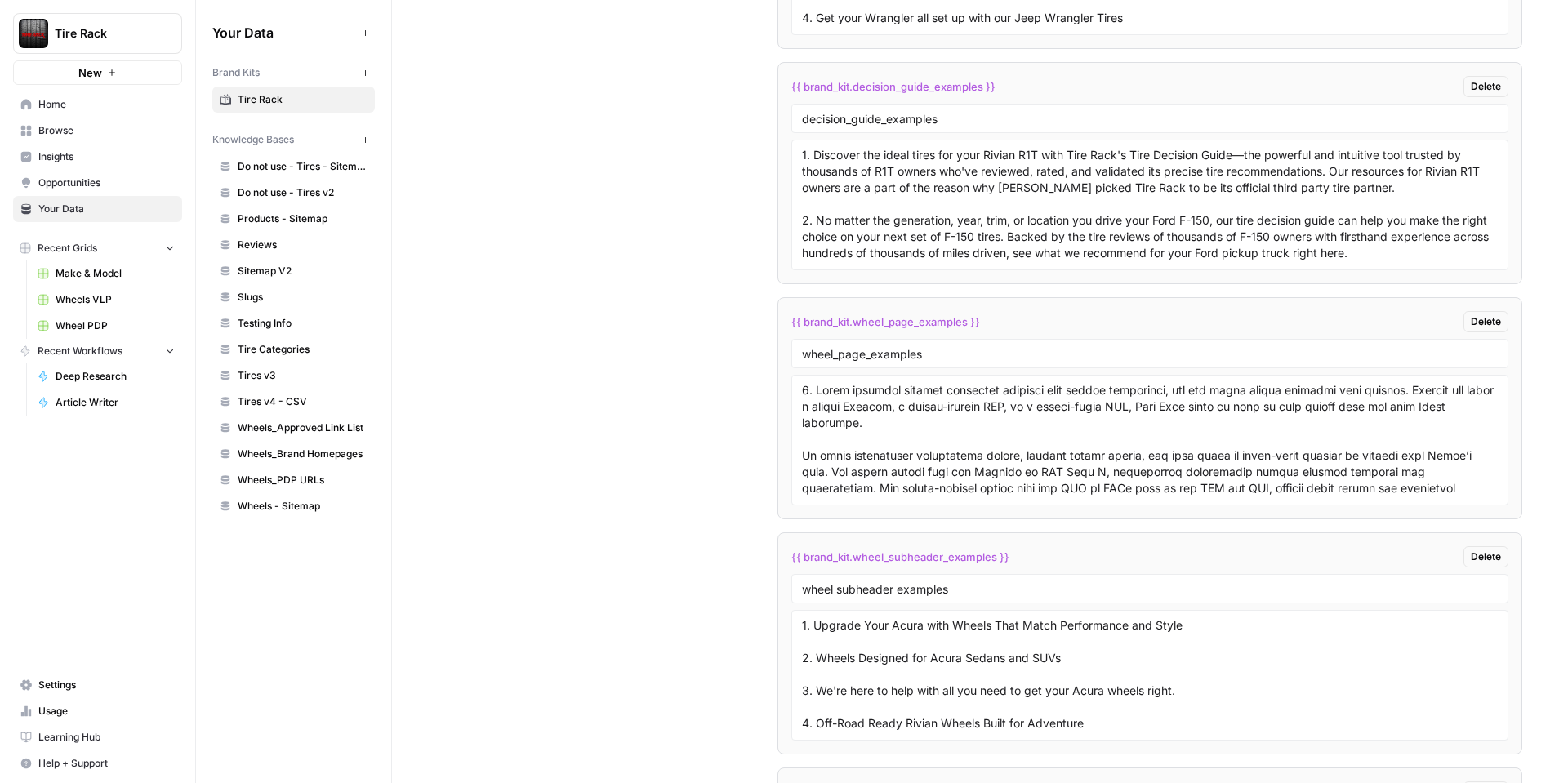
click at [991, 320] on div "{{ brand_kit.wheel_page_examples }} Delete" at bounding box center [1150, 322] width 717 height 21
click at [76, 131] on span "Browse" at bounding box center [106, 130] width 136 height 15
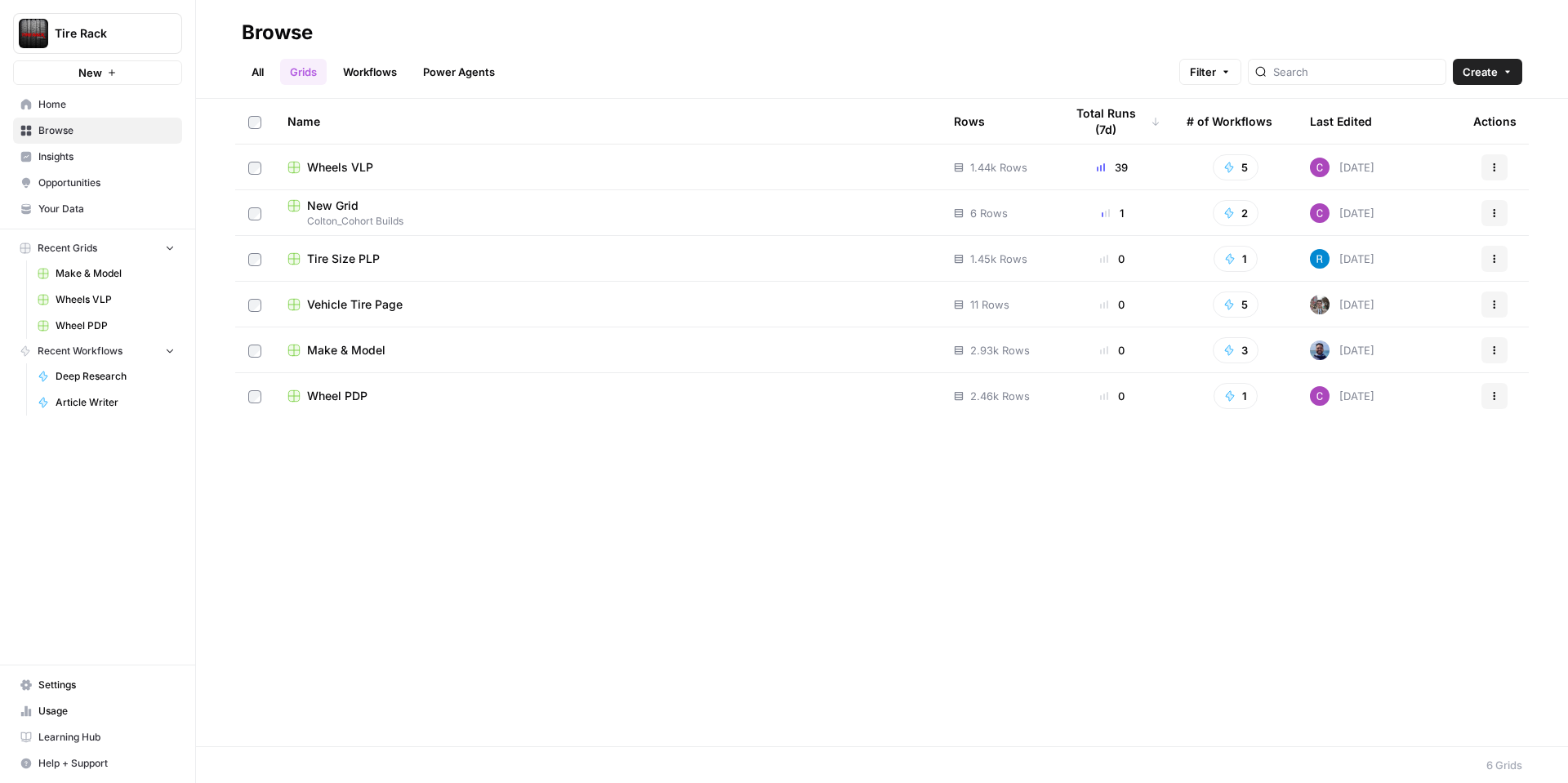
click at [335, 207] on span "New Grid" at bounding box center [332, 205] width 51 height 16
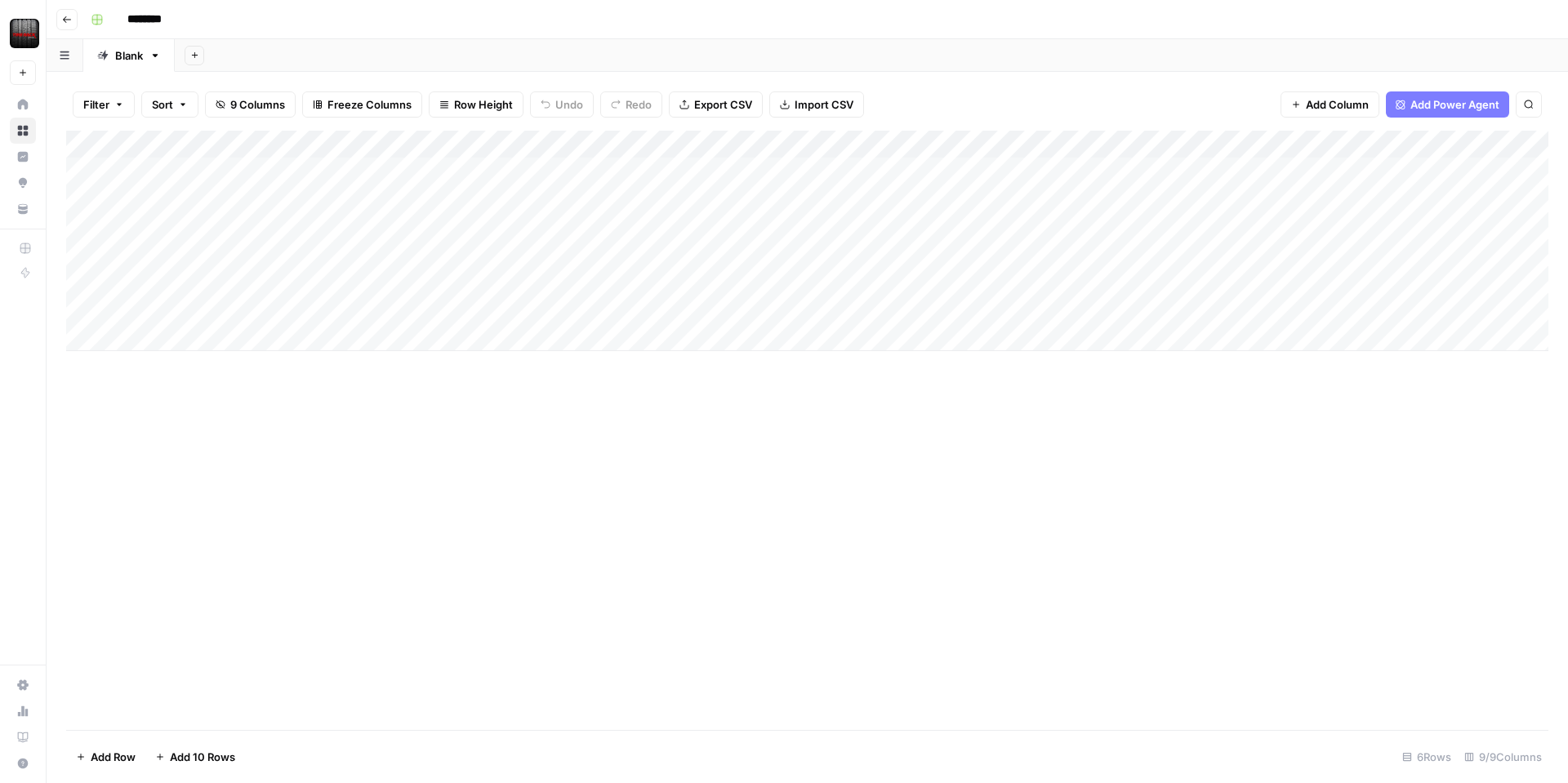
click at [777, 141] on div "Add Column" at bounding box center [807, 241] width 1483 height 221
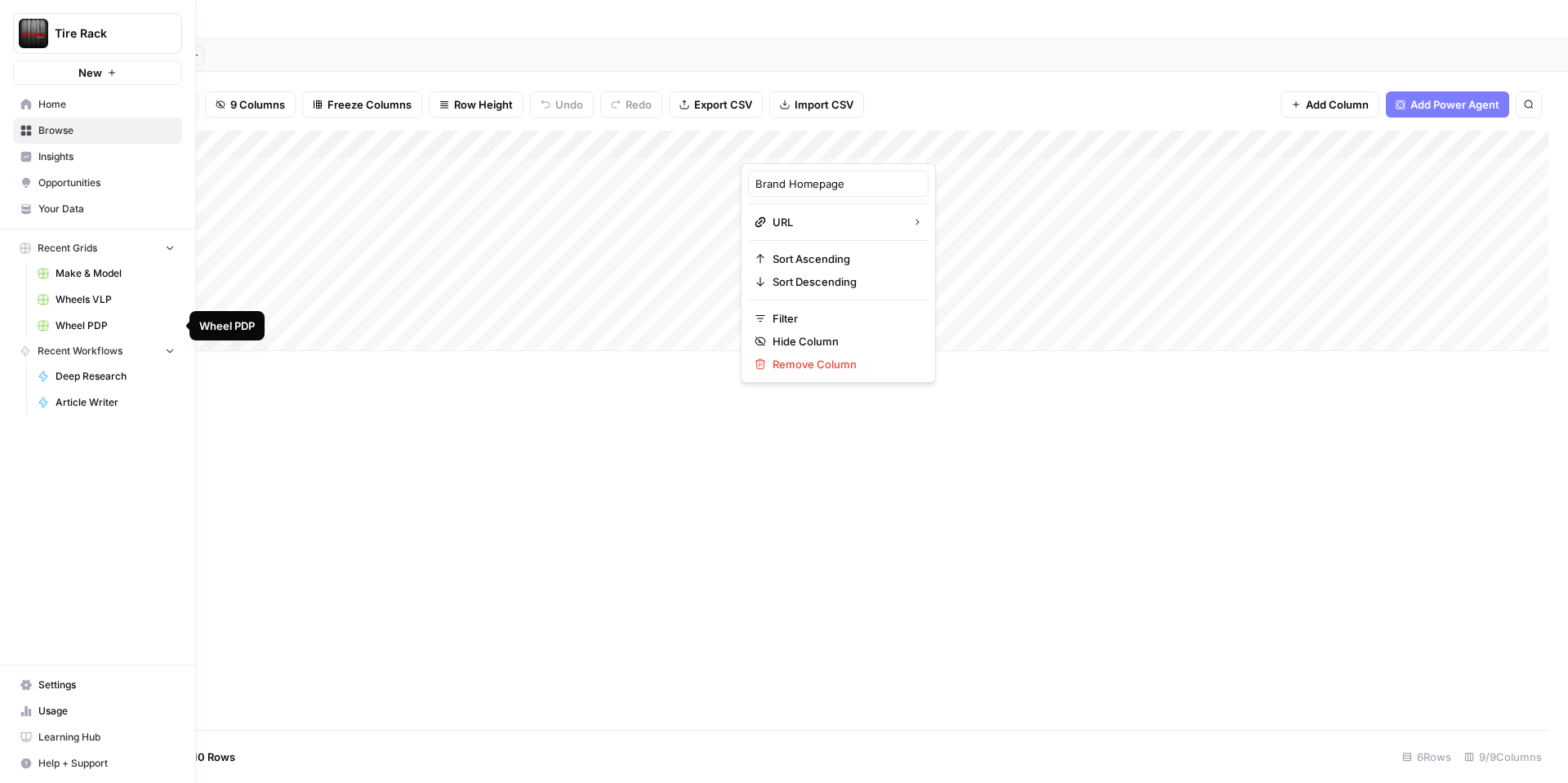
click at [66, 323] on span "Wheel PDP" at bounding box center [114, 325] width 119 height 15
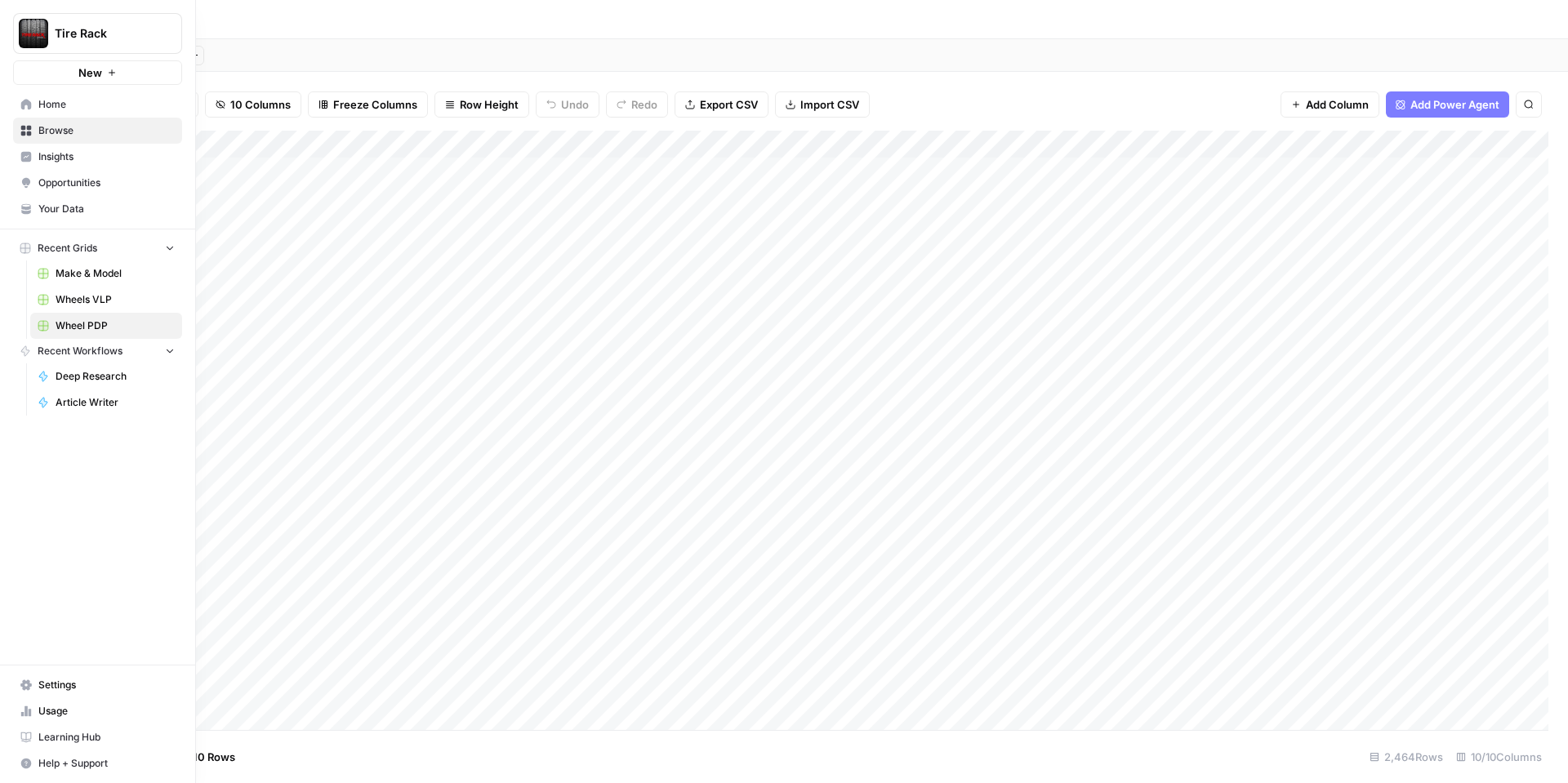
click at [45, 128] on span "Browse" at bounding box center [106, 130] width 136 height 15
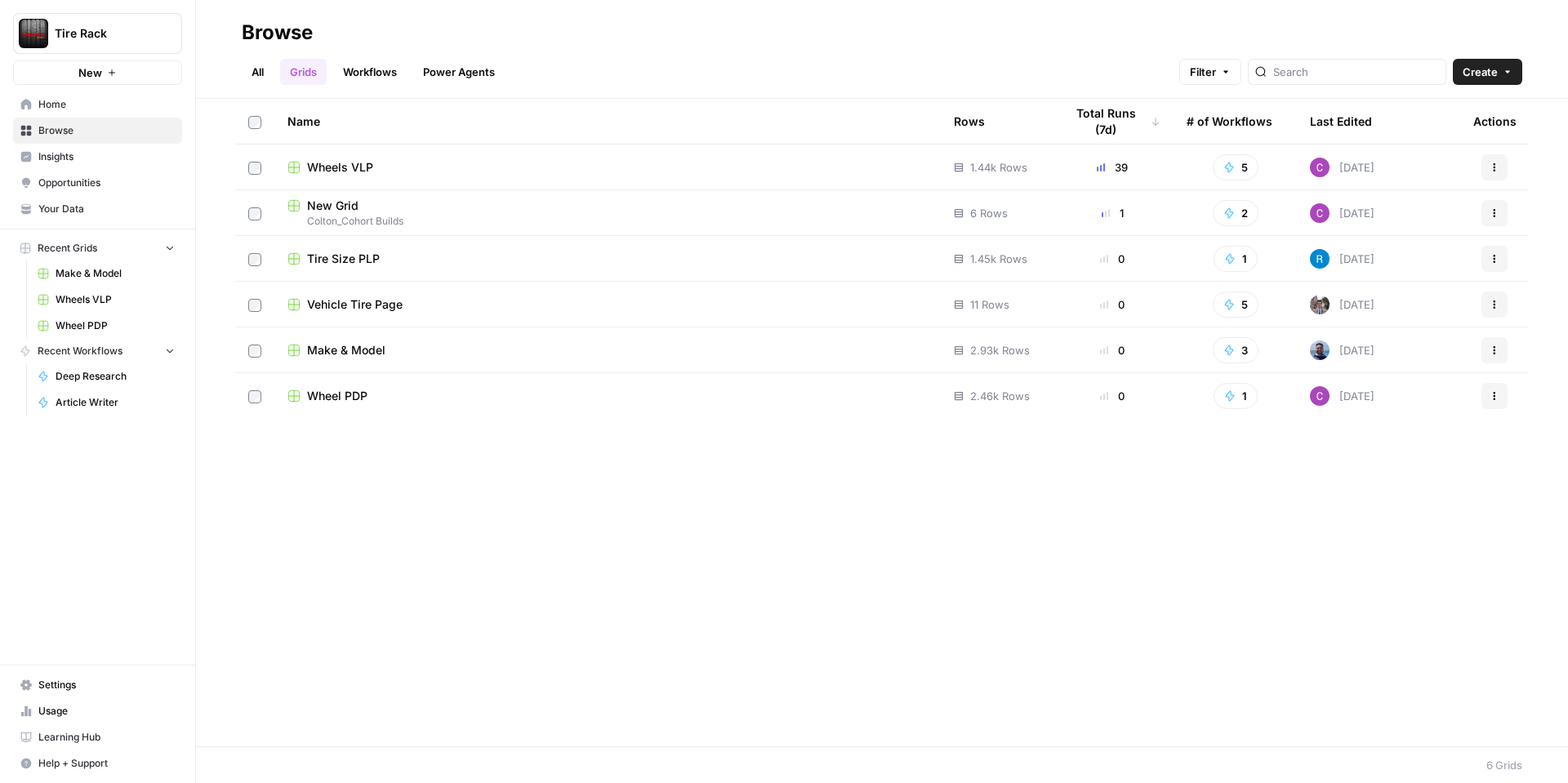
click at [327, 207] on span "New Grid" at bounding box center [332, 205] width 51 height 16
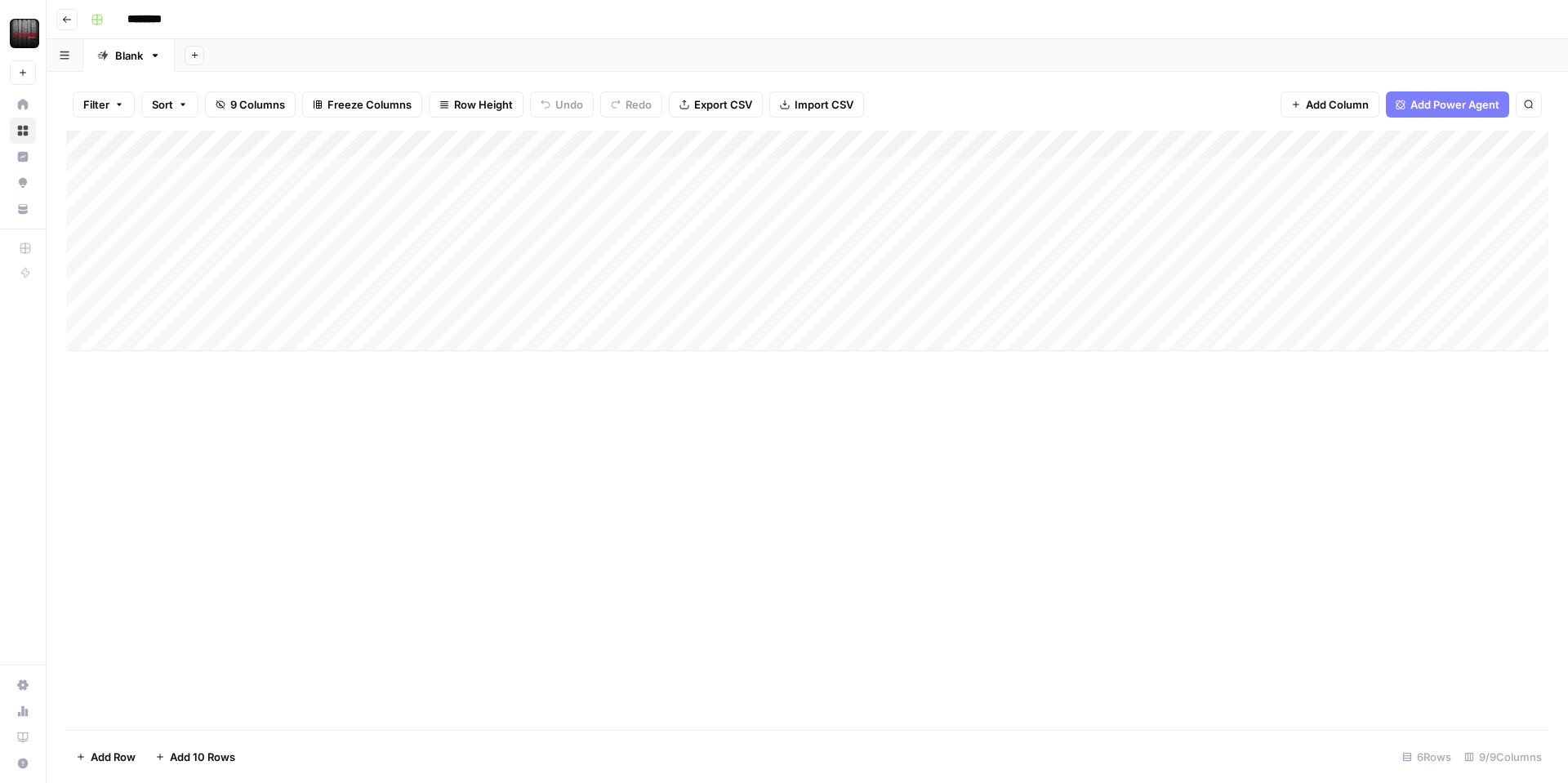
click at [1145, 147] on div "Add Column" at bounding box center [807, 241] width 1483 height 221
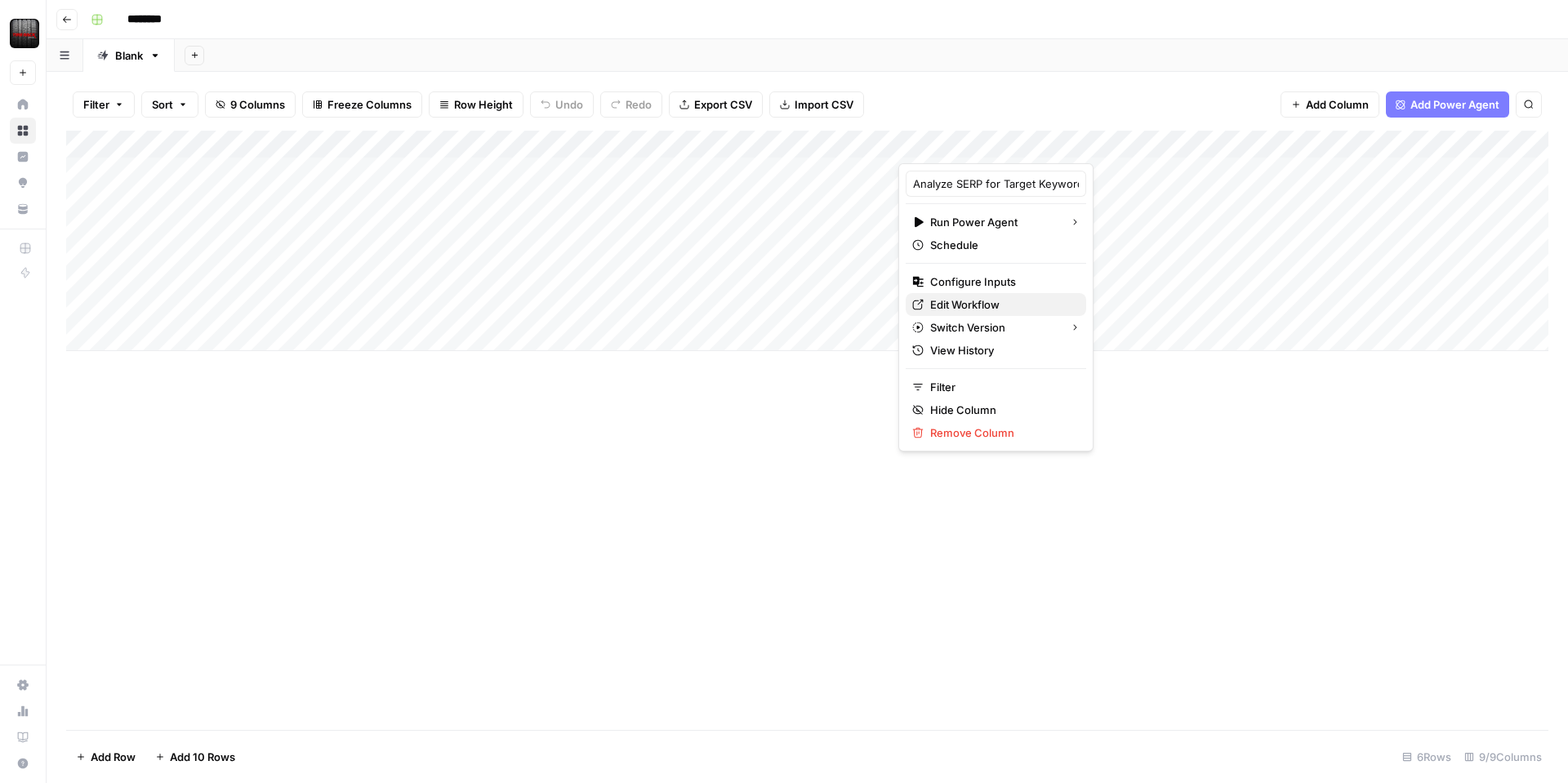
click at [974, 306] on span "Edit Workflow" at bounding box center [1002, 304] width 143 height 16
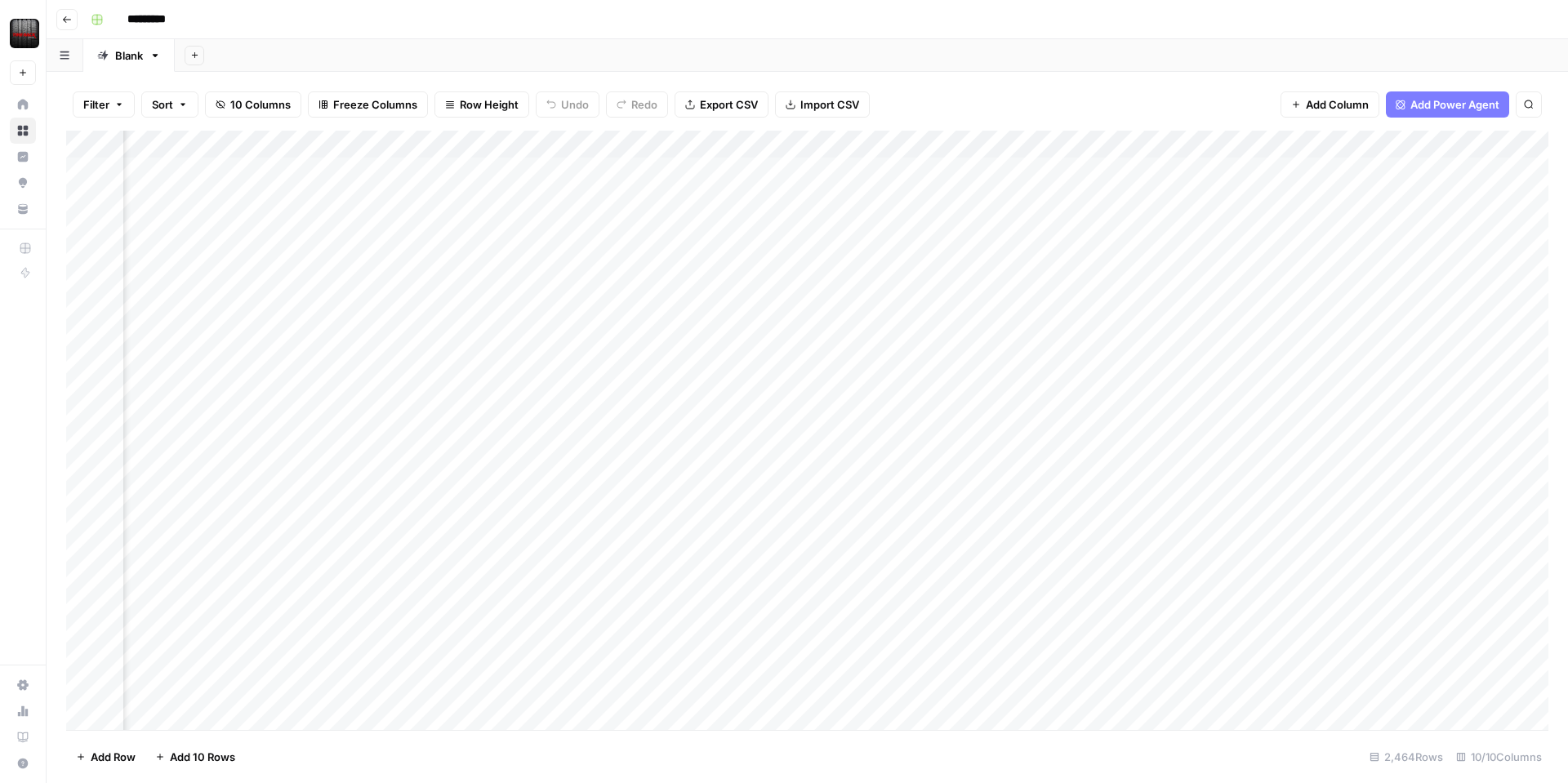
scroll to position [0, 356]
click at [1163, 143] on div "Add Column" at bounding box center [807, 430] width 1483 height 599
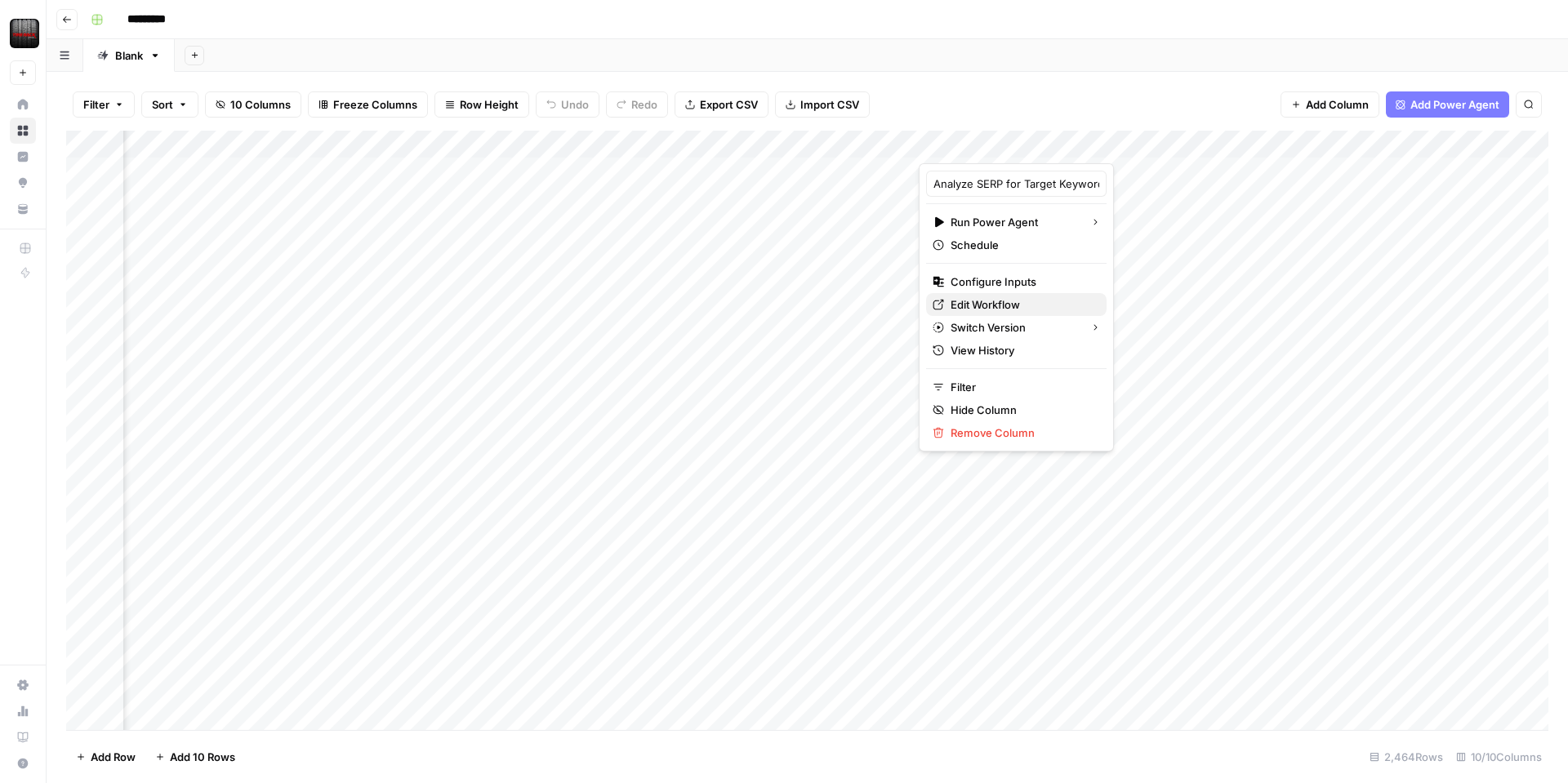
click at [985, 306] on span "Edit Workflow" at bounding box center [1022, 304] width 143 height 16
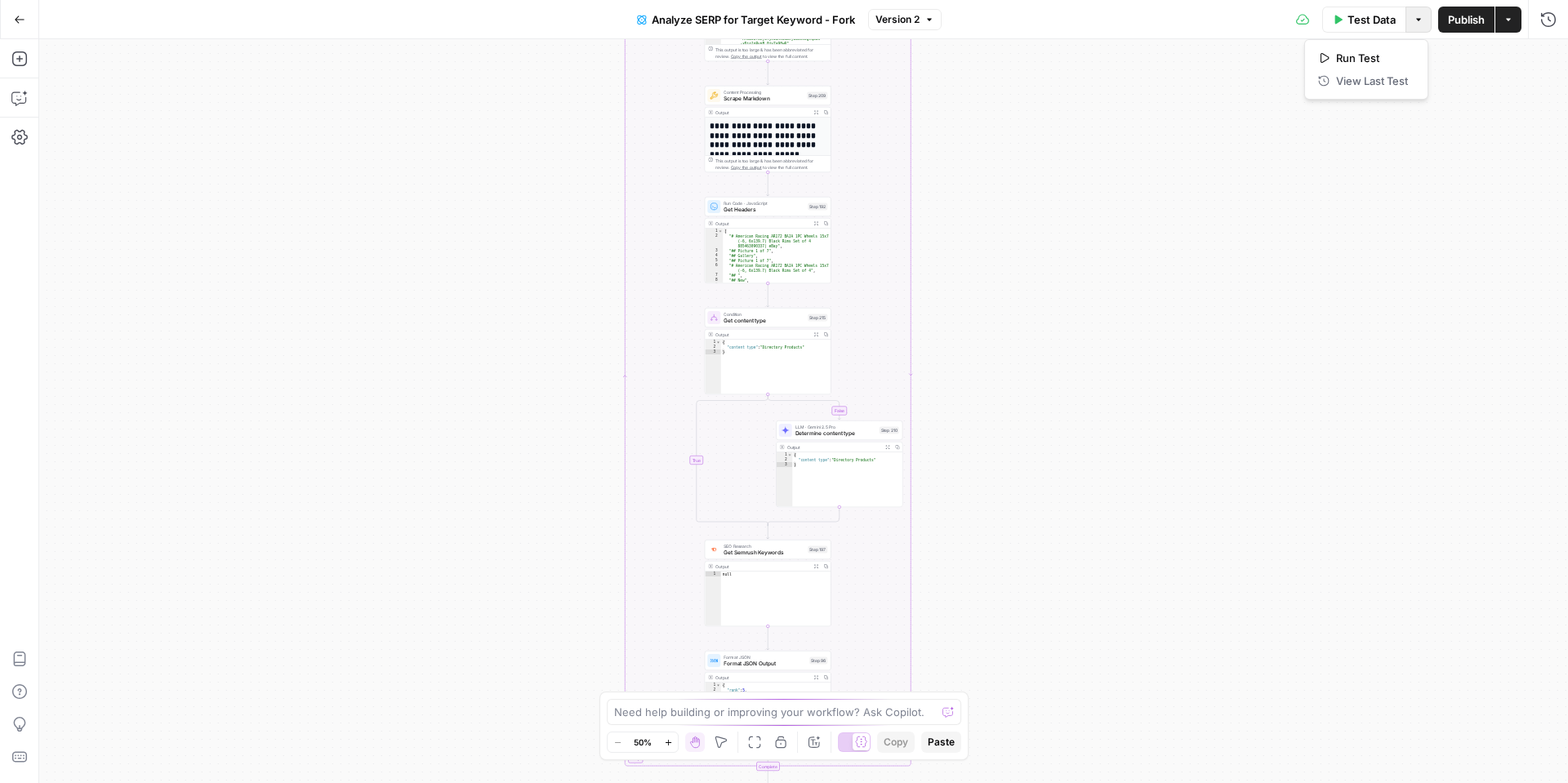
click at [1415, 17] on icon "button" at bounding box center [1419, 19] width 10 height 10
click at [1541, 14] on icon "button" at bounding box center [1549, 19] width 16 height 16
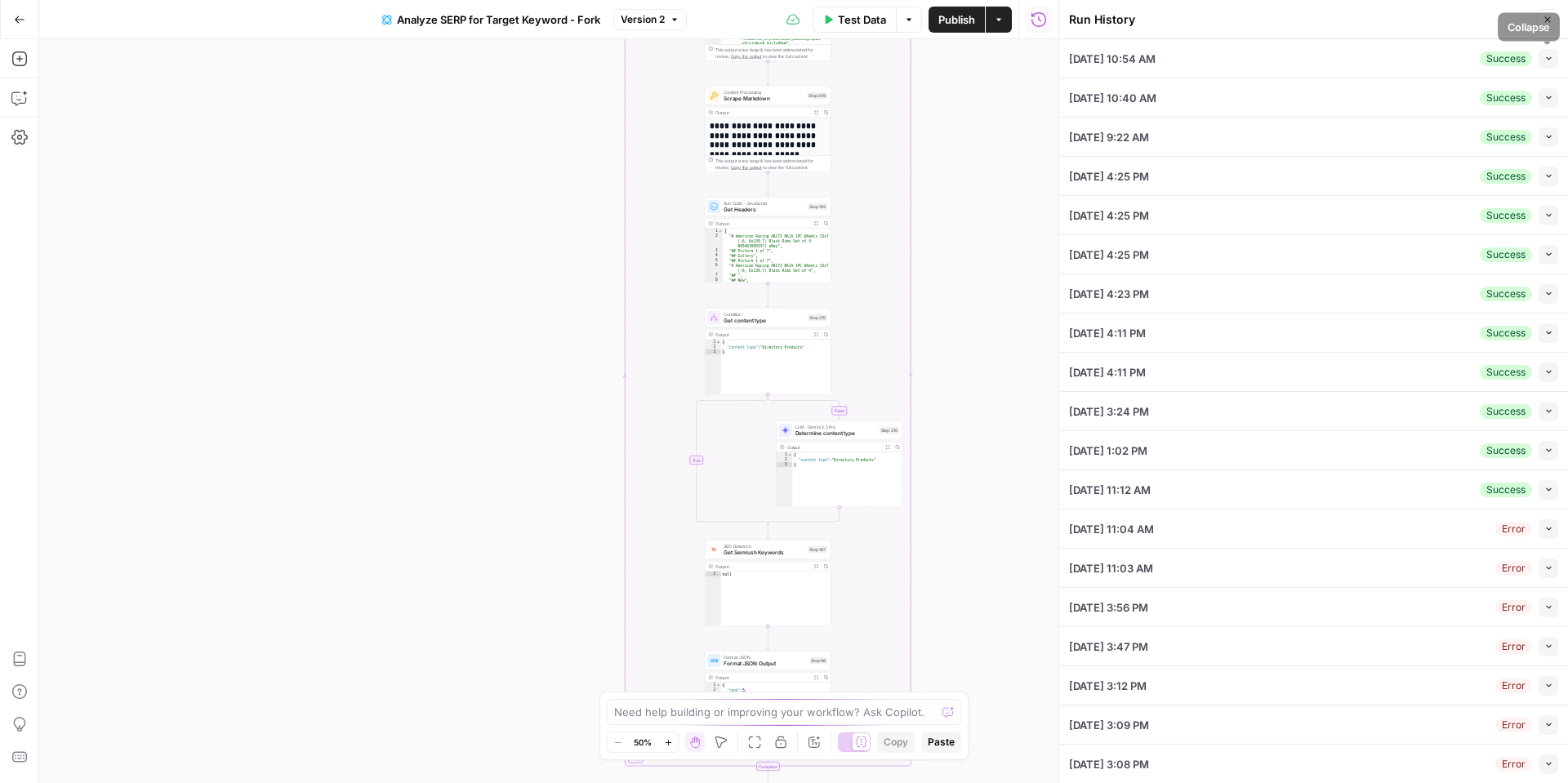
click at [1547, 64] on button "Collapse" at bounding box center [1549, 59] width 19 height 19
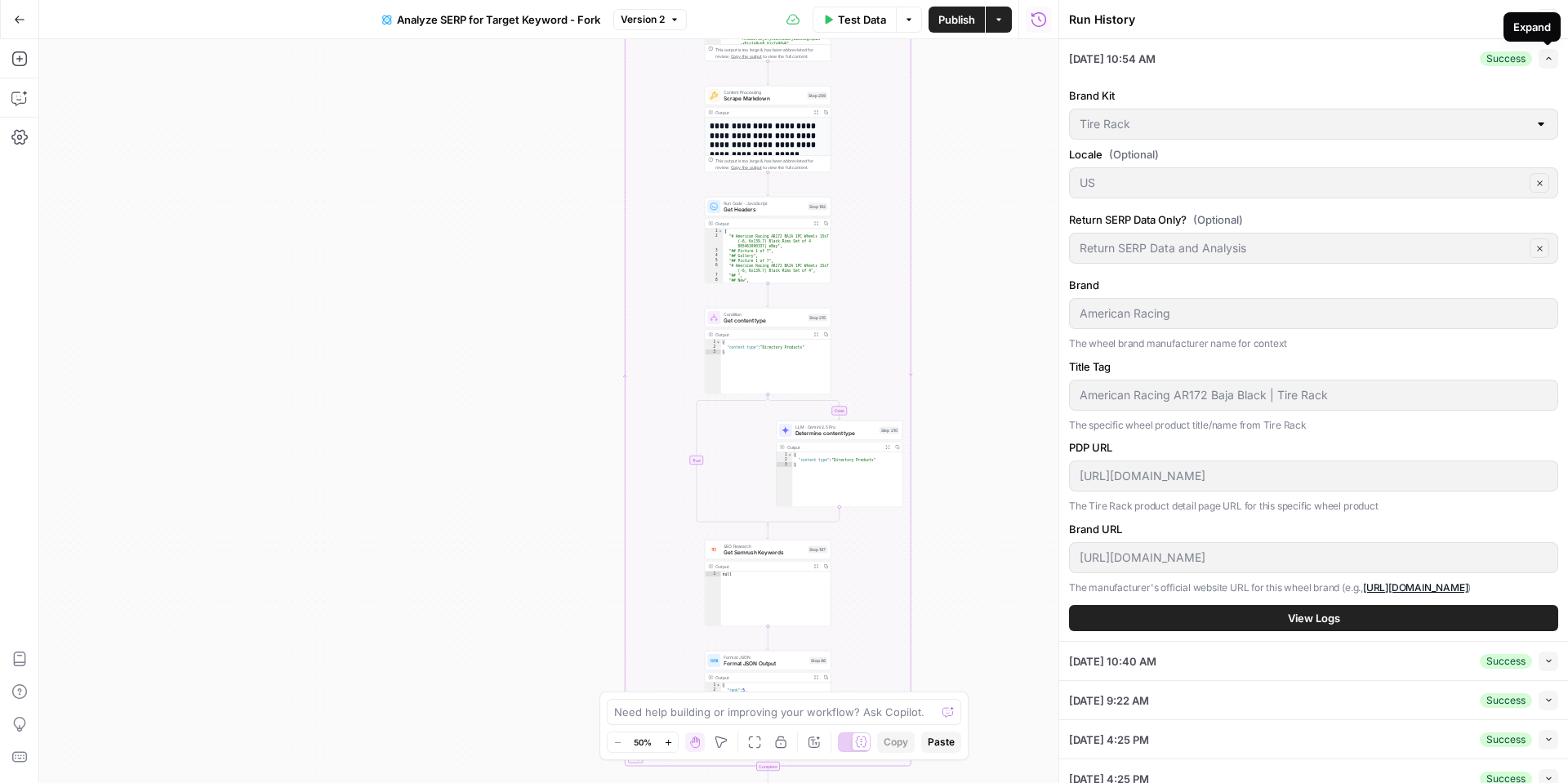
click at [1547, 63] on icon "button" at bounding box center [1549, 58] width 9 height 9
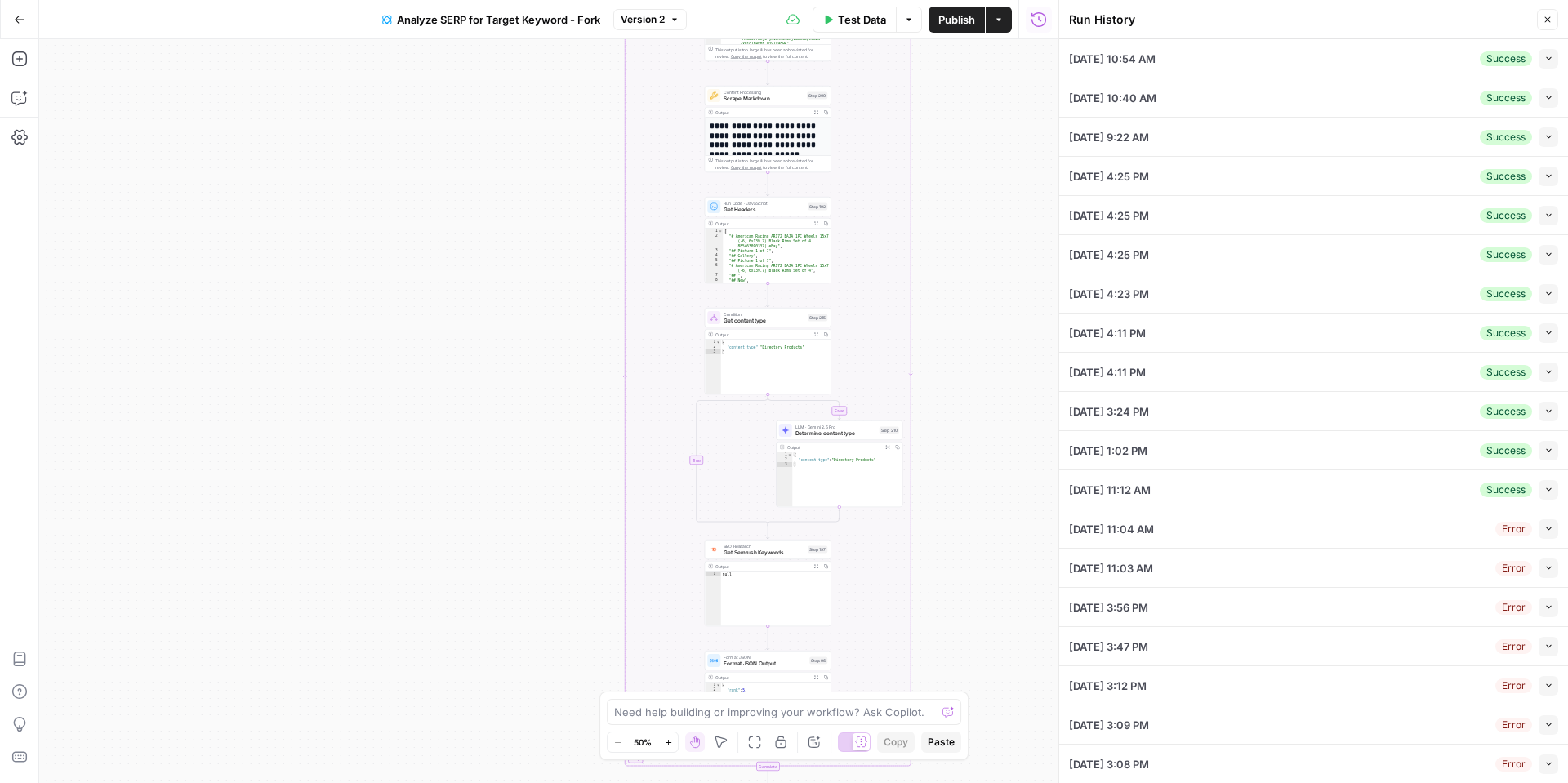
click at [1550, 531] on icon "button" at bounding box center [1549, 528] width 9 height 9
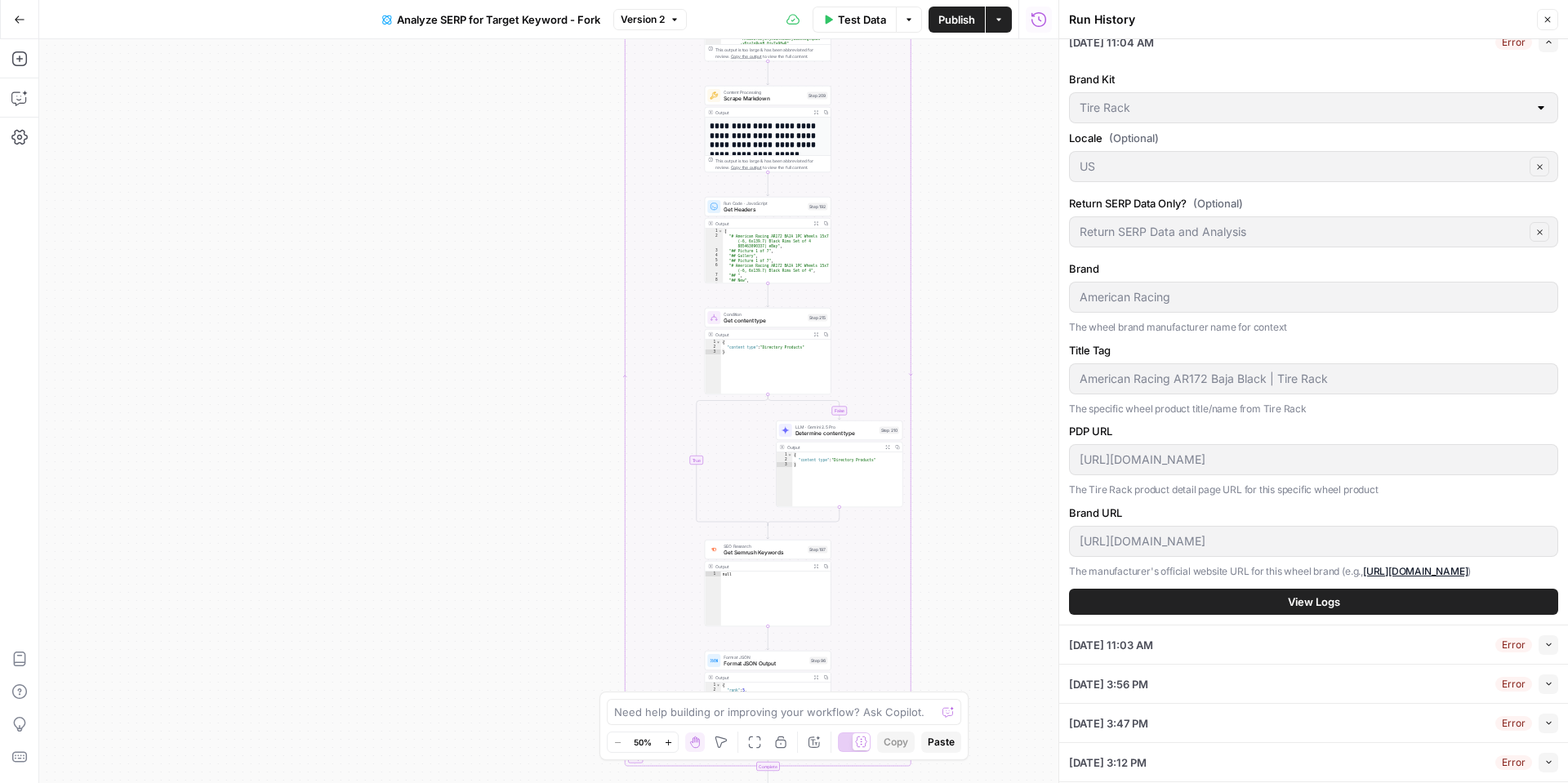
scroll to position [490, 0]
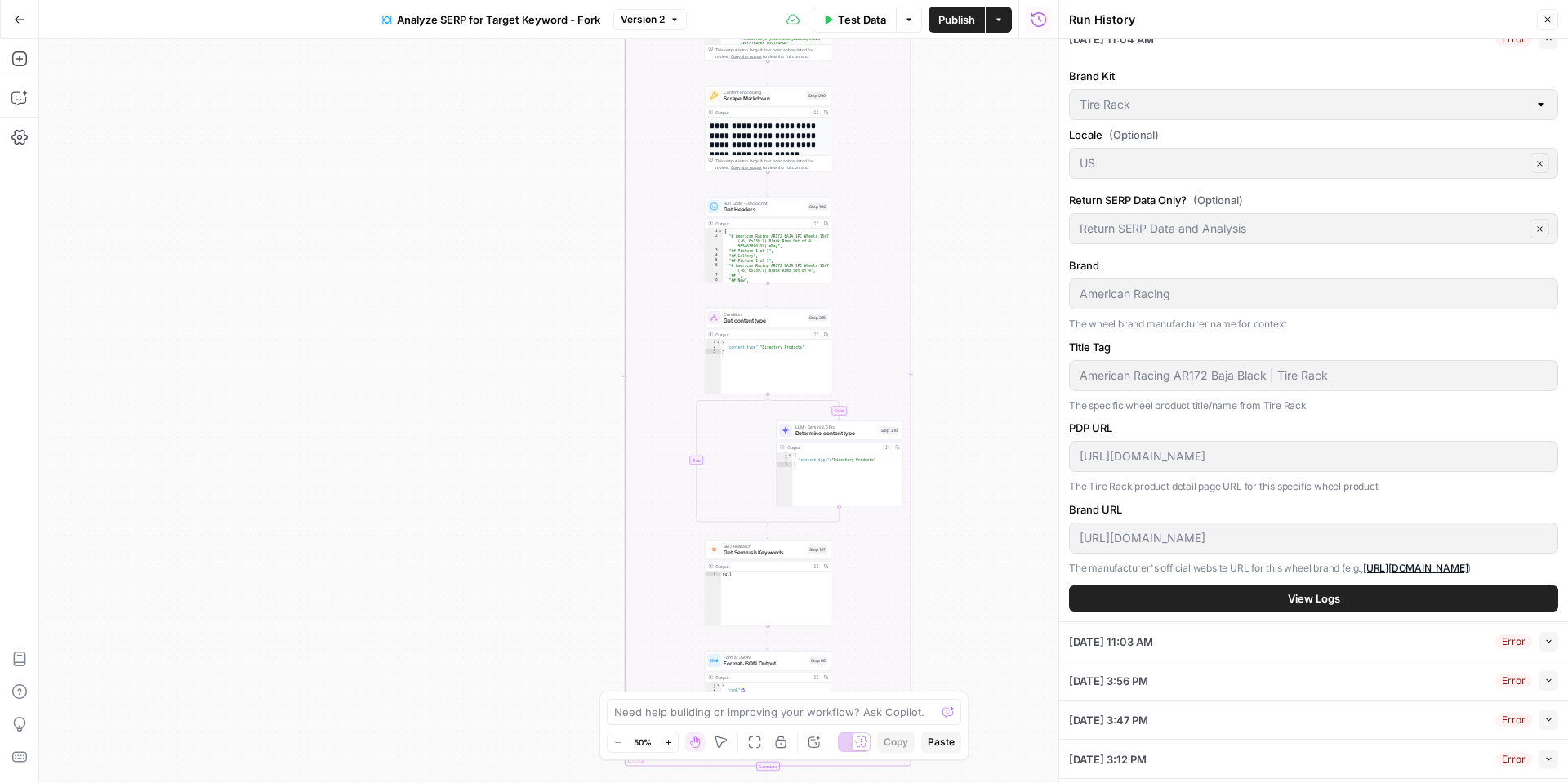
click at [1342, 595] on button "View Logs" at bounding box center [1314, 598] width 490 height 26
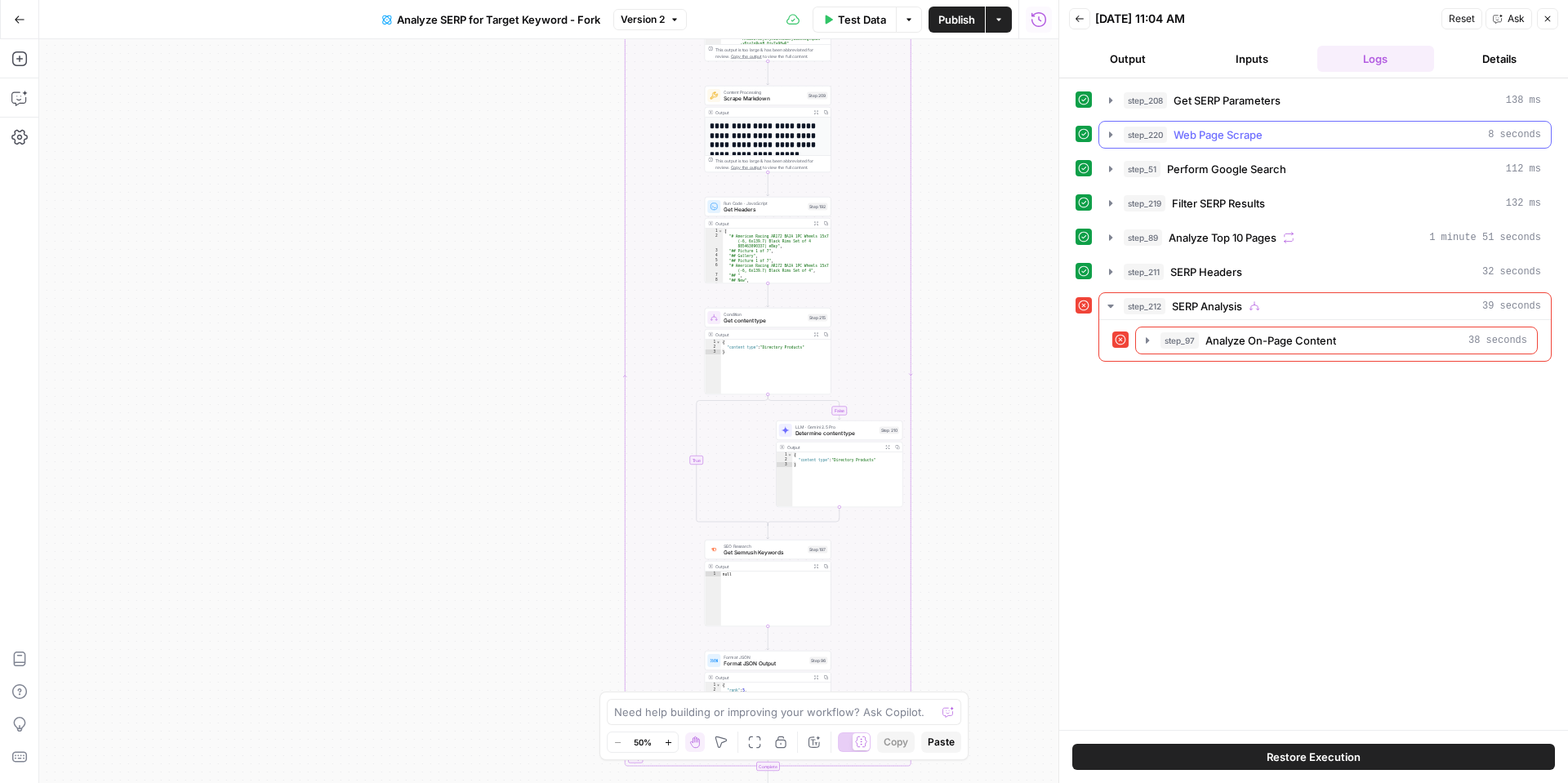
click at [1112, 133] on icon "button" at bounding box center [1111, 135] width 14 height 14
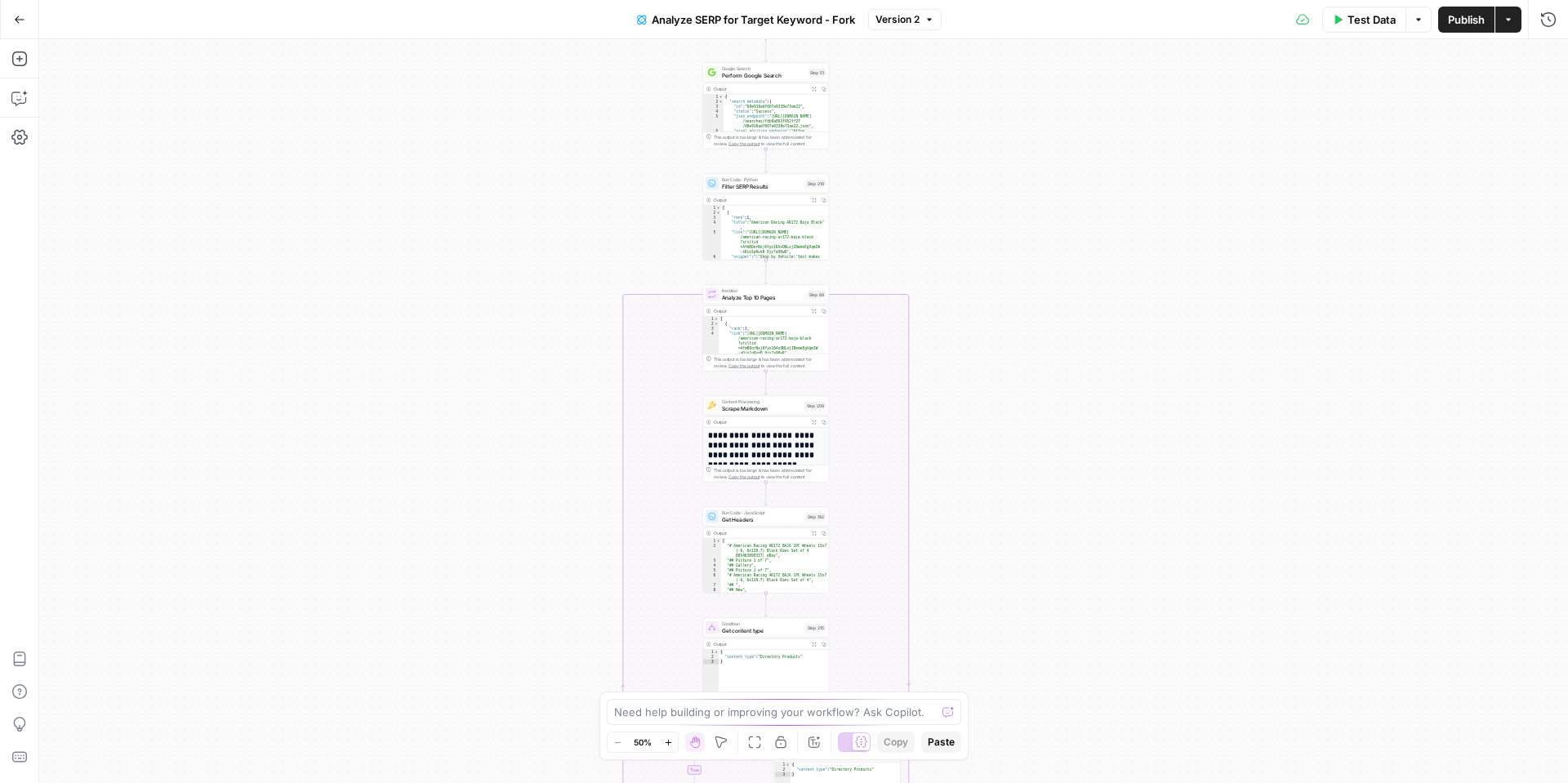
click at [1358, 15] on span "Test Data" at bounding box center [1372, 19] width 48 height 16
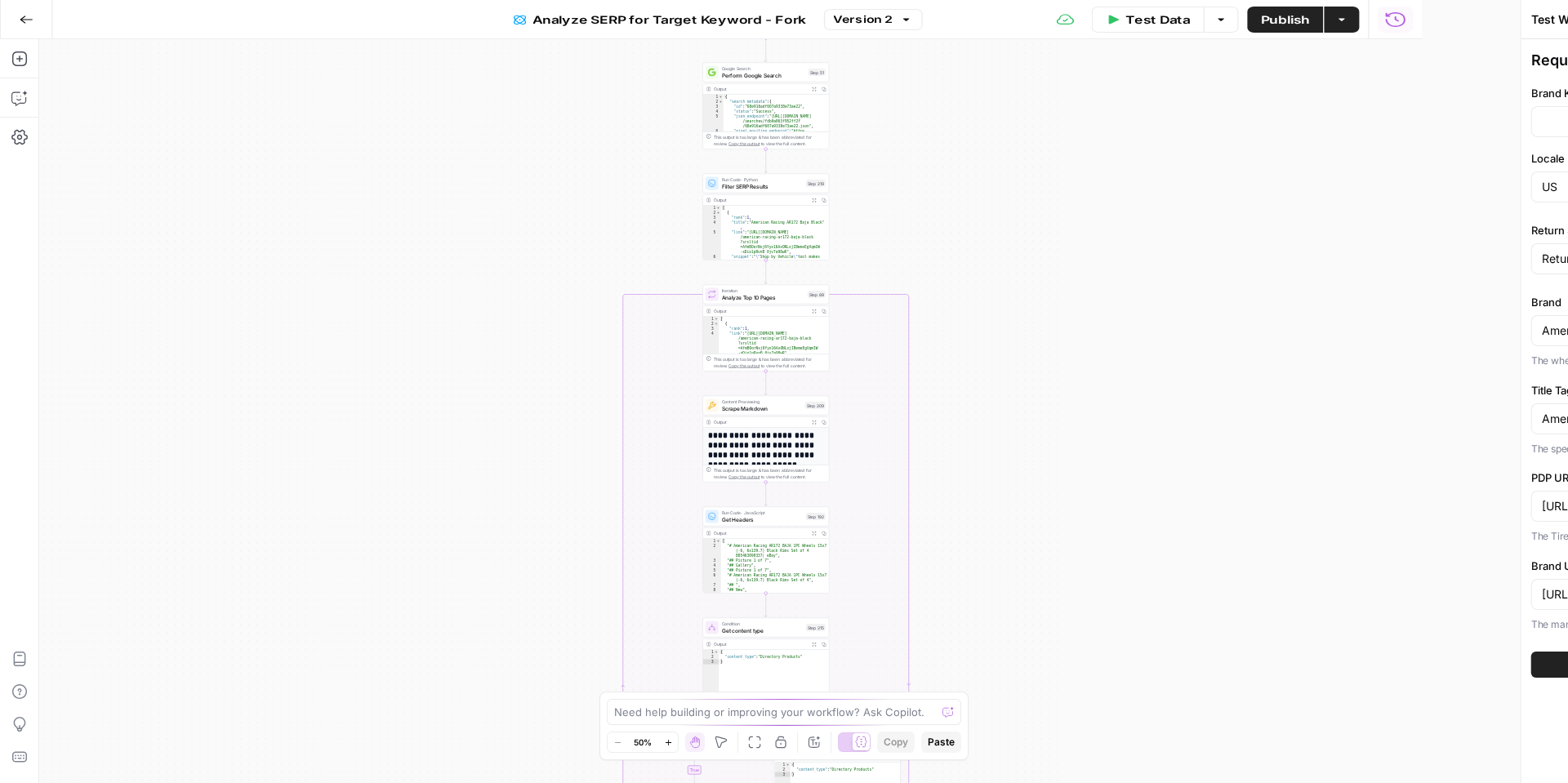
type input "Tire Rack"
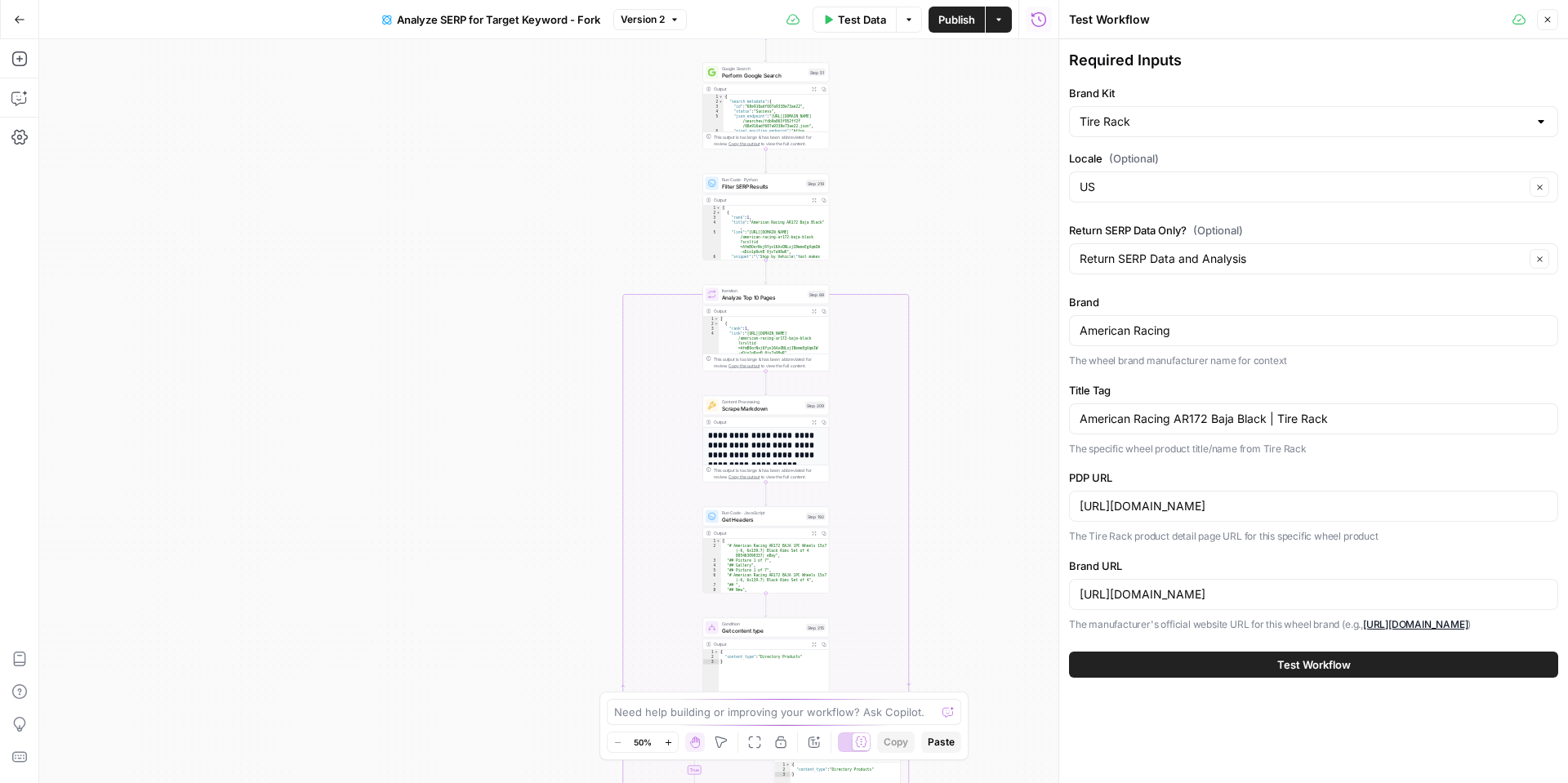
click at [1275, 665] on button "Test Workflow" at bounding box center [1314, 664] width 490 height 26
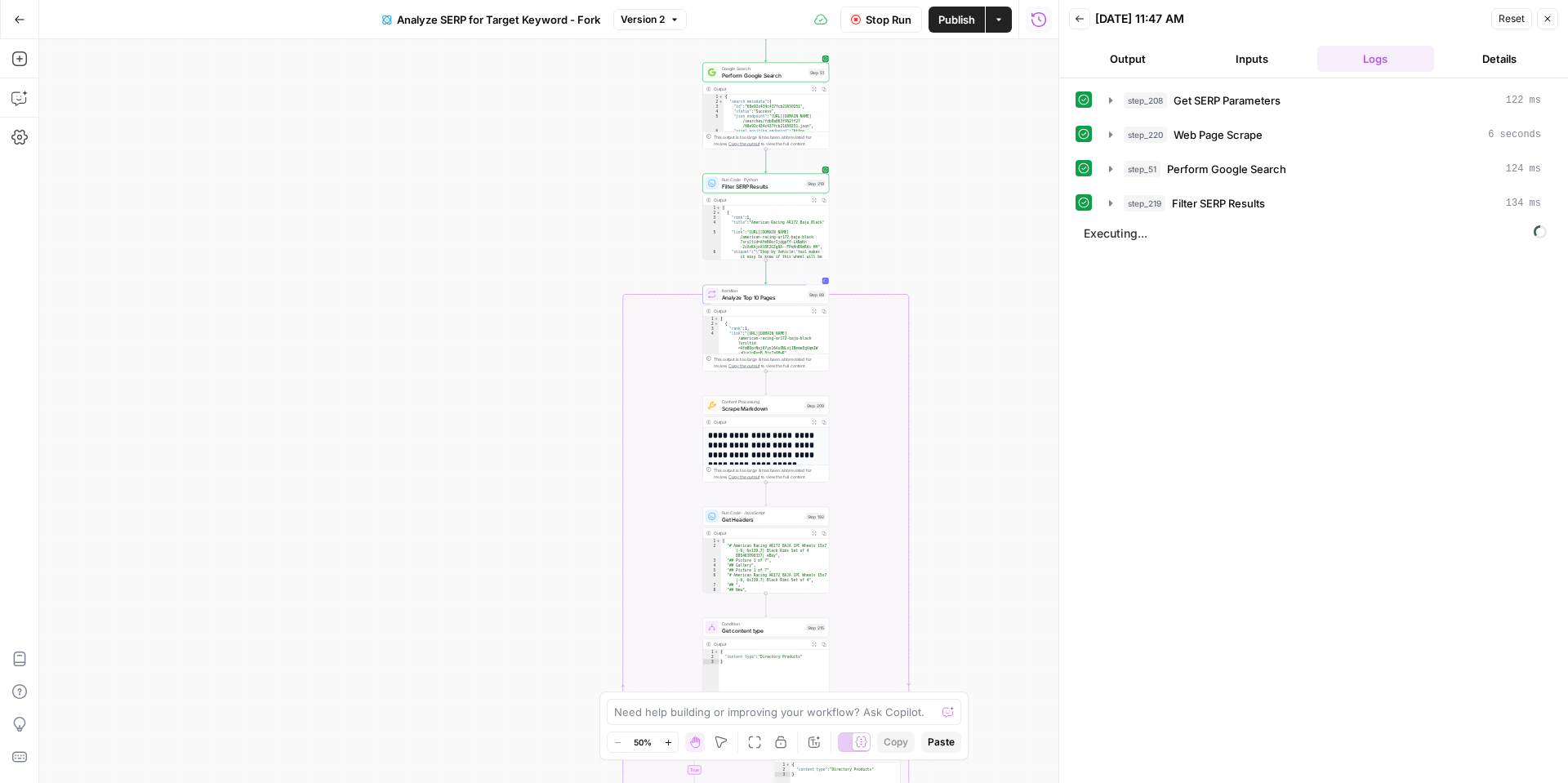
click at [1476, 60] on button "Details" at bounding box center [1500, 58] width 118 height 26
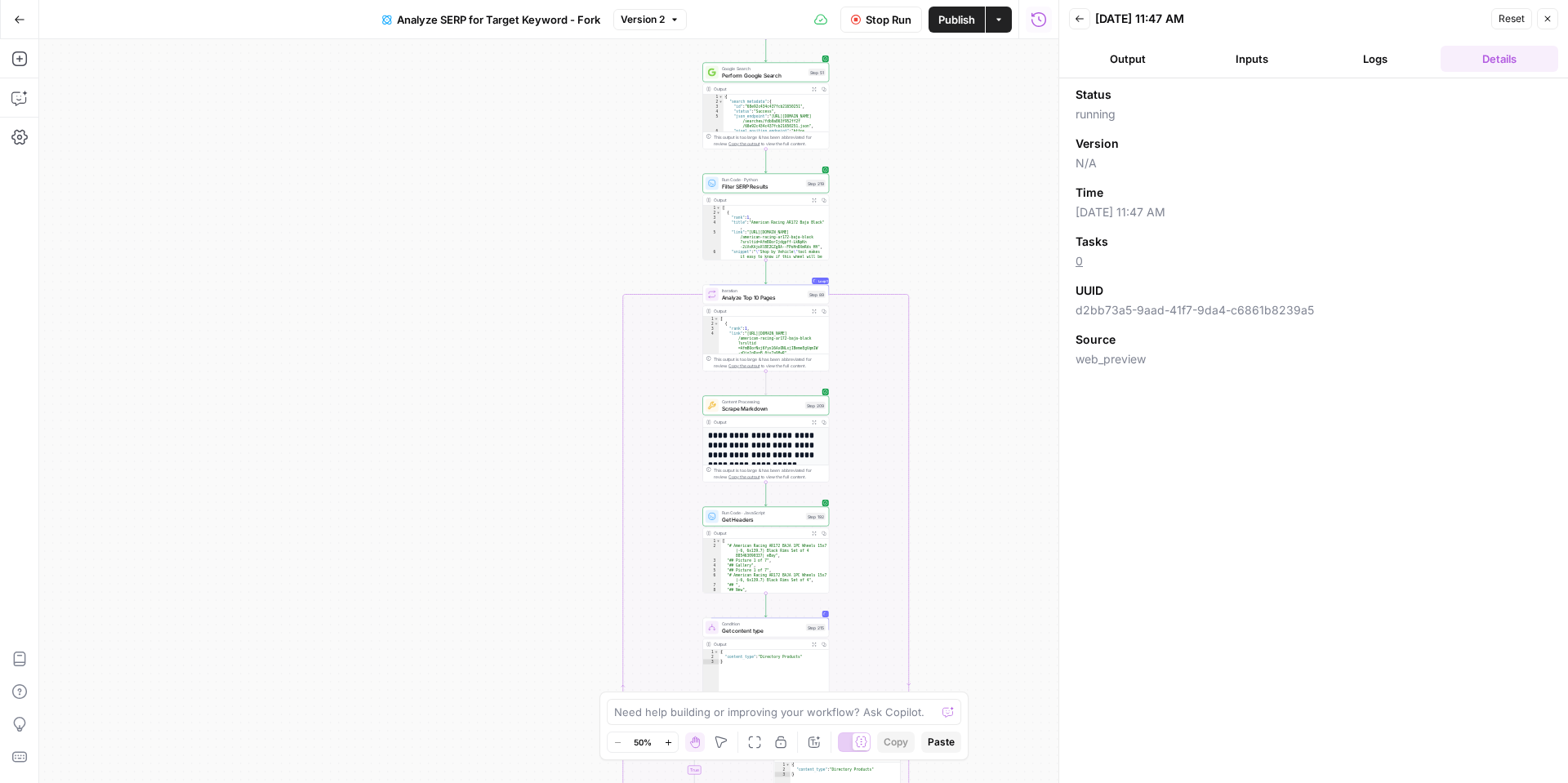
click at [1389, 59] on button "Logs" at bounding box center [1376, 58] width 118 height 26
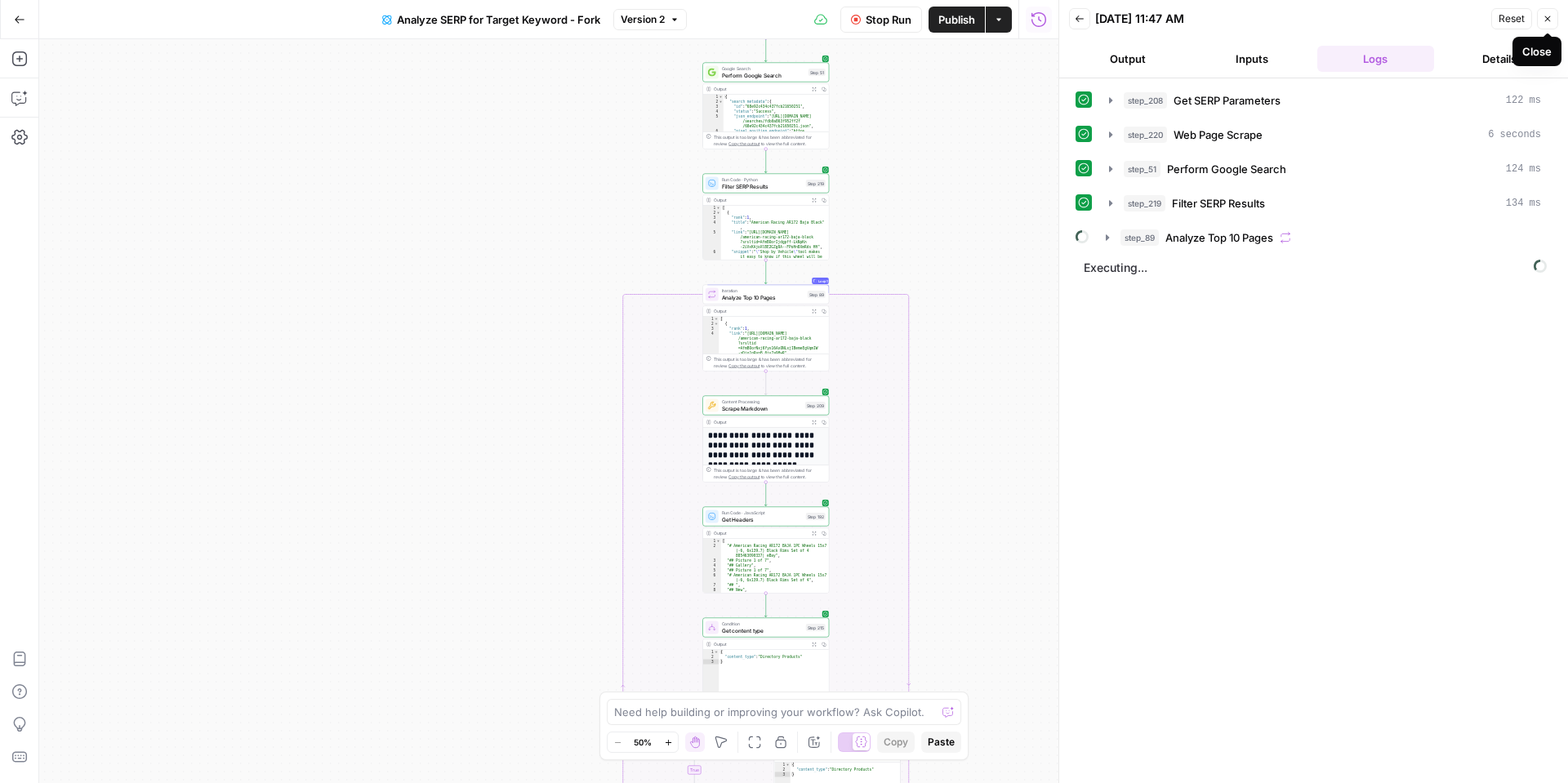
click at [1541, 17] on button "Close" at bounding box center [1548, 18] width 21 height 21
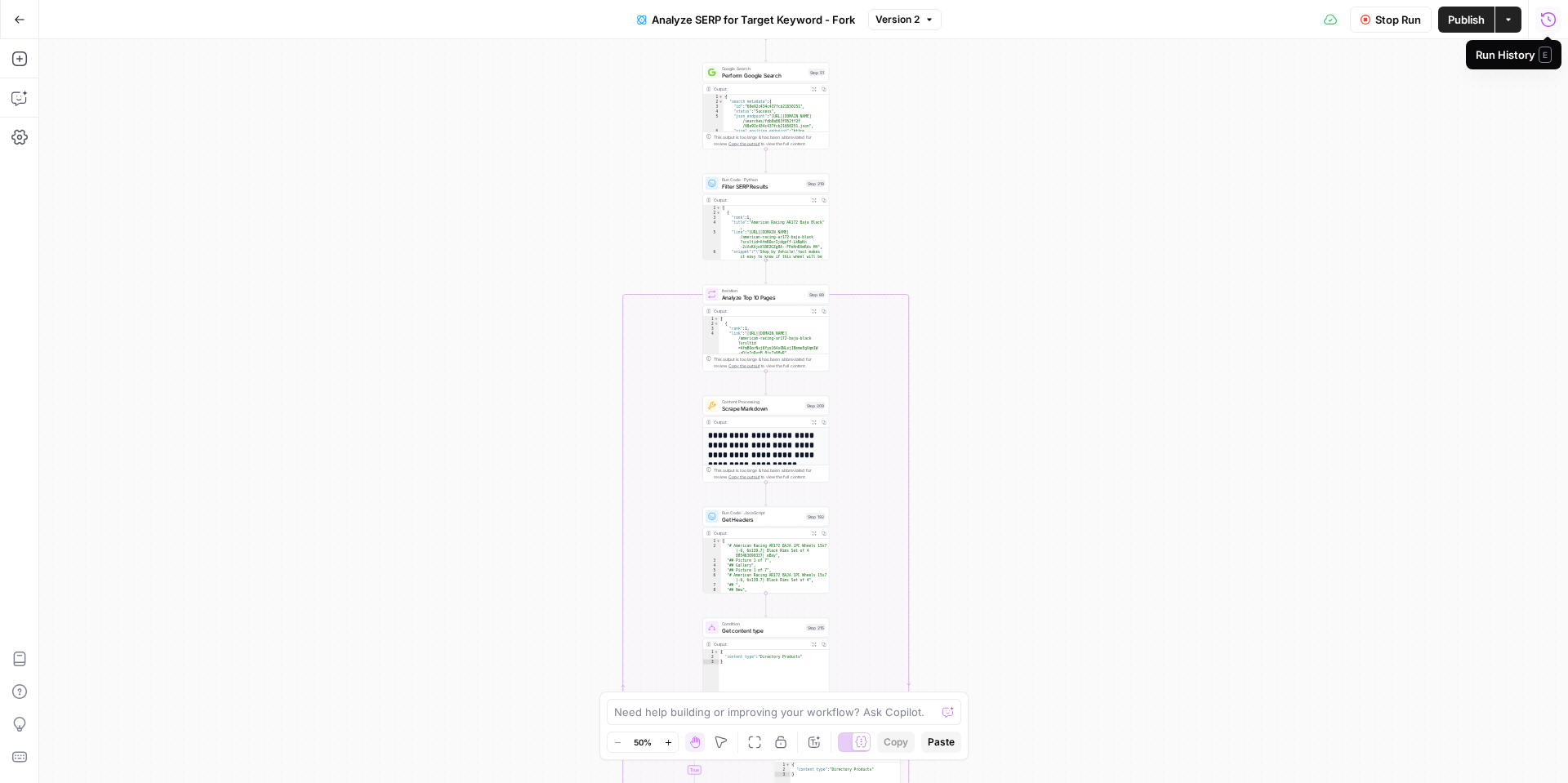
click at [1547, 15] on icon "button" at bounding box center [1549, 19] width 16 height 16
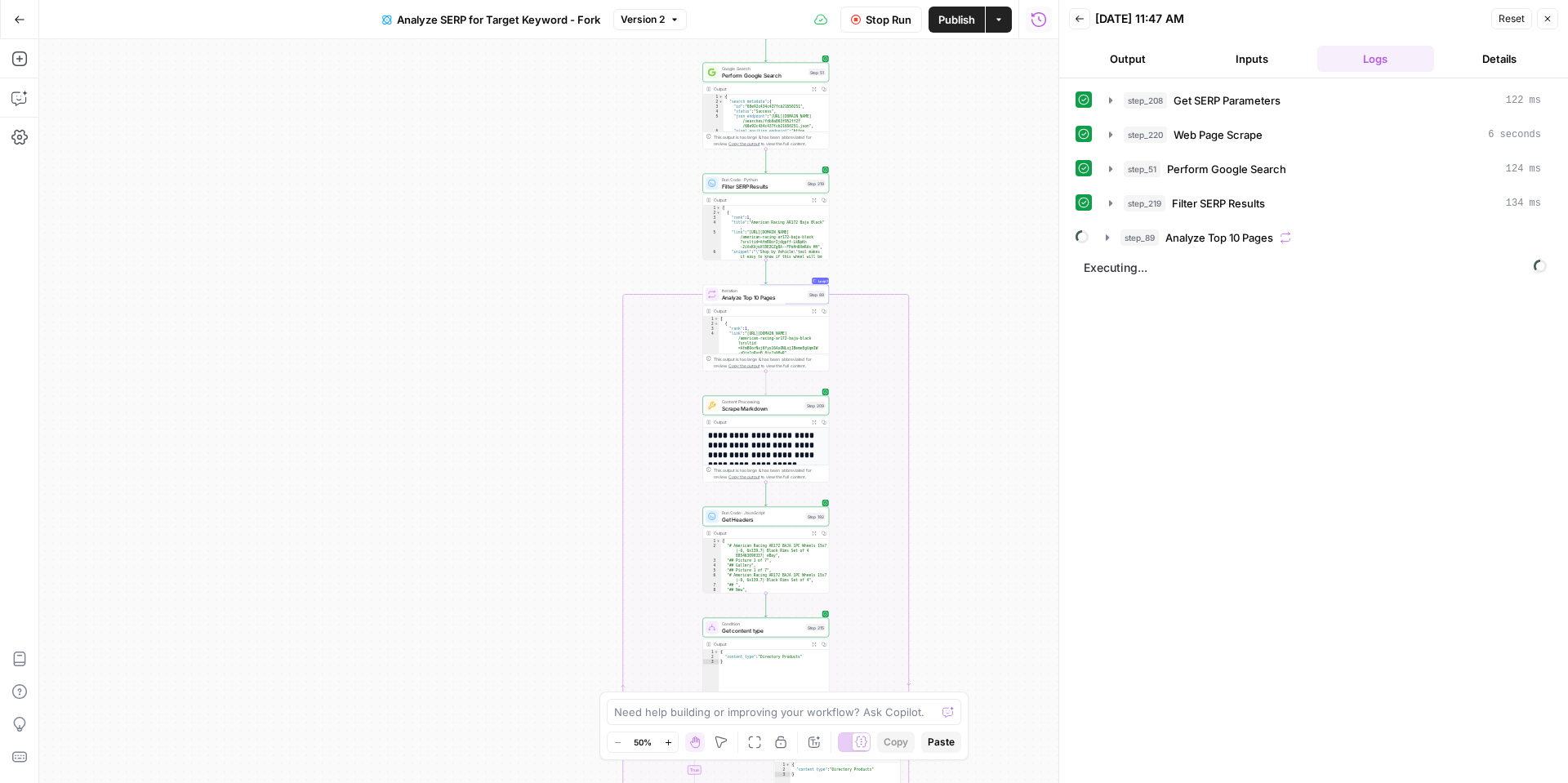
click at [1076, 18] on icon "button" at bounding box center [1079, 18] width 8 height 7
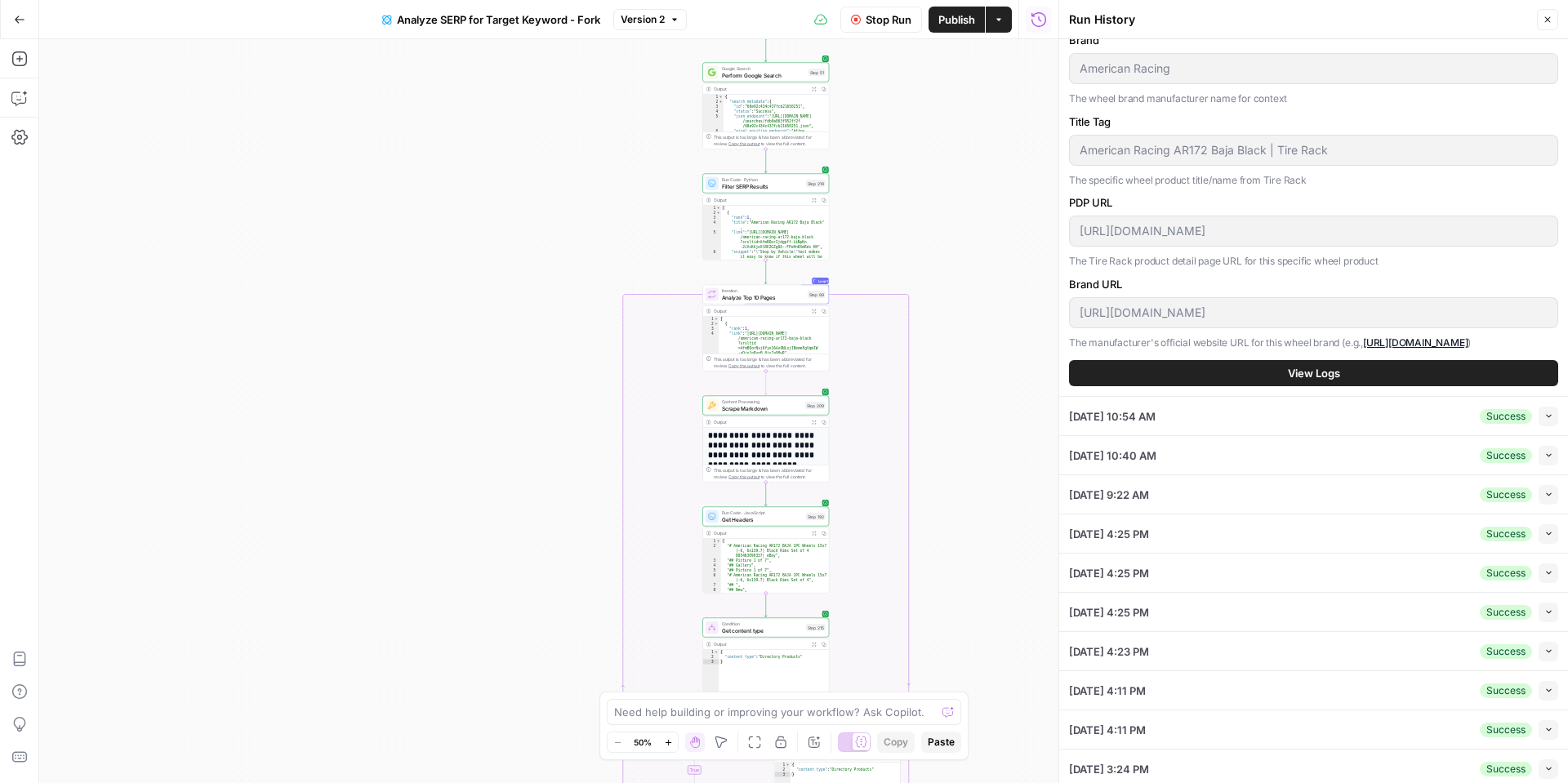
scroll to position [246, 0]
click at [1546, 415] on icon "button" at bounding box center [1549, 414] width 9 height 9
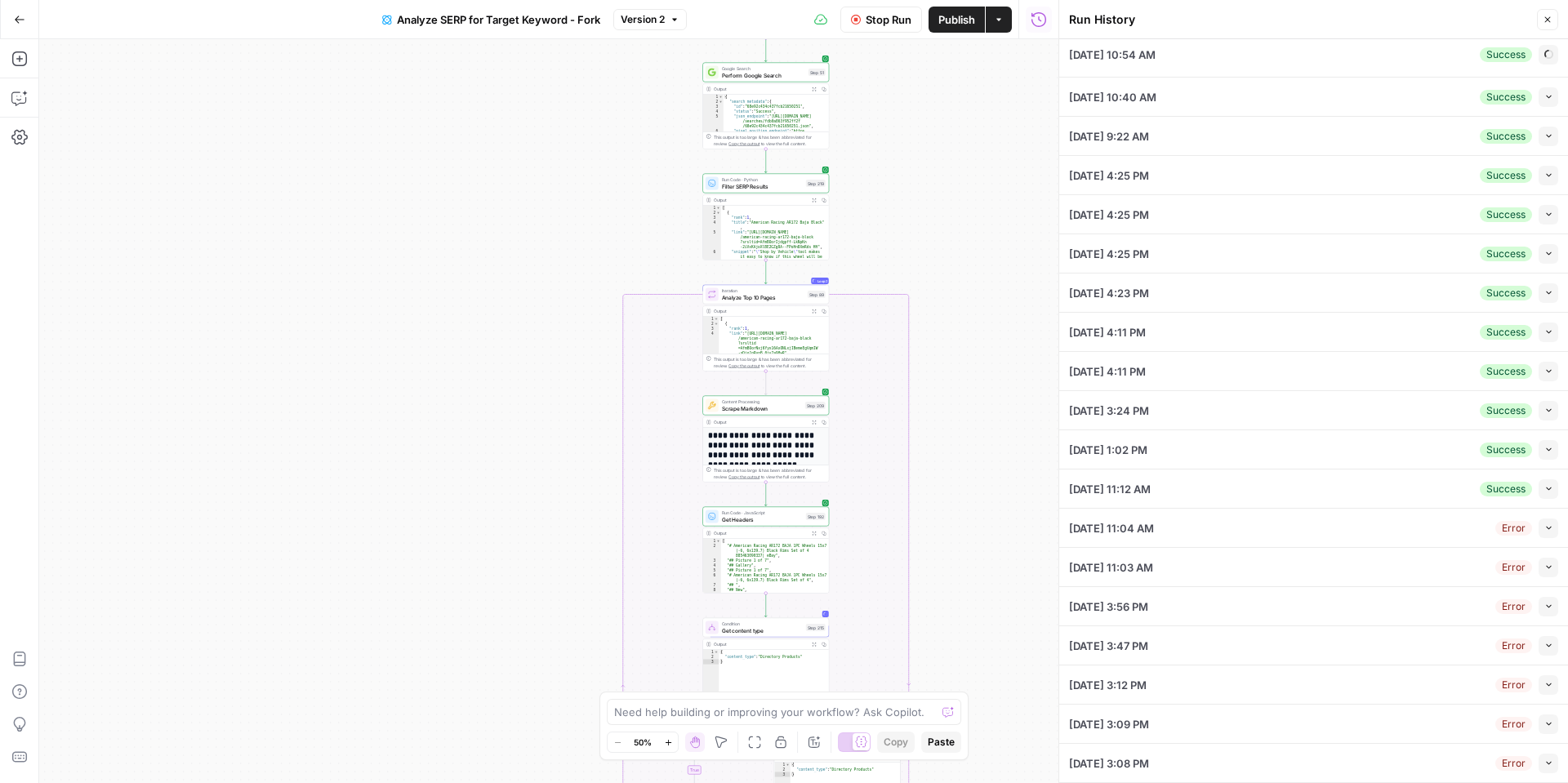
scroll to position [40, 0]
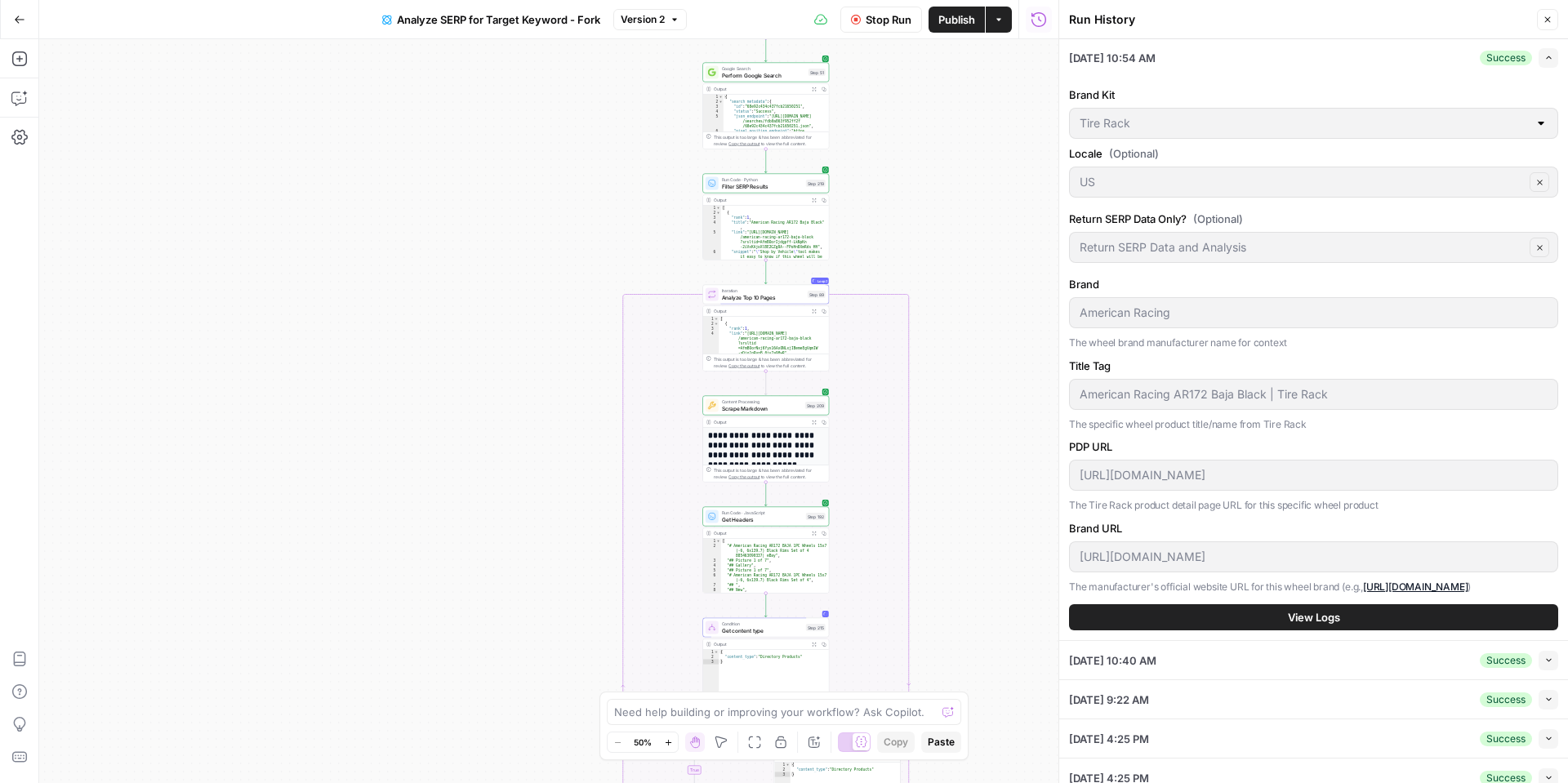
click at [1299, 620] on span "View Logs" at bounding box center [1314, 617] width 52 height 16
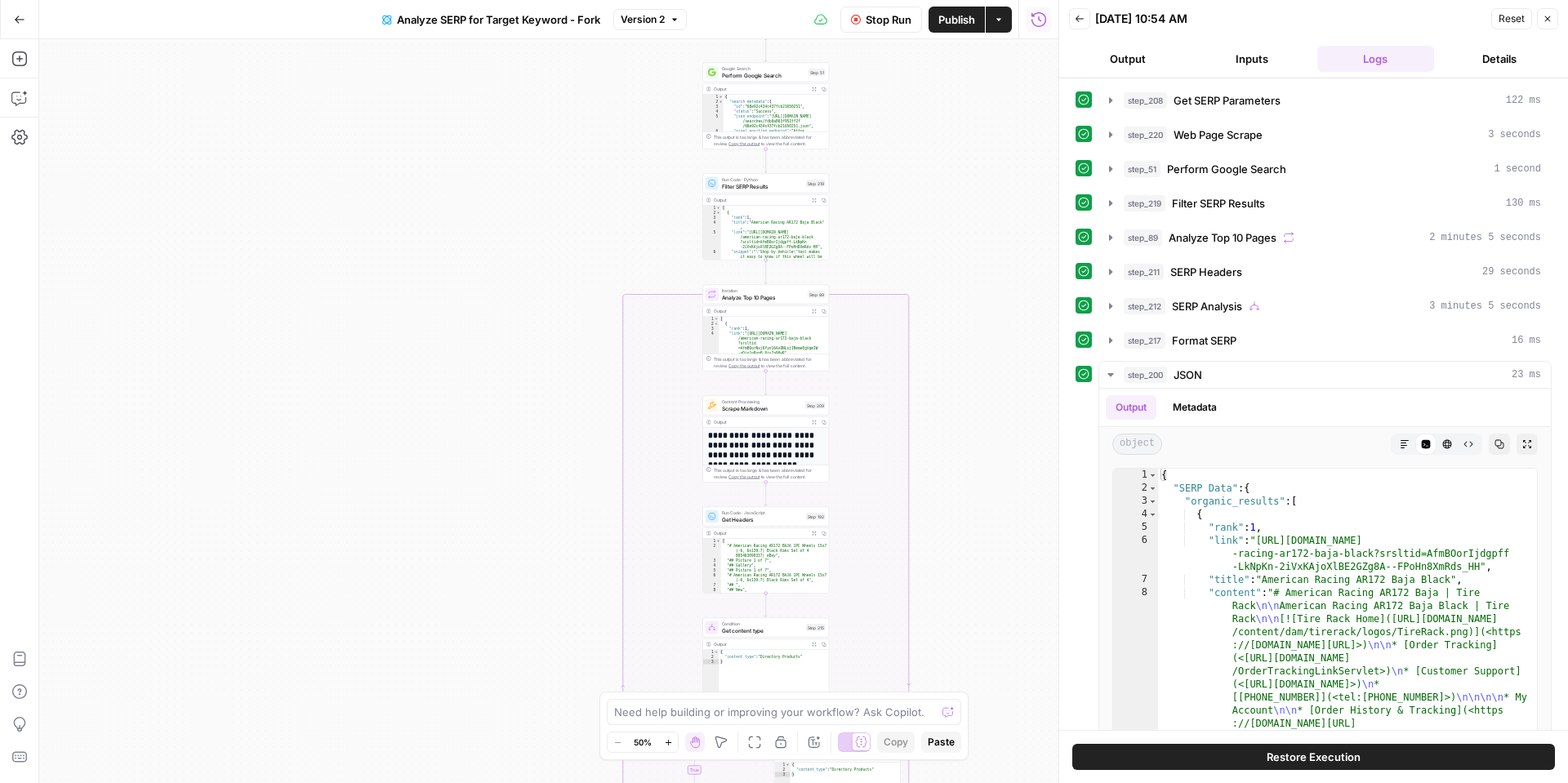
click at [1497, 59] on button "Details" at bounding box center [1500, 58] width 118 height 26
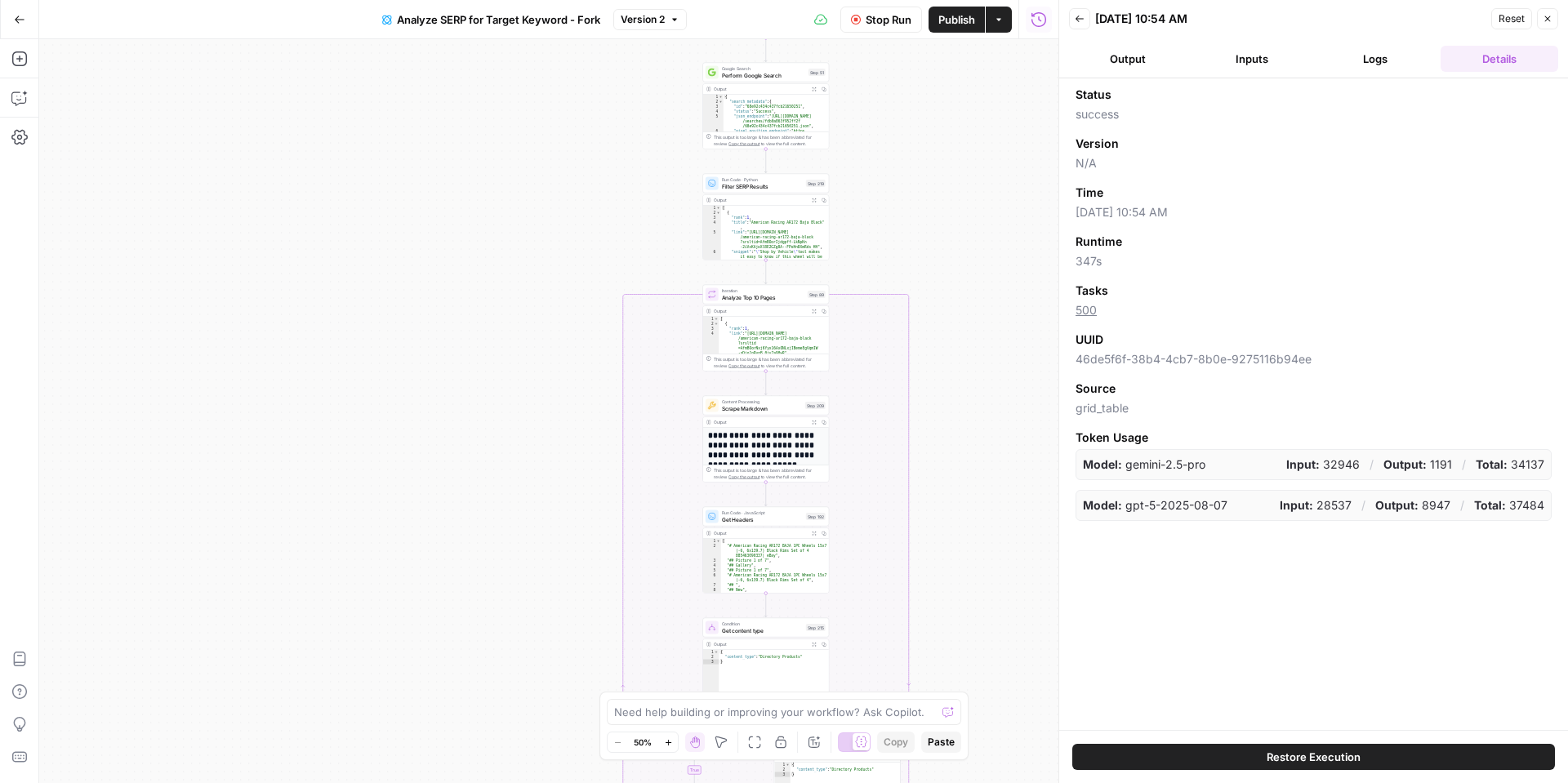
drag, startPoint x: 1105, startPoint y: 306, endPoint x: 1098, endPoint y: 312, distance: 9.2
click at [1098, 312] on span "500" at bounding box center [1313, 310] width 476 height 16
click at [1114, 309] on span "500" at bounding box center [1313, 310] width 476 height 16
click at [1084, 312] on link "500" at bounding box center [1086, 310] width 21 height 14
click at [1085, 18] on button "Back" at bounding box center [1080, 18] width 21 height 21
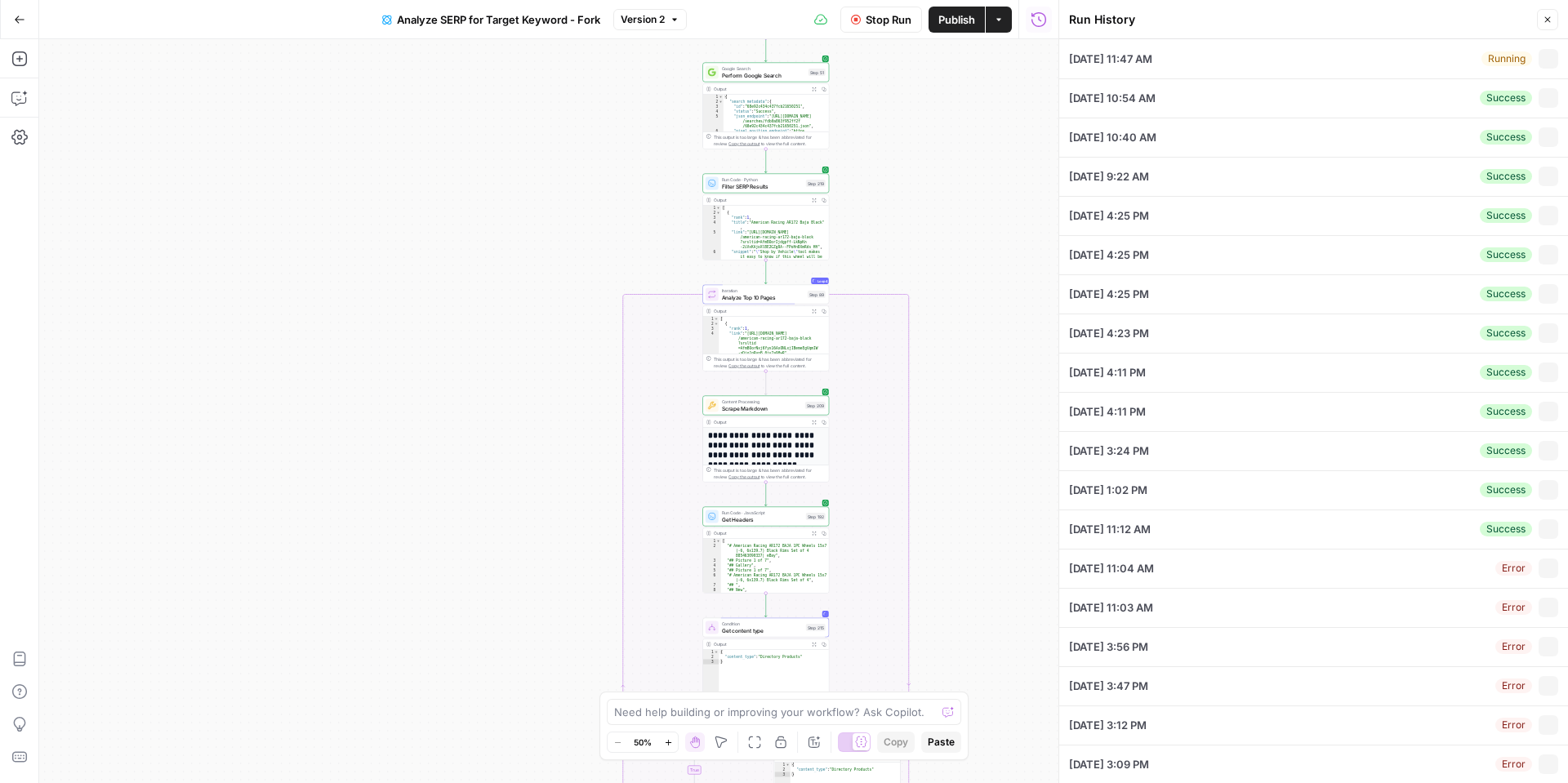
type input "Tire Rack"
type input "US"
type input "Return SERP Data and Analysis"
type input "American Racing"
type input "American Racing AR172 Baja Black | Tire Rack"
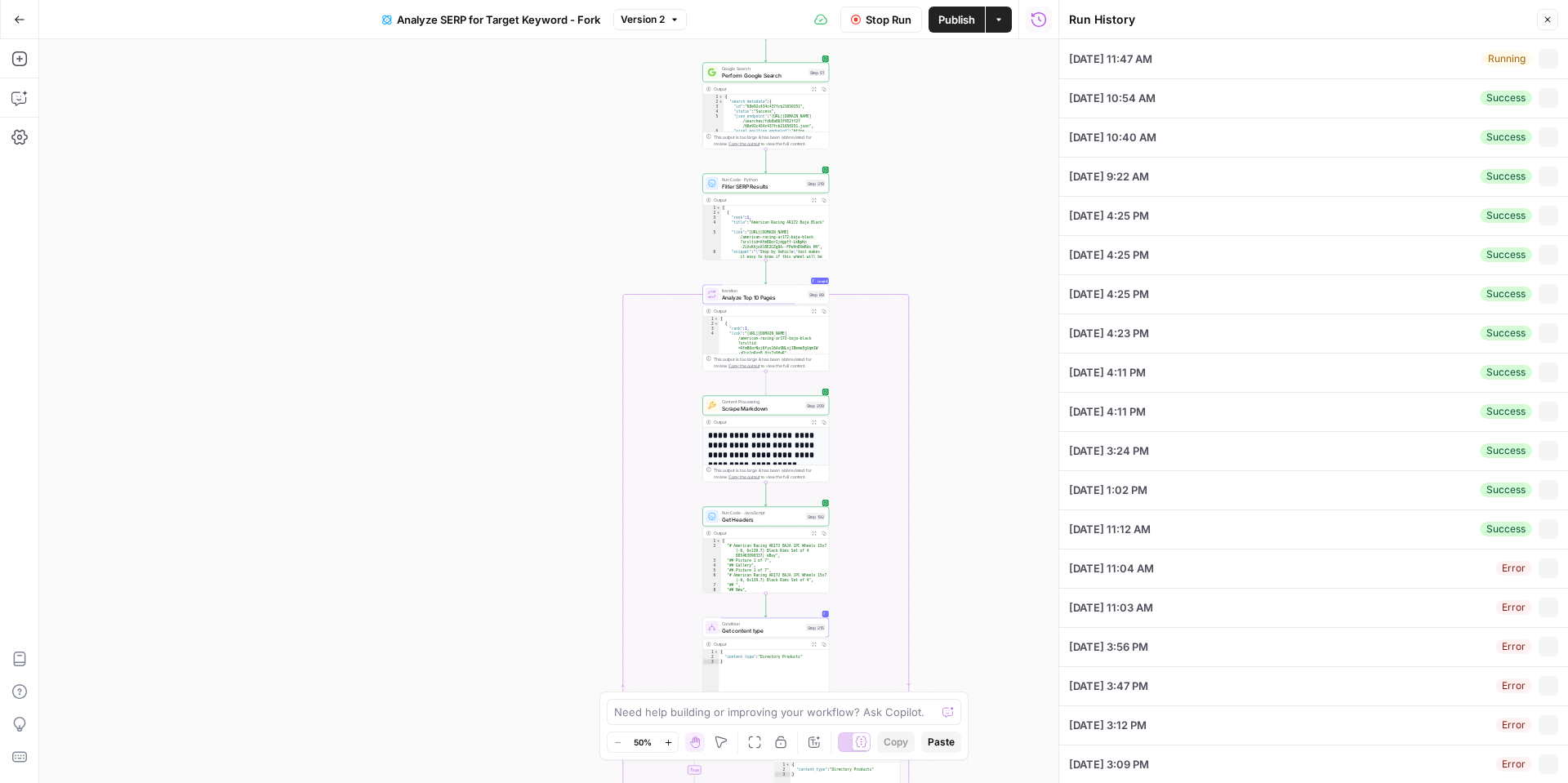
type input "https://www.tirerack.com/wheels/american-racing-ar172-baja-black?srsltid=AfmBOo…"
type input "https://www.americanracing.com/"
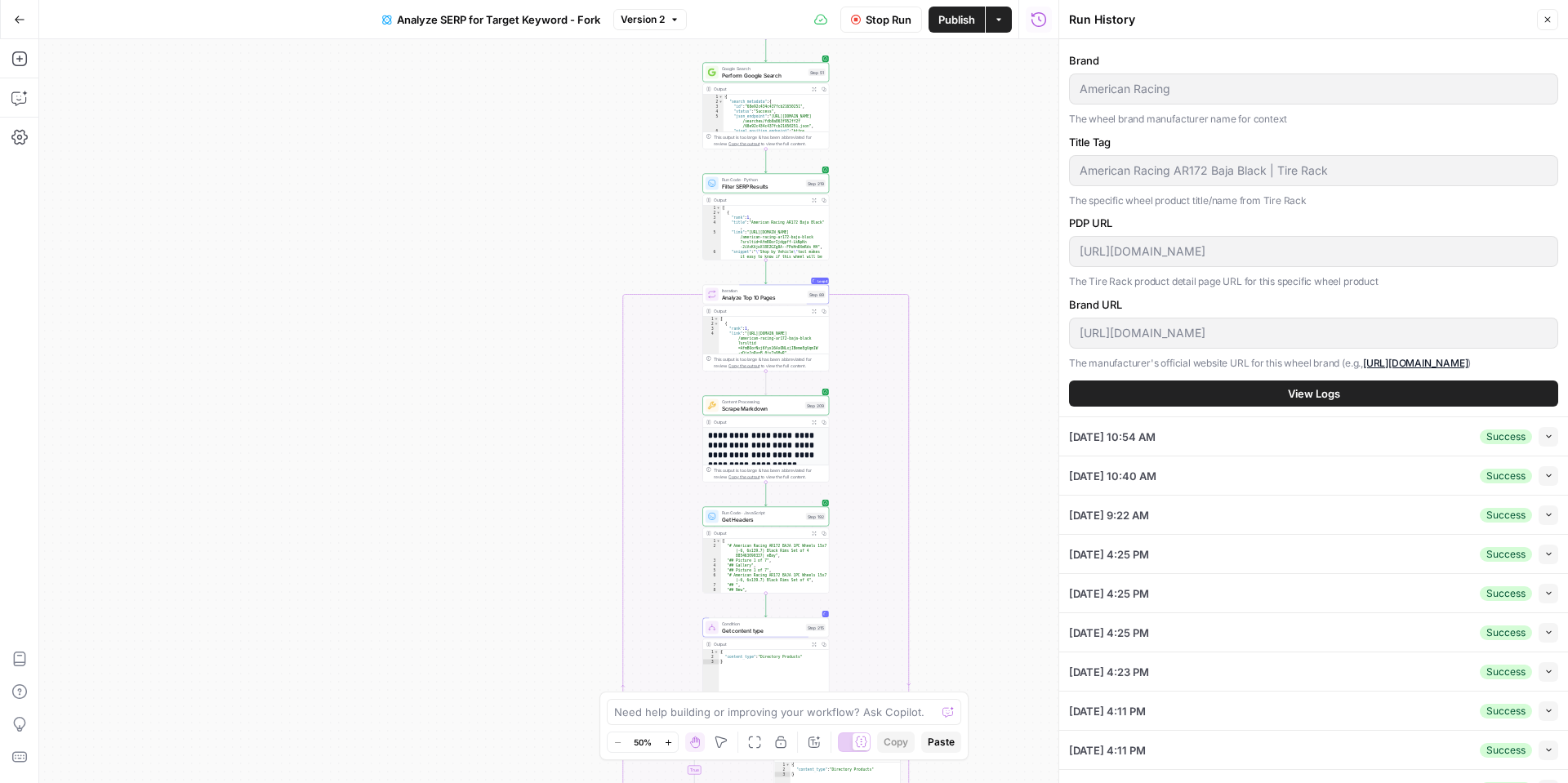
scroll to position [257, 0]
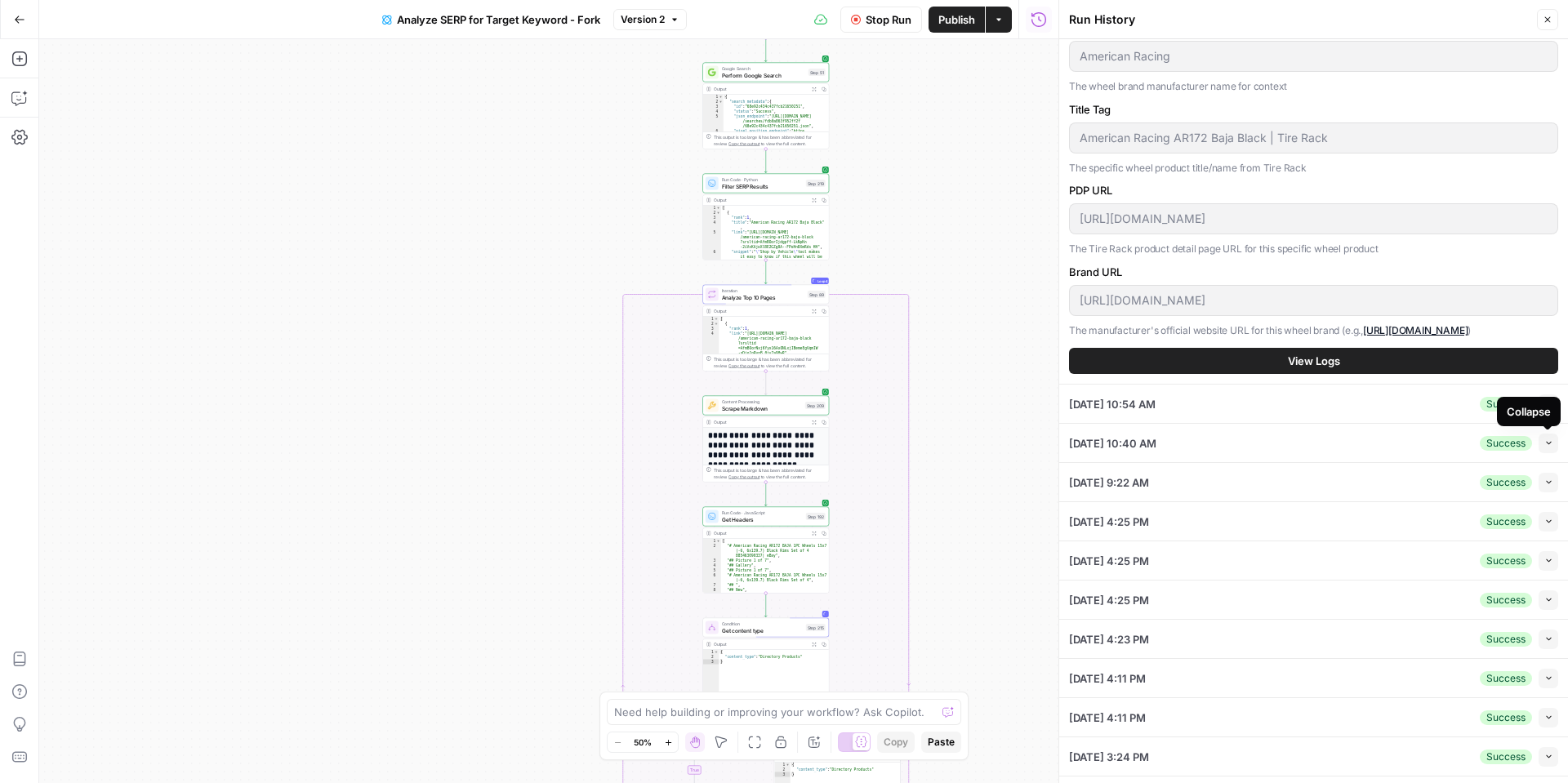
click at [1546, 443] on icon "button" at bounding box center [1549, 442] width 9 height 9
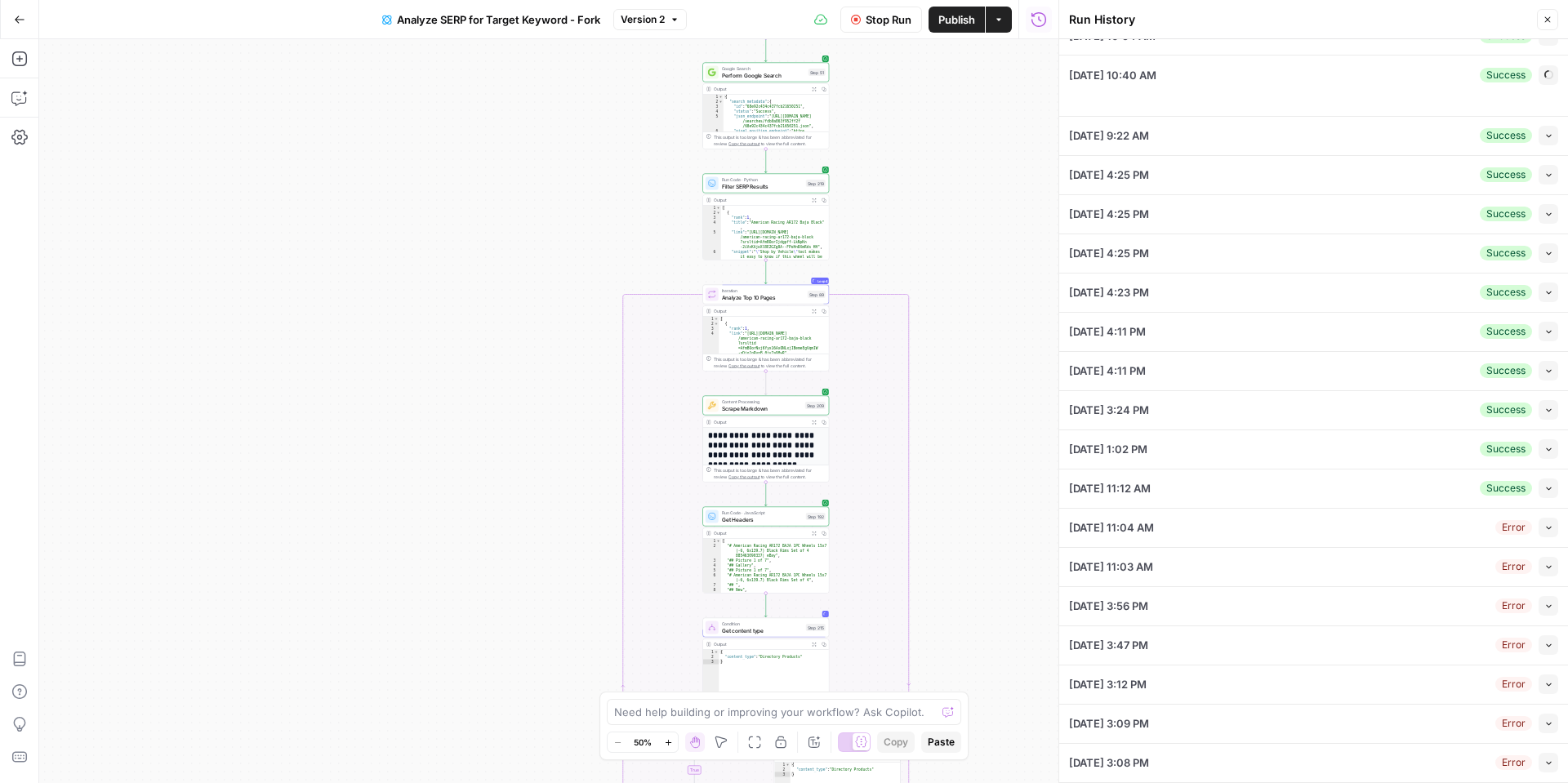
scroll to position [40, 0]
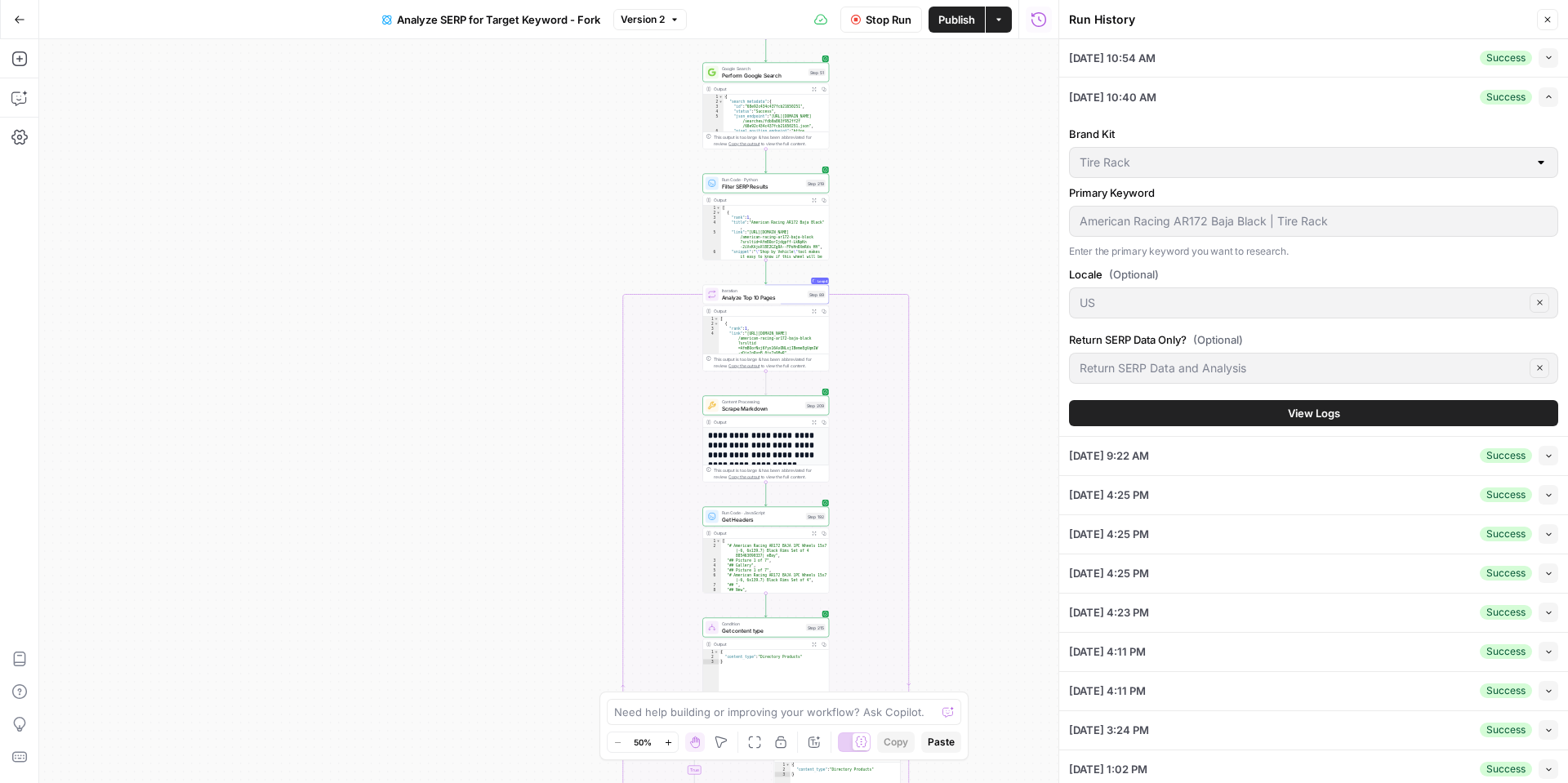
click at [1544, 102] on button "Expand" at bounding box center [1549, 97] width 19 height 19
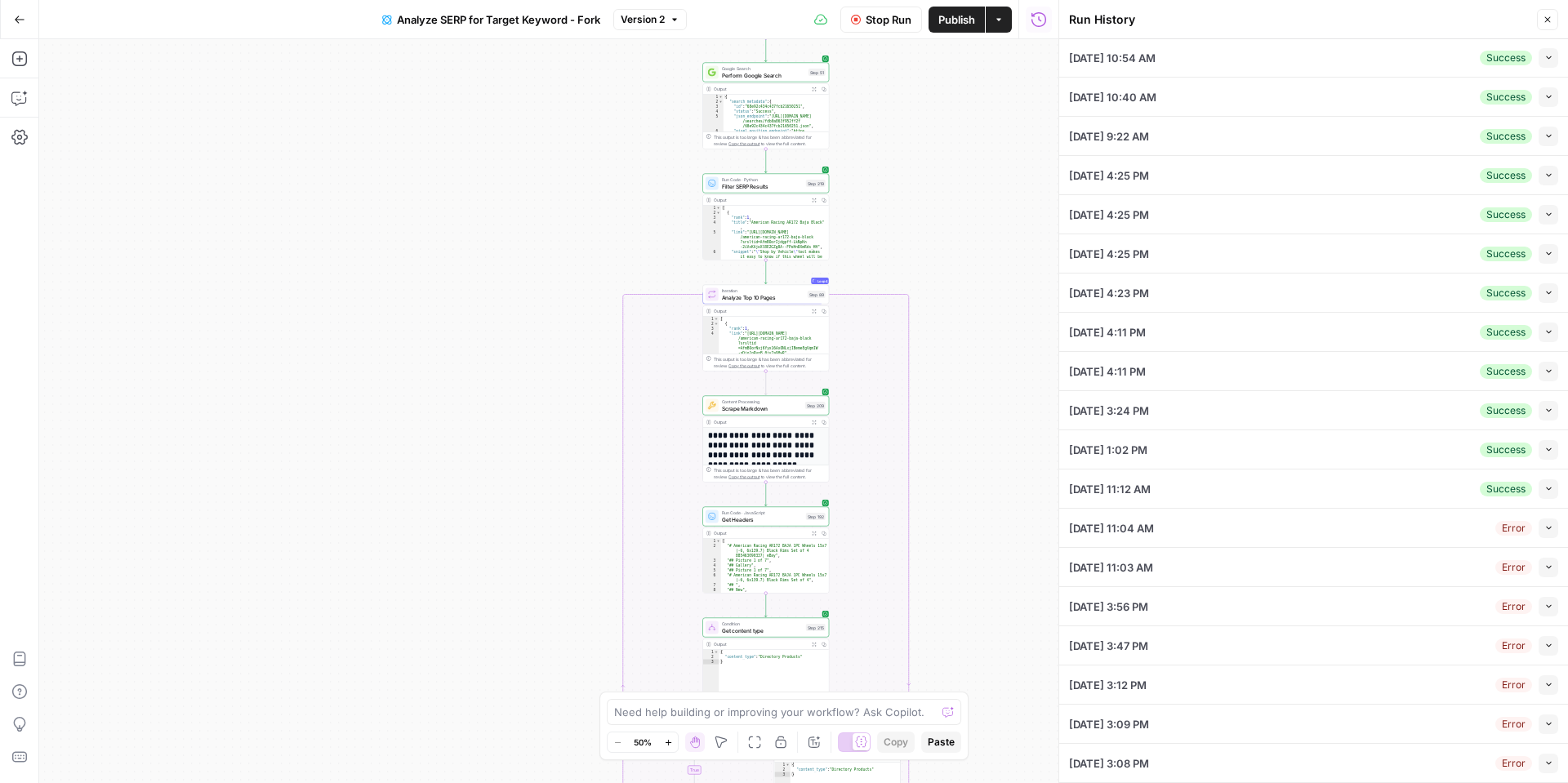
scroll to position [0, 0]
click at [1548, 168] on button "Collapse" at bounding box center [1549, 176] width 19 height 19
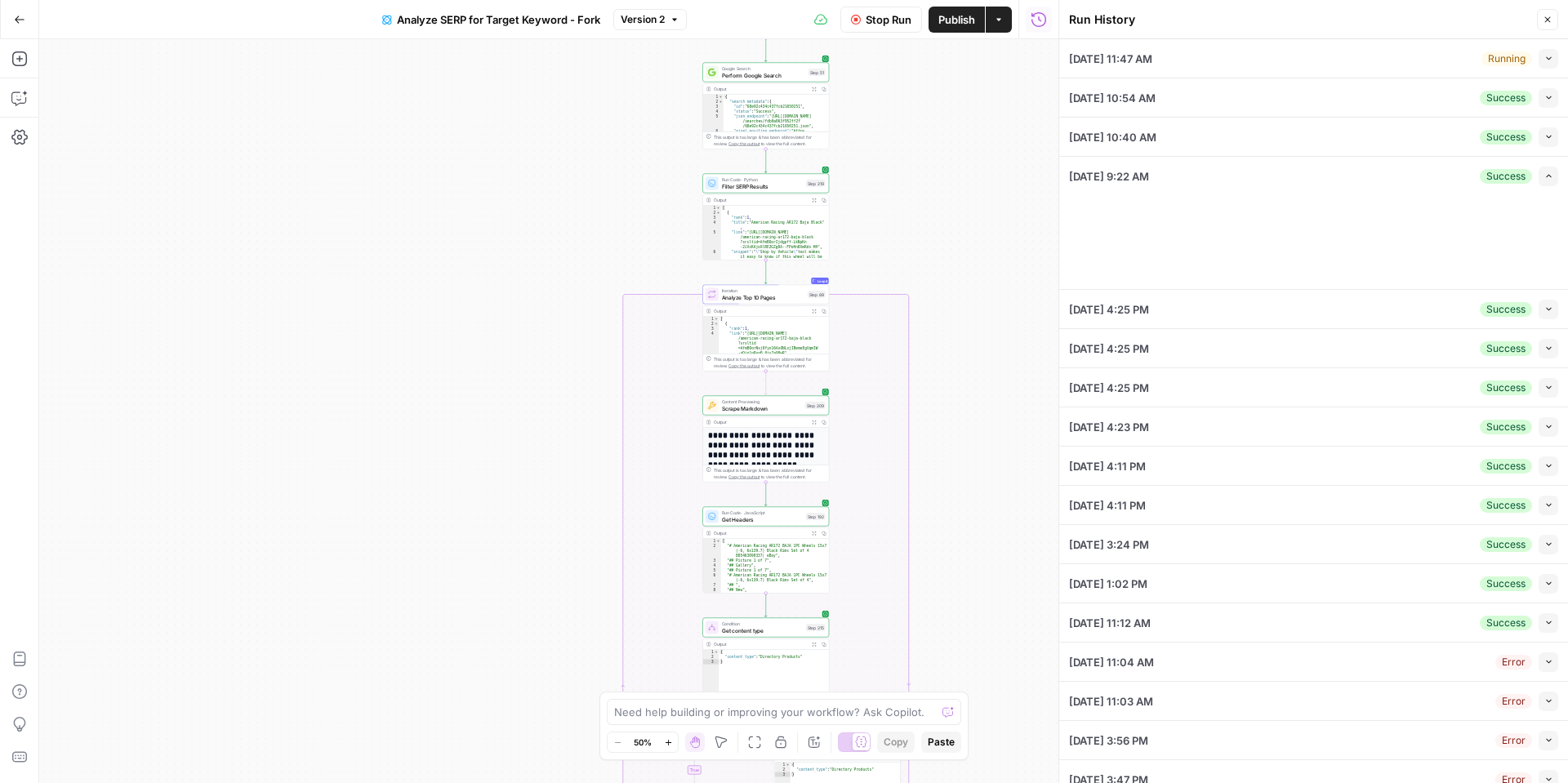
click at [1547, 171] on icon "button" at bounding box center [1549, 175] width 9 height 9
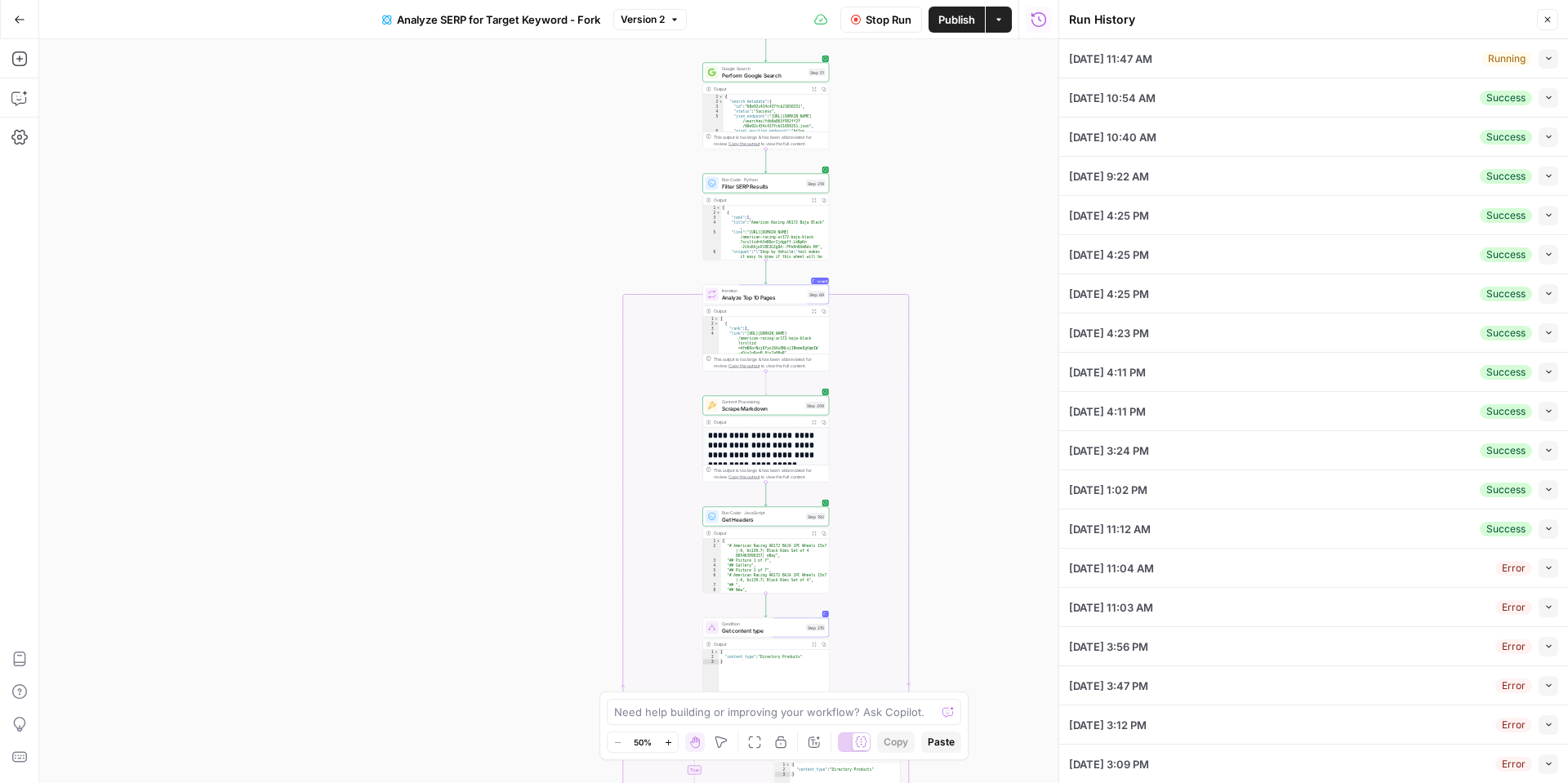
click at [1547, 171] on icon "button" at bounding box center [1549, 175] width 9 height 9
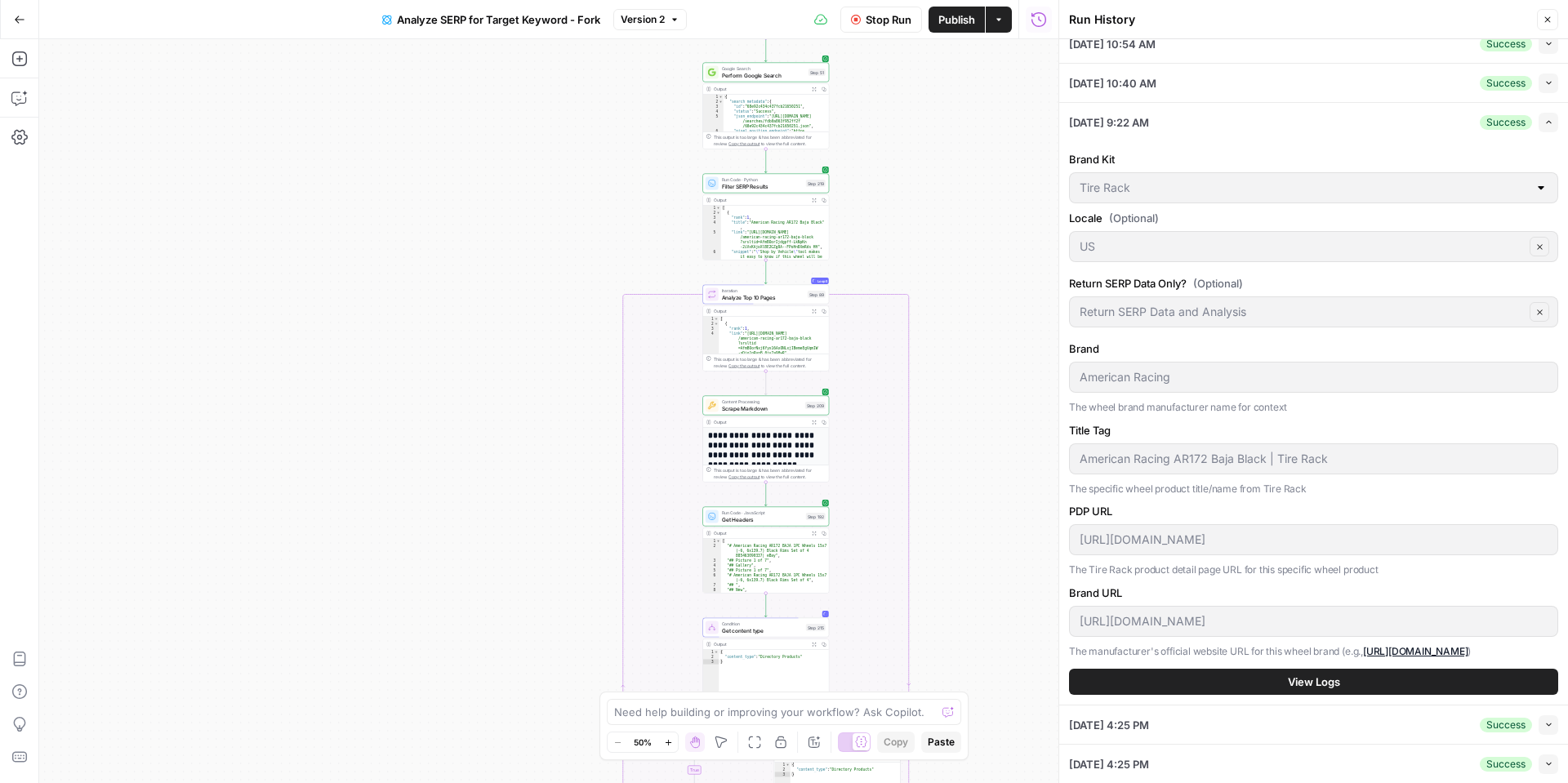
scroll to position [58, 0]
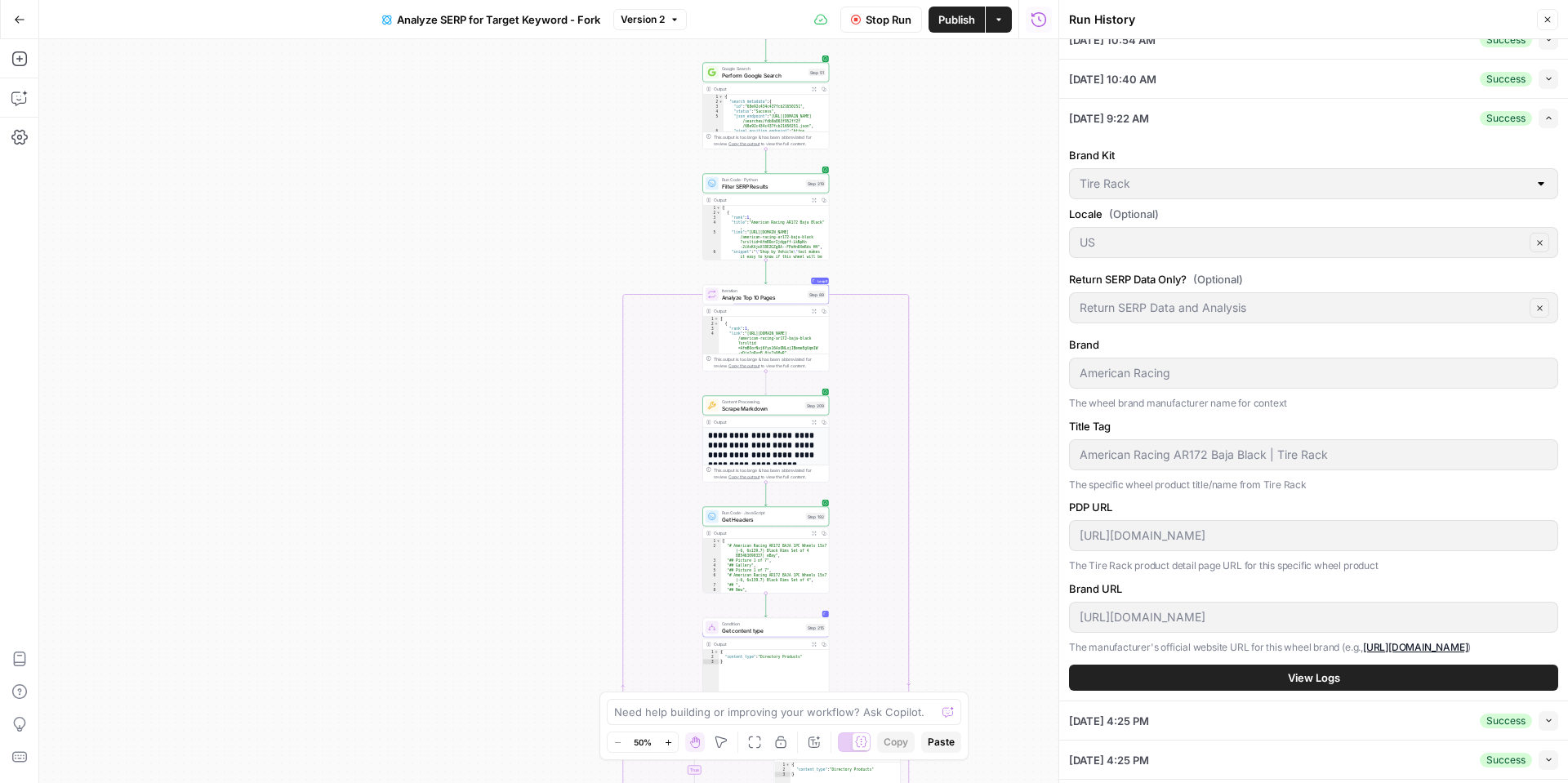
click at [1297, 680] on span "View Logs" at bounding box center [1314, 678] width 52 height 16
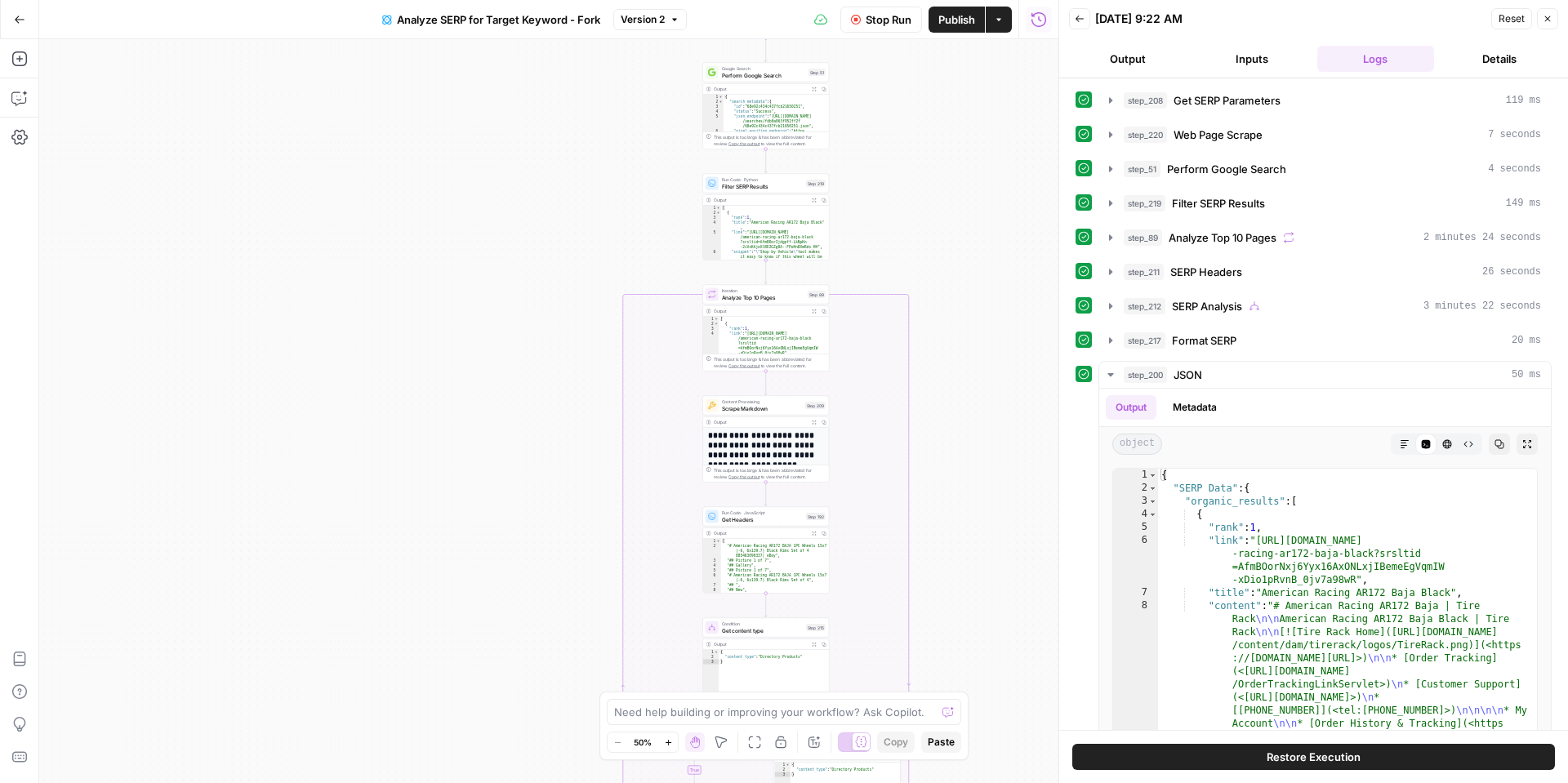
click at [1482, 51] on button "Details" at bounding box center [1500, 58] width 118 height 26
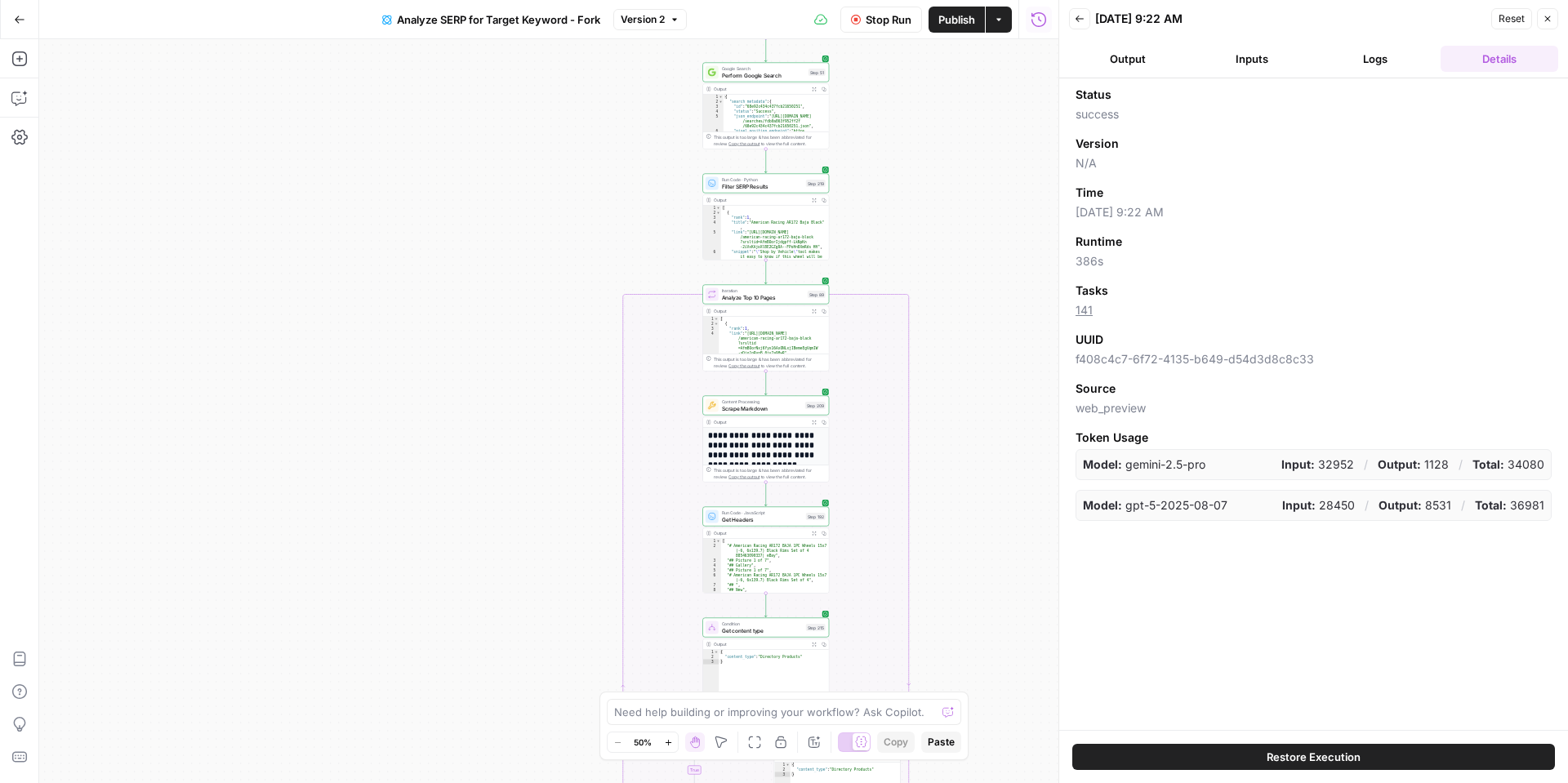
click at [1082, 23] on icon "button" at bounding box center [1080, 18] width 10 height 10
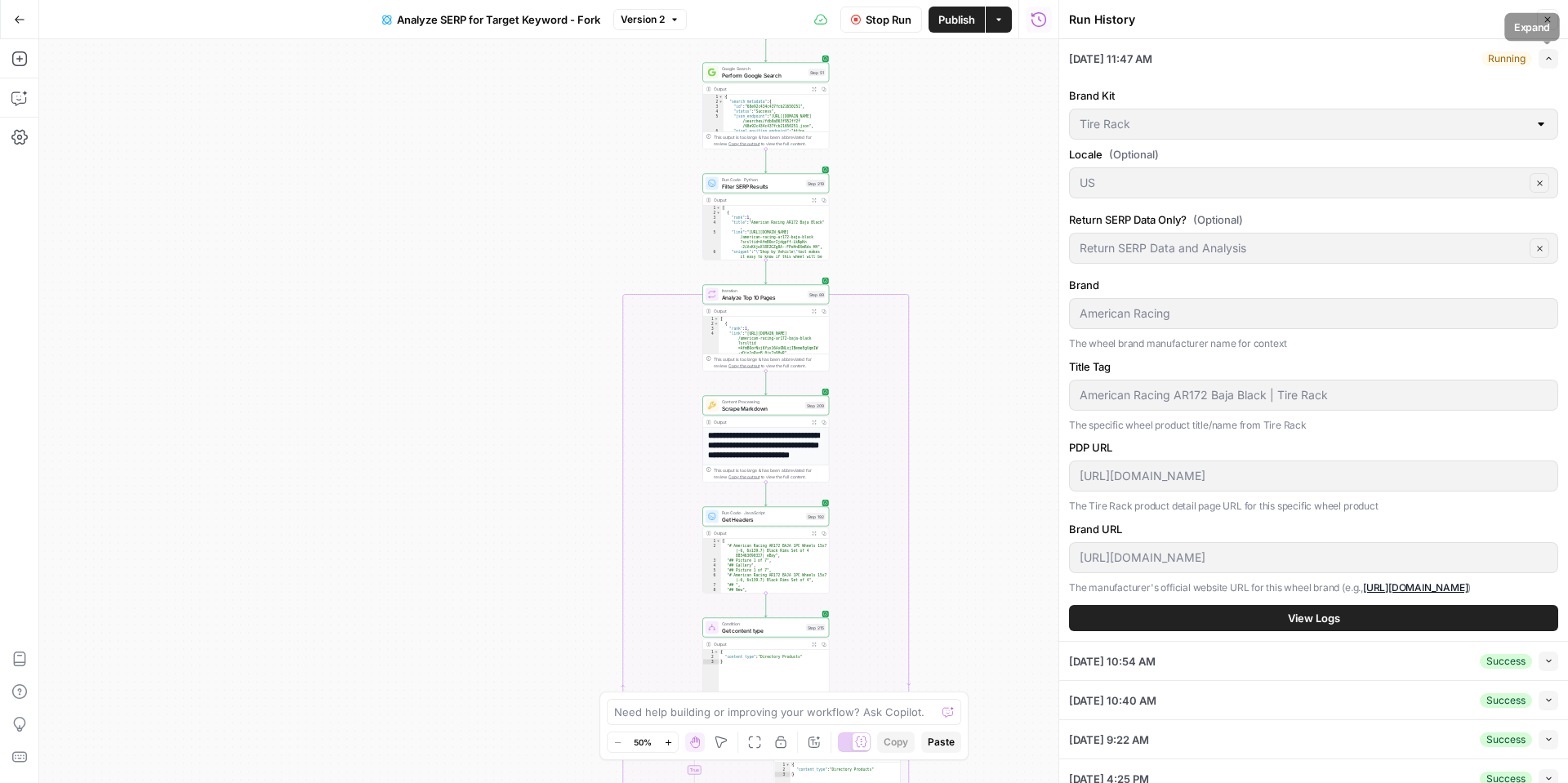
click at [1556, 62] on button "Expand" at bounding box center [1549, 59] width 19 height 19
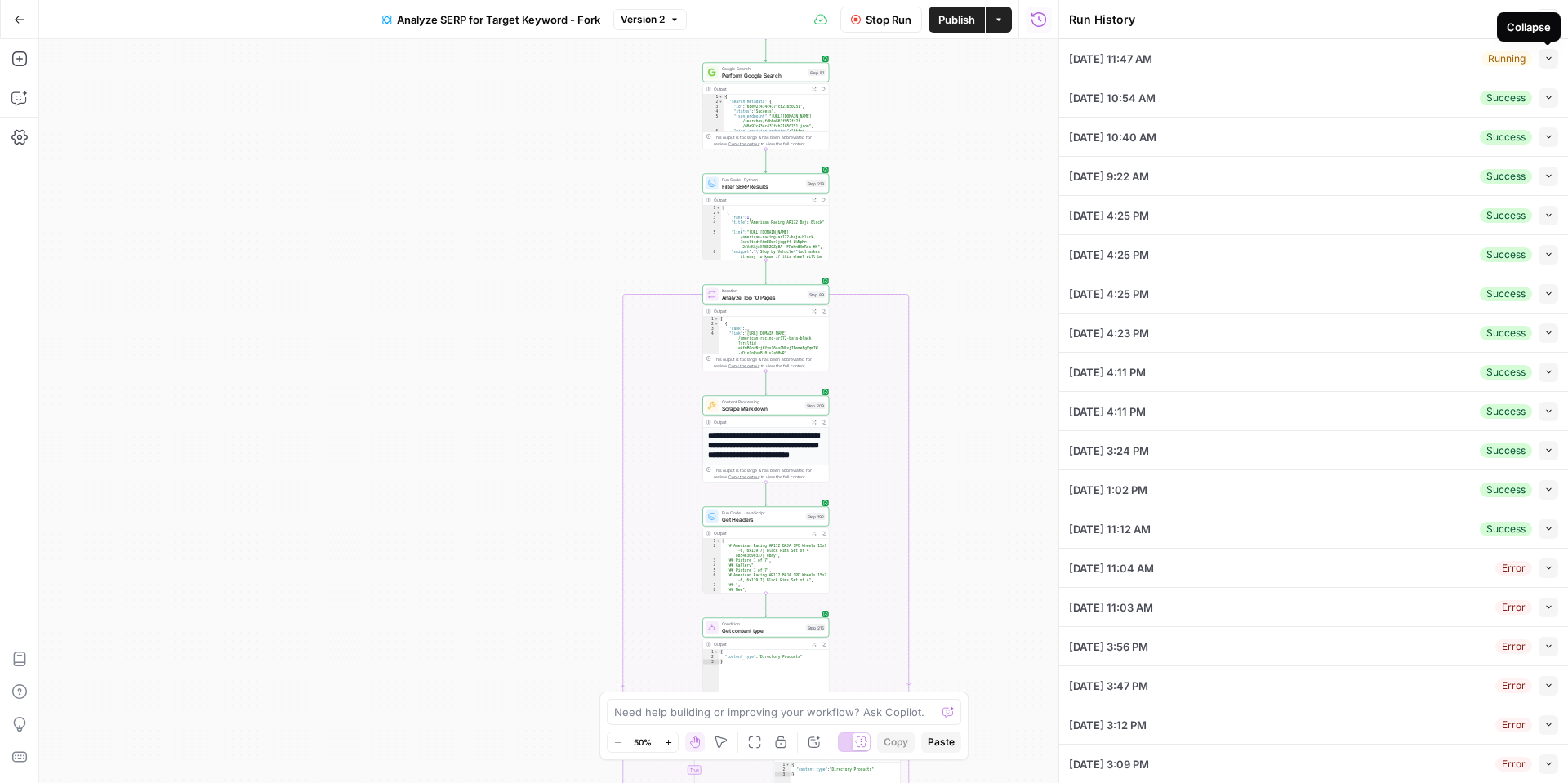
click at [1551, 60] on icon "button" at bounding box center [1549, 58] width 9 height 9
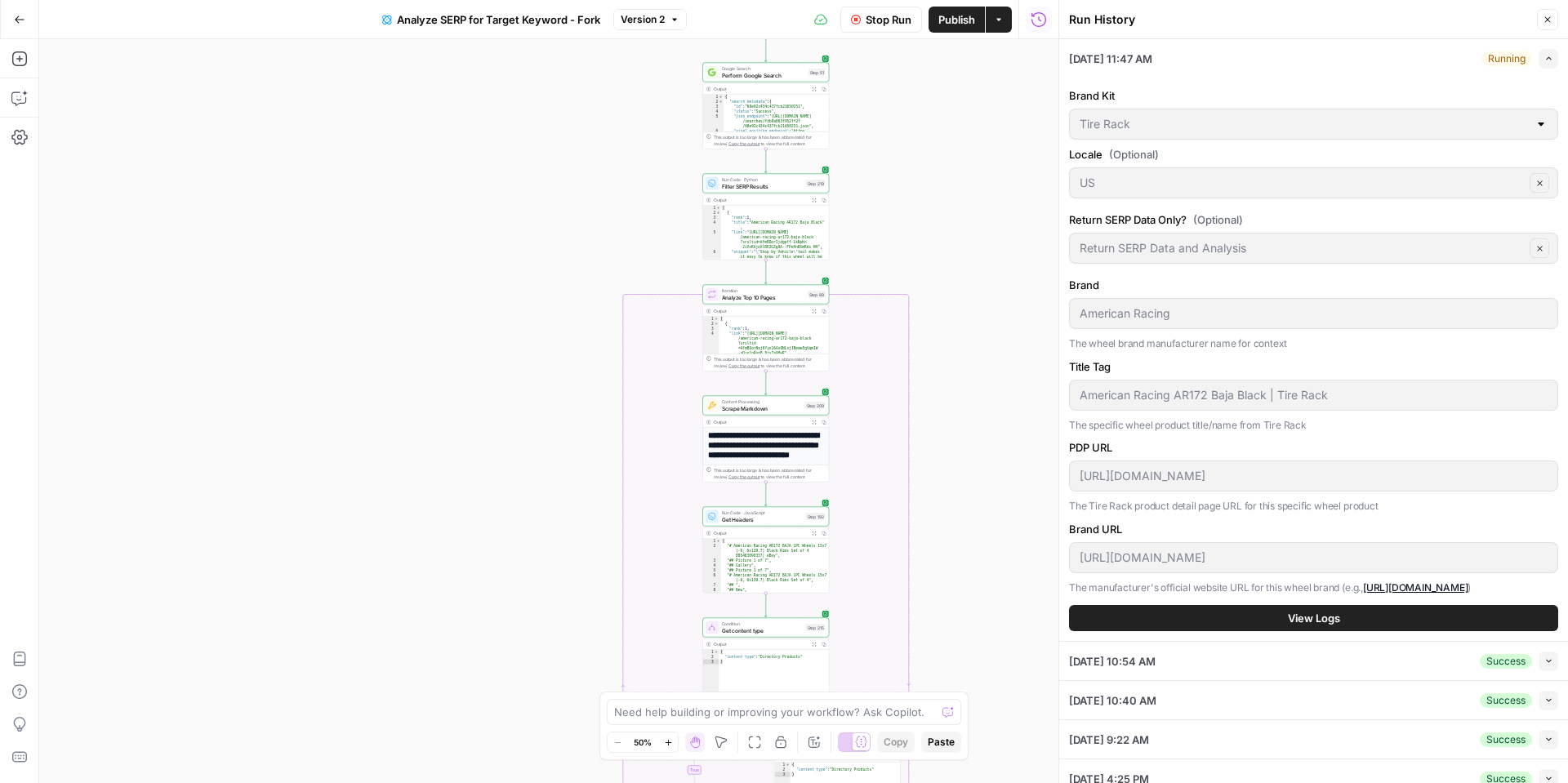
click at [1278, 619] on button "View Logs" at bounding box center [1314, 617] width 490 height 26
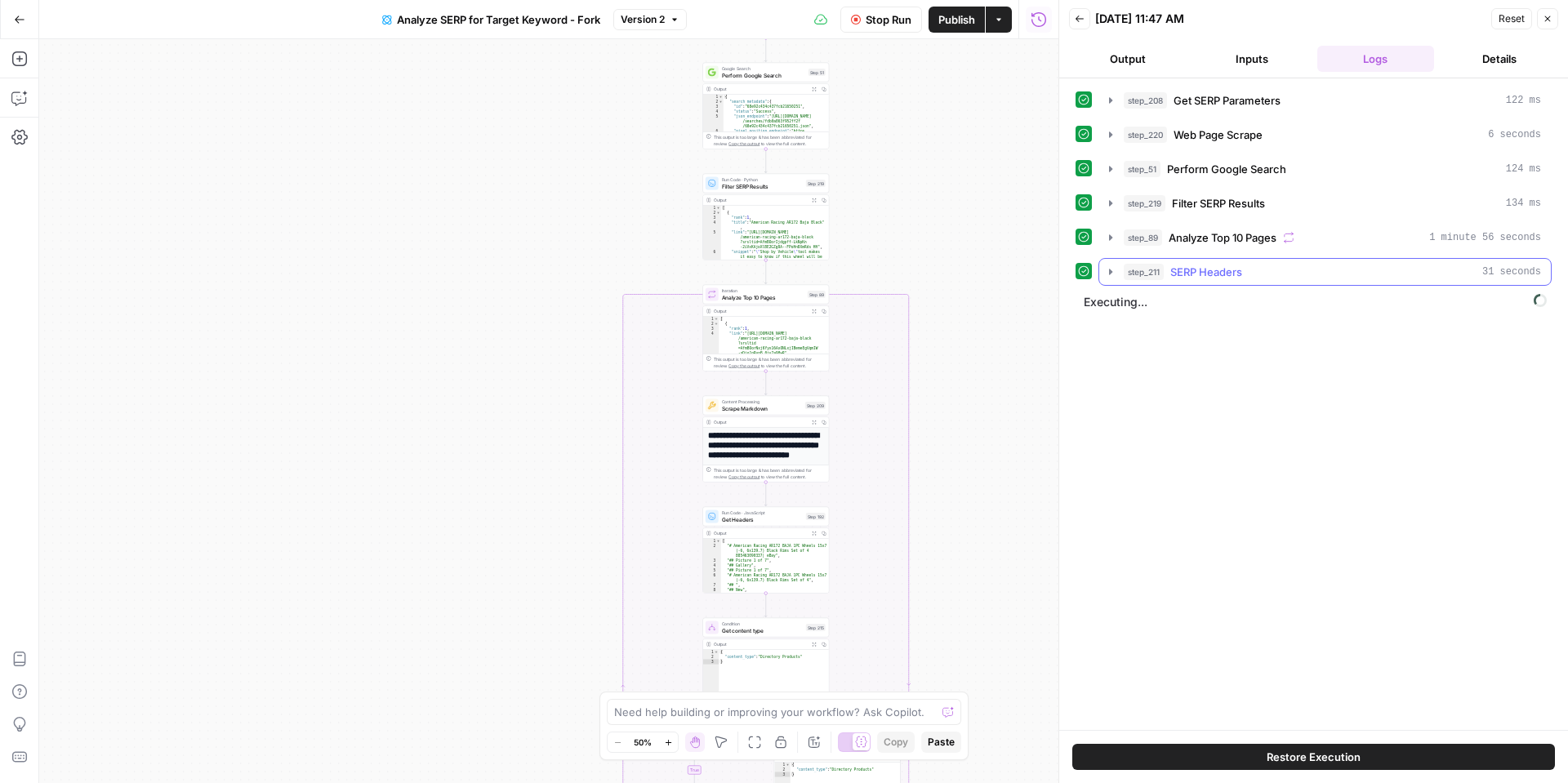
click at [1104, 273] on icon "button" at bounding box center [1111, 272] width 14 height 14
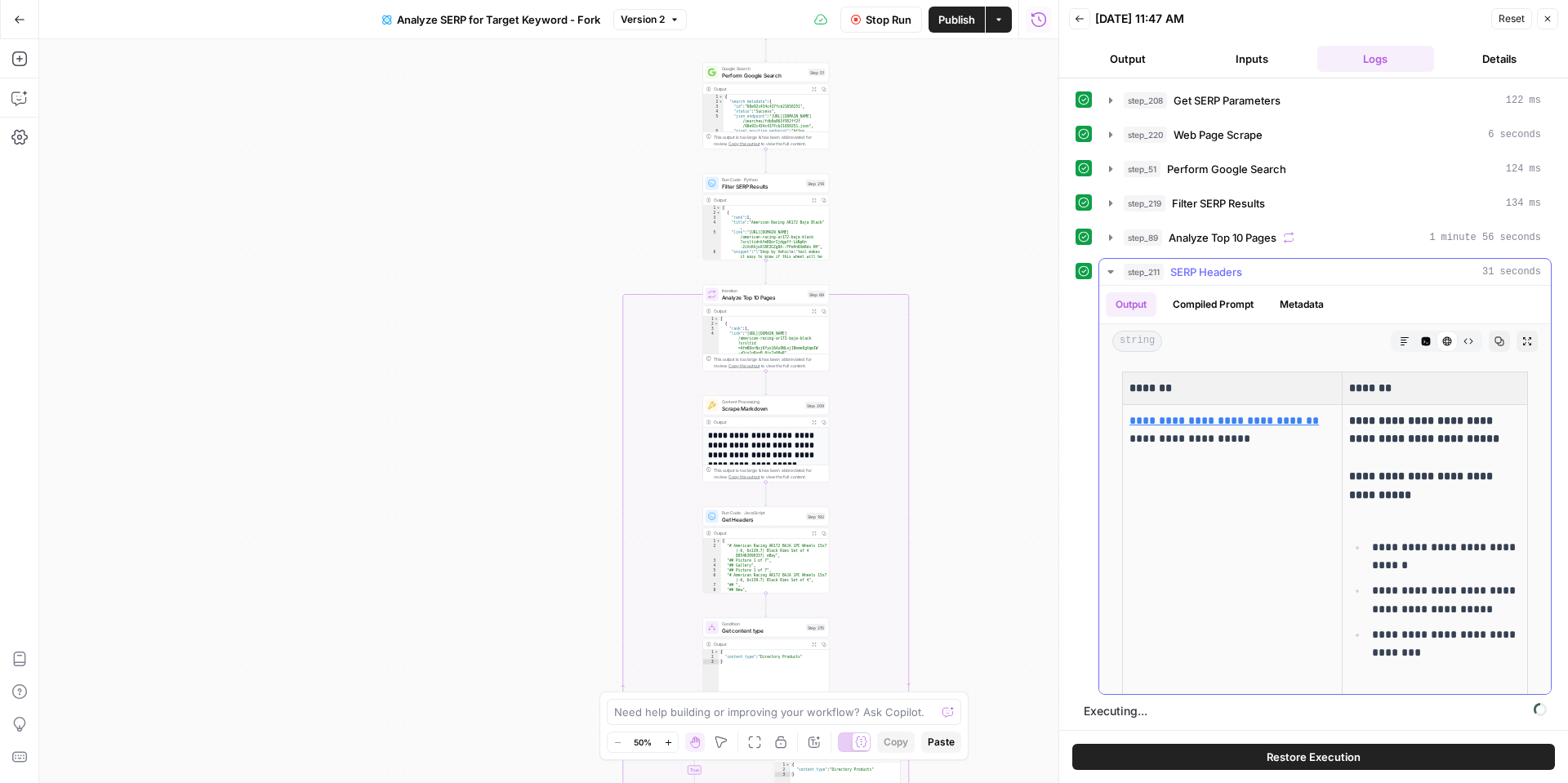
click at [1106, 272] on icon "button" at bounding box center [1111, 272] width 14 height 14
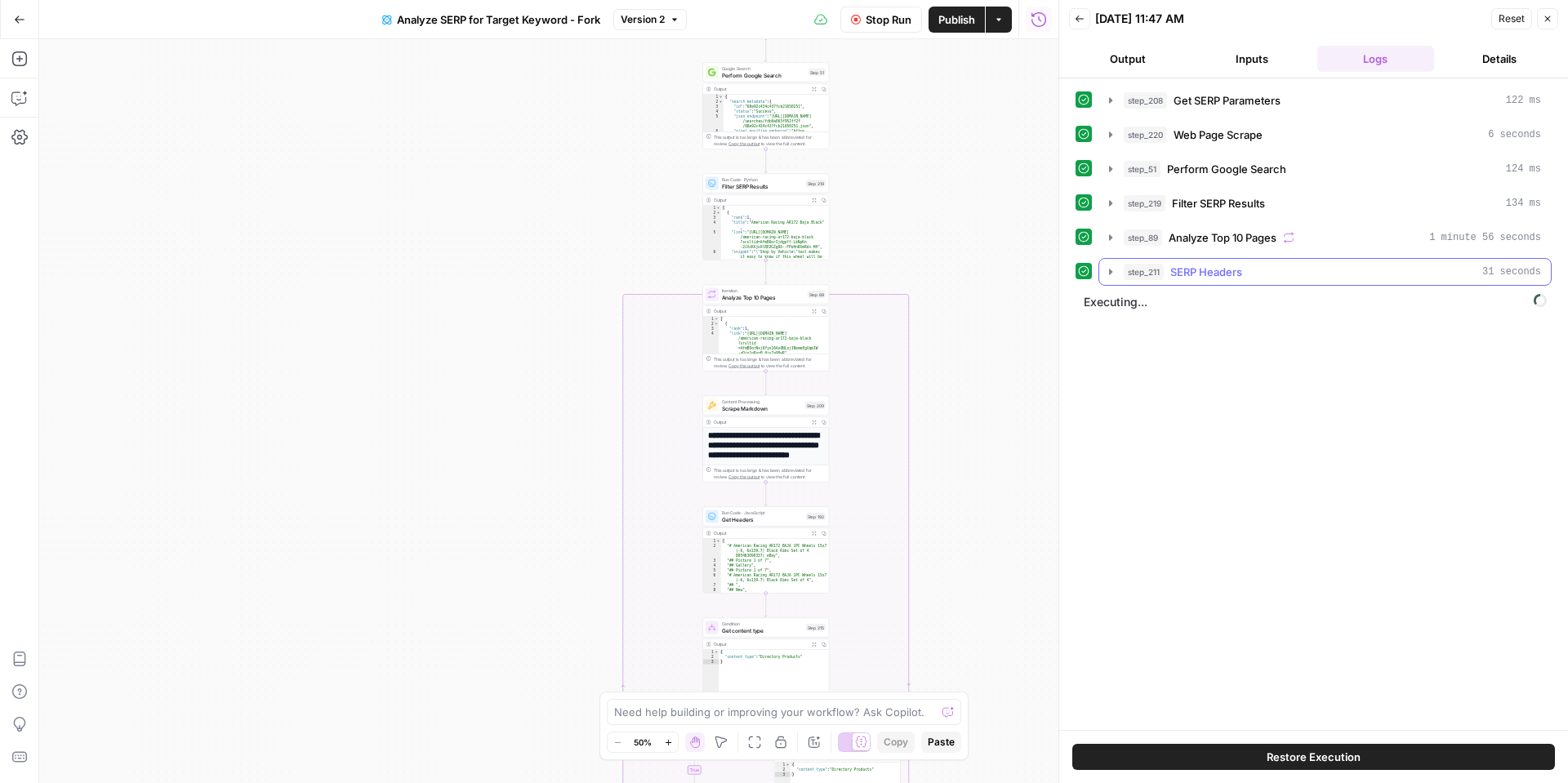
click at [1106, 272] on icon "button" at bounding box center [1111, 272] width 14 height 14
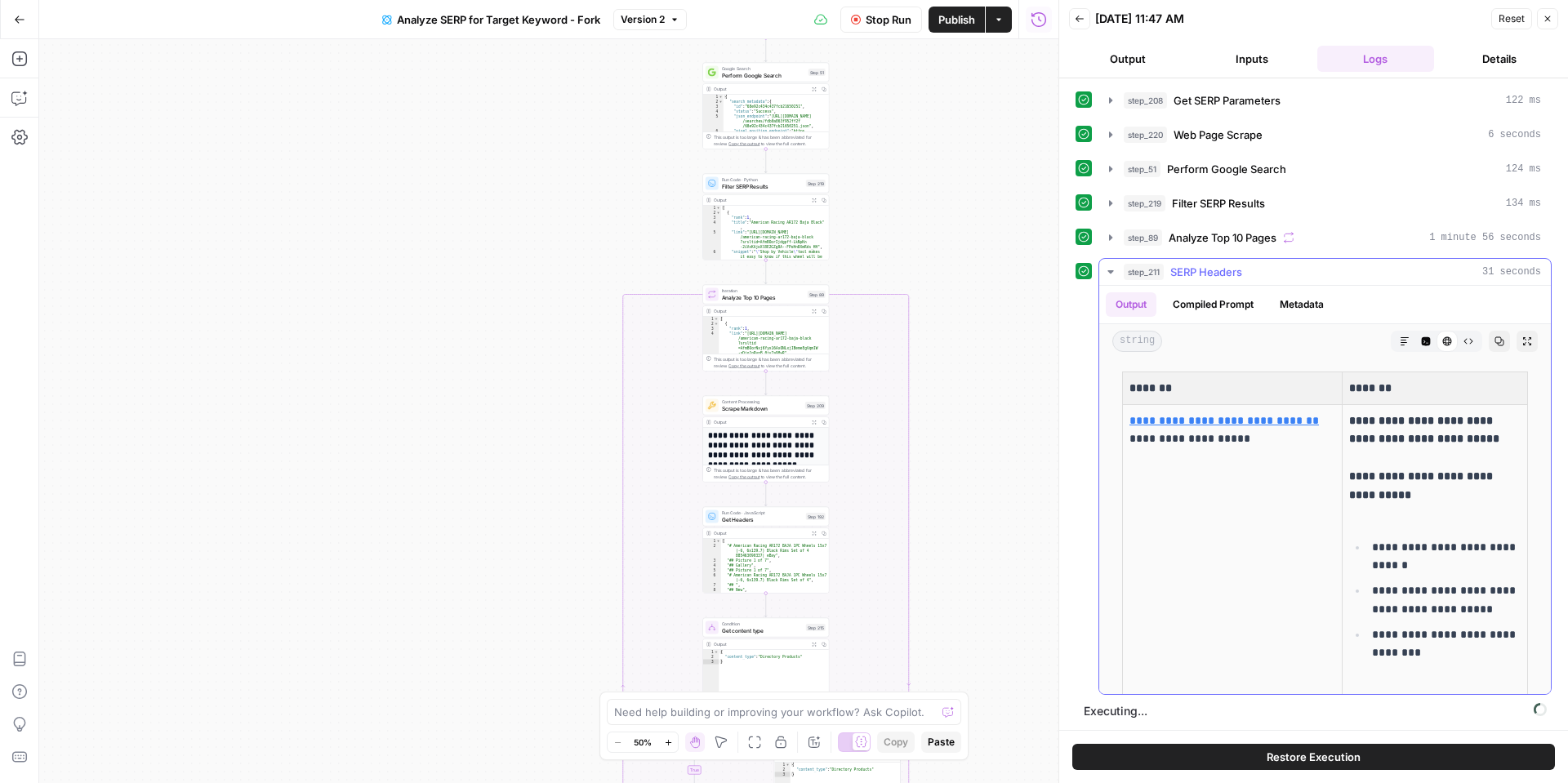
click at [1106, 272] on icon "button" at bounding box center [1111, 272] width 14 height 14
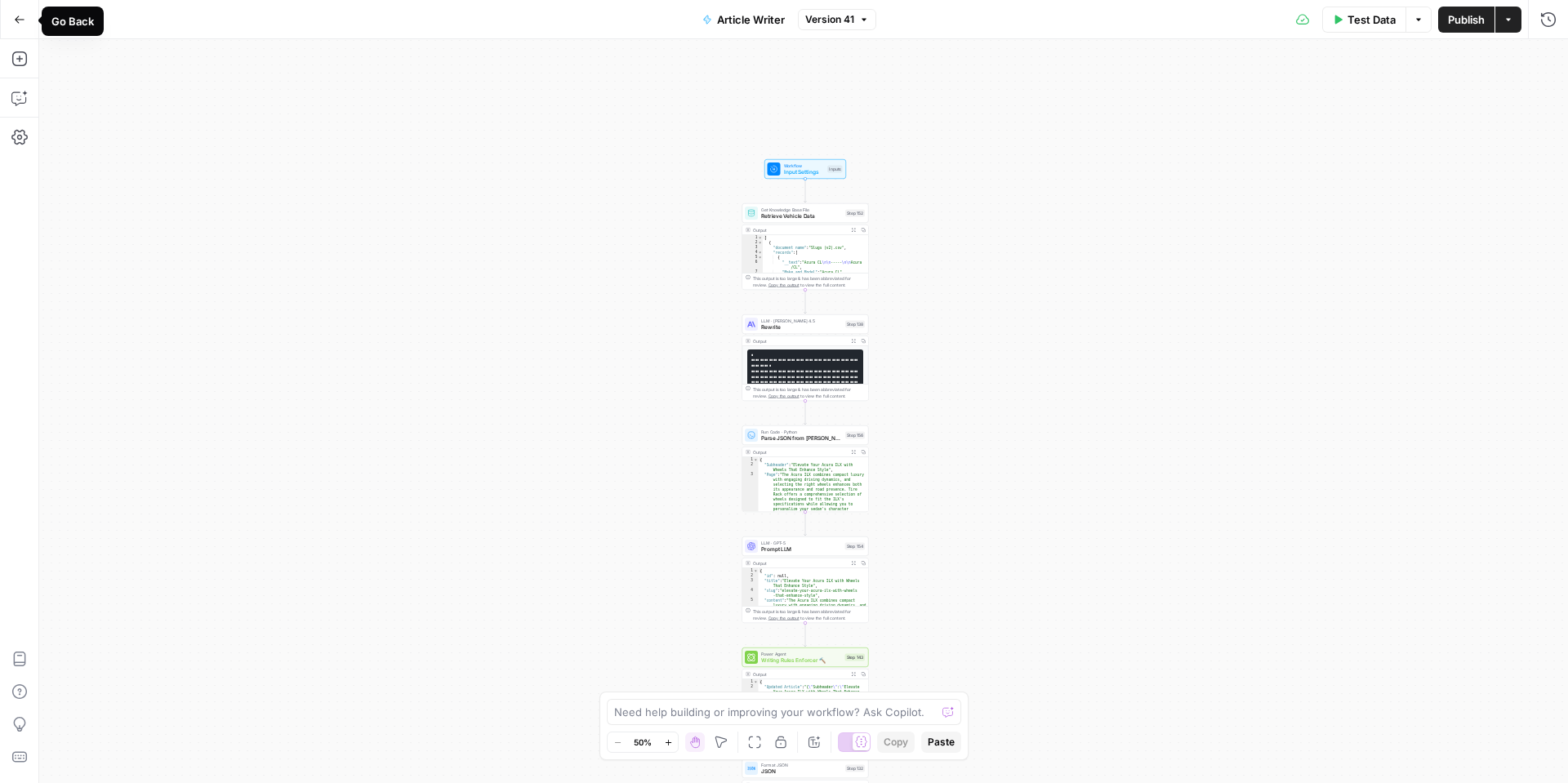
click at [14, 14] on icon "button" at bounding box center [19, 19] width 12 height 12
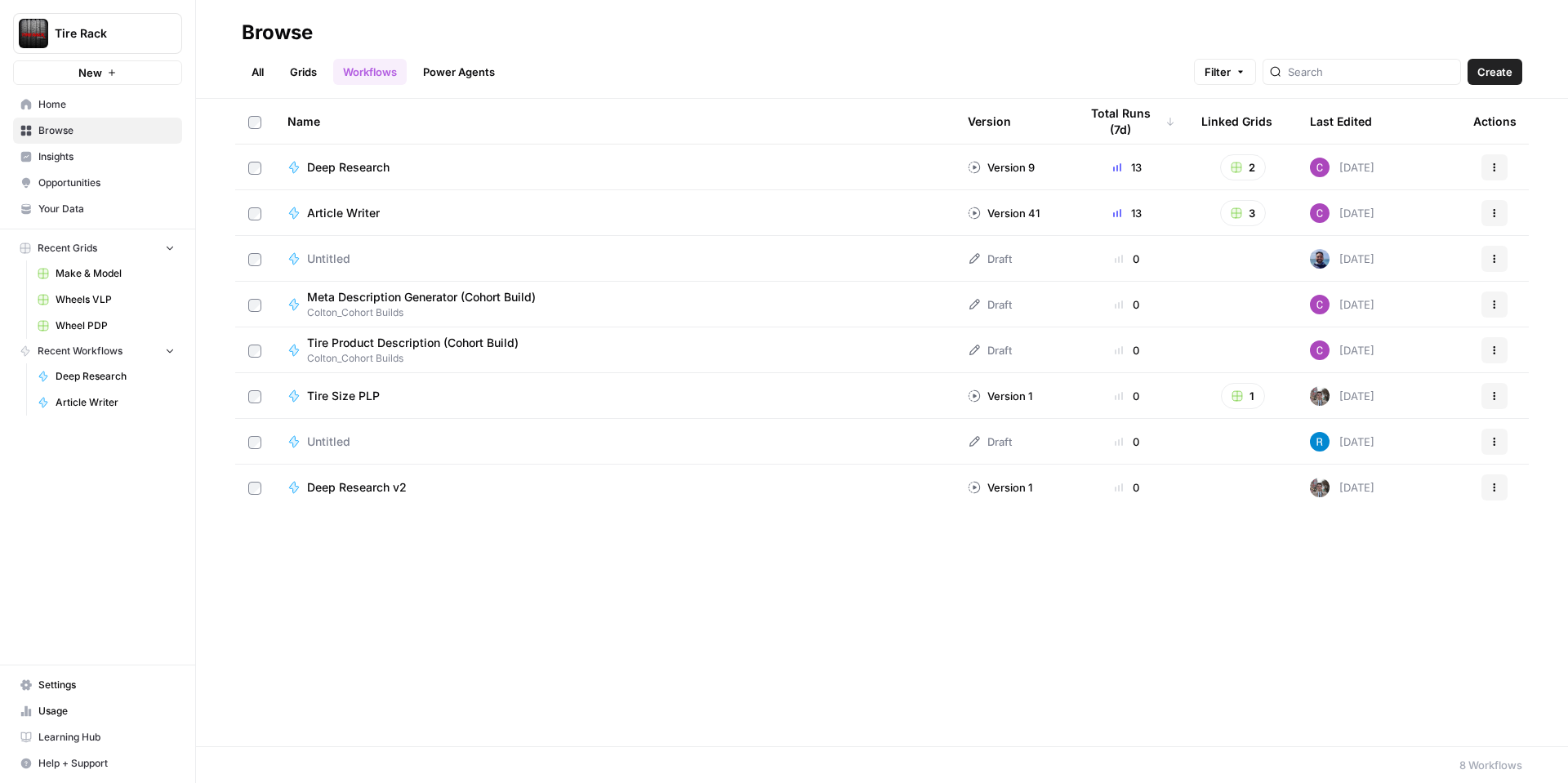
click at [68, 298] on span "Wheels VLP" at bounding box center [114, 299] width 119 height 15
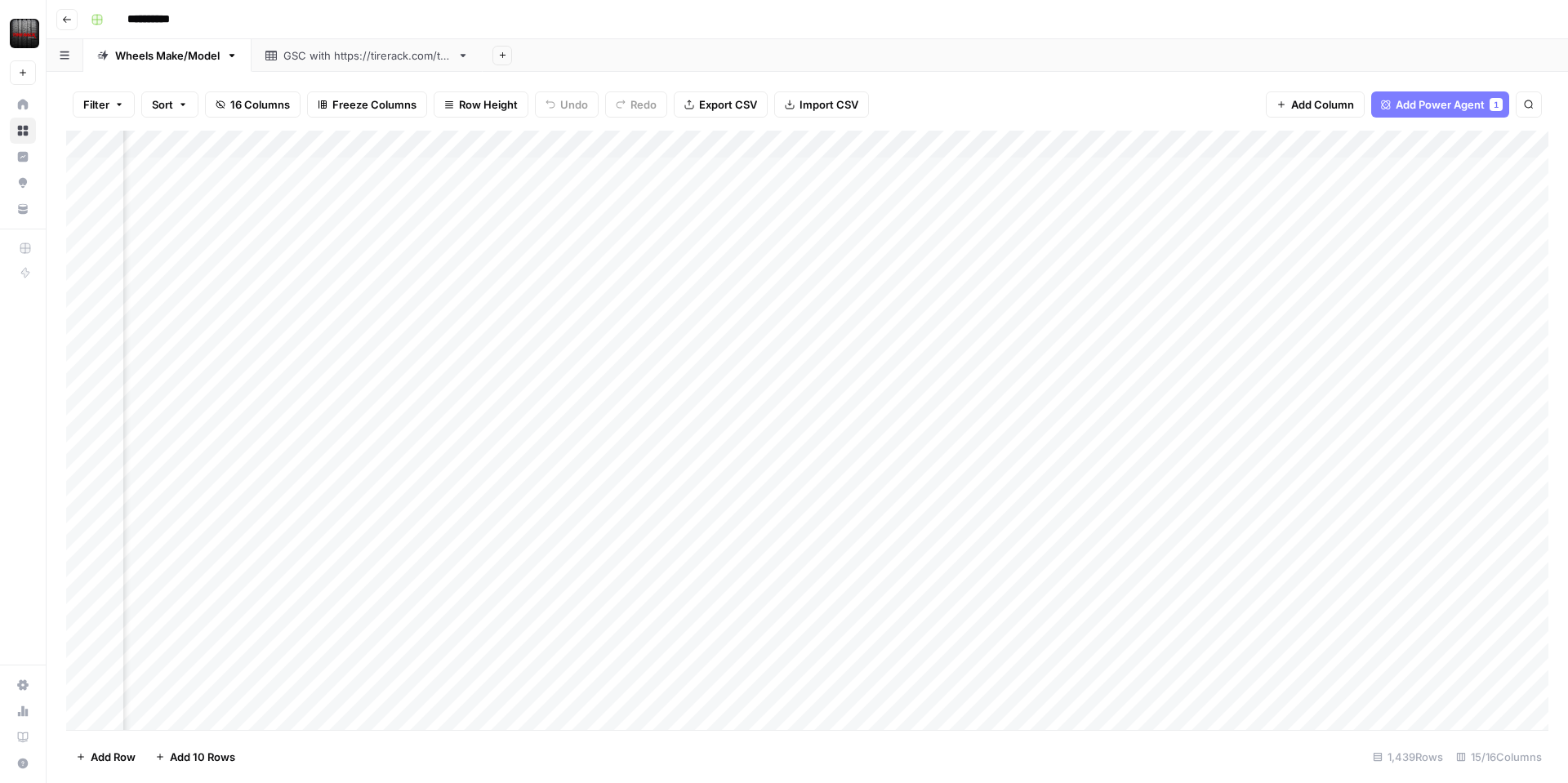
scroll to position [0, 1278]
click at [1444, 171] on div "Add Column" at bounding box center [807, 430] width 1483 height 599
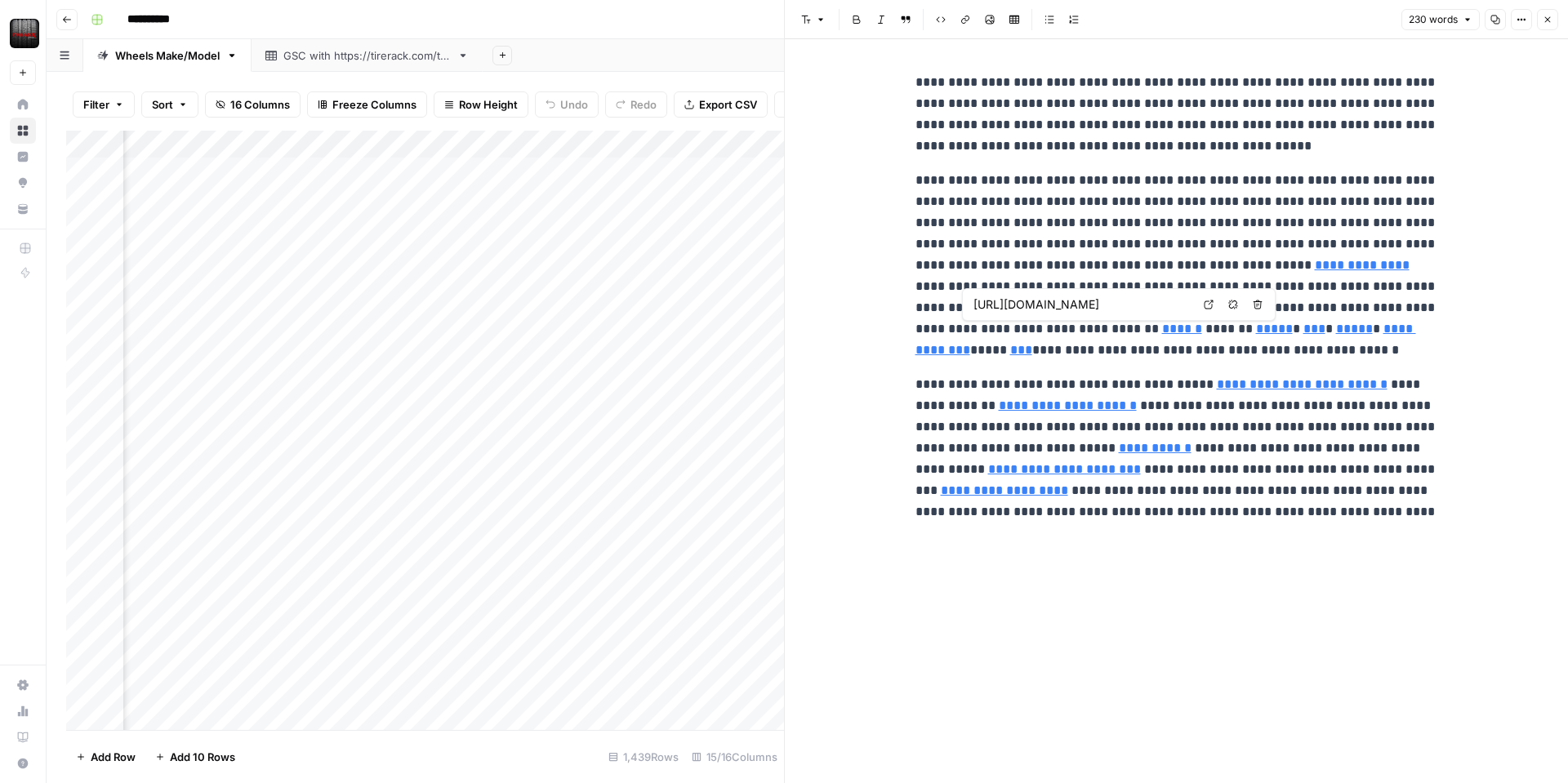
type input "[URL][DOMAIN_NAME]"
drag, startPoint x: 1552, startPoint y: 26, endPoint x: 1540, endPoint y: 62, distance: 37.9
click at [1552, 25] on button "Close" at bounding box center [1548, 19] width 21 height 21
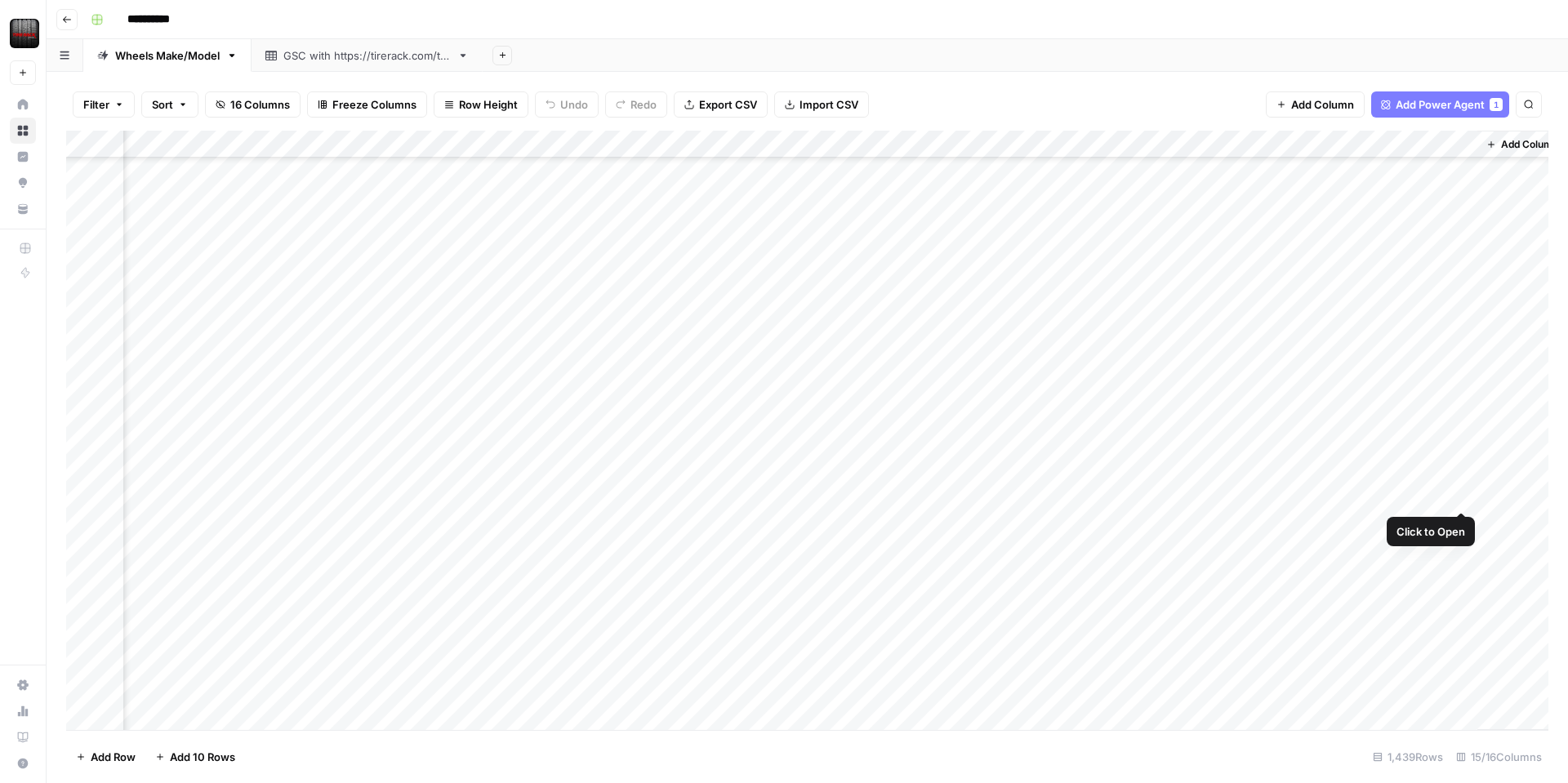
scroll to position [187, 1258]
click at [1458, 482] on div "Add Column" at bounding box center [807, 430] width 1483 height 599
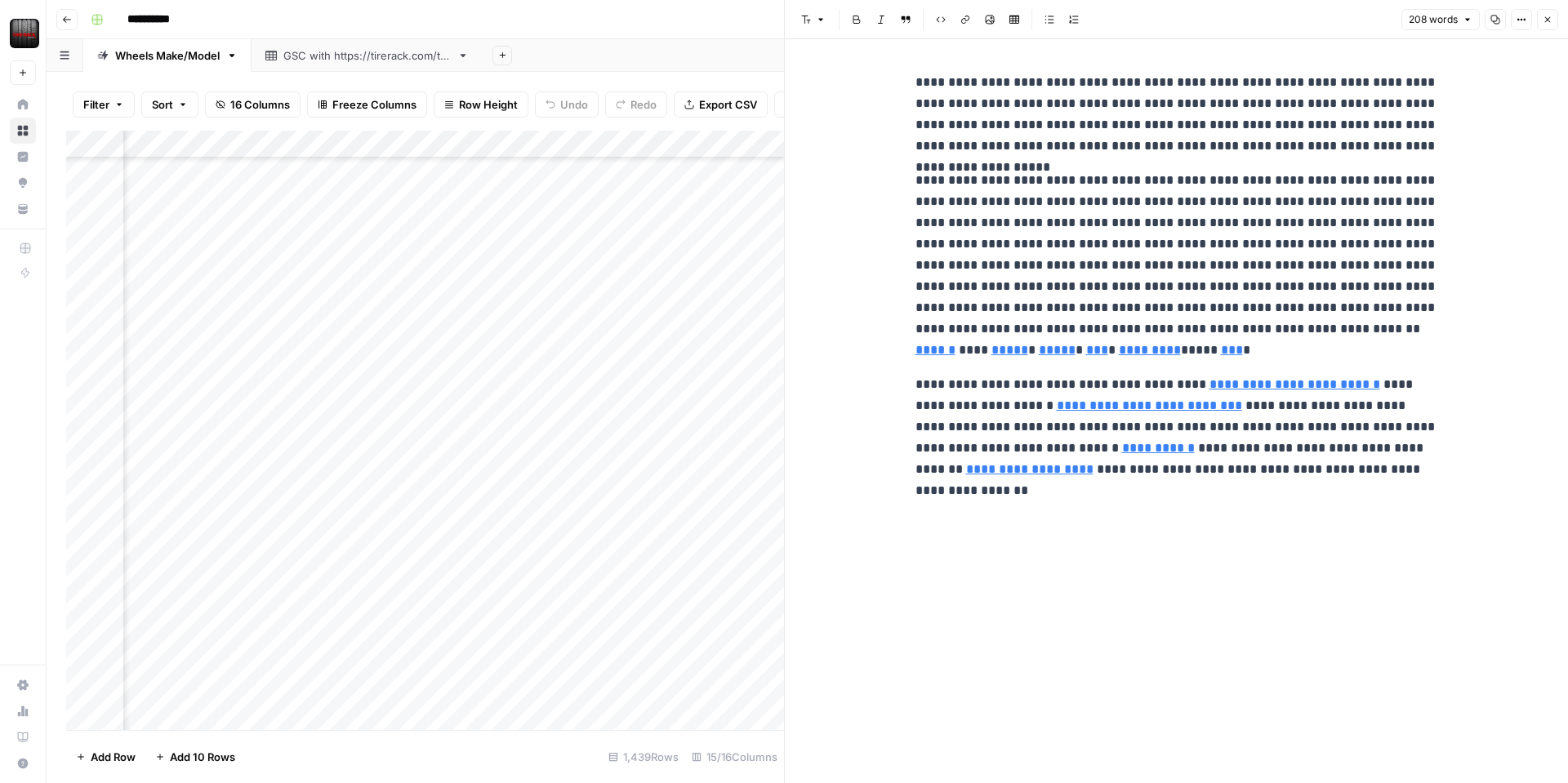
type input "/wheels/brands"
type input "/wheels/brands/konig"
type input "/wheels/brands/enkei-performance"
click at [1552, 21] on icon "button" at bounding box center [1548, 19] width 10 height 10
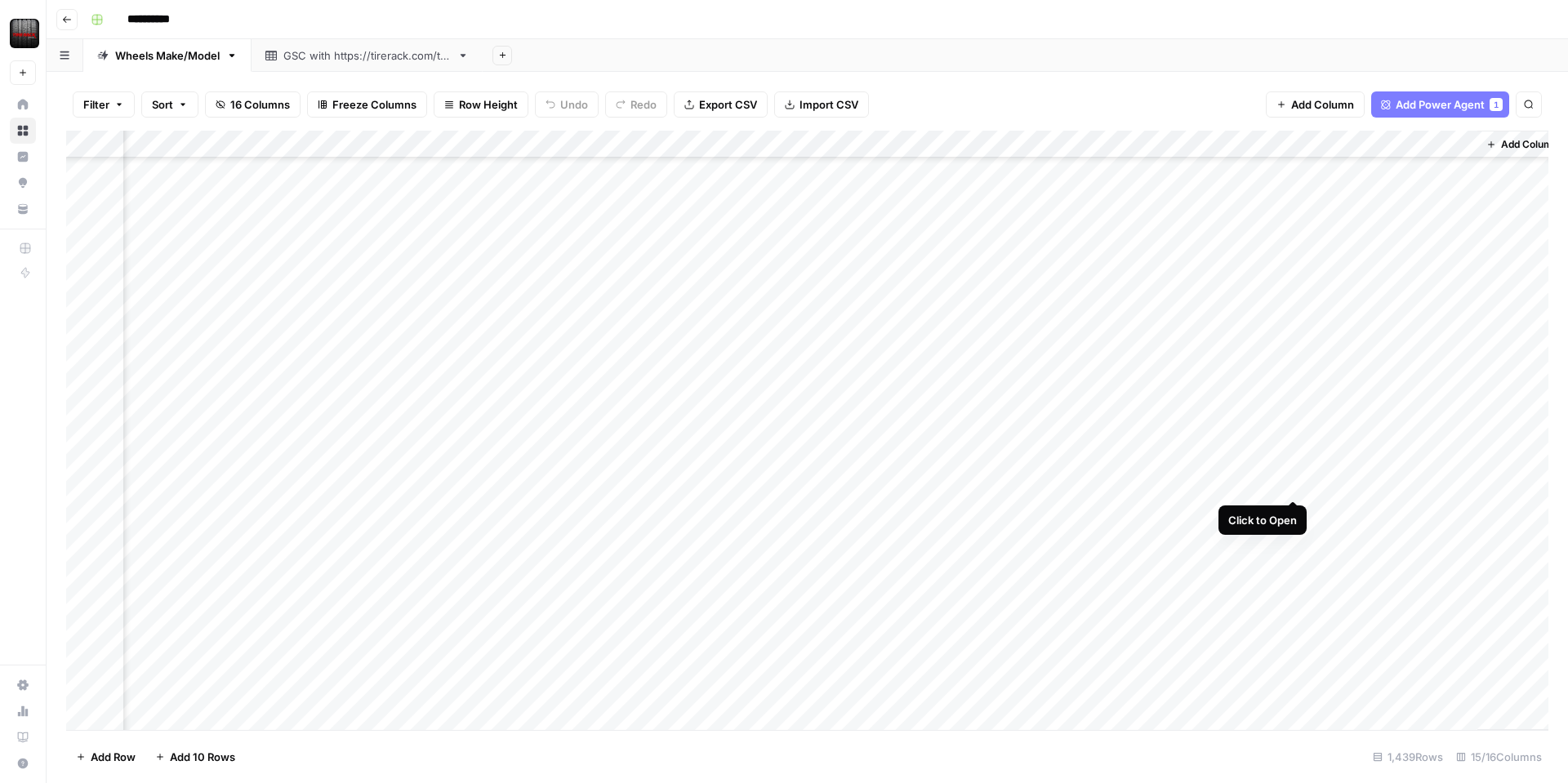
click at [1292, 482] on div "Add Column" at bounding box center [807, 430] width 1483 height 599
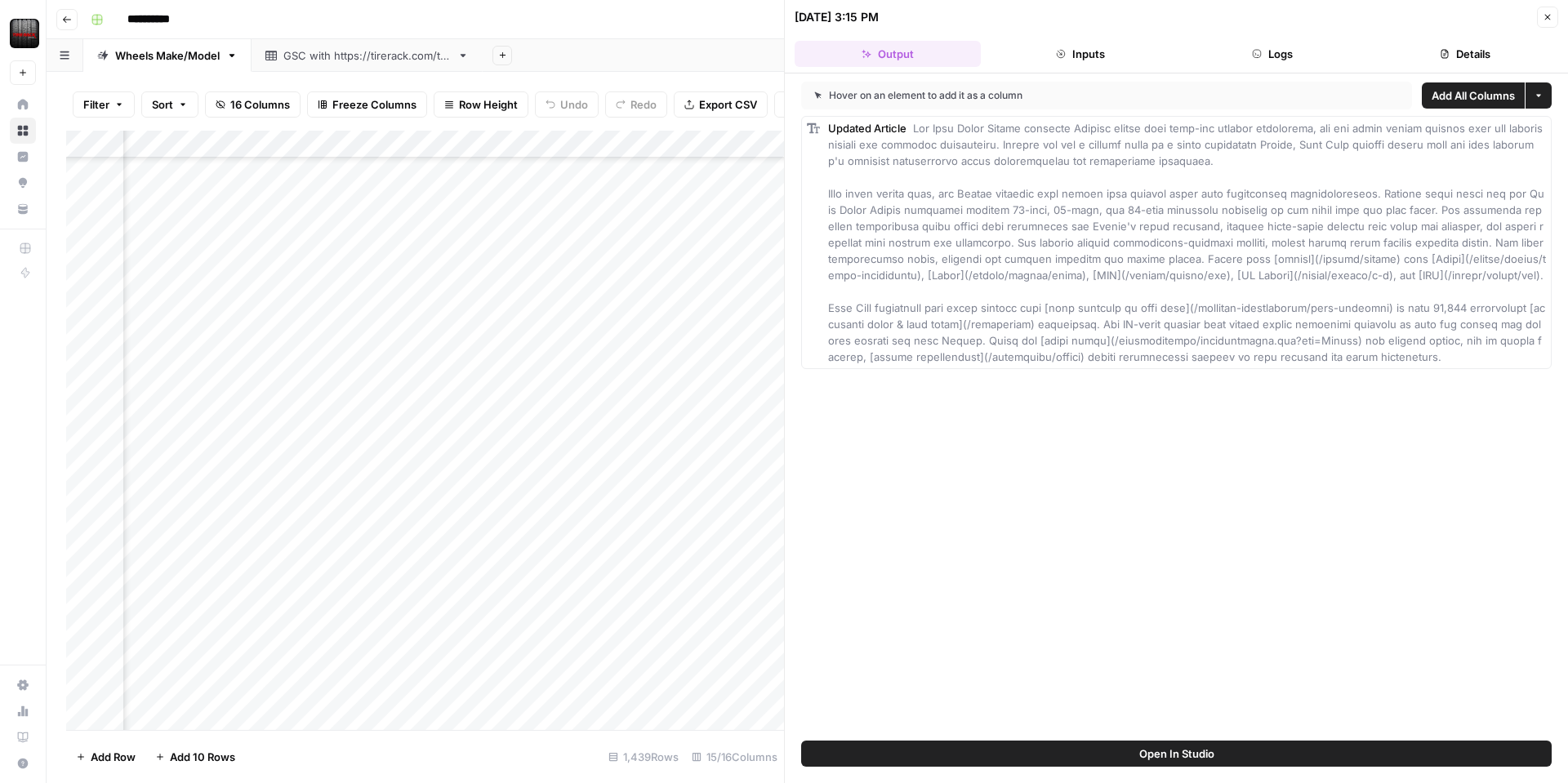
click at [1556, 20] on button "Close" at bounding box center [1548, 17] width 21 height 21
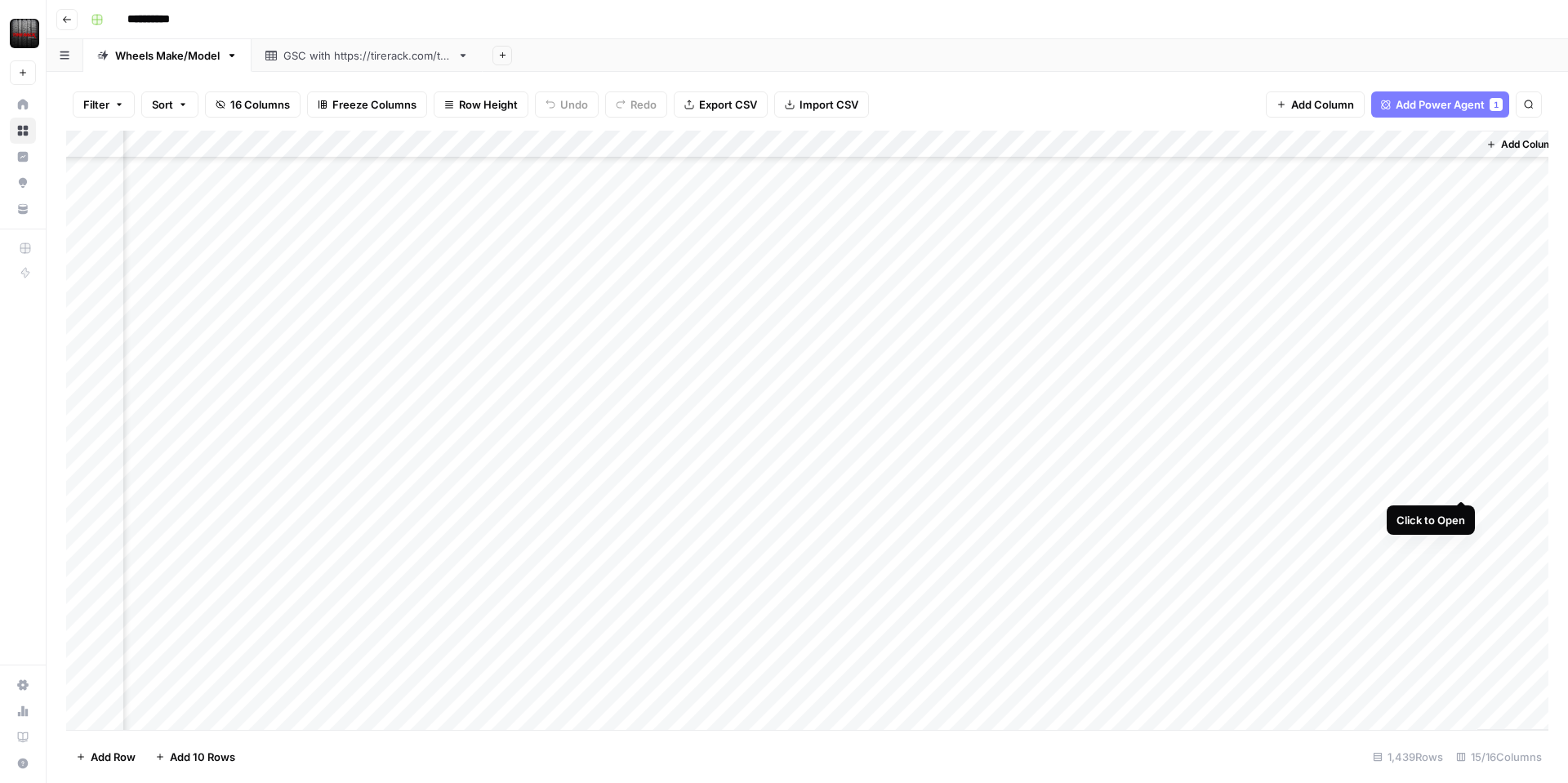
click at [1460, 482] on div "Add Column" at bounding box center [807, 430] width 1483 height 599
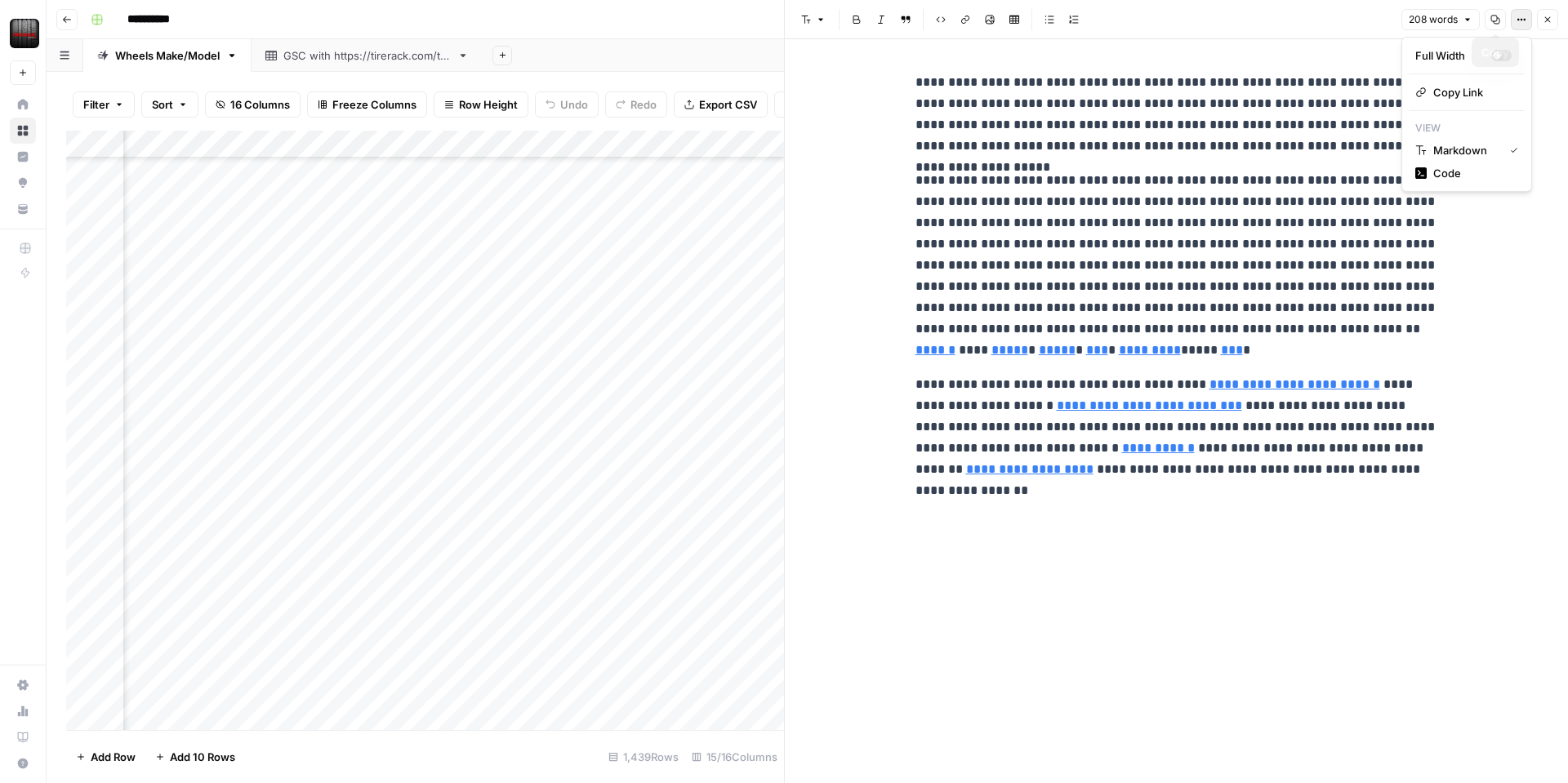
click at [1521, 21] on icon "button" at bounding box center [1522, 19] width 10 height 10
click at [1454, 170] on span "Code" at bounding box center [1472, 172] width 78 height 16
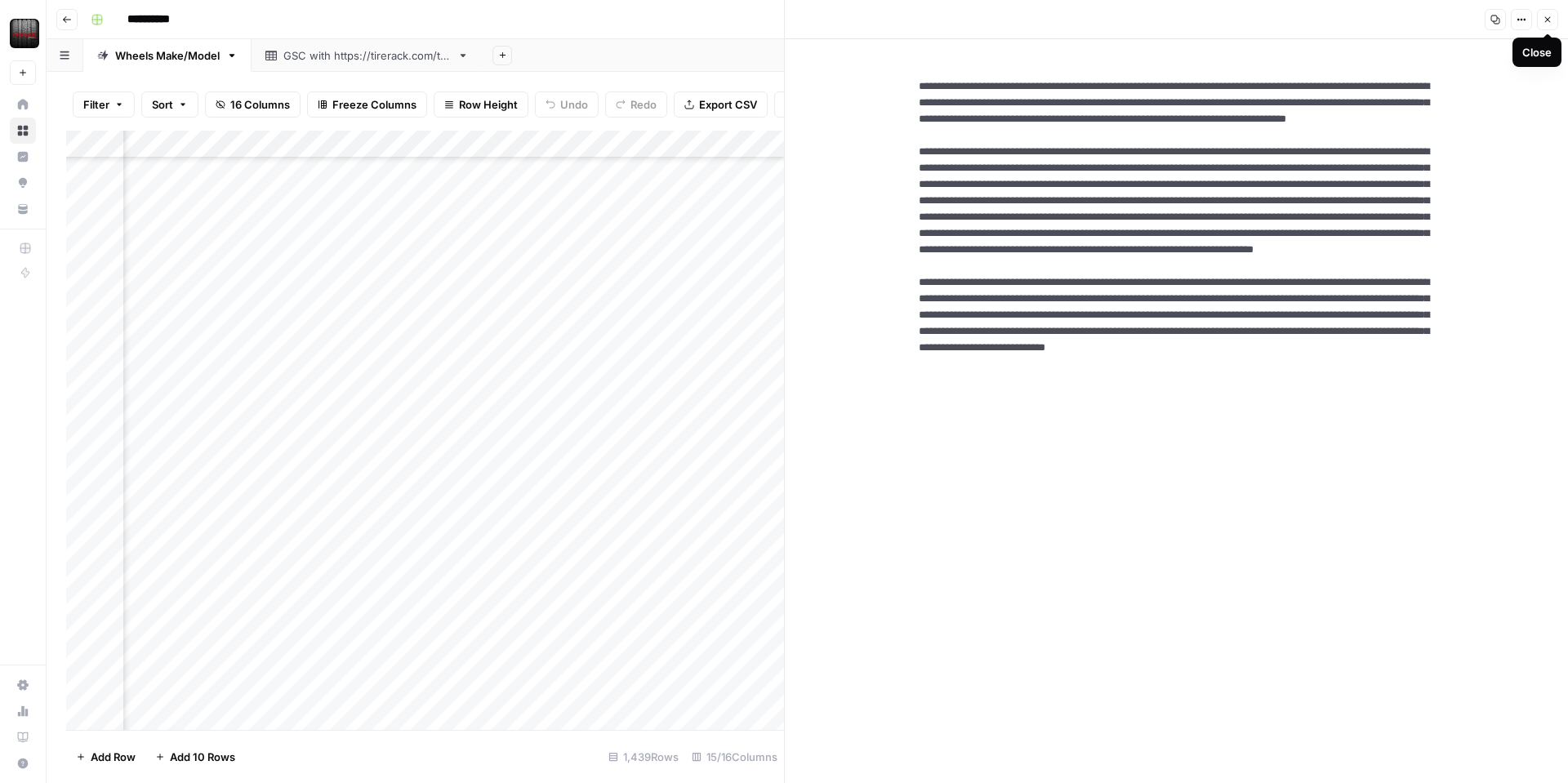
click at [1546, 22] on icon "button" at bounding box center [1548, 19] width 10 height 10
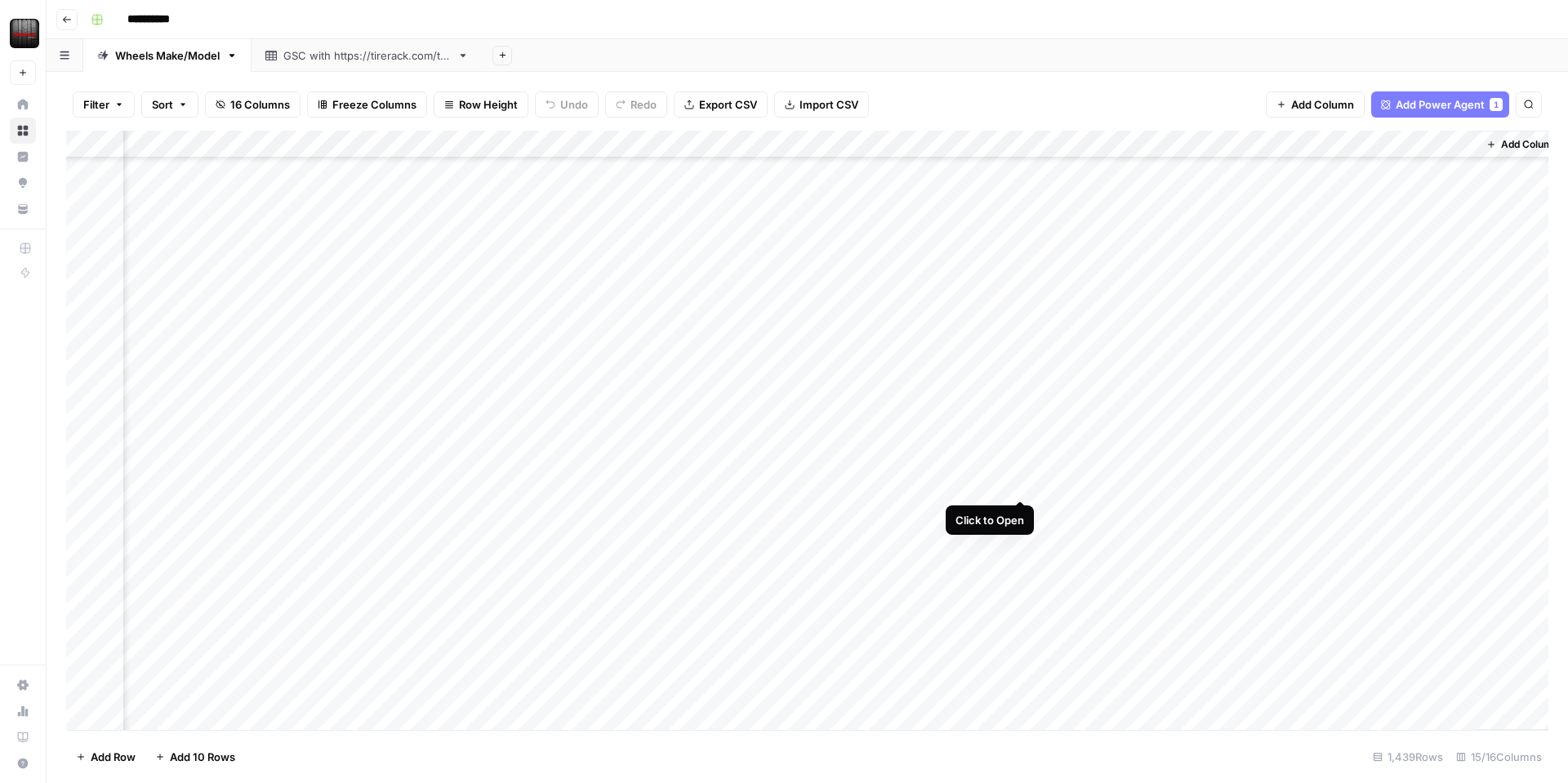
click at [1018, 484] on div "Add Column" at bounding box center [807, 430] width 1483 height 599
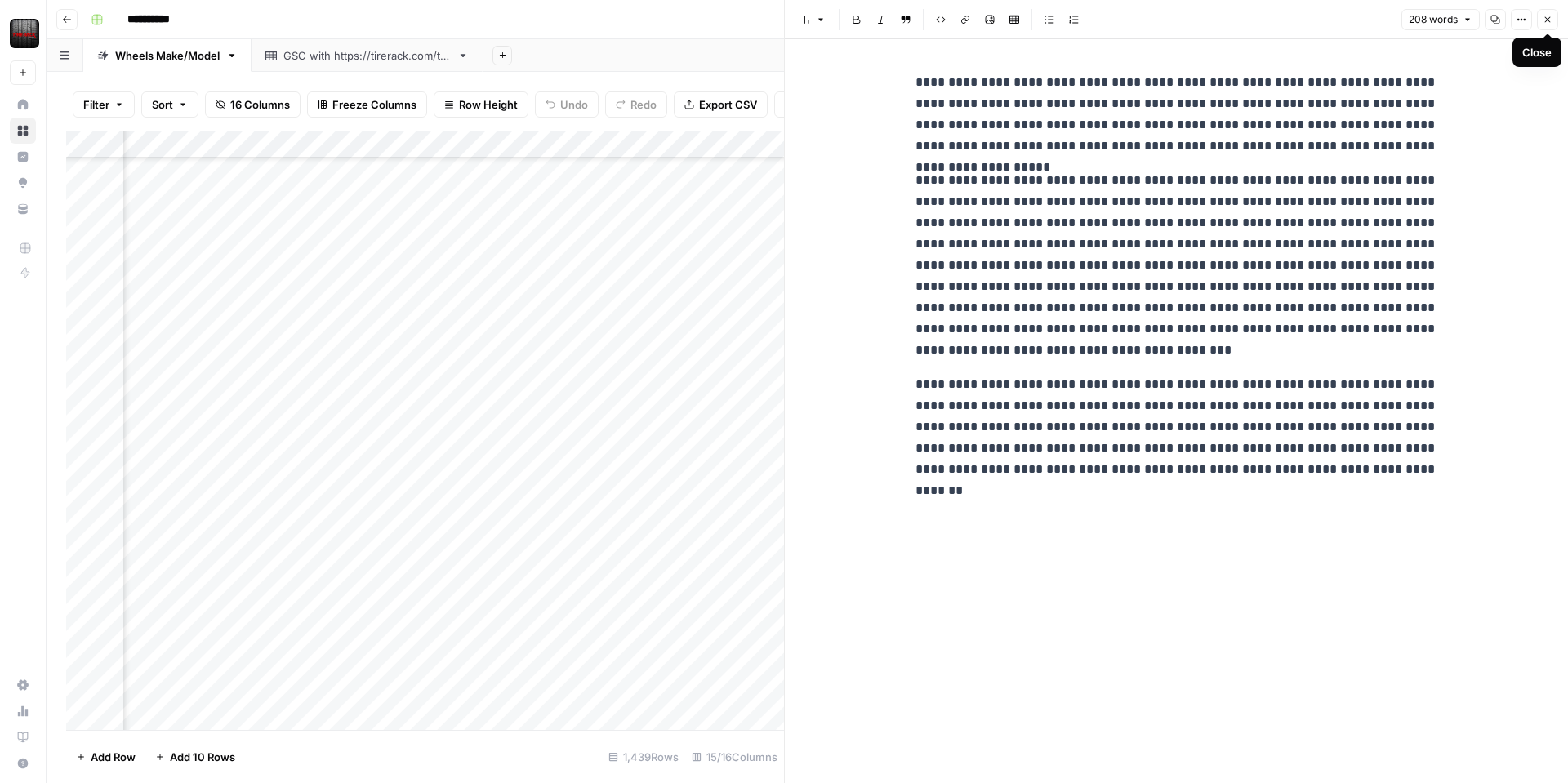
click at [1556, 10] on button "Close" at bounding box center [1548, 19] width 21 height 21
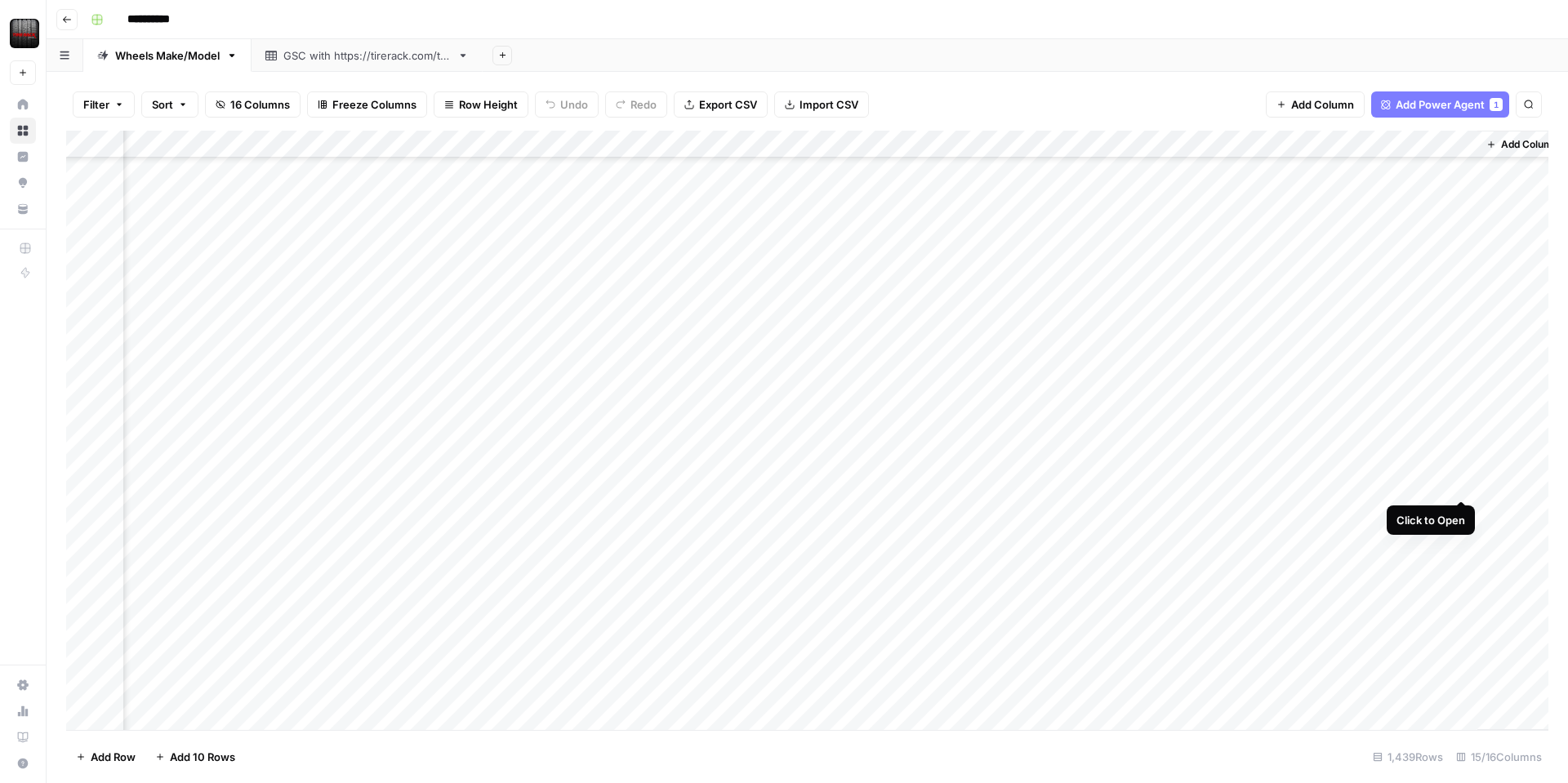
click at [1458, 482] on div "Add Column" at bounding box center [807, 430] width 1483 height 599
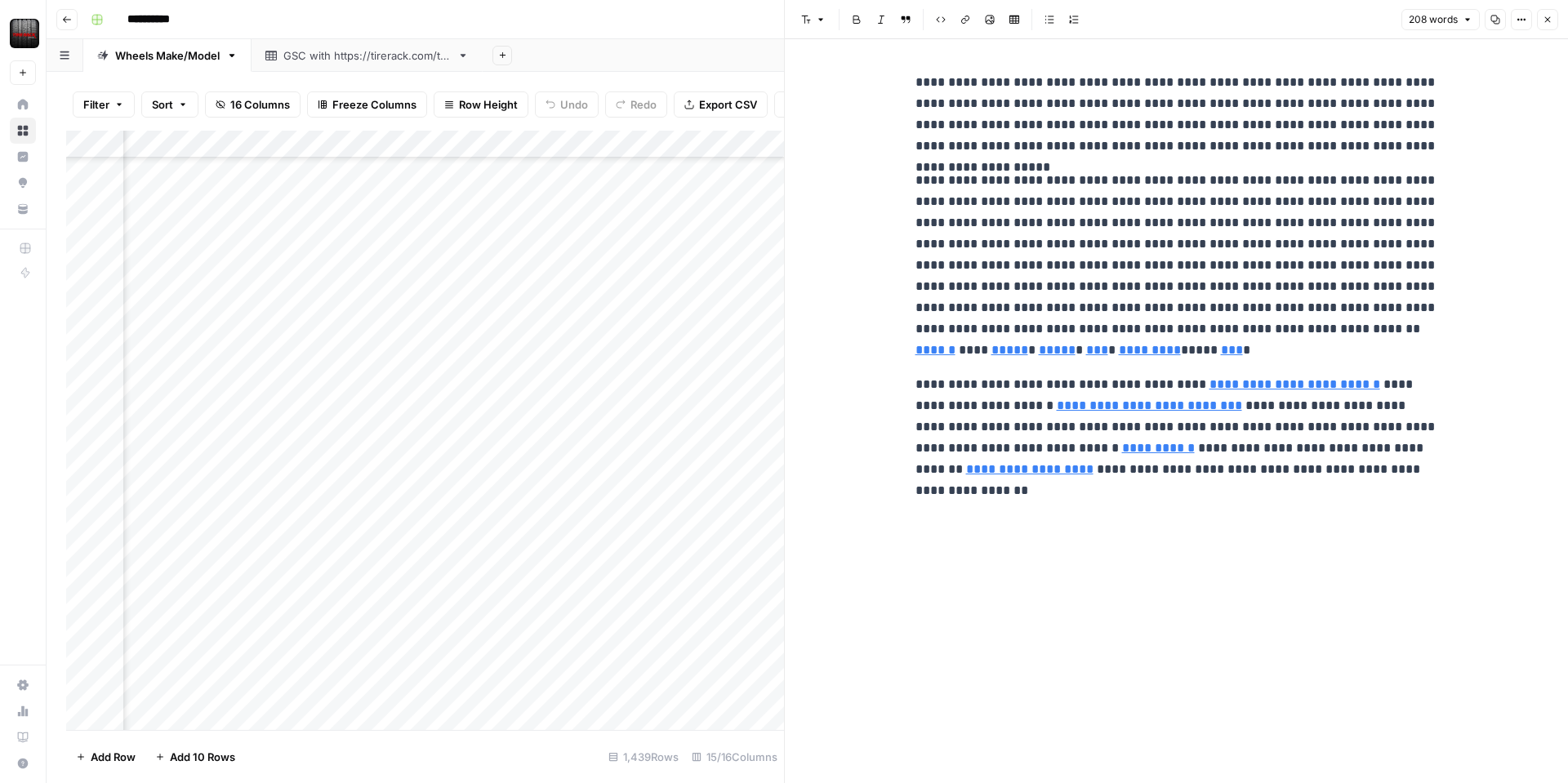
click at [1531, 21] on button "Options" at bounding box center [1522, 19] width 21 height 21
click at [1530, 21] on button "Options" at bounding box center [1522, 19] width 21 height 21
click at [1551, 21] on icon "button" at bounding box center [1549, 20] width 6 height 6
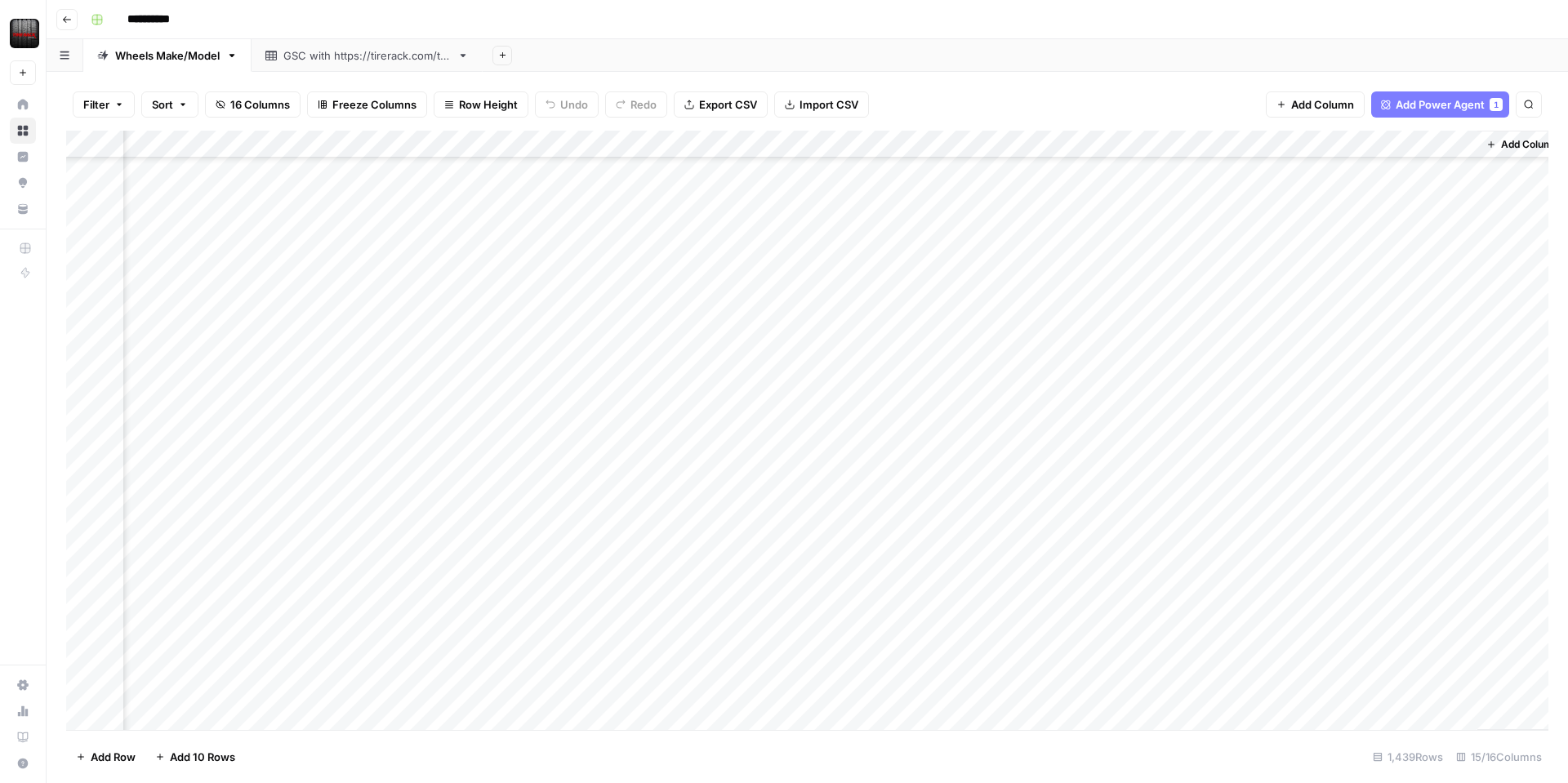
click at [1147, 108] on div "Filter Sort 16 Columns Freeze Columns Row Height Undo Redo Export CSV Import CS…" at bounding box center [807, 105] width 1483 height 52
type input "**********"
click at [1500, 154] on icon "Next Result" at bounding box center [1495, 151] width 14 height 14
click at [1494, 156] on icon "Next Result" at bounding box center [1495, 151] width 14 height 14
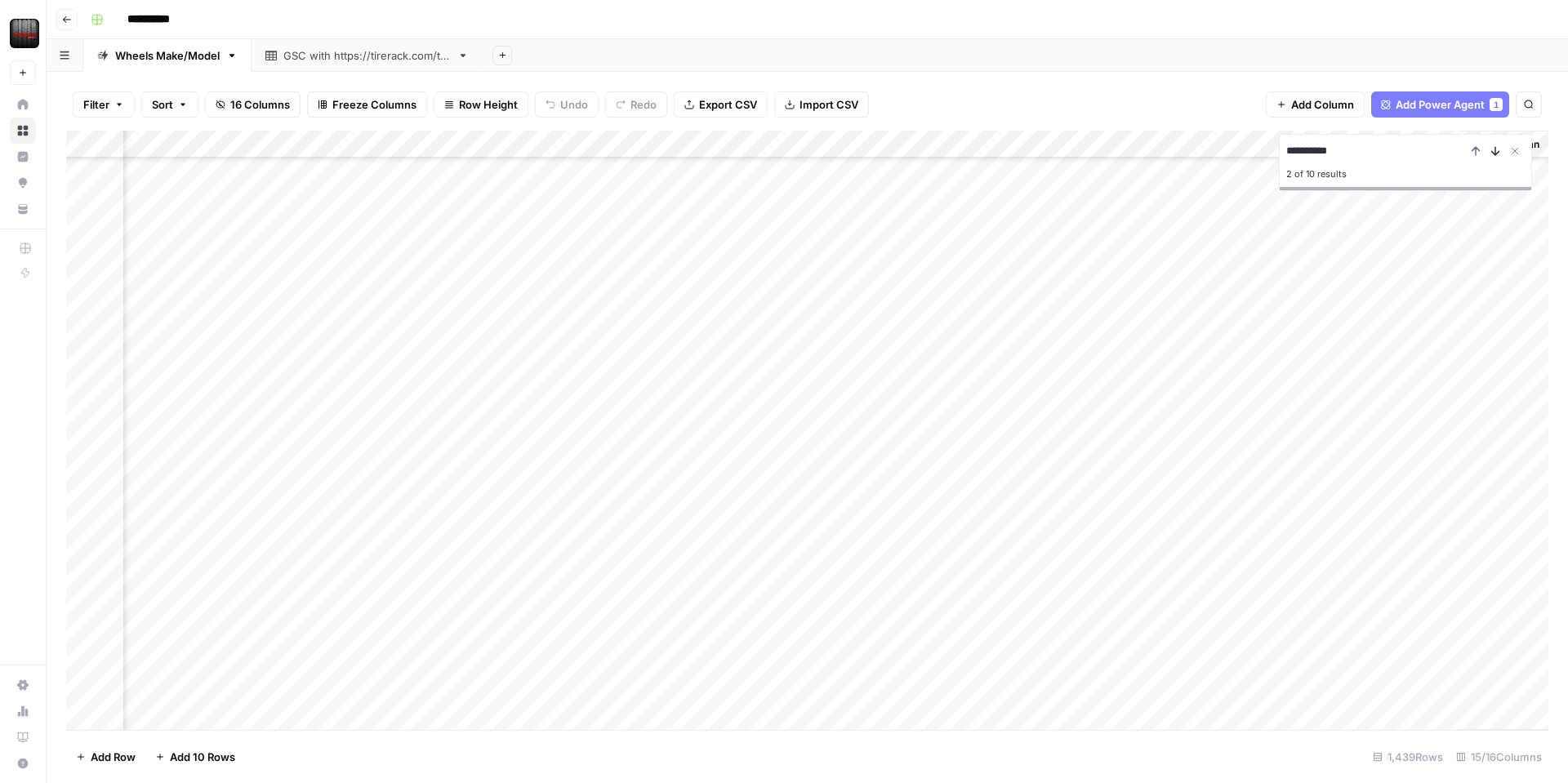
scroll to position [187, 872]
click at [1494, 156] on icon "Next Result" at bounding box center [1495, 151] width 14 height 14
click at [1442, 623] on div "Add Column" at bounding box center [807, 430] width 1483 height 599
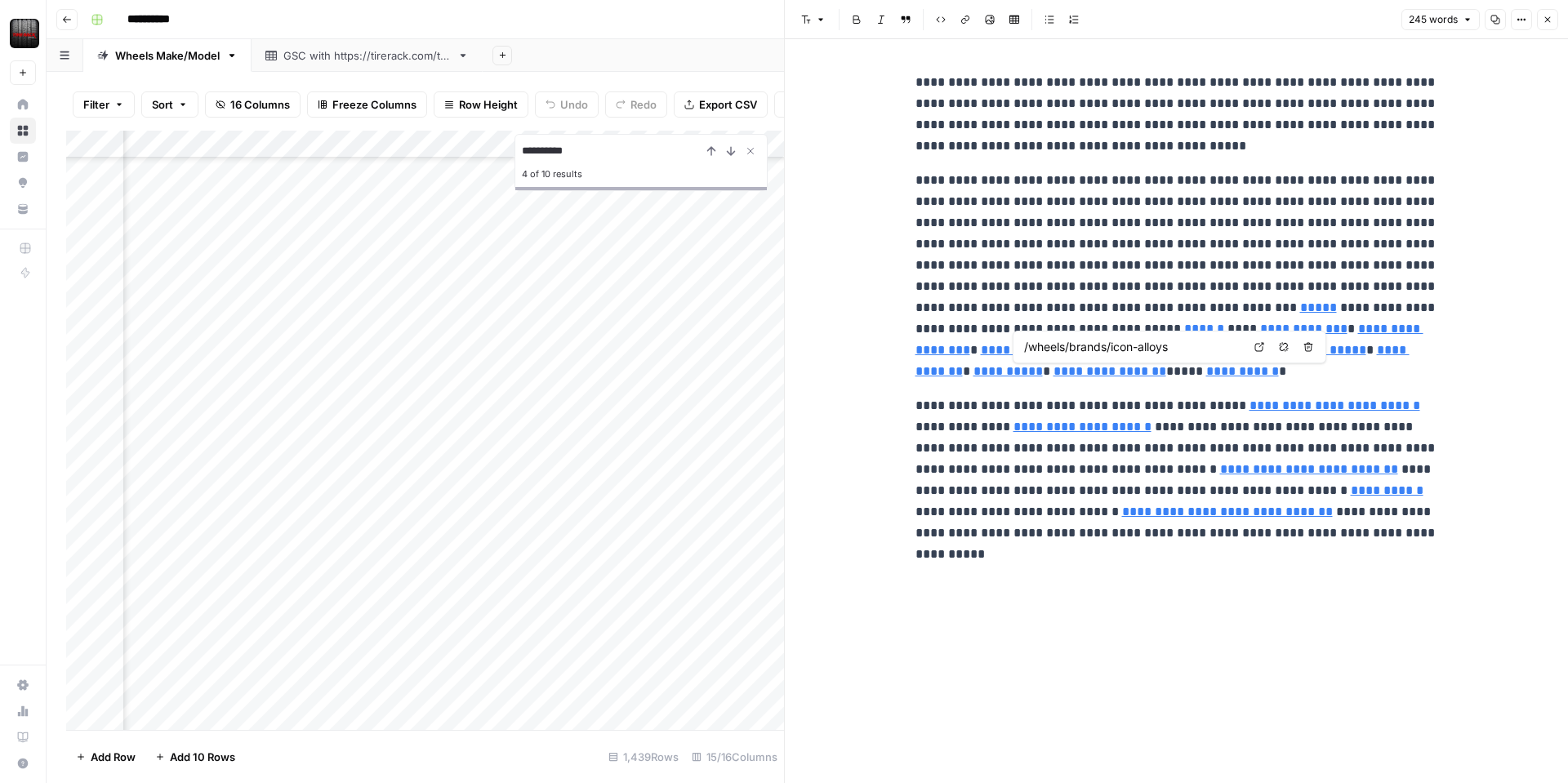
type input "/wheels/brands/ultra"
drag, startPoint x: 1554, startPoint y: 23, endPoint x: 1545, endPoint y: 34, distance: 14.2
click at [1553, 23] on button "Close" at bounding box center [1548, 19] width 21 height 21
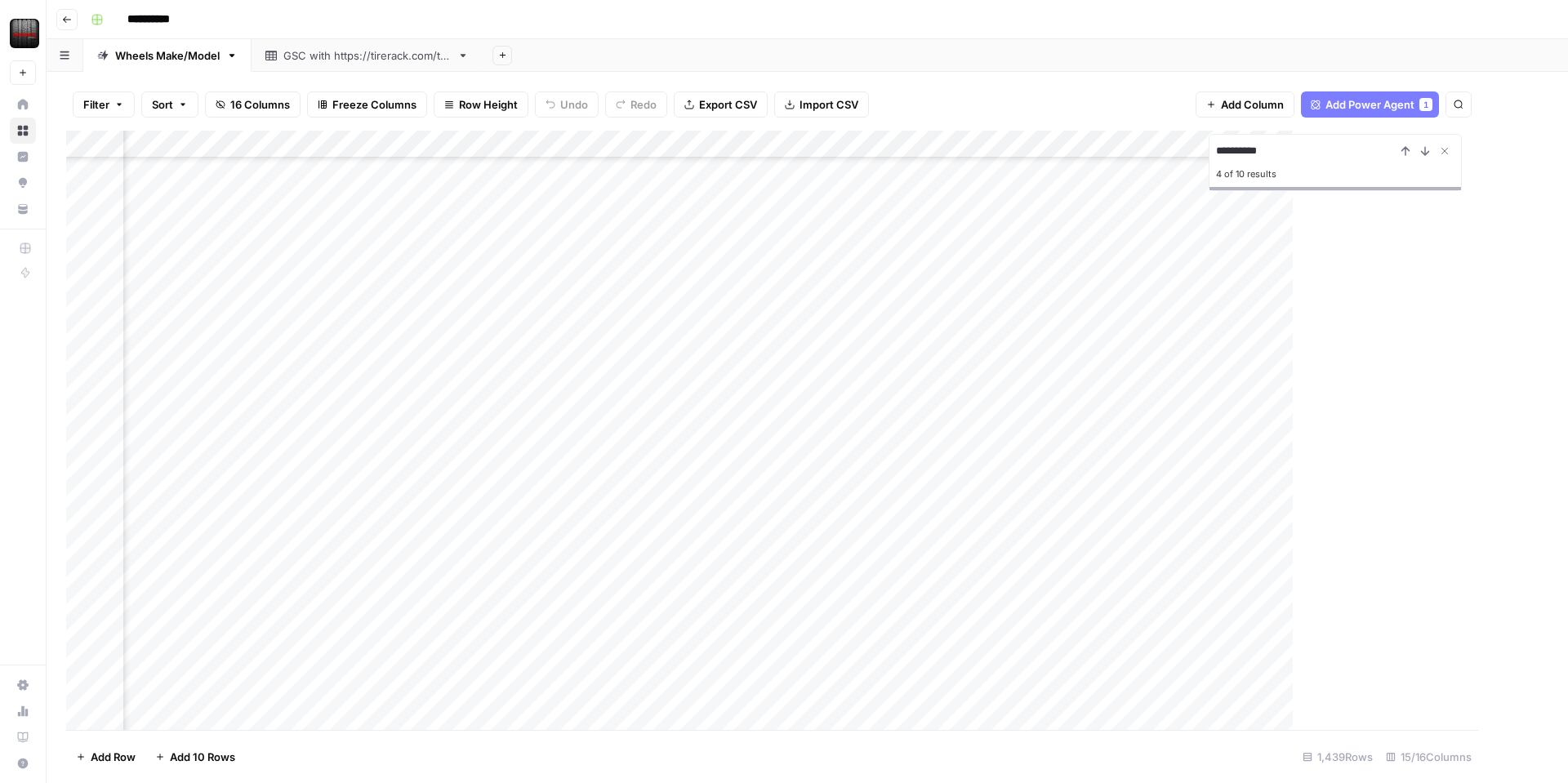
scroll to position [10709, 1258]
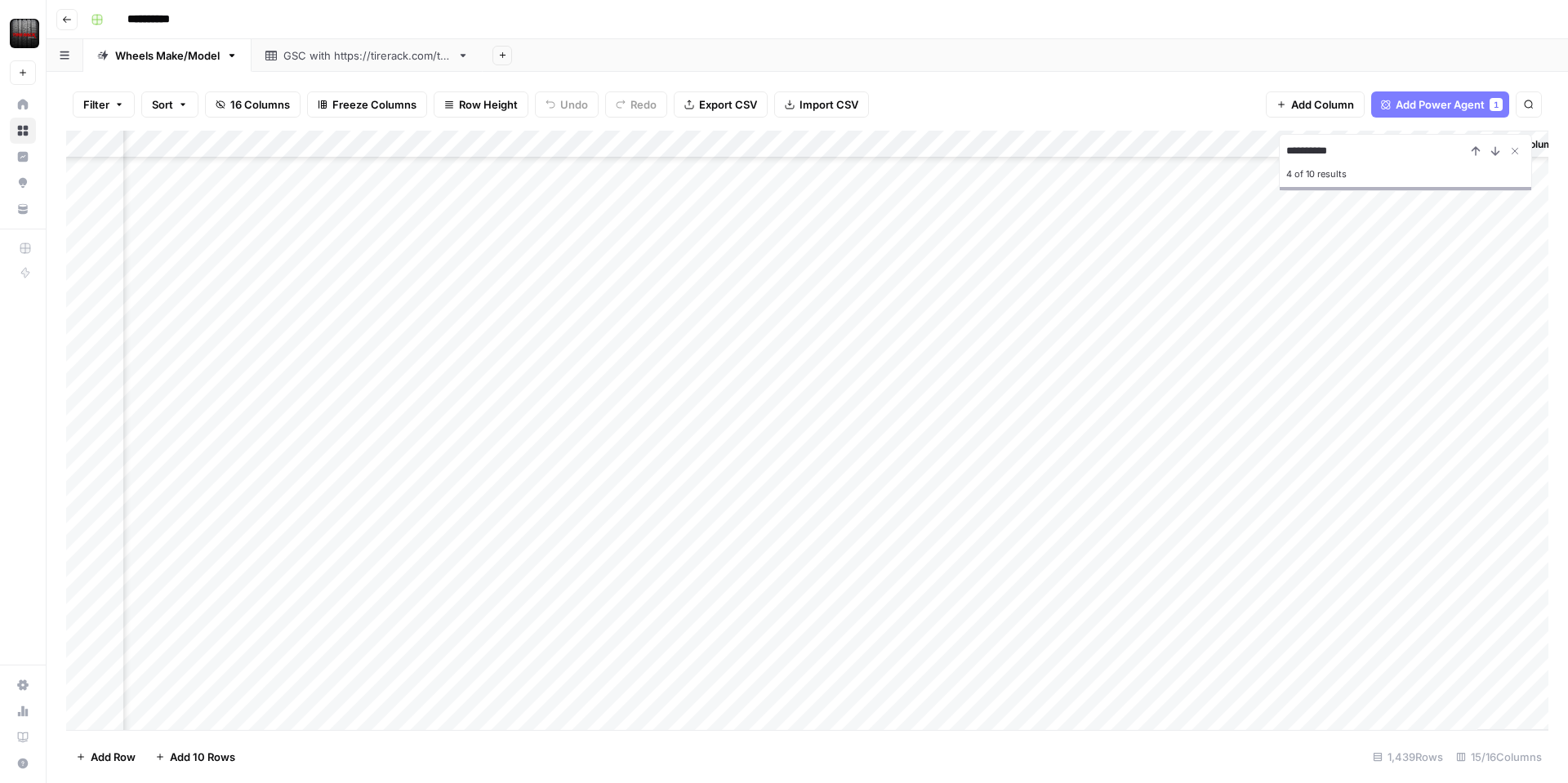
click at [1358, 154] on input "**********" at bounding box center [1376, 151] width 180 height 19
type input "*****"
click at [1497, 155] on icon "Next Result" at bounding box center [1495, 151] width 14 height 14
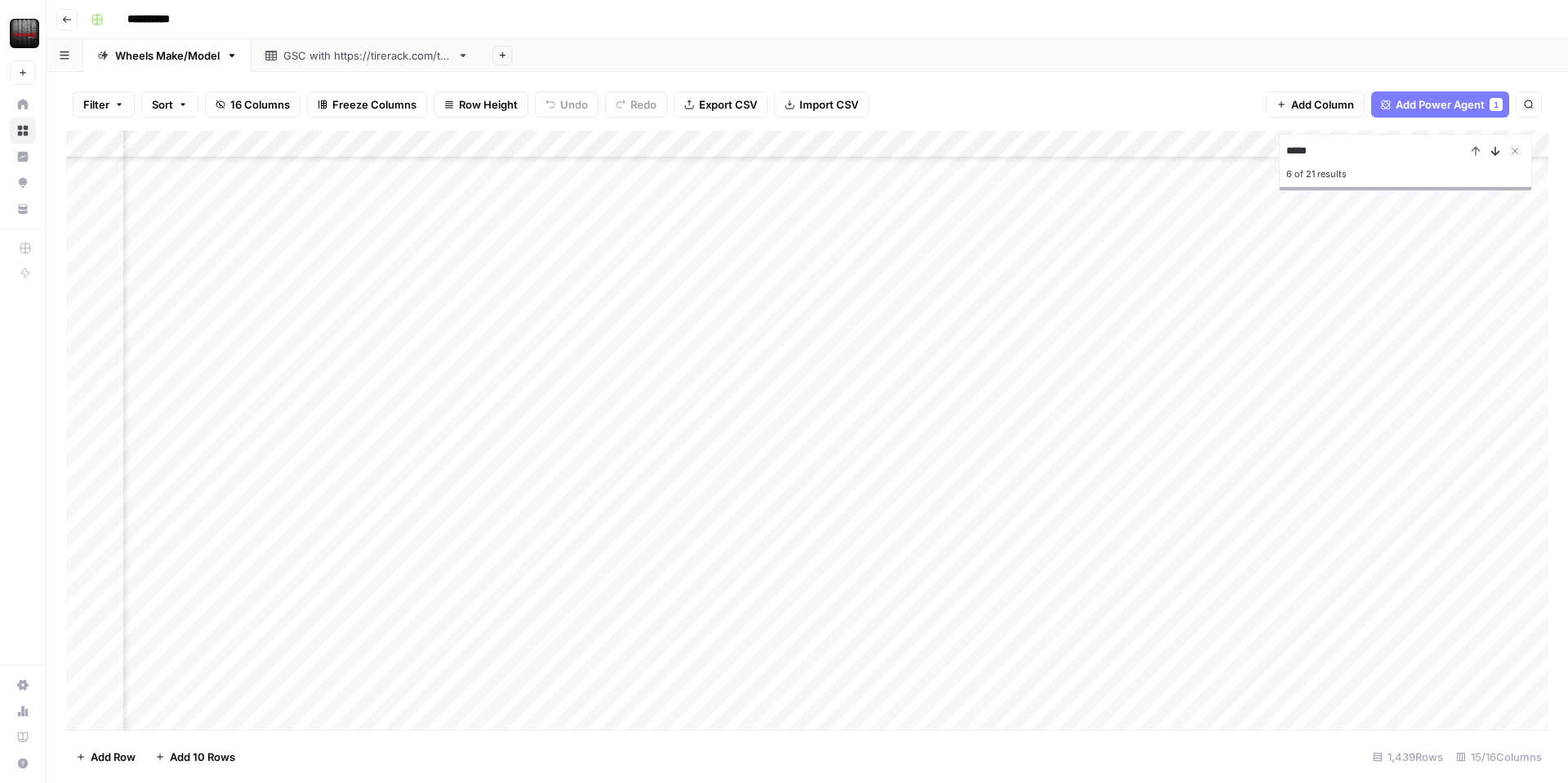
click at [1497, 155] on icon "Next Result" at bounding box center [1495, 151] width 14 height 14
click at [1439, 606] on div "Add Column" at bounding box center [807, 430] width 1483 height 599
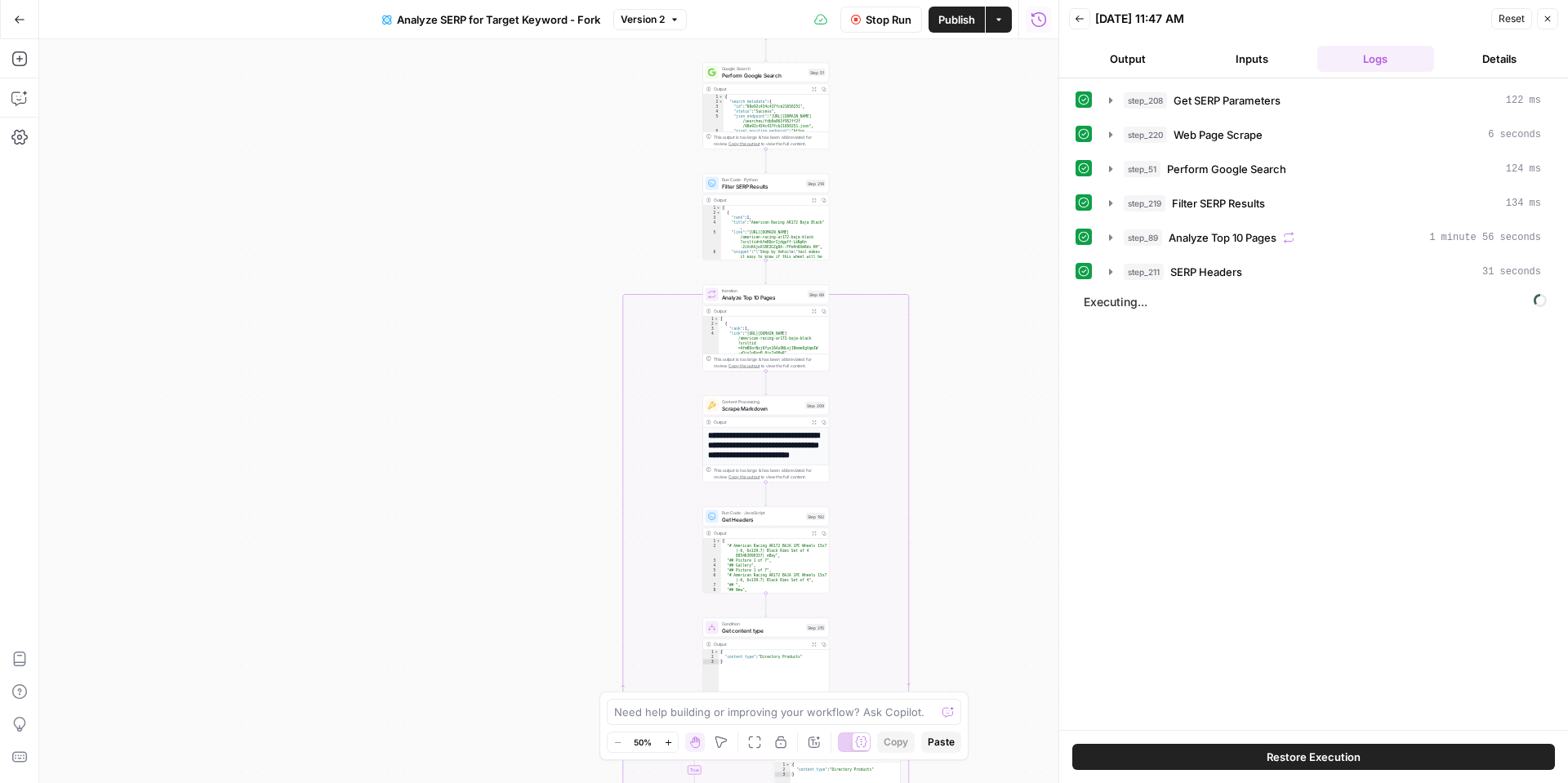
click at [1303, 757] on span "Restore Execution" at bounding box center [1313, 757] width 94 height 16
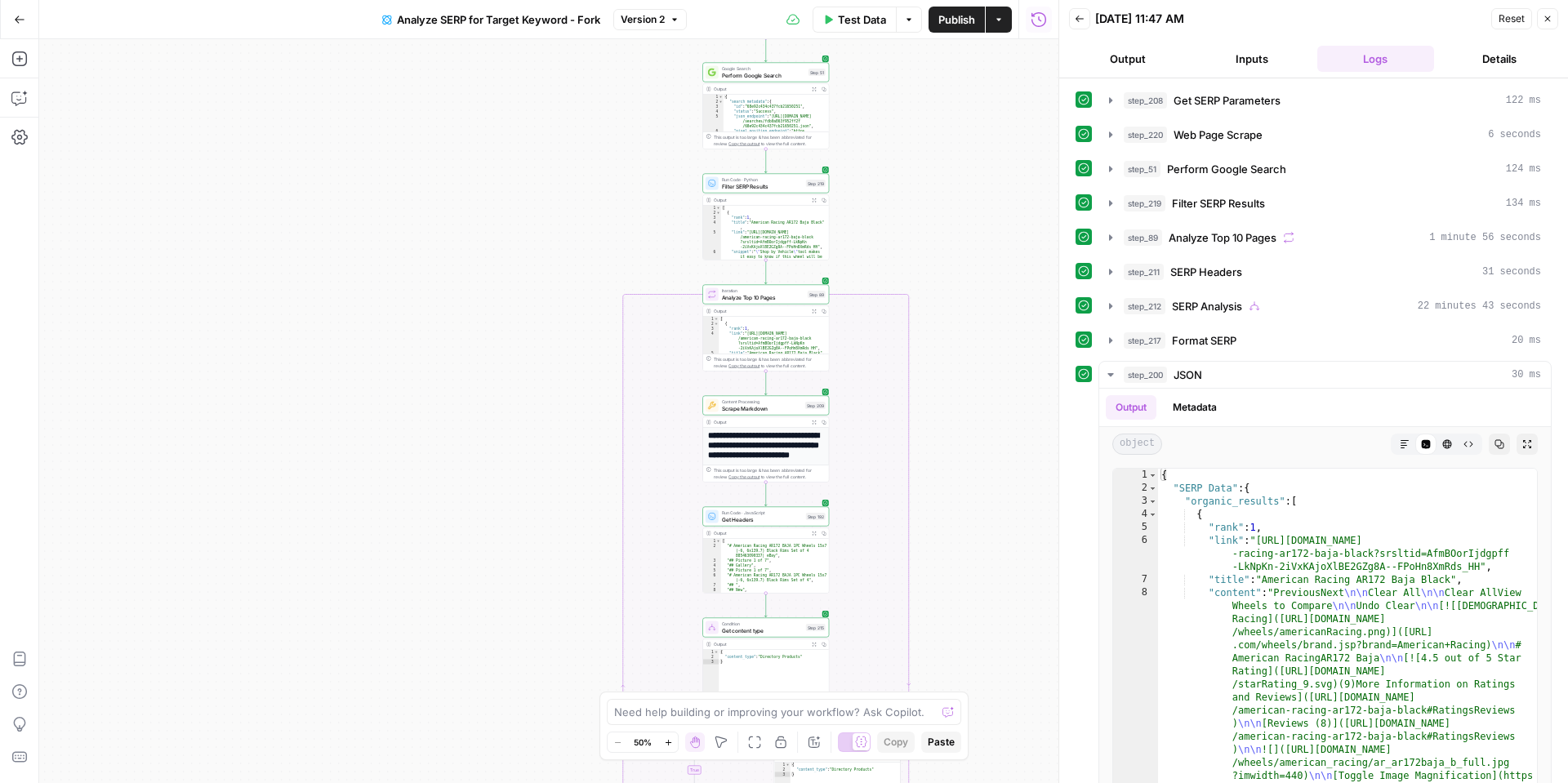
click at [1492, 61] on button "Details" at bounding box center [1500, 58] width 118 height 26
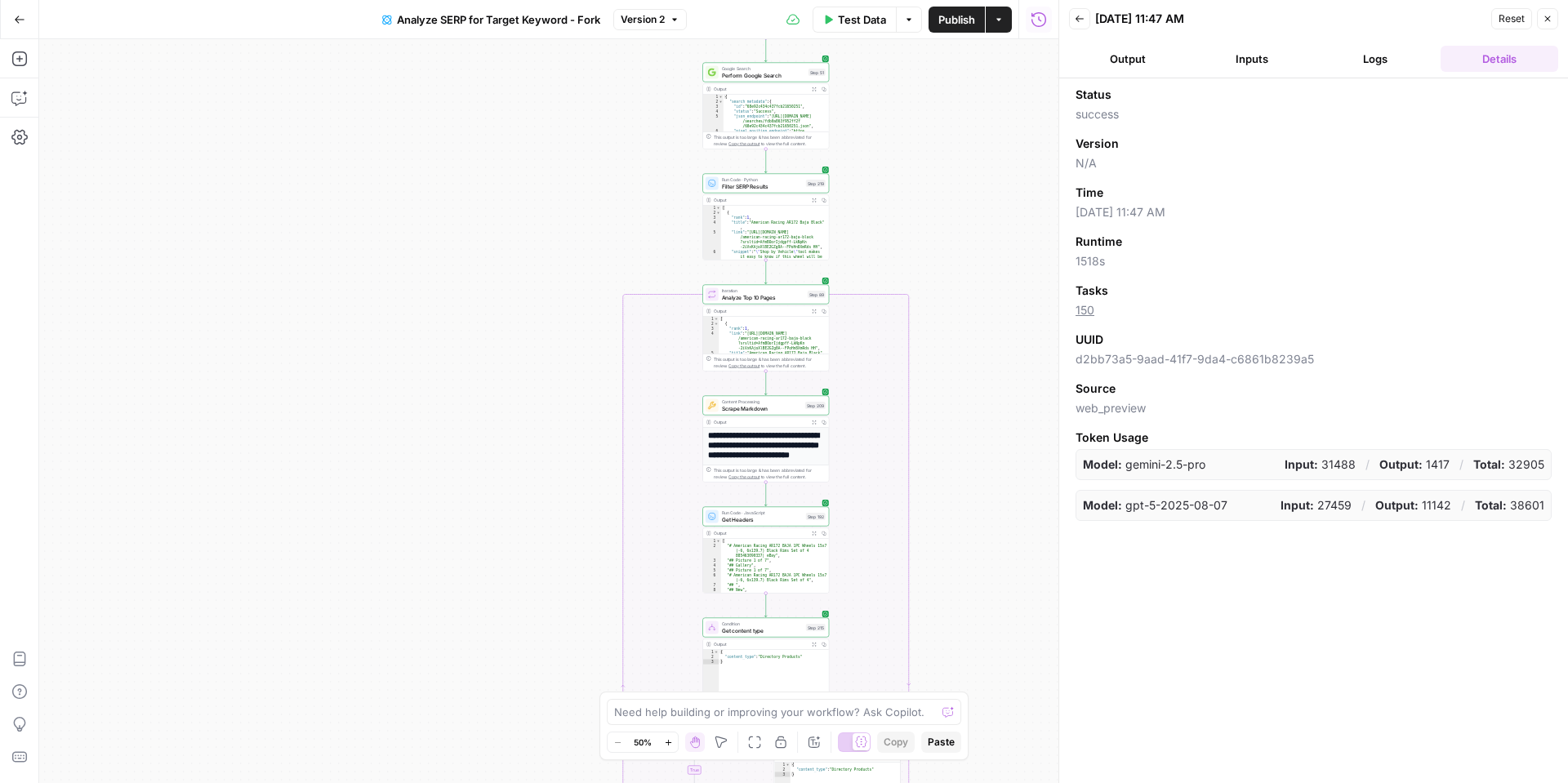
click at [1088, 311] on link "150" at bounding box center [1084, 310] width 18 height 14
click at [1072, 21] on button "Back" at bounding box center [1080, 18] width 21 height 21
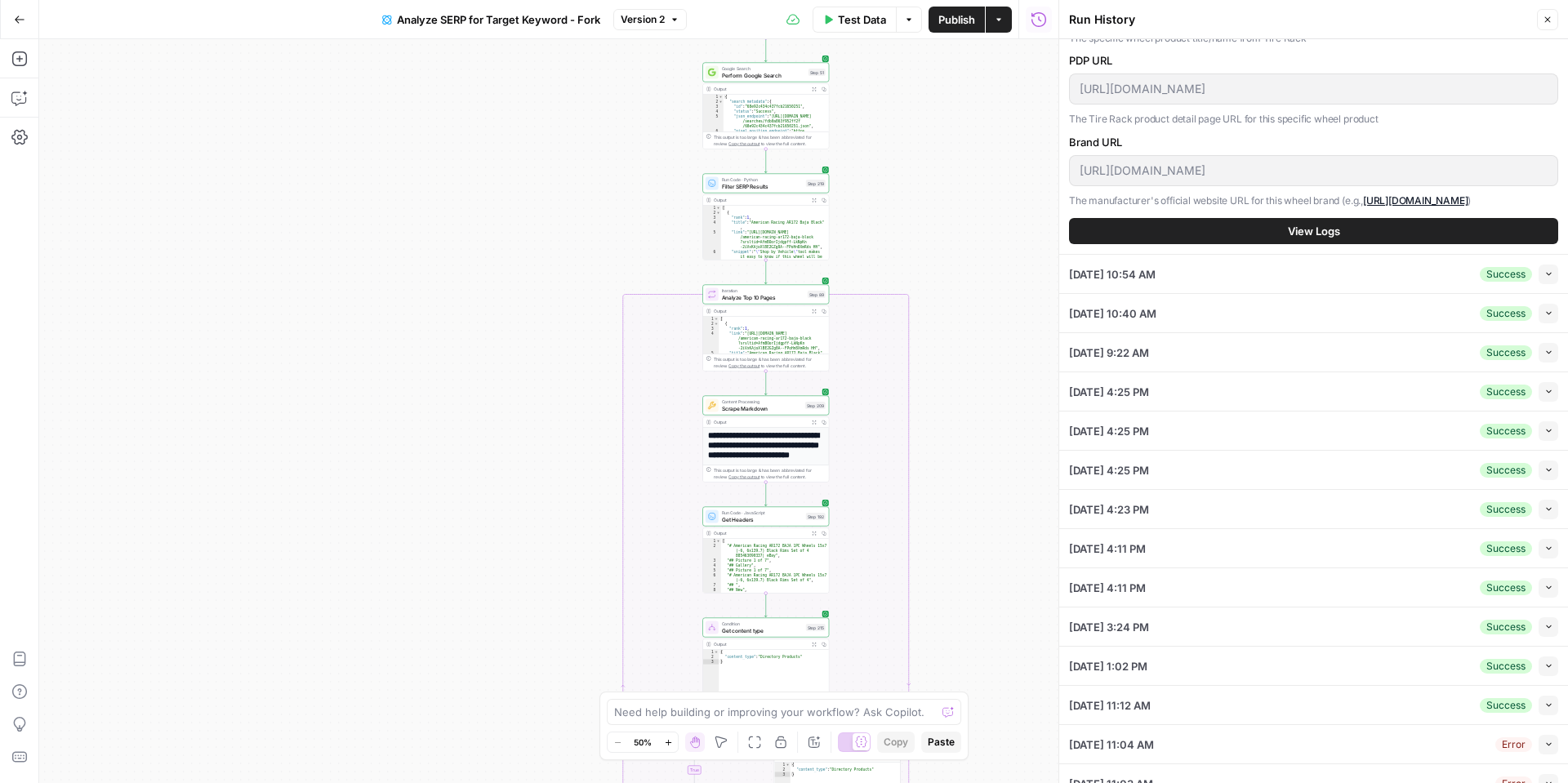
click at [1545, 274] on icon "button" at bounding box center [1549, 273] width 9 height 9
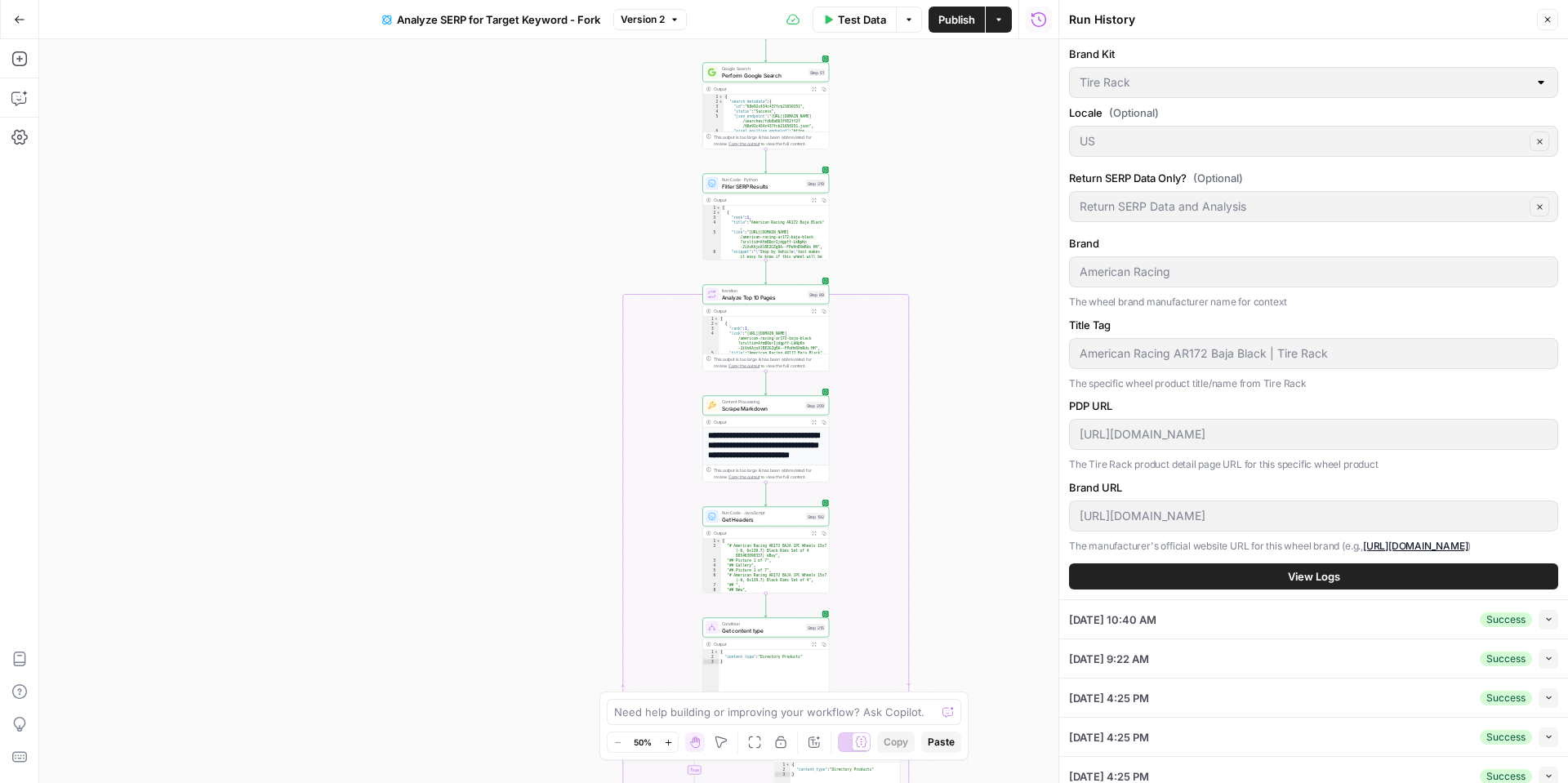
scroll to position [40, 0]
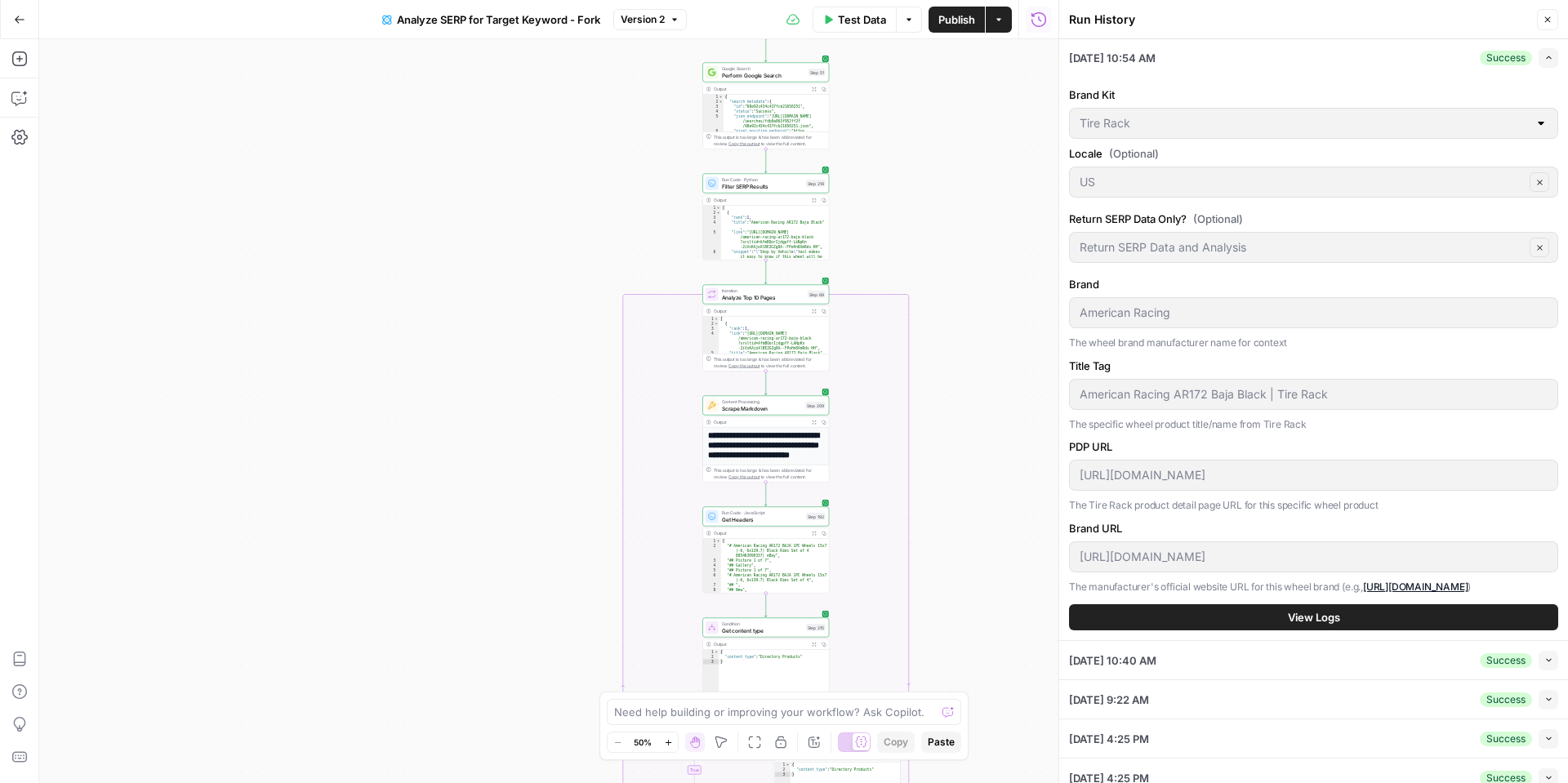
click at [1260, 625] on button "View Logs" at bounding box center [1314, 617] width 490 height 26
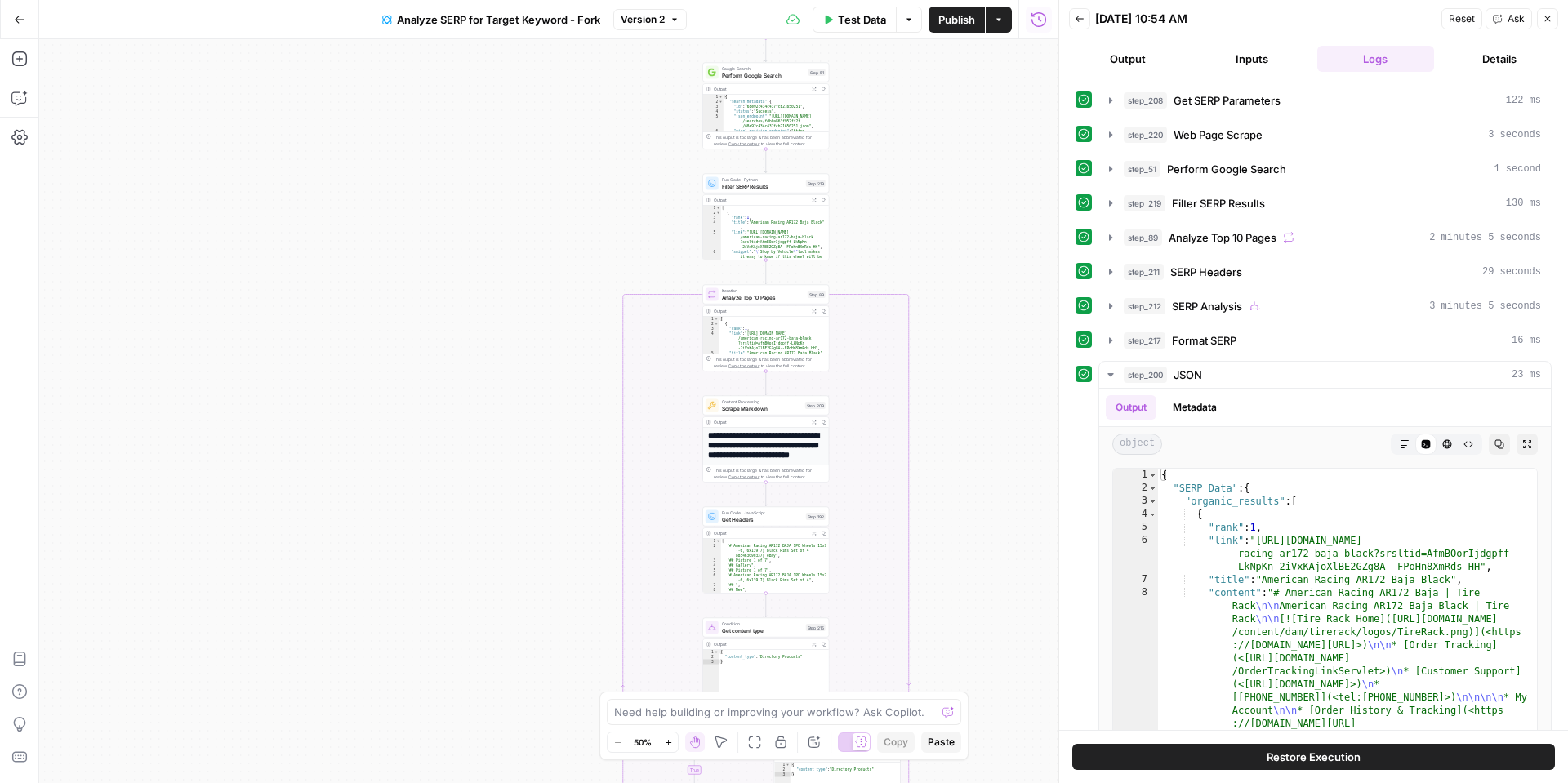
click at [1462, 64] on button "Details" at bounding box center [1500, 58] width 118 height 26
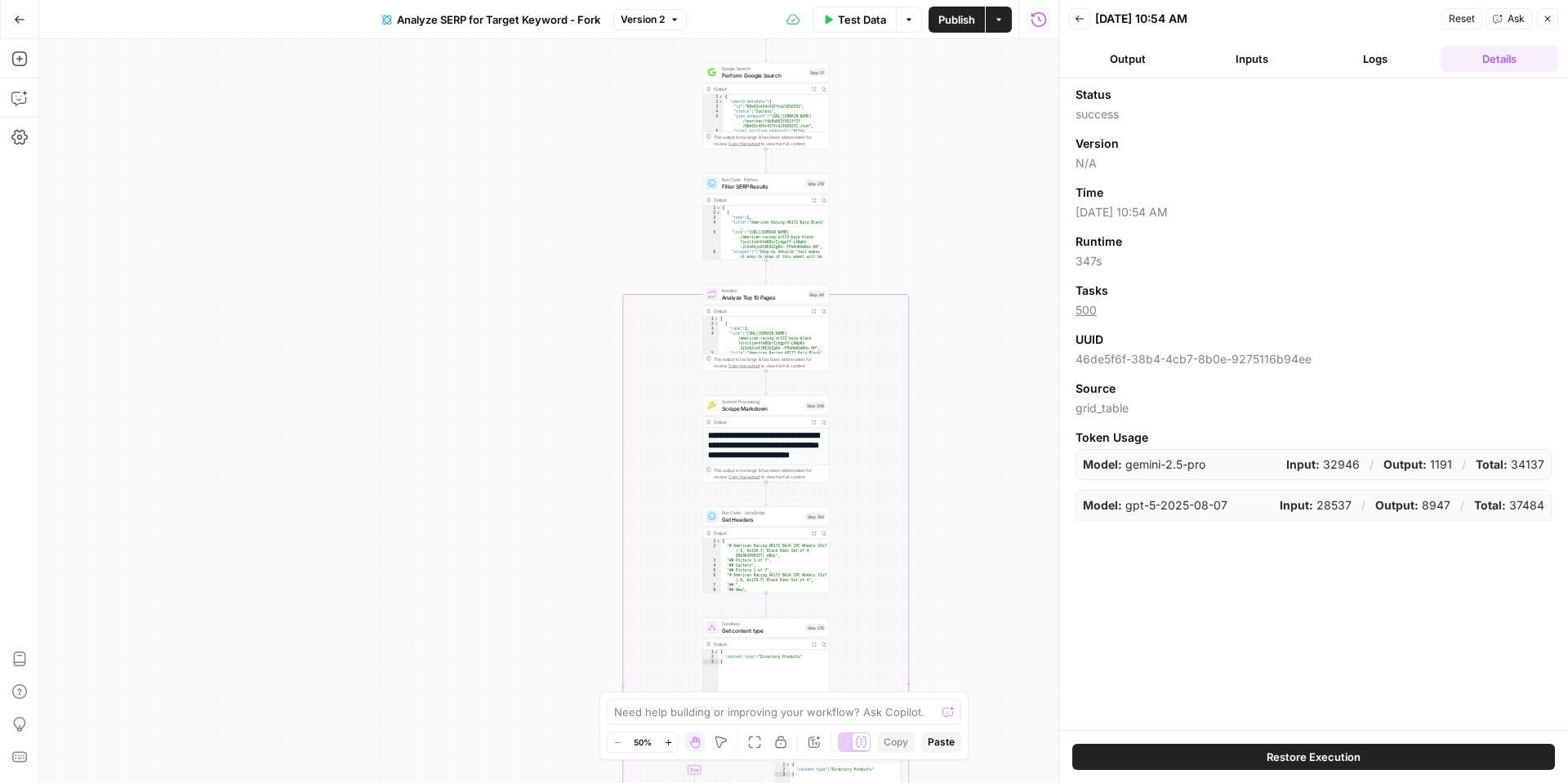
click at [1087, 302] on span "500" at bounding box center [1313, 310] width 476 height 16
click at [1087, 306] on link "500" at bounding box center [1086, 310] width 21 height 14
click at [1230, 295] on div "Tasks" at bounding box center [1313, 290] width 476 height 16
drag, startPoint x: 1092, startPoint y: 88, endPoint x: 1555, endPoint y: 521, distance: 633.9
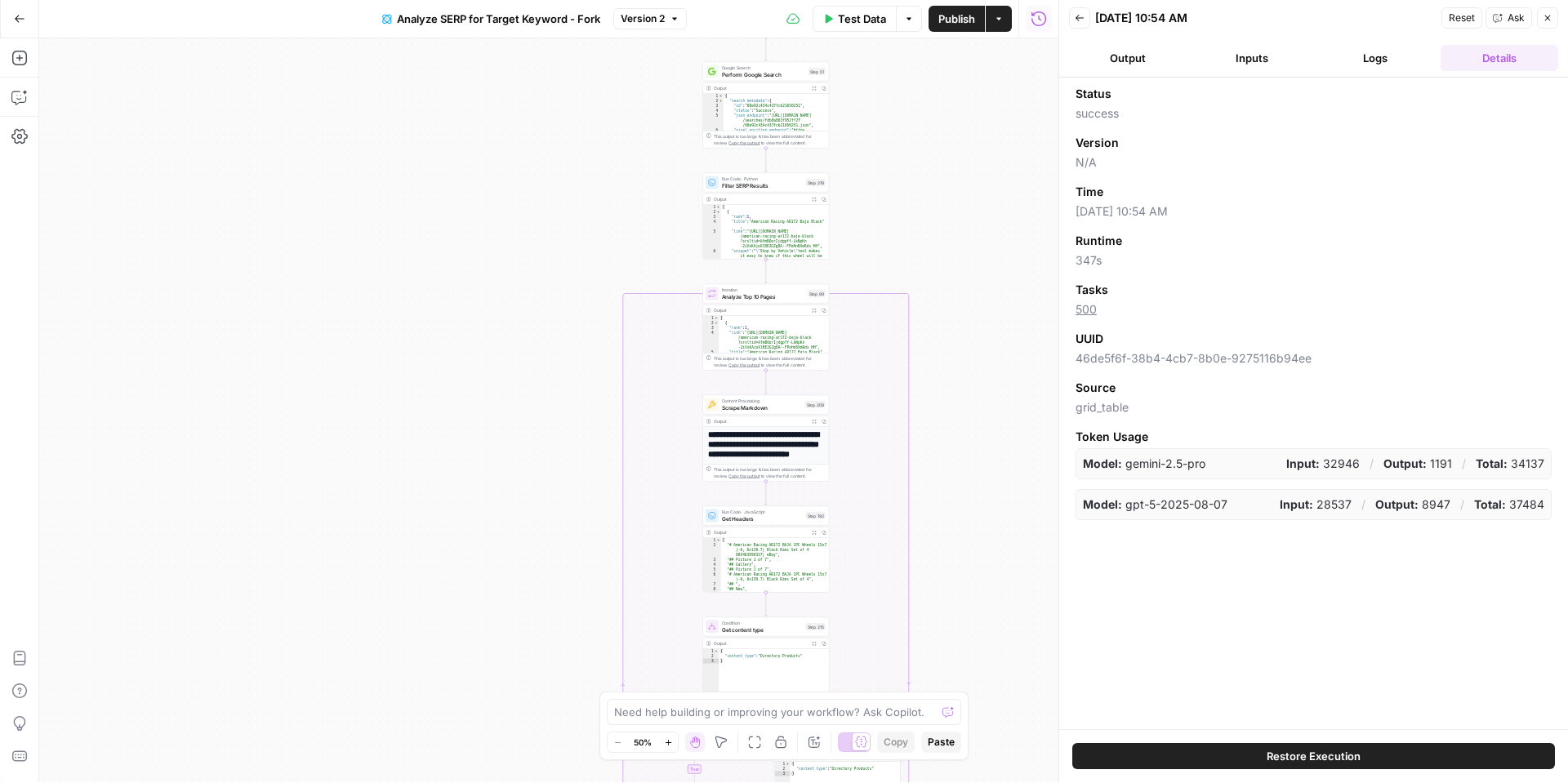
click at [1555, 521] on html "**********" at bounding box center [784, 390] width 1568 height 783
drag, startPoint x: 1075, startPoint y: 307, endPoint x: 1061, endPoint y: 308, distance: 14.0
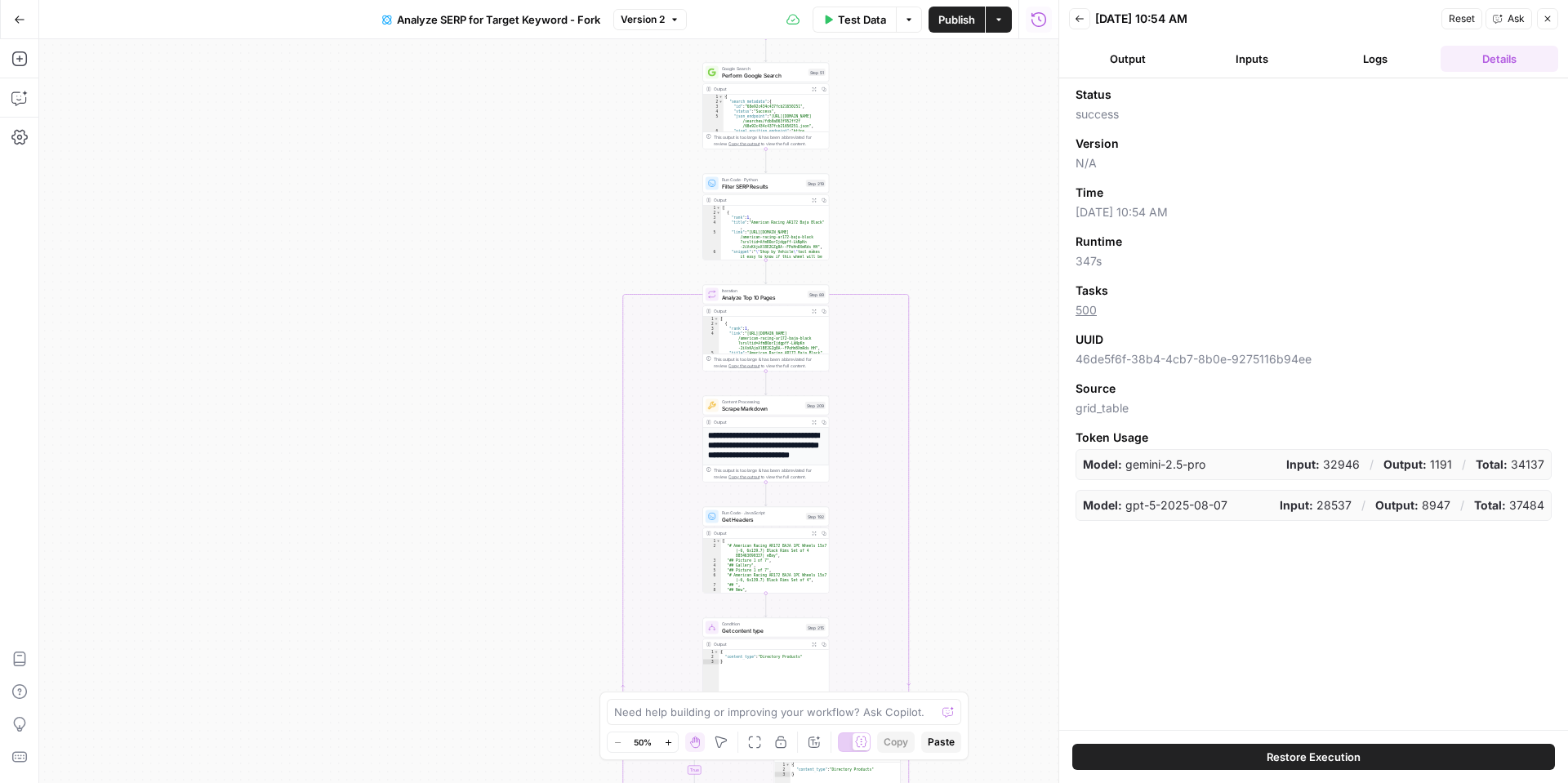
click at [1556, 18] on button "Close" at bounding box center [1548, 18] width 21 height 21
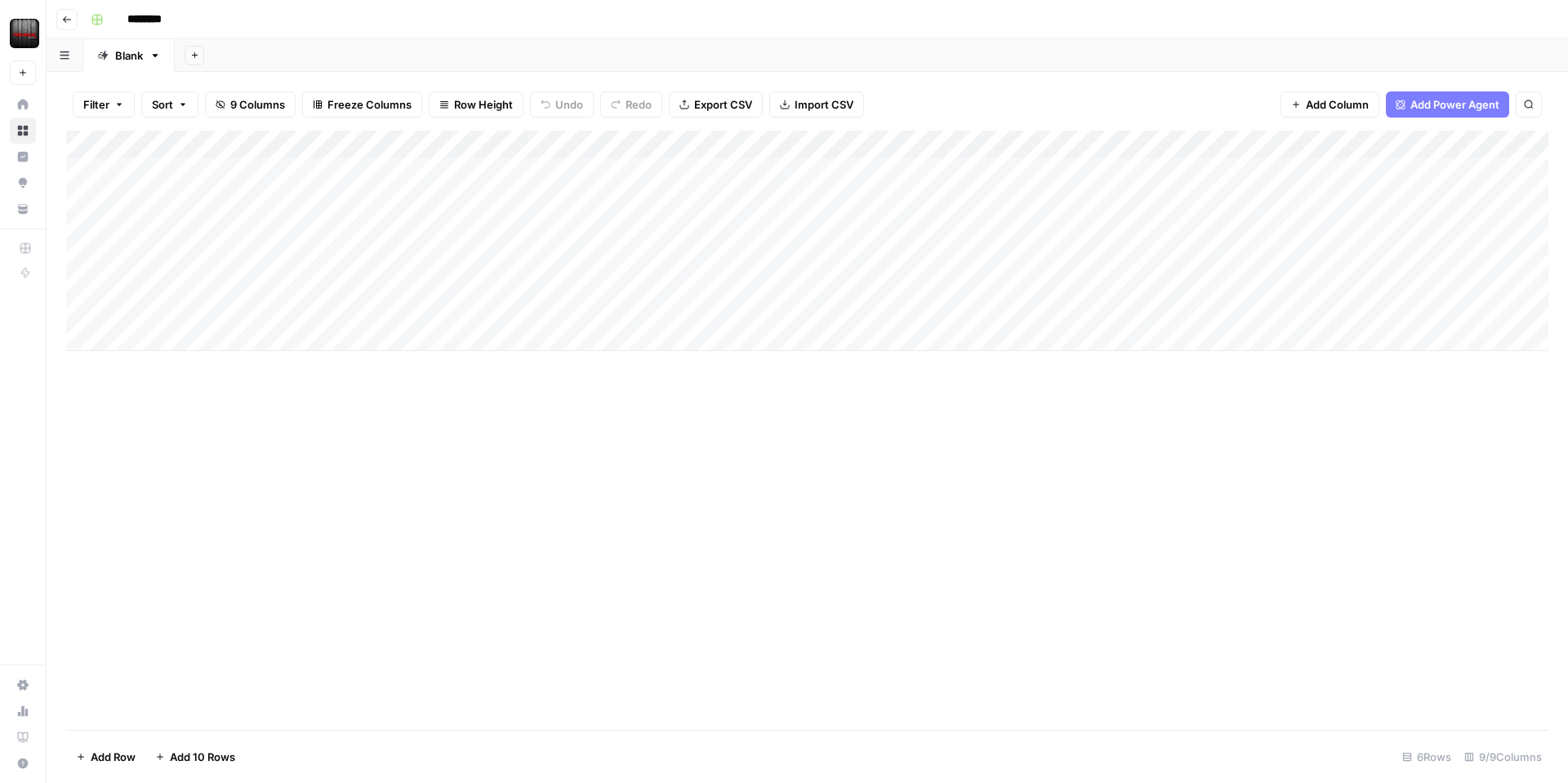
click at [1148, 145] on div "Add Column" at bounding box center [807, 241] width 1483 height 221
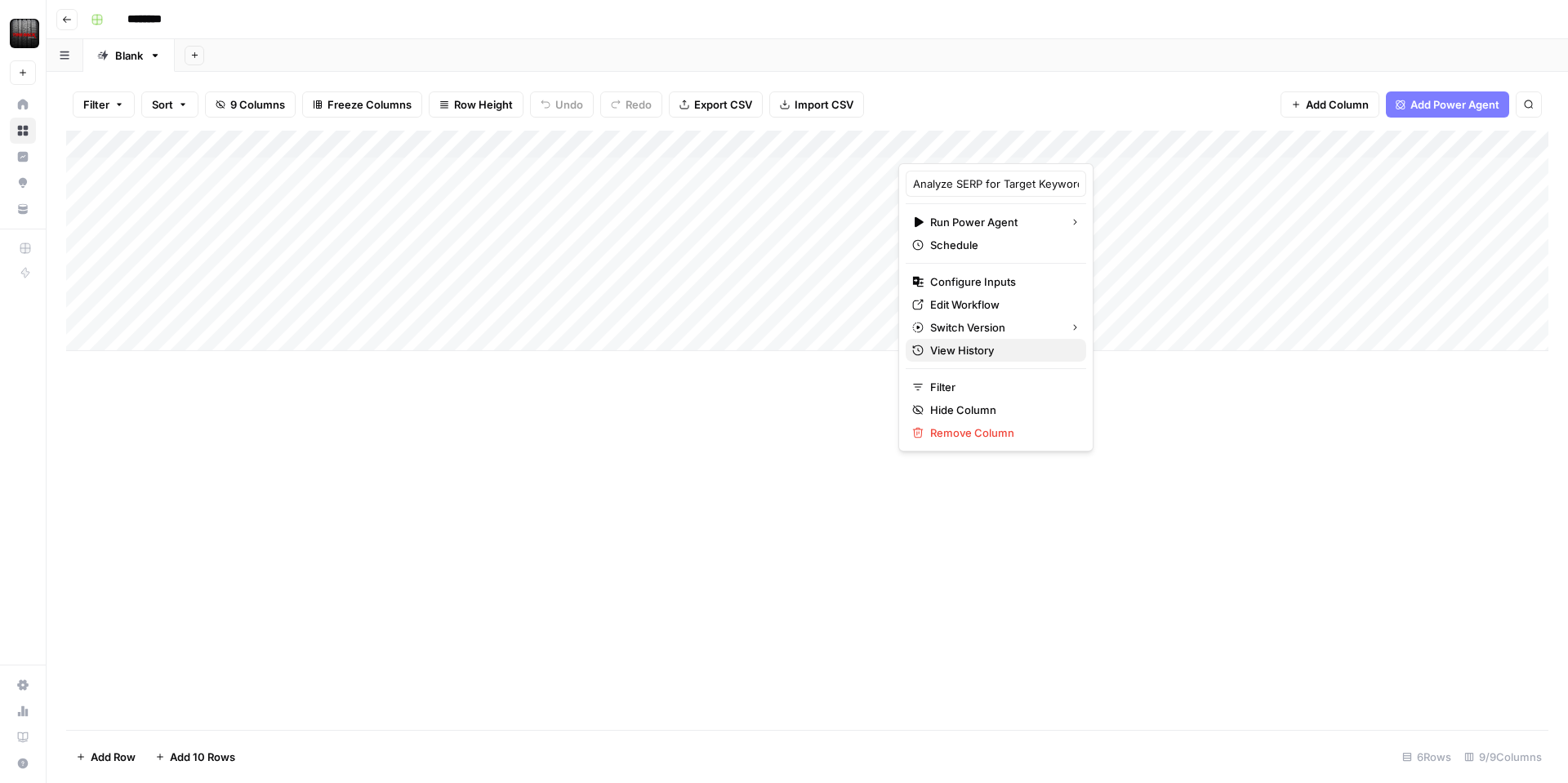
click at [992, 356] on span "View History" at bounding box center [1002, 350] width 143 height 16
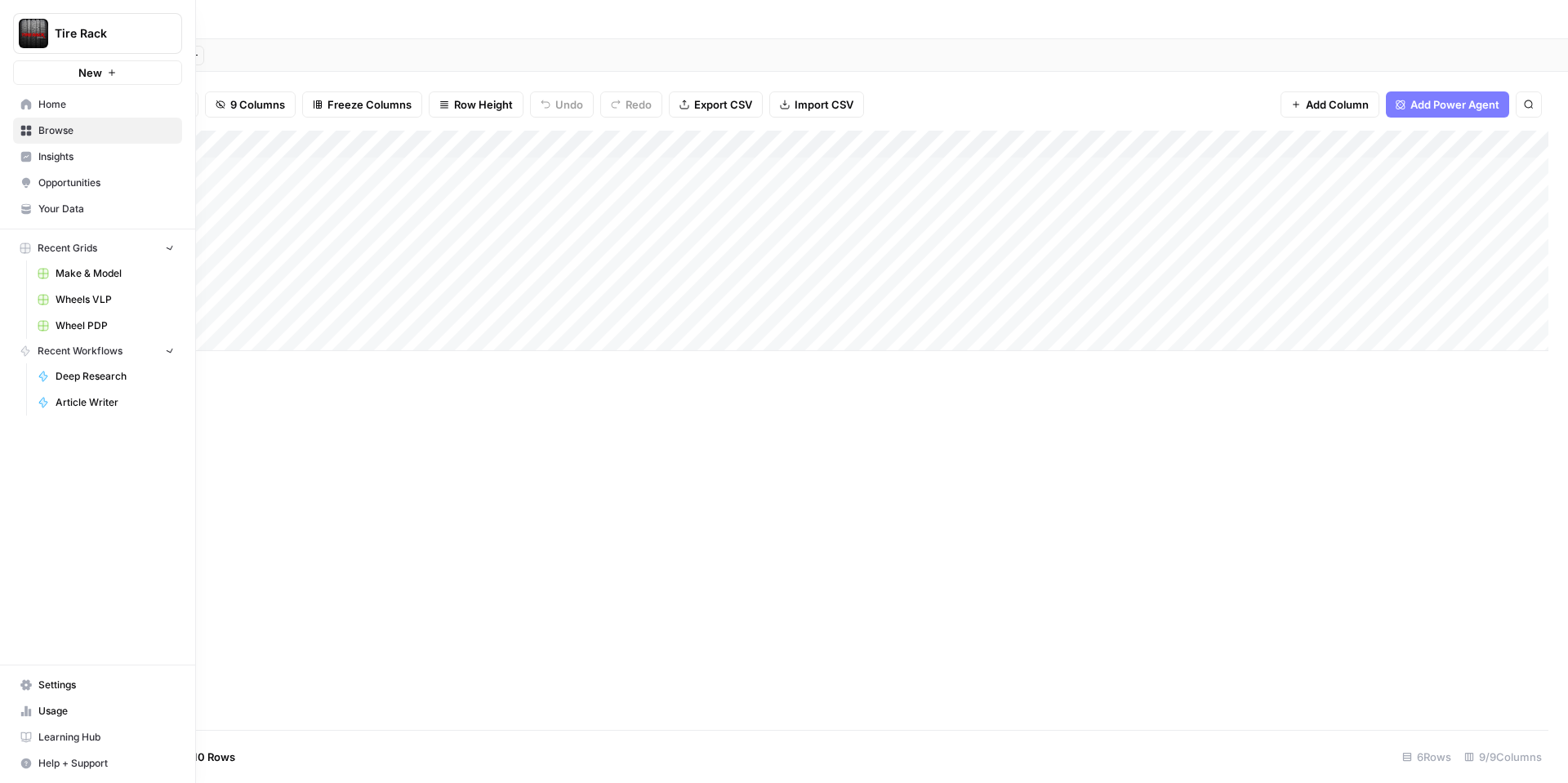
scroll to position [0, 290]
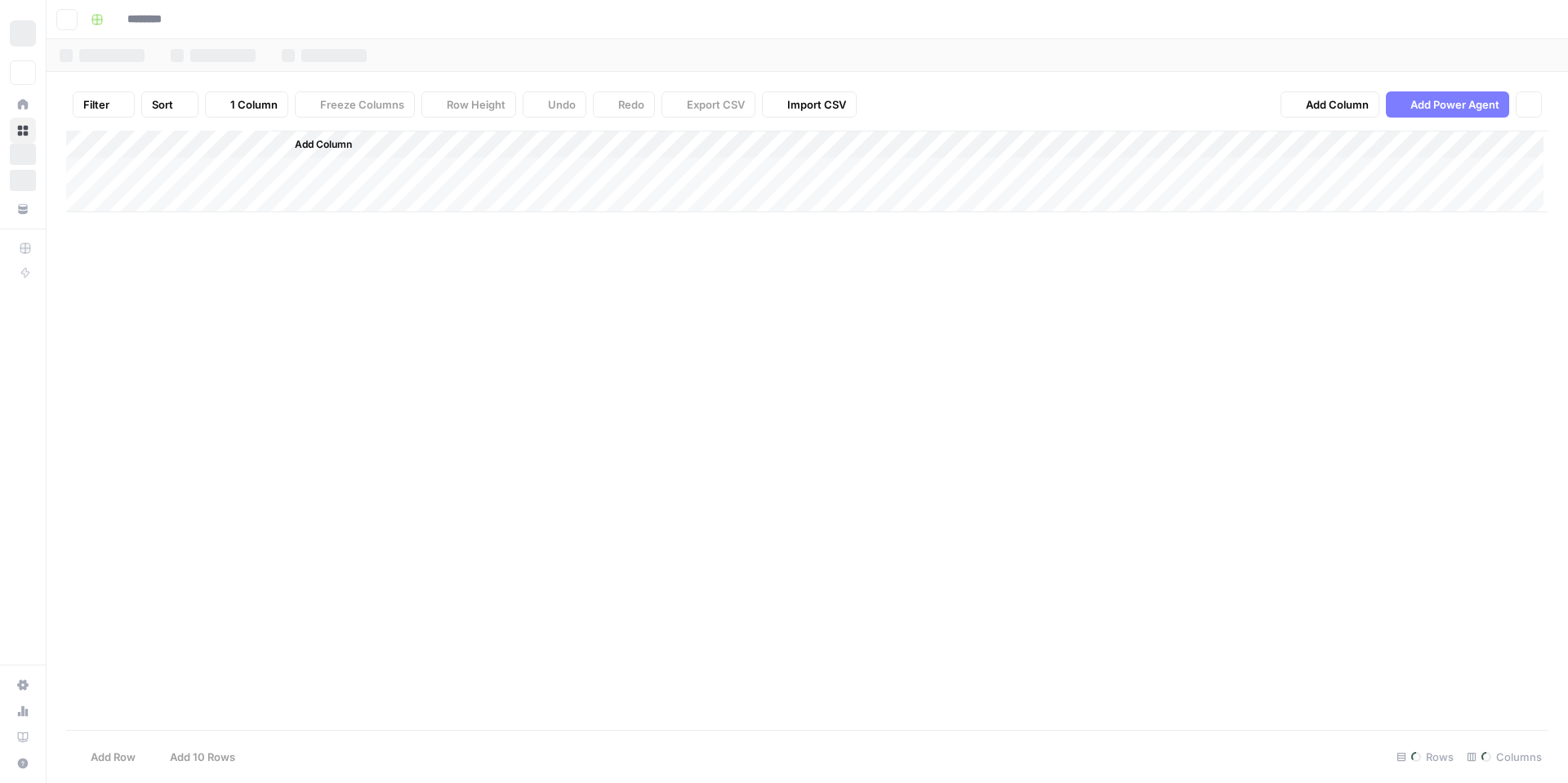
type input "********"
click at [458, 175] on div "Add Column" at bounding box center [807, 241] width 1483 height 221
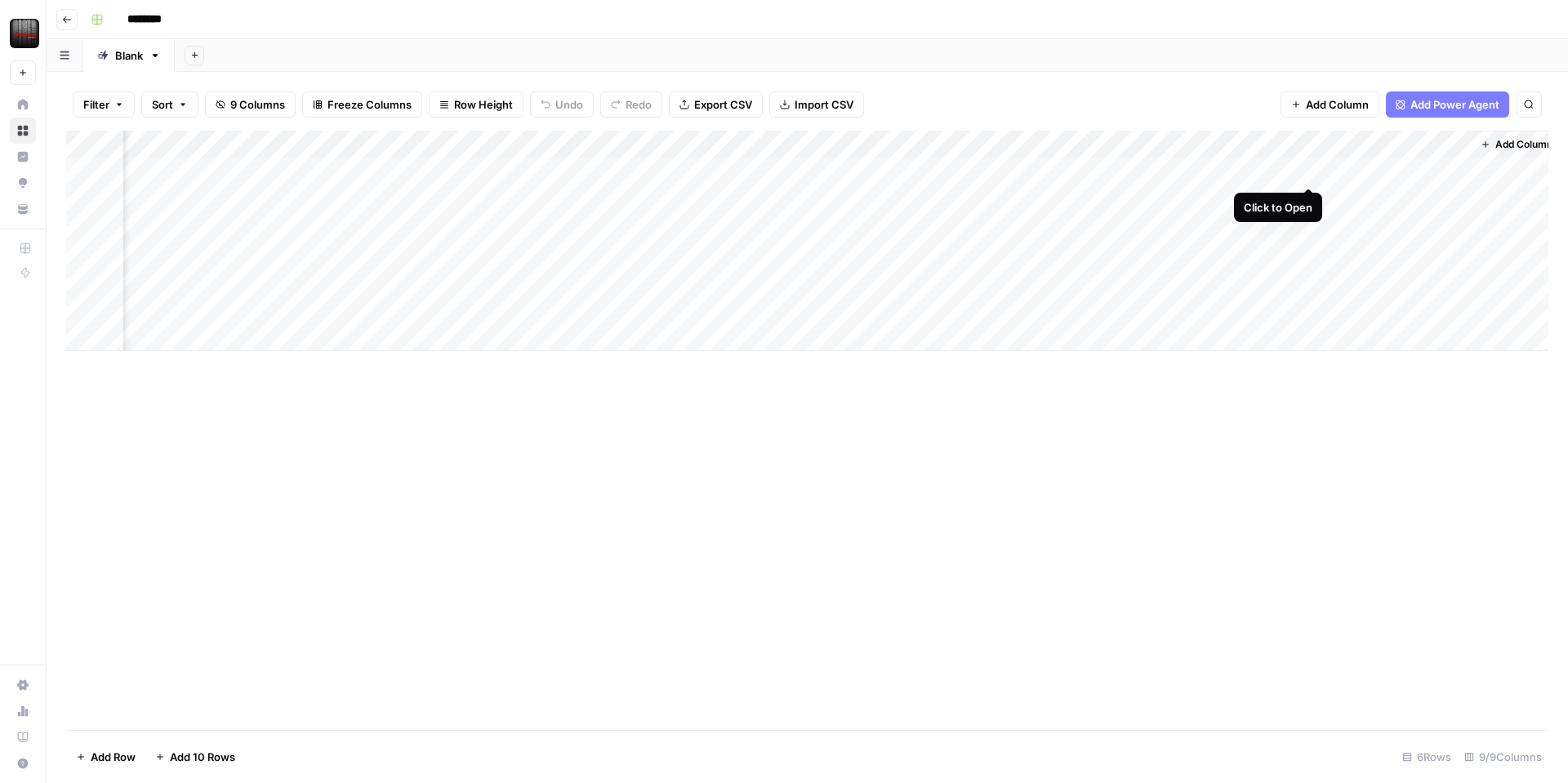
click at [1304, 168] on div "Add Column" at bounding box center [807, 241] width 1483 height 221
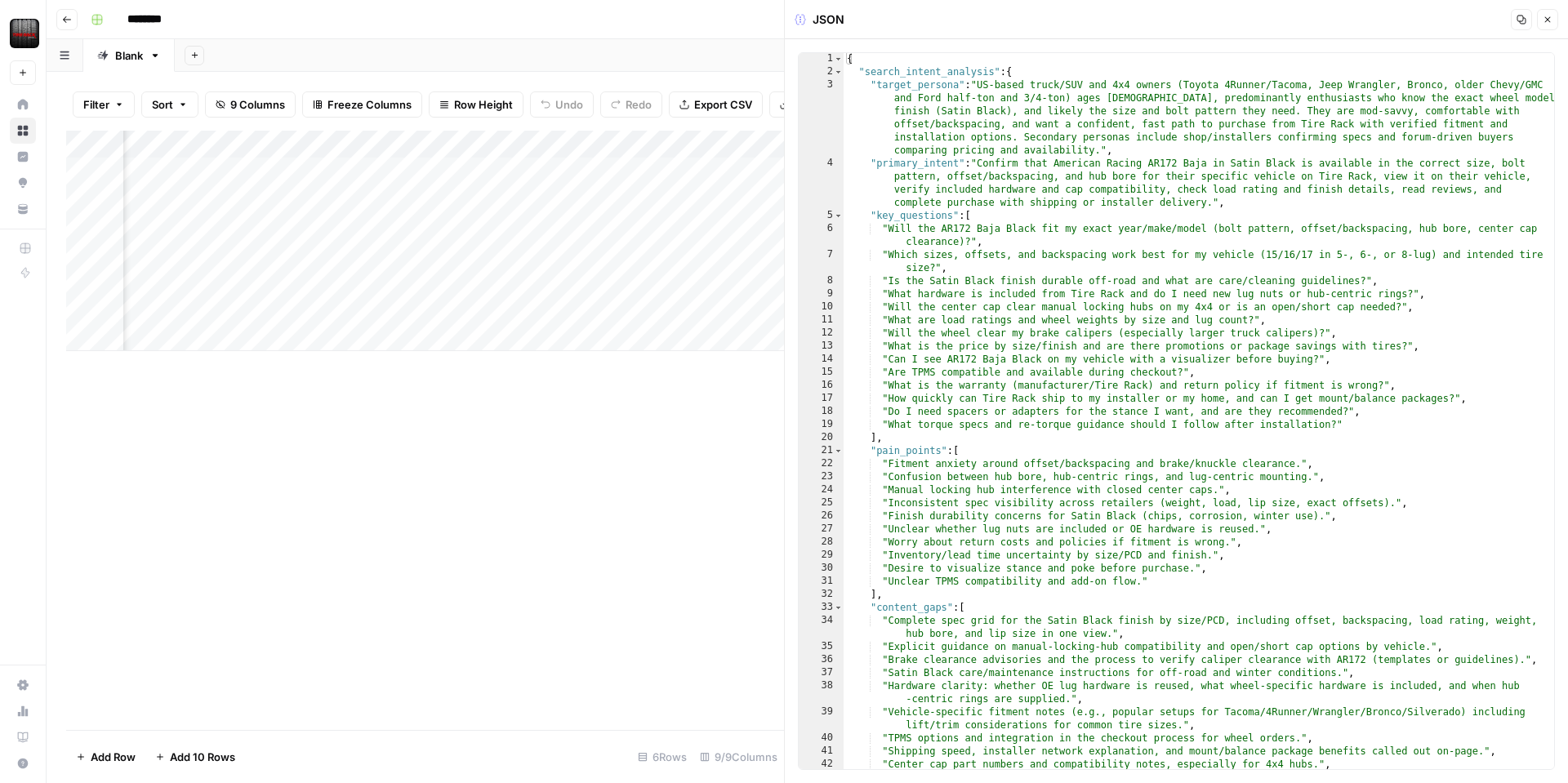
scroll to position [40, 0]
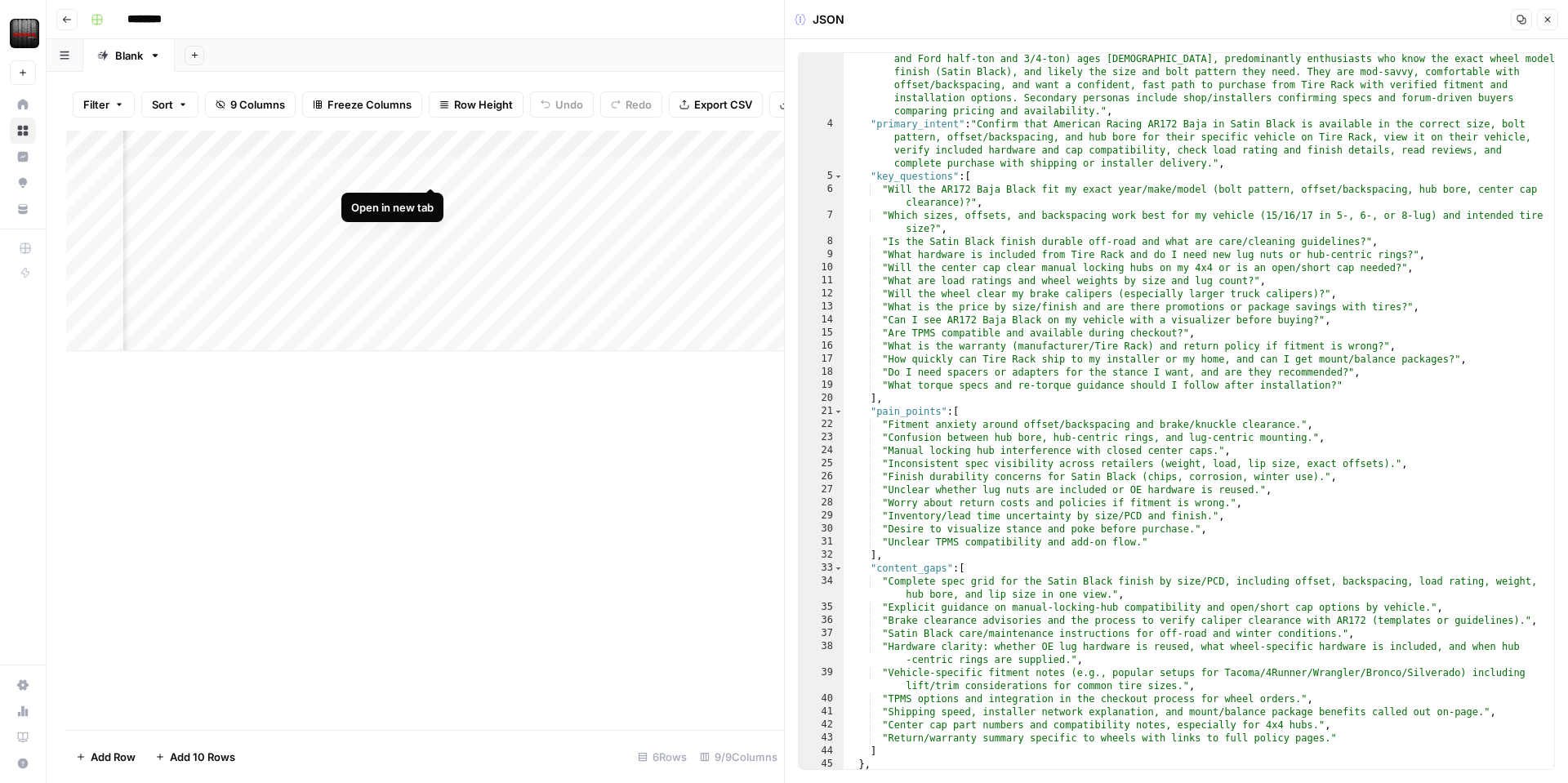
click at [423, 170] on div "Add Column" at bounding box center [425, 241] width 718 height 221
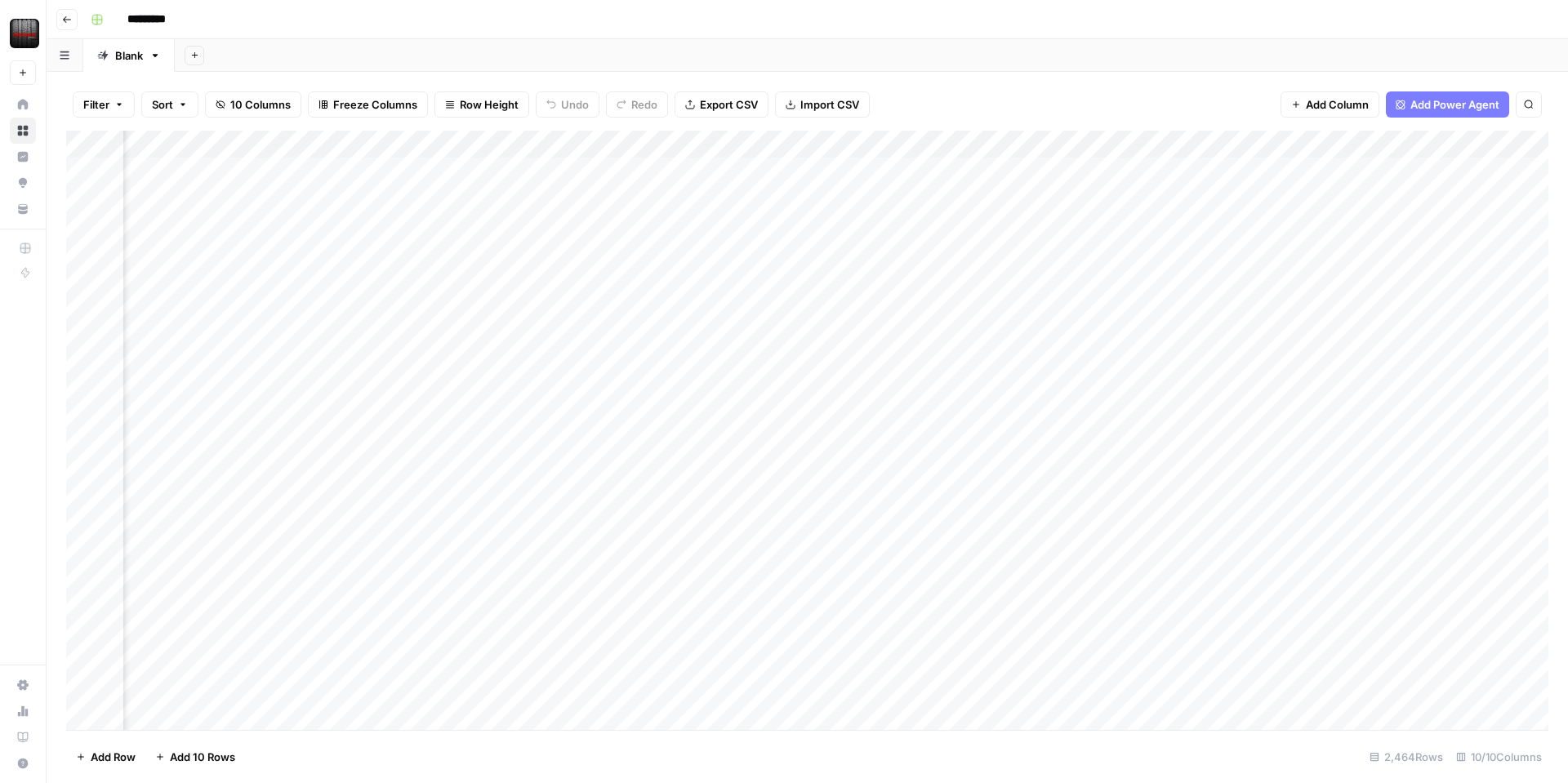
scroll to position [0, 356]
